Goal: Task Accomplishment & Management: Use online tool/utility

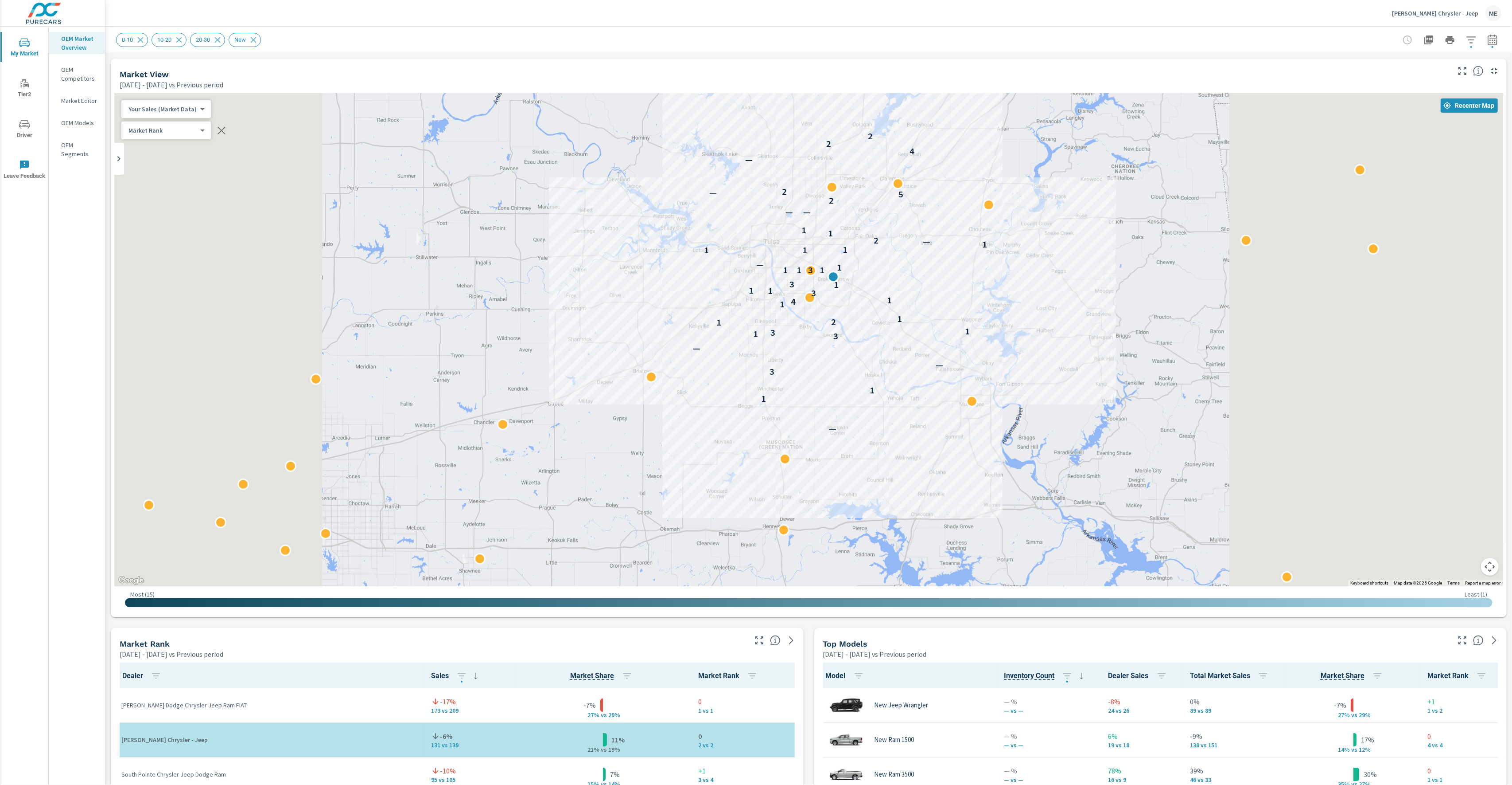
scroll to position [1, 0]
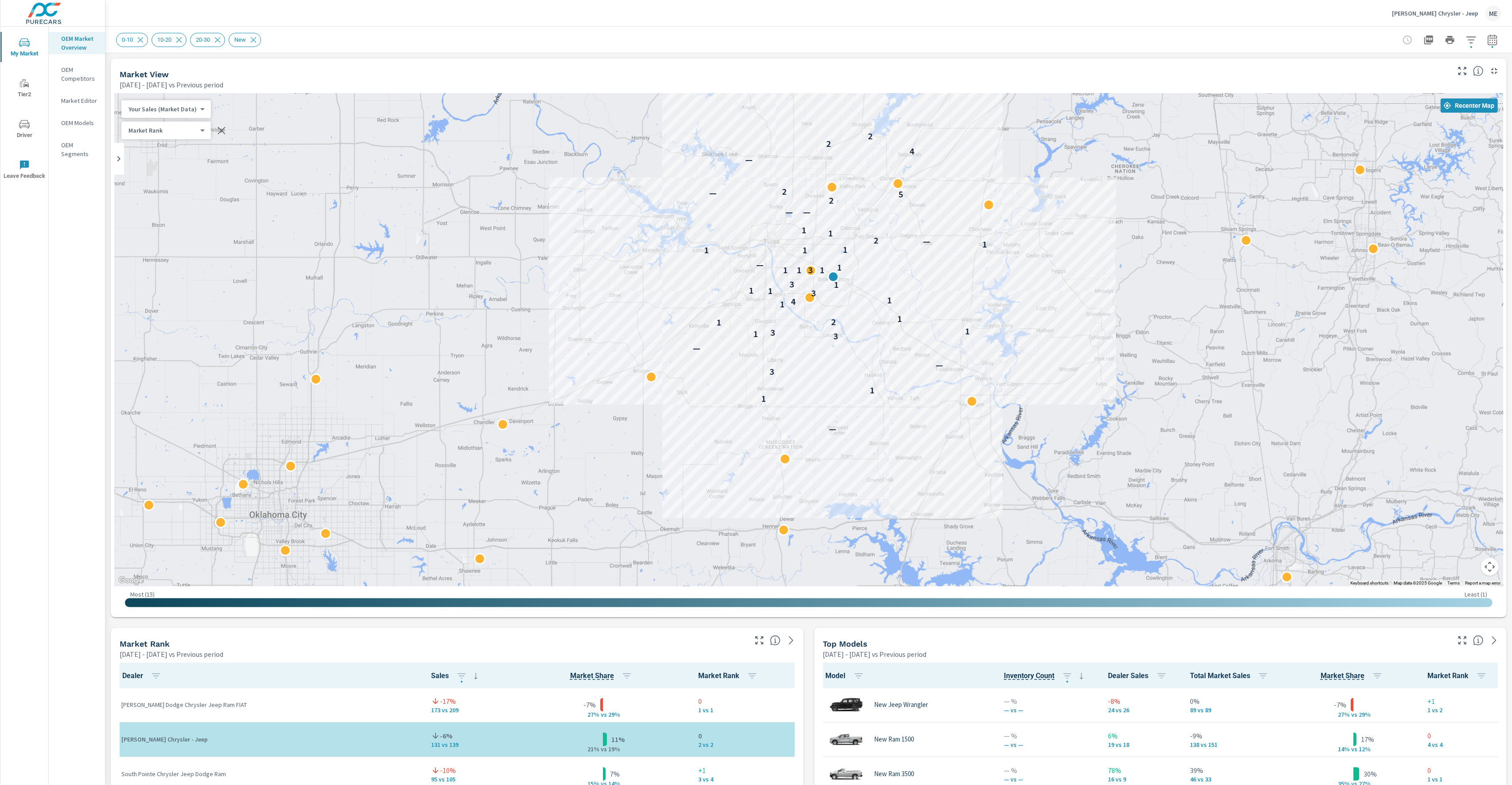
click at [984, 49] on div "0-10 10-20 20-30 New" at bounding box center [808, 40] width 1385 height 26
click at [996, 46] on div "0-10 10-20 20-30 New" at bounding box center [746, 40] width 1262 height 14
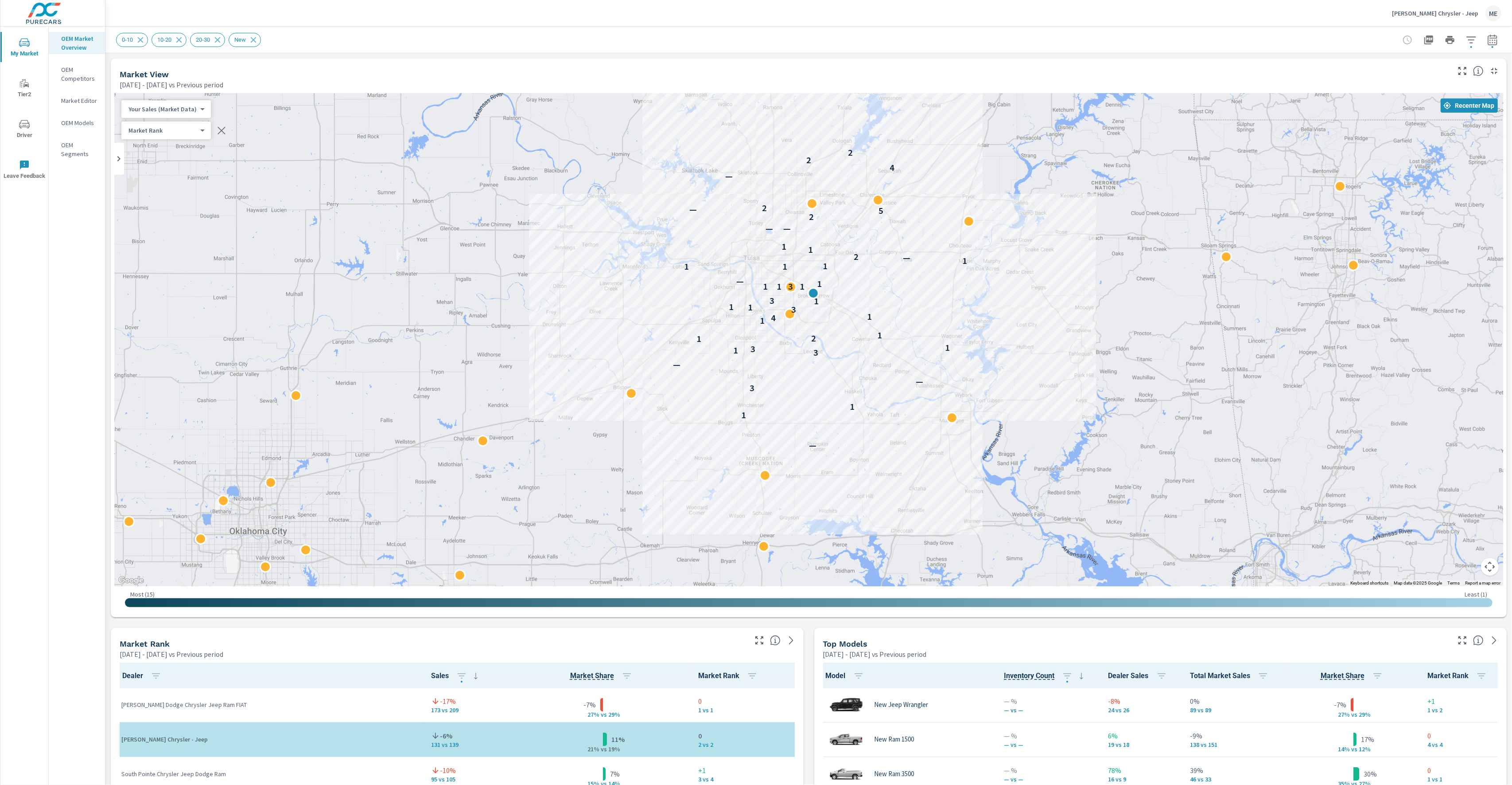
drag, startPoint x: 1130, startPoint y: 307, endPoint x: 1105, endPoint y: 329, distance: 33.3
click at [1105, 329] on div "— 1 1 3 — — 3 1 3 1 1 2 1 1 4 1 3 1 1 1 3 1 1 3 1 1 — 1 1 1 1 — 2 1 1 — — 2 5 —…" at bounding box center [808, 340] width 1389 height 493
click at [998, 59] on div "Market View Apr 01, 2025 - Jun 30, 2025 vs Previous period" at bounding box center [781, 74] width 1341 height 31
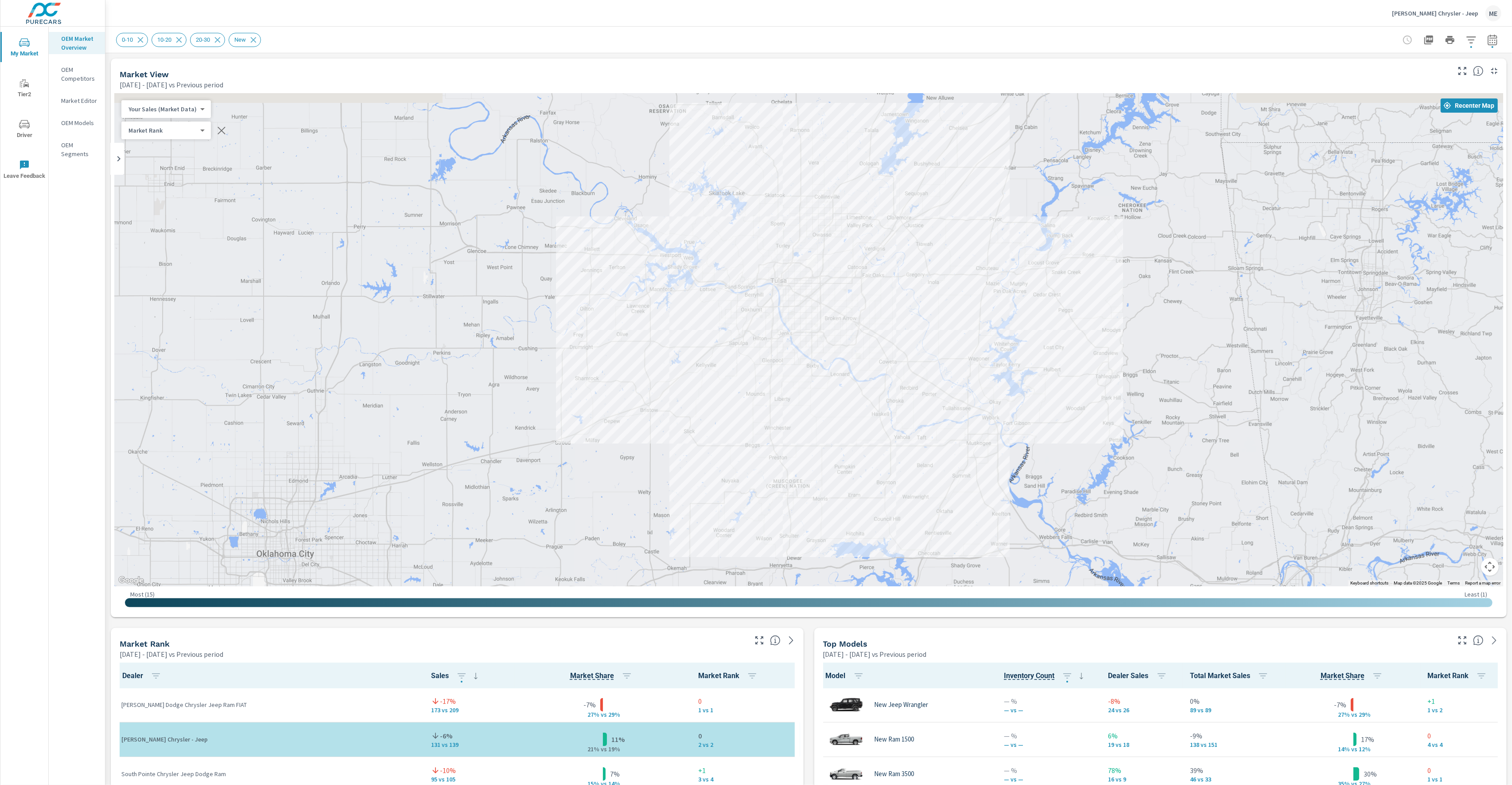
drag, startPoint x: 645, startPoint y: 186, endPoint x: 698, endPoint y: 205, distance: 56.3
click at [677, 208] on div "— 1 1 3 — — 3 1 3 1 1 2 1 1 4 1 3 1 1 1 3 1 1 3 1 1 — 1 1 1 1 — 2 1 1 — — 2 5 —…" at bounding box center [808, 340] width 1389 height 493
click at [1492, 49] on div "0-10 10-20 20-30 New" at bounding box center [808, 40] width 1385 height 26
click at [1492, 45] on button "button" at bounding box center [1492, 40] width 17 height 17
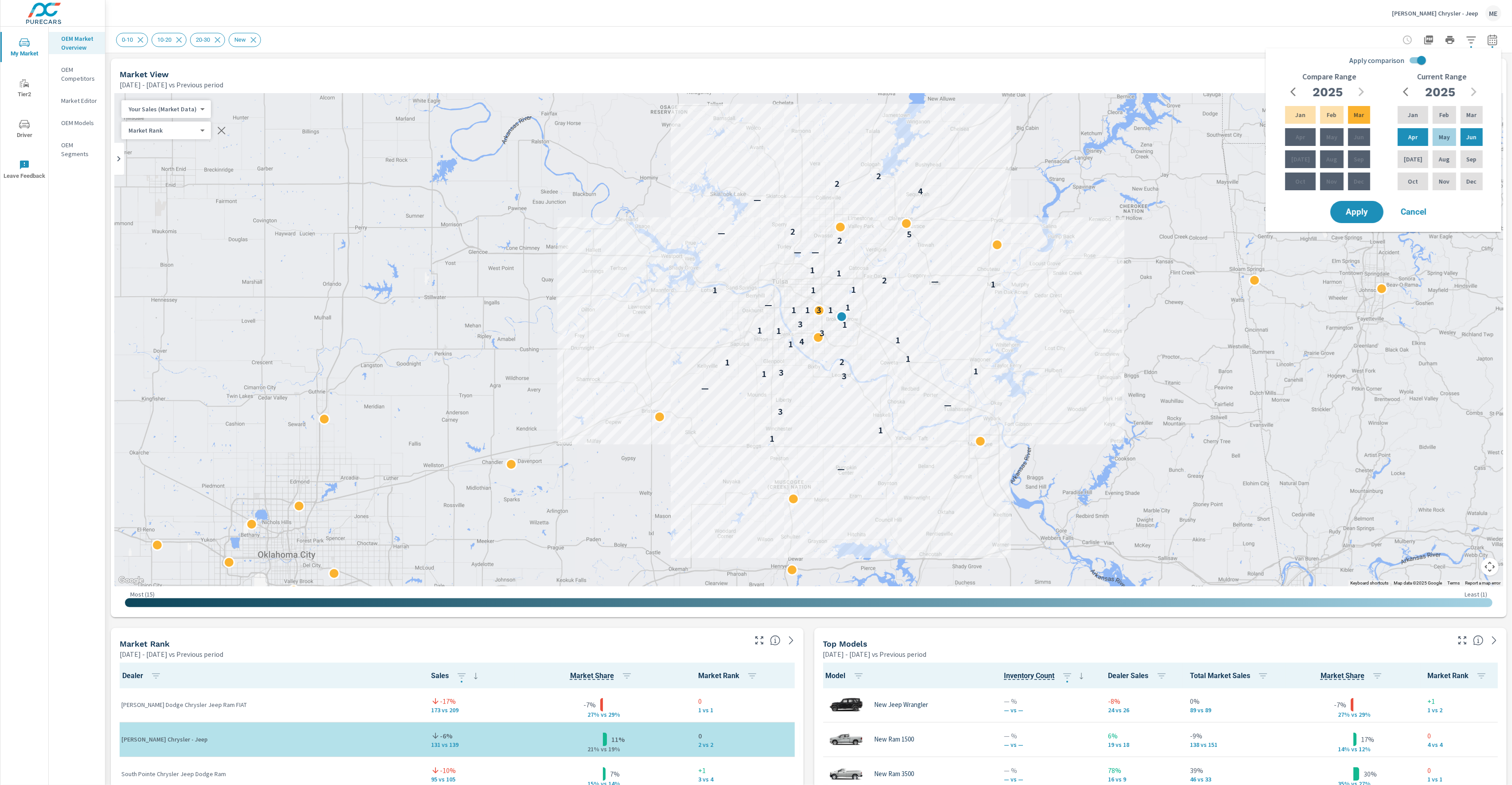
scroll to position [4, 0]
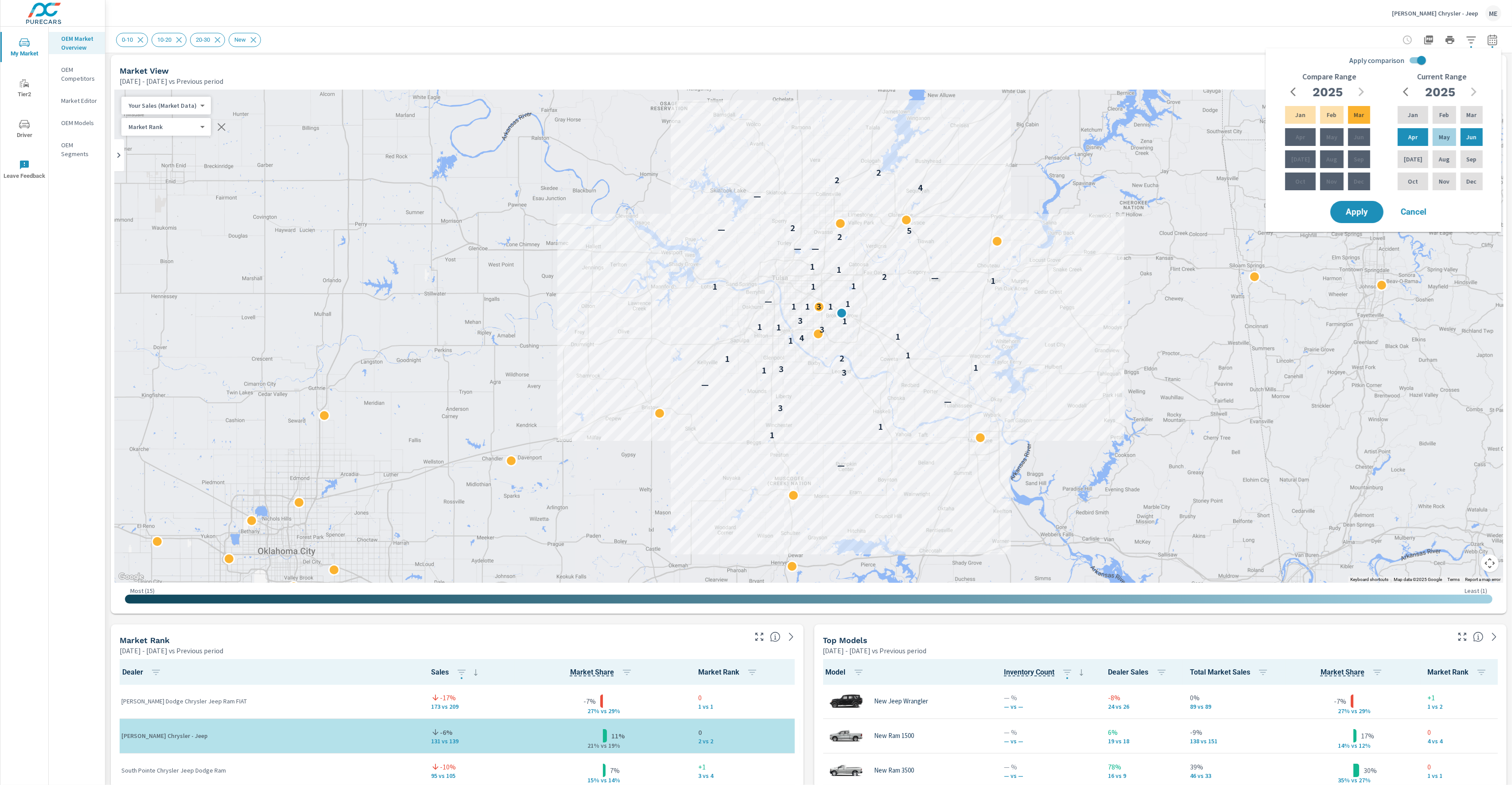
click at [986, 51] on div "0-10 10-20 20-30 New" at bounding box center [808, 40] width 1385 height 26
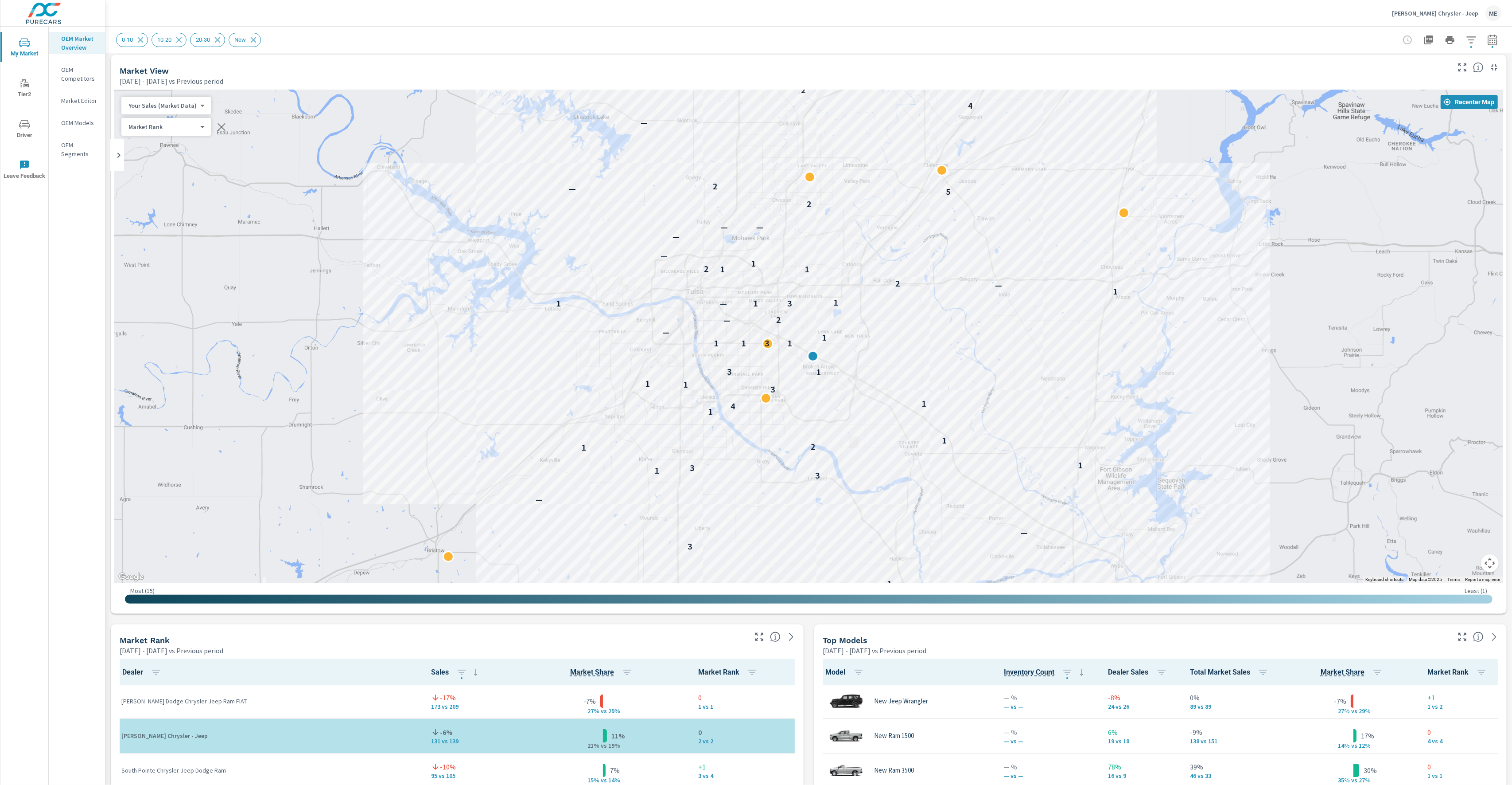
drag, startPoint x: 1069, startPoint y: 316, endPoint x: 1073, endPoint y: 312, distance: 5.7
click at [1073, 312] on div "— 1 1 3 — — 3 1 3 1 1 2 1 1 4 1 3 1 1 1 3 1 1 3 1 1 — — 2 — 1 1 3 1 1 — 2 1 1 2…" at bounding box center [808, 336] width 1389 height 493
click at [1020, 60] on div "Market View Apr 01, 2025 - Jun 30, 2025 vs Previous period" at bounding box center [781, 70] width 1341 height 31
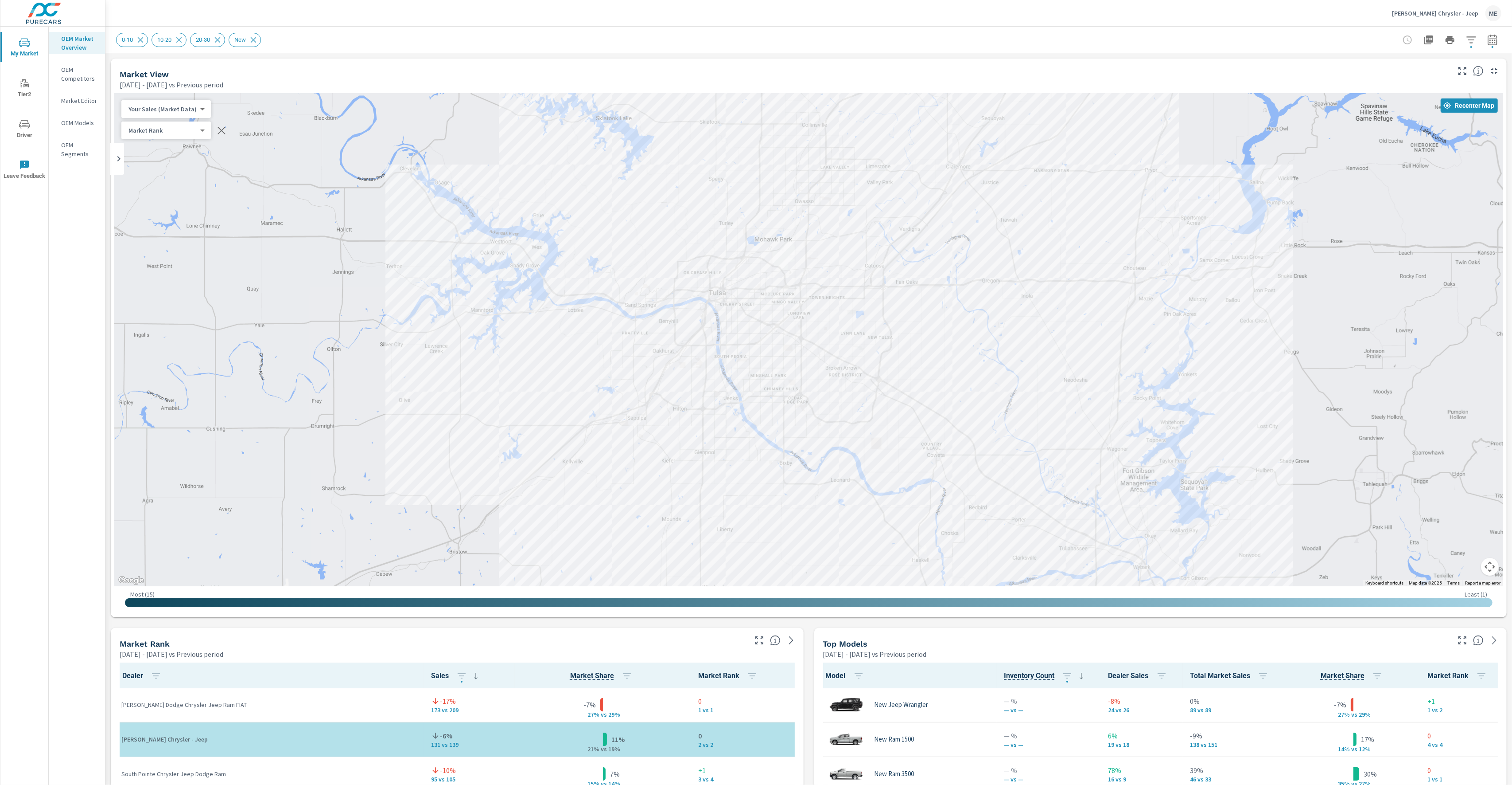
drag, startPoint x: 916, startPoint y: 154, endPoint x: 945, endPoint y: 150, distance: 29.3
click at [945, 150] on div "— 1 1 3 — — 3 1 3 1 1 2 1 1 4 1 3 1 1 1 3 1 1 3 1 1 — — 2 — 1 1 3 1 1 — 2 1 1 2…" at bounding box center [808, 340] width 1389 height 493
click at [1018, 44] on div "0-10 10-20 20-30 New" at bounding box center [746, 40] width 1262 height 14
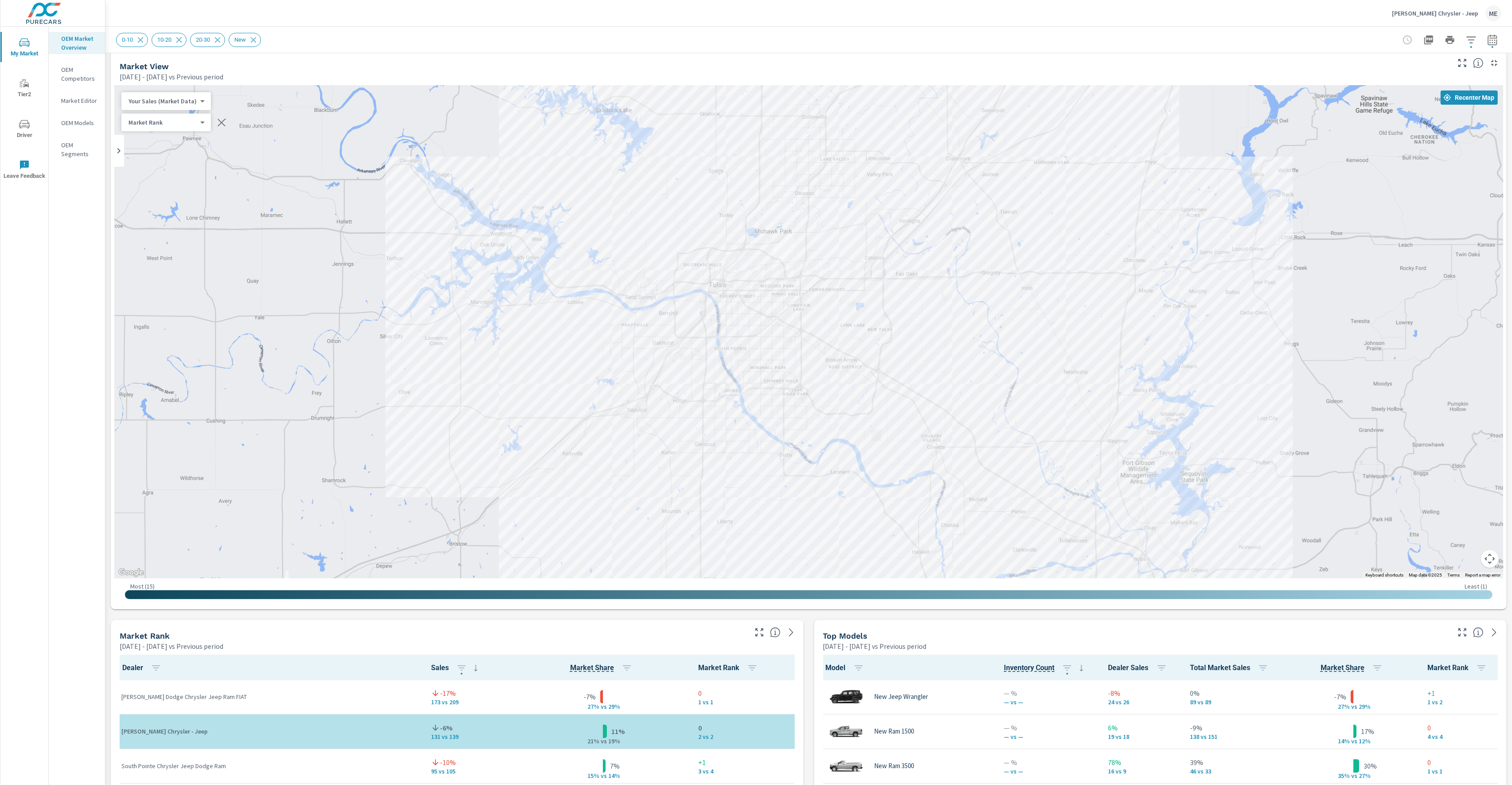
click at [1139, 39] on div "0-10 10-20 20-30 New" at bounding box center [746, 40] width 1262 height 14
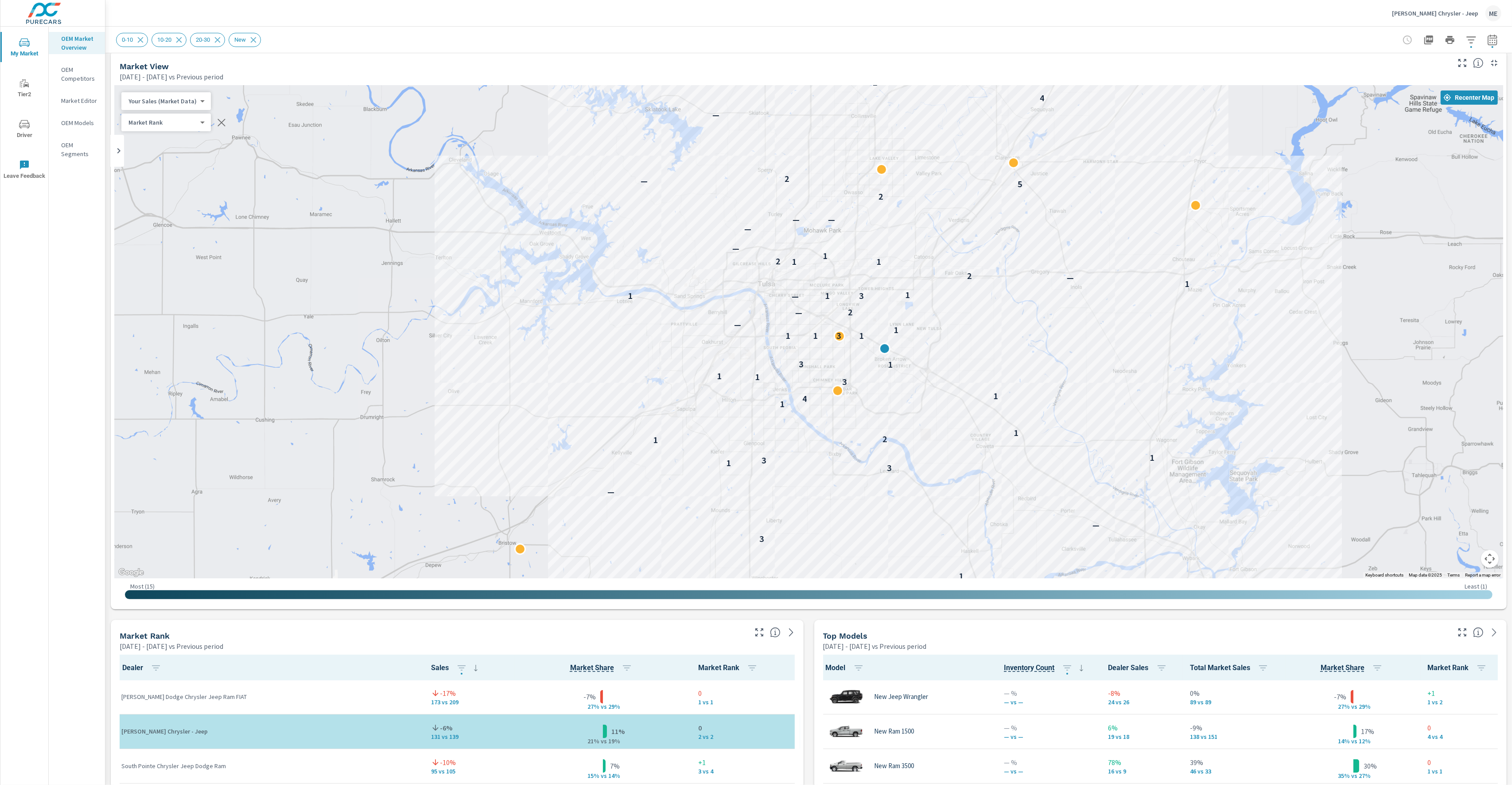
drag, startPoint x: 1039, startPoint y: 159, endPoint x: 1100, endPoint y: 197, distance: 71.9
click at [1095, 157] on div "— 1 1 3 — — 3 1 3 1 1 2 1 1 4 1 3 1 1 1 3 1 1 3 1 1 — — 2 — 1 1 3 1 1 — 2 1 1 2…" at bounding box center [808, 332] width 1389 height 493
click at [988, 55] on div "Market View Apr 01, 2025 - Jun 30, 2025 vs Previous period" at bounding box center [781, 66] width 1341 height 31
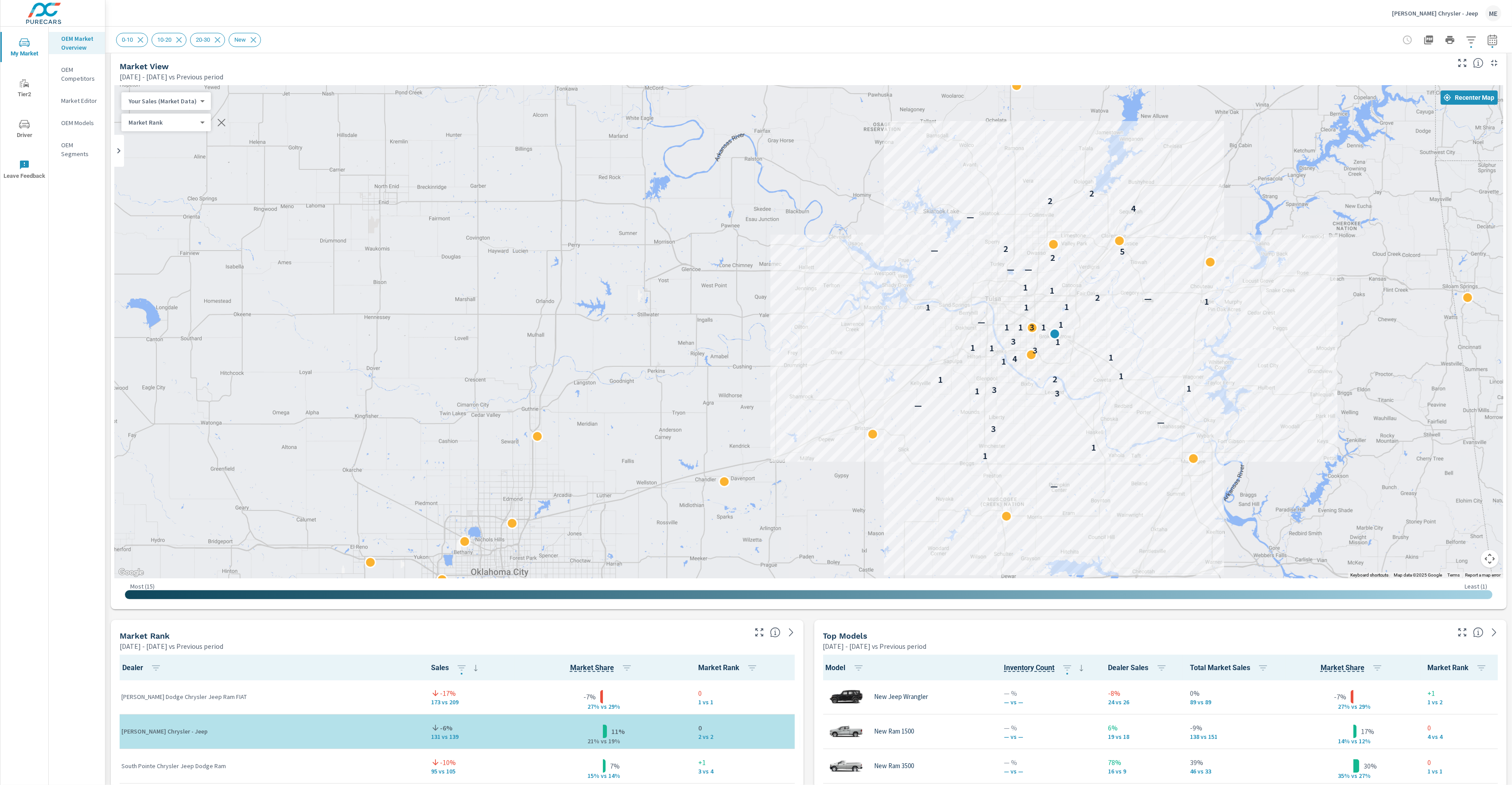
drag, startPoint x: 1112, startPoint y: 327, endPoint x: 1102, endPoint y: 327, distance: 10.0
click at [1102, 327] on div "— 1 1 3 — — 3 1 3 1 1 2 1 1 4 1 3 1 1 1 3 1 1 3 1 1 — 1 1 1 1 — 2 1 1 — — 2 5 —…" at bounding box center [808, 332] width 1389 height 493
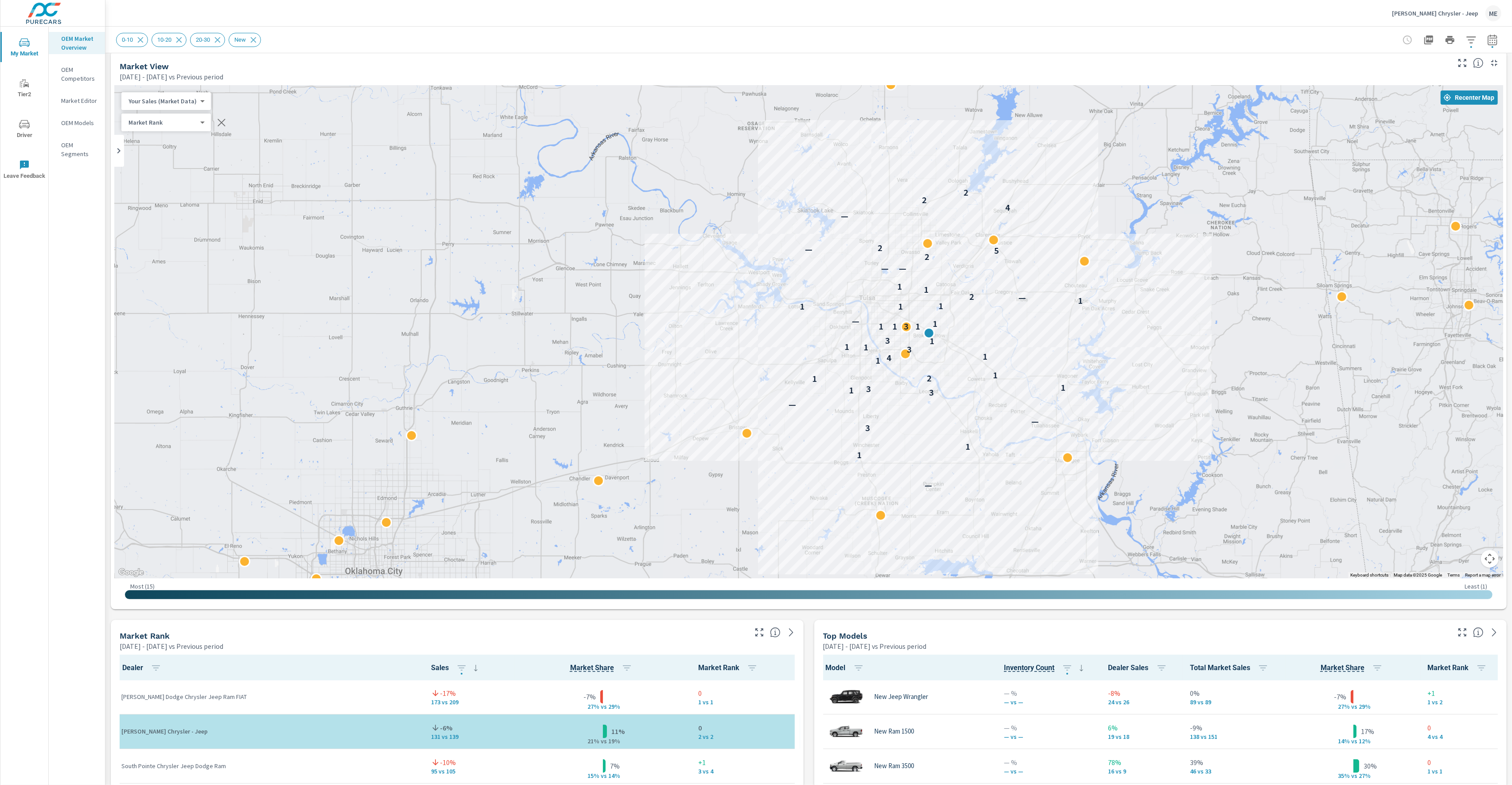
drag, startPoint x: 1091, startPoint y: 335, endPoint x: 1005, endPoint y: 334, distance: 86.0
click at [1005, 334] on div "— 1 1 3 — — 3 1 3 1 1 2 1 1 4 1 3 1 1 1 3 1 1 3 1 1 — 1 1 1 1 — 2 1 1 — — 2 5 —…" at bounding box center [1018, 548] width 670 height 435
click at [153, 98] on body "My Market Tier2 Driver Leave Feedback OEM Market Overview OEM Competitors Marke…" at bounding box center [756, 392] width 1512 height 785
click at [153, 127] on li "Total Market Sales" at bounding box center [164, 129] width 86 height 14
click at [148, 100] on body "My Market Tier2 Driver Leave Feedback OEM Market Overview OEM Competitors Marke…" at bounding box center [756, 392] width 1512 height 785
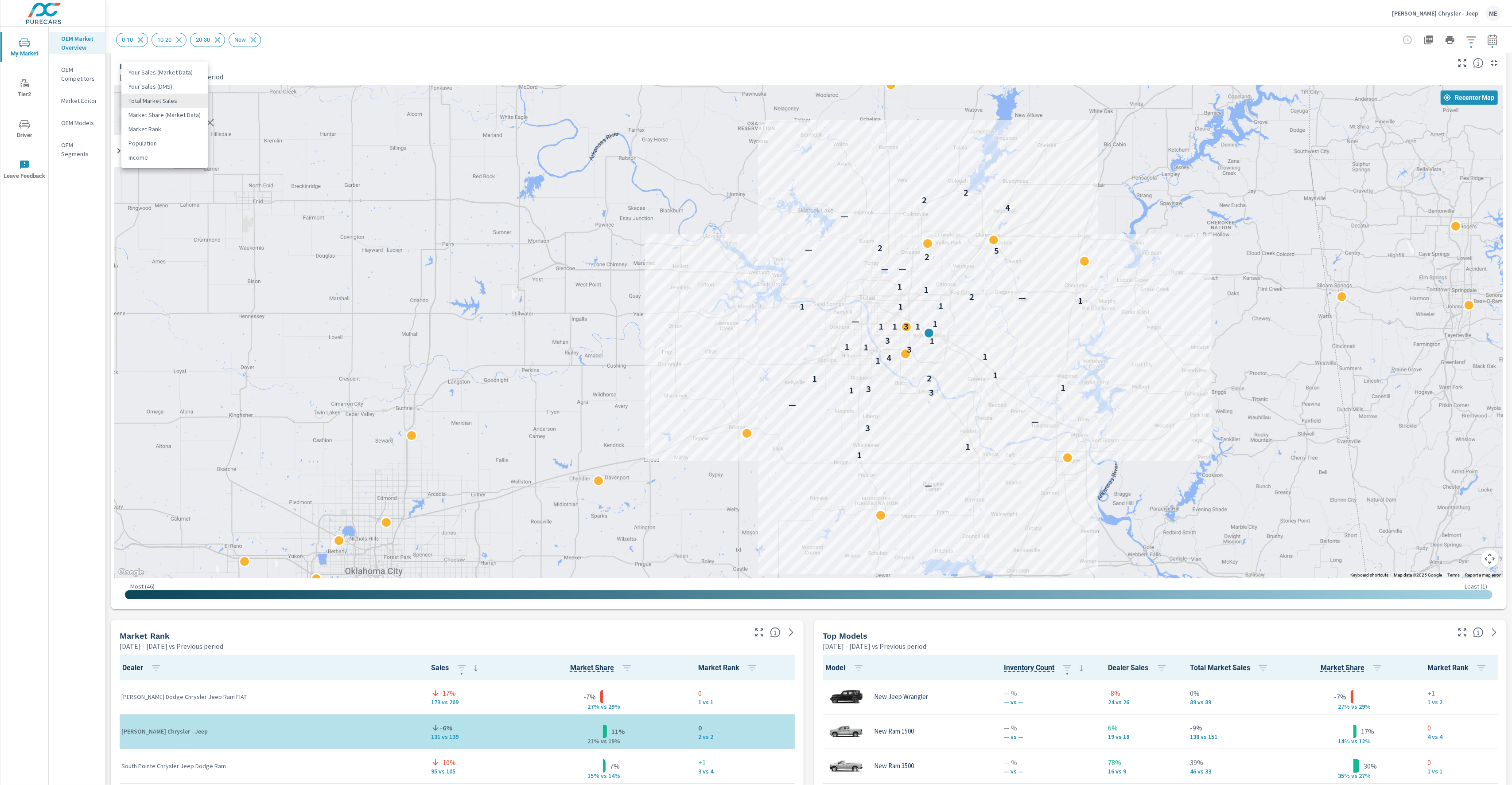
click at [159, 72] on li "Your Sales (Market Data)" at bounding box center [164, 72] width 86 height 14
click at [739, 33] on div "0-10 10-20 20-30 New" at bounding box center [746, 40] width 1262 height 14
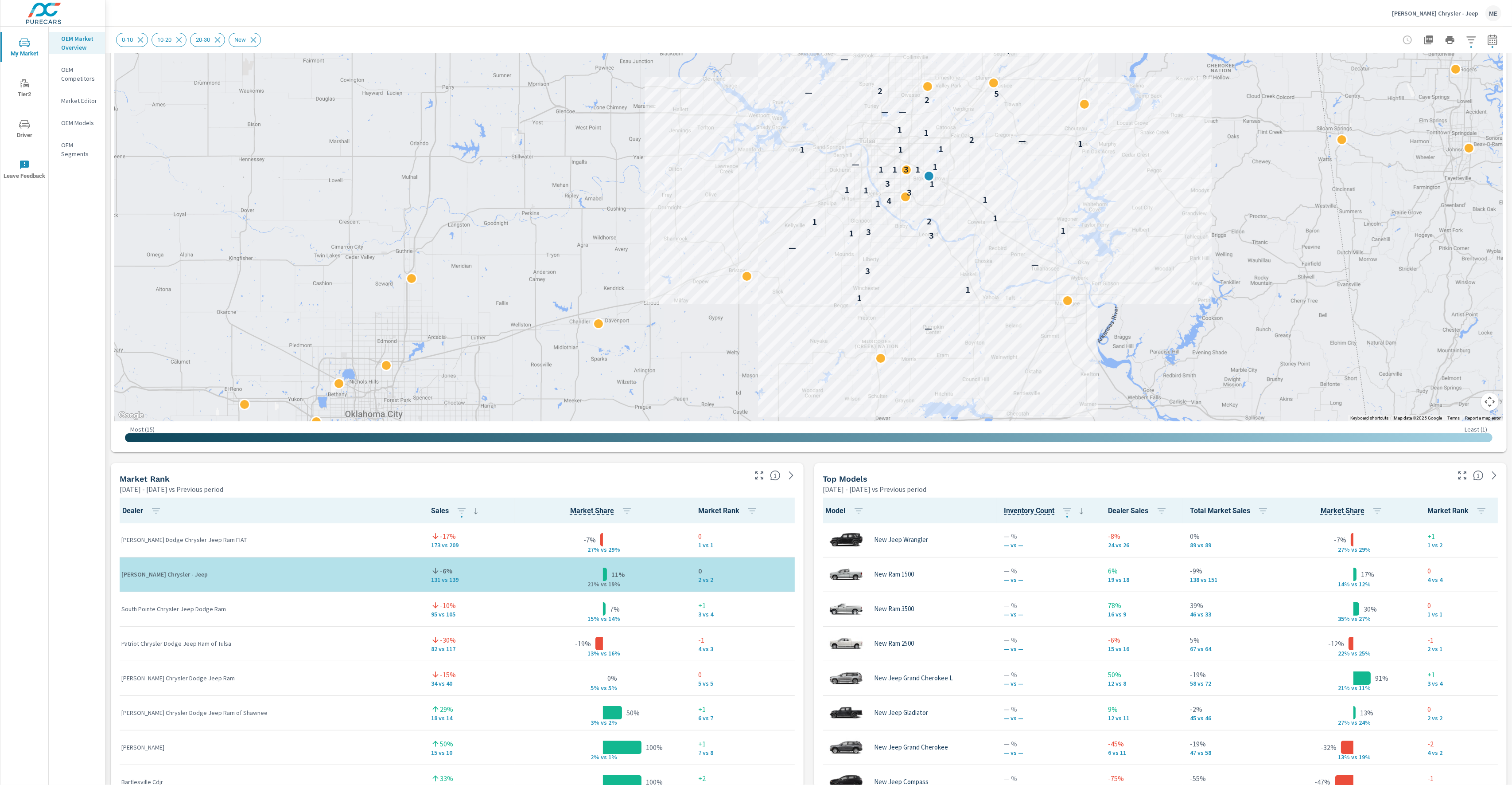
scroll to position [1, 0]
click at [812, 597] on div "Market View Apr 01, 2025 - Jun 30, 2025 vs Previous period ← Move left → Move r…" at bounding box center [809, 647] width 1407 height 1518
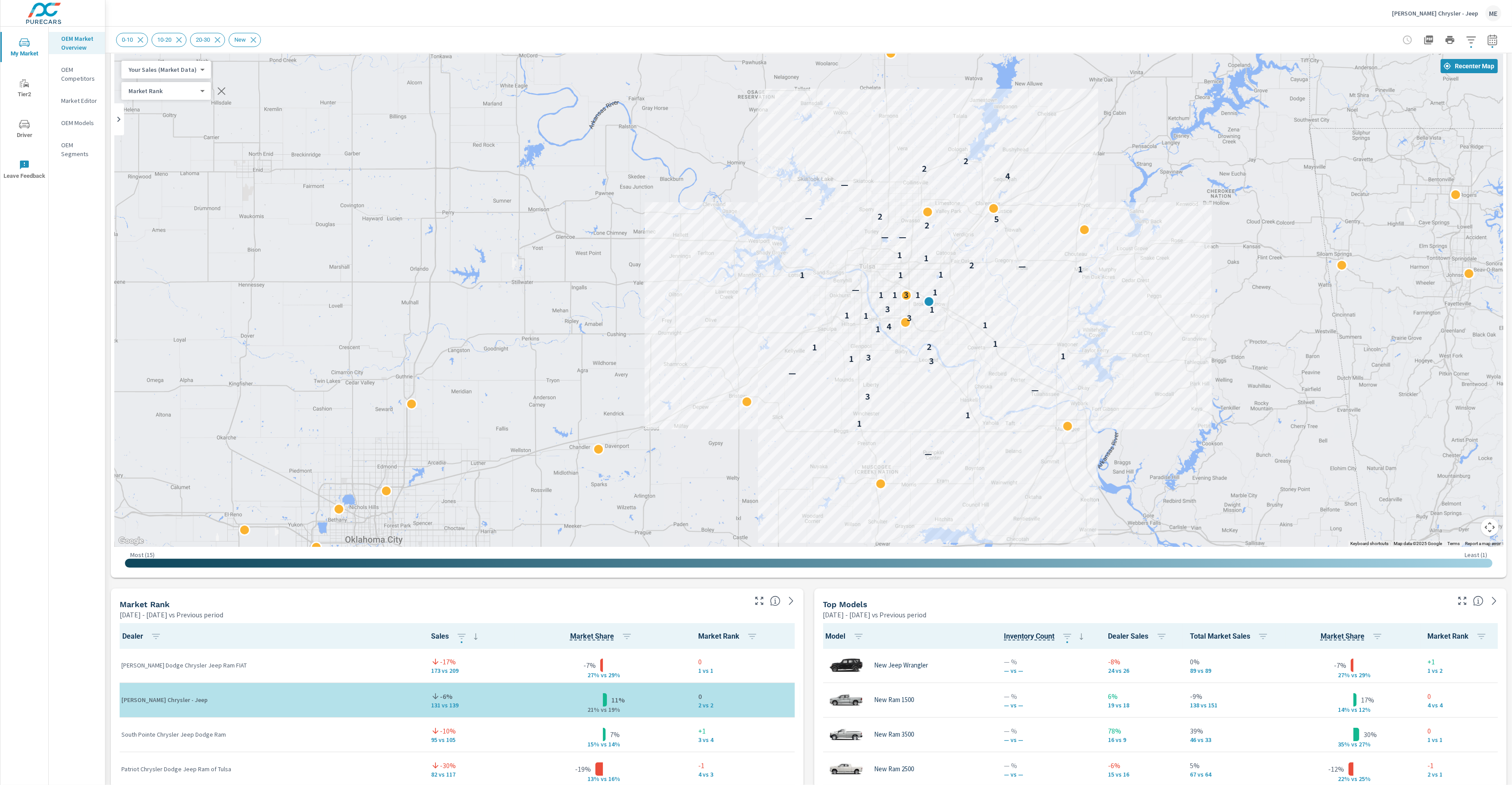
scroll to position [0, 0]
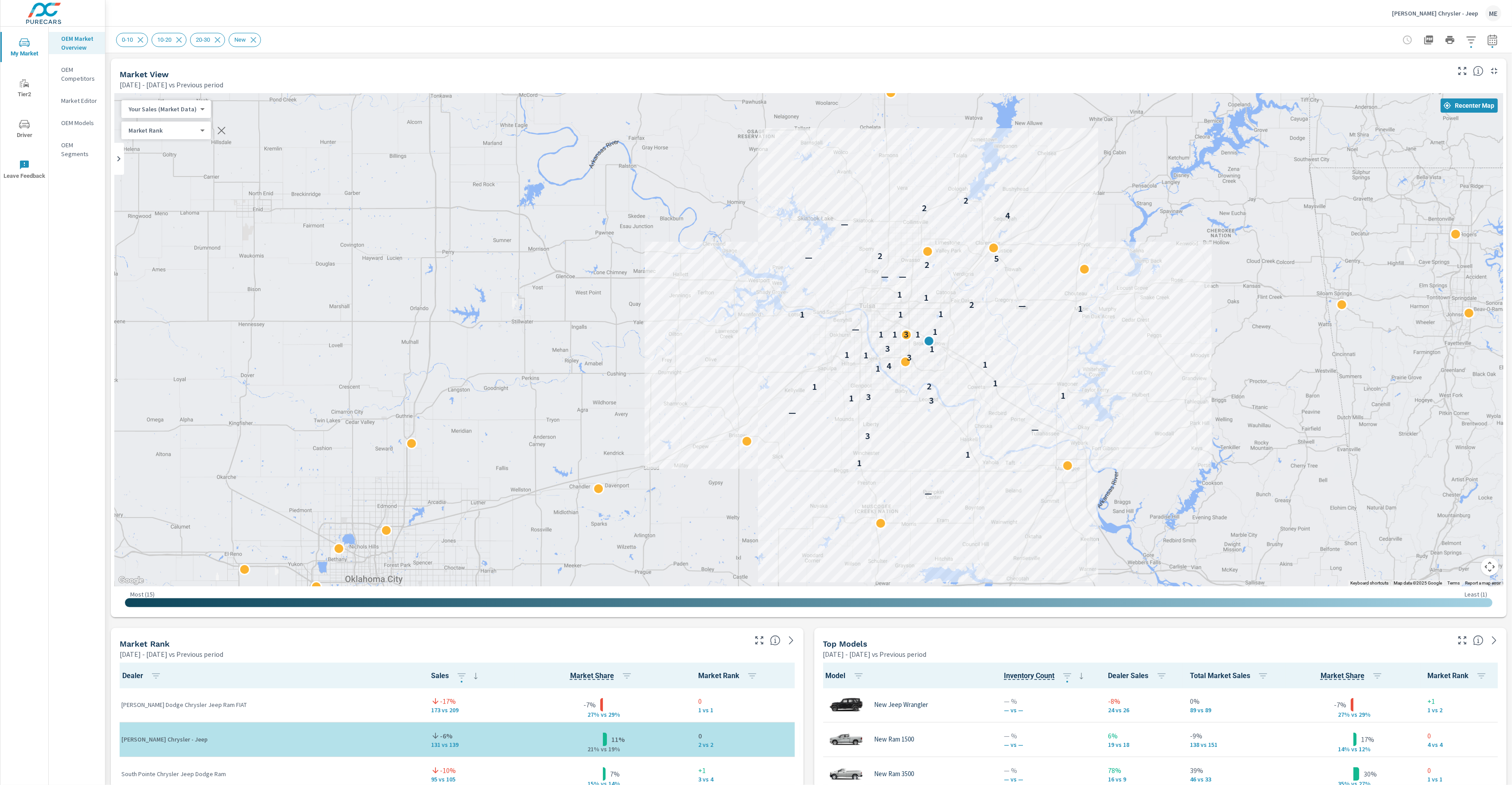
click at [1361, 21] on div "Chris Nikel Chrysler - Jeep ME" at bounding box center [808, 13] width 1385 height 26
click at [1361, 22] on div "Chris Nikel Chrysler - Jeep ME" at bounding box center [808, 13] width 1385 height 26
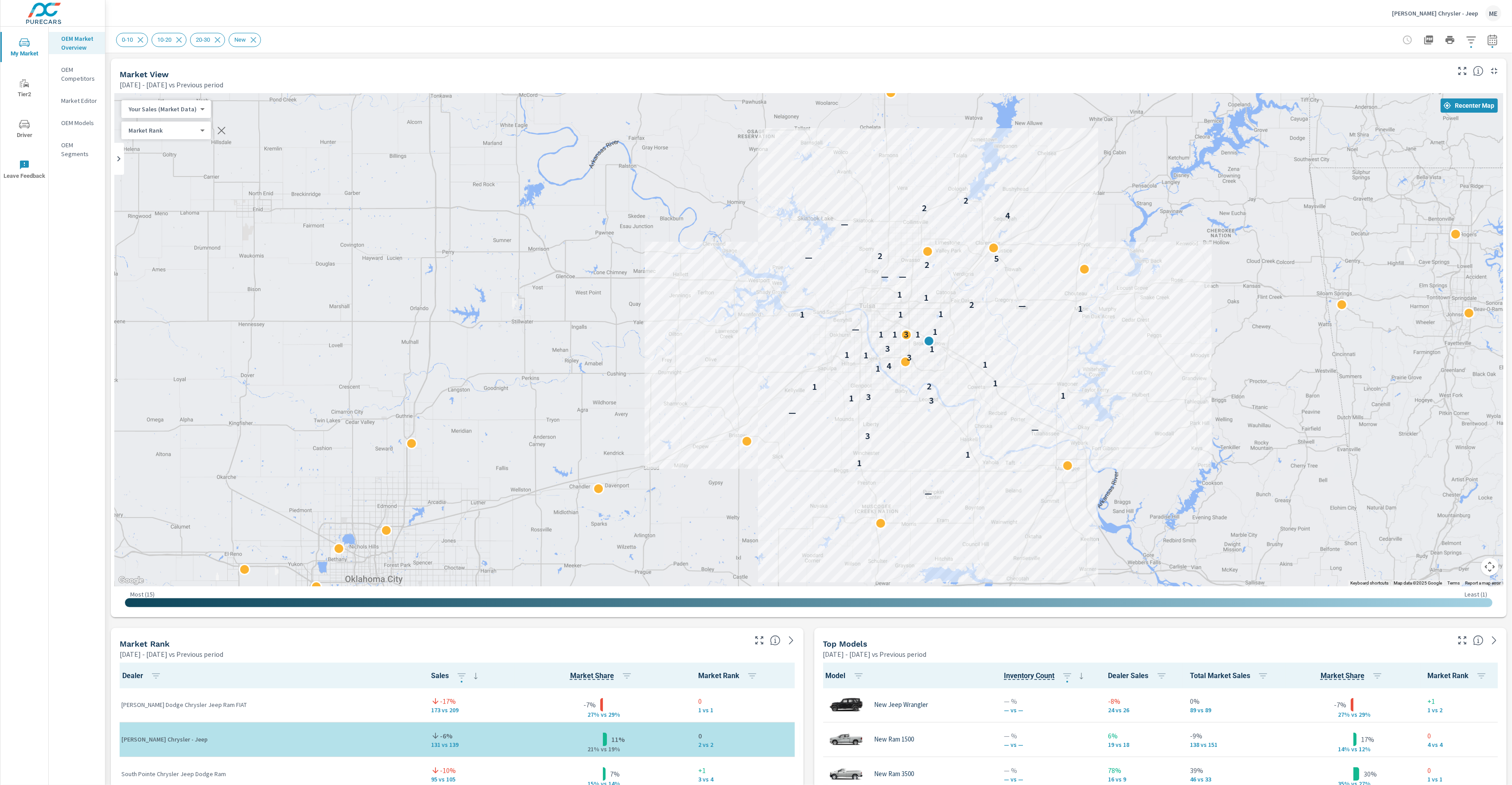
click at [1364, 22] on div "Chris Nikel Chrysler - Jeep ME" at bounding box center [808, 13] width 1385 height 26
click at [1365, 21] on div "Chris Nikel Chrysler - Jeep ME" at bounding box center [808, 13] width 1385 height 26
click at [1242, 12] on div "Chris Nikel Chrysler - Jeep ME" at bounding box center [808, 13] width 1385 height 26
click at [1474, 37] on icon "button" at bounding box center [1471, 39] width 9 height 7
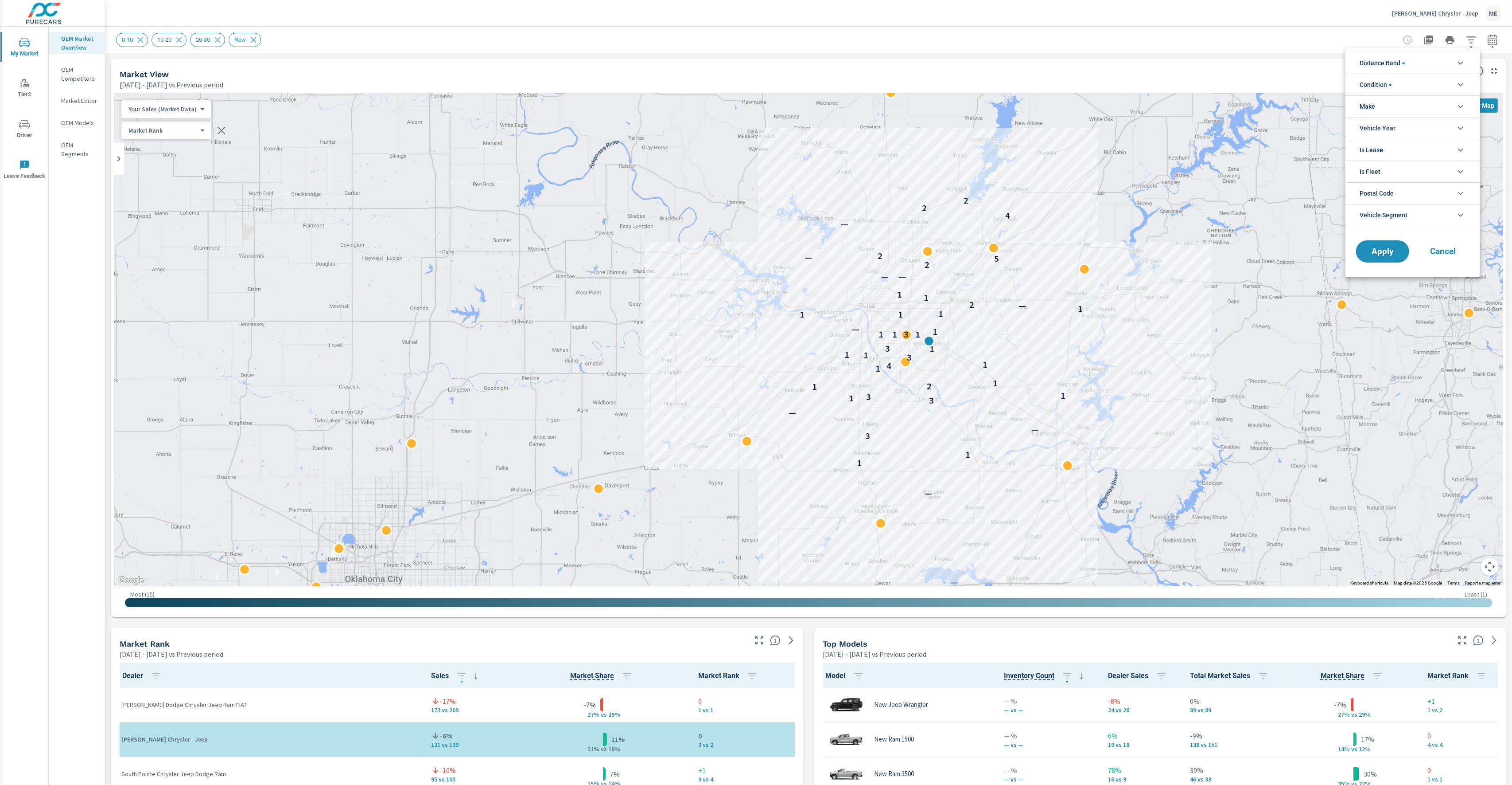
scroll to position [1, 0]
click at [511, 51] on div at bounding box center [756, 392] width 1512 height 785
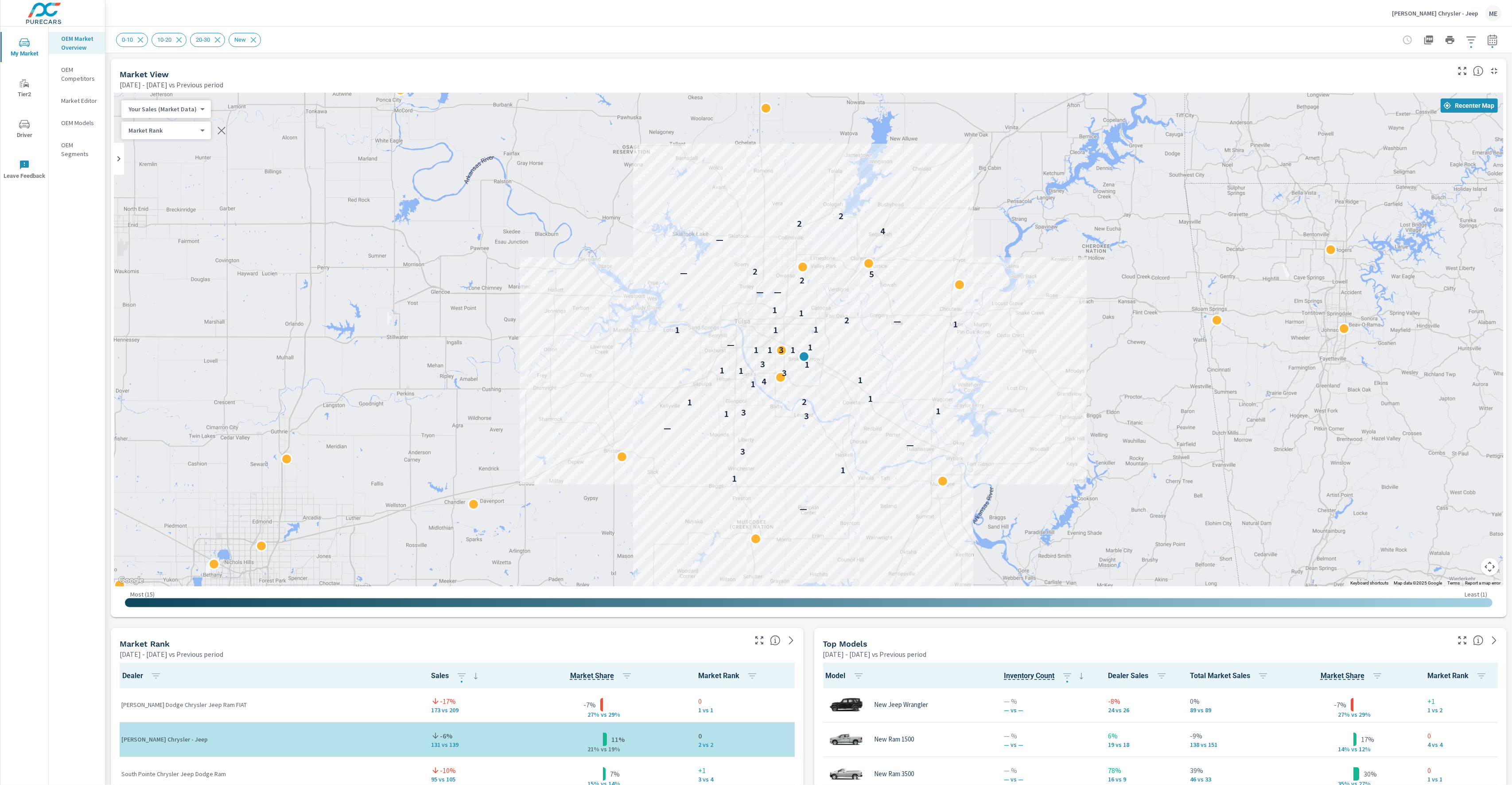
drag, startPoint x: 1171, startPoint y: 418, endPoint x: 1044, endPoint y: 434, distance: 128.0
click at [1044, 434] on div "— 1 1 3 — — 3 1 3 1 1 2 1 1 4 1 3 1 1 1 3 1 1 3 1 1 — 1 1 1 1 — 2 1 1 — — 2 5 —…" at bounding box center [1019, 572] width 670 height 435
click at [1473, 36] on icon "button" at bounding box center [1471, 39] width 9 height 7
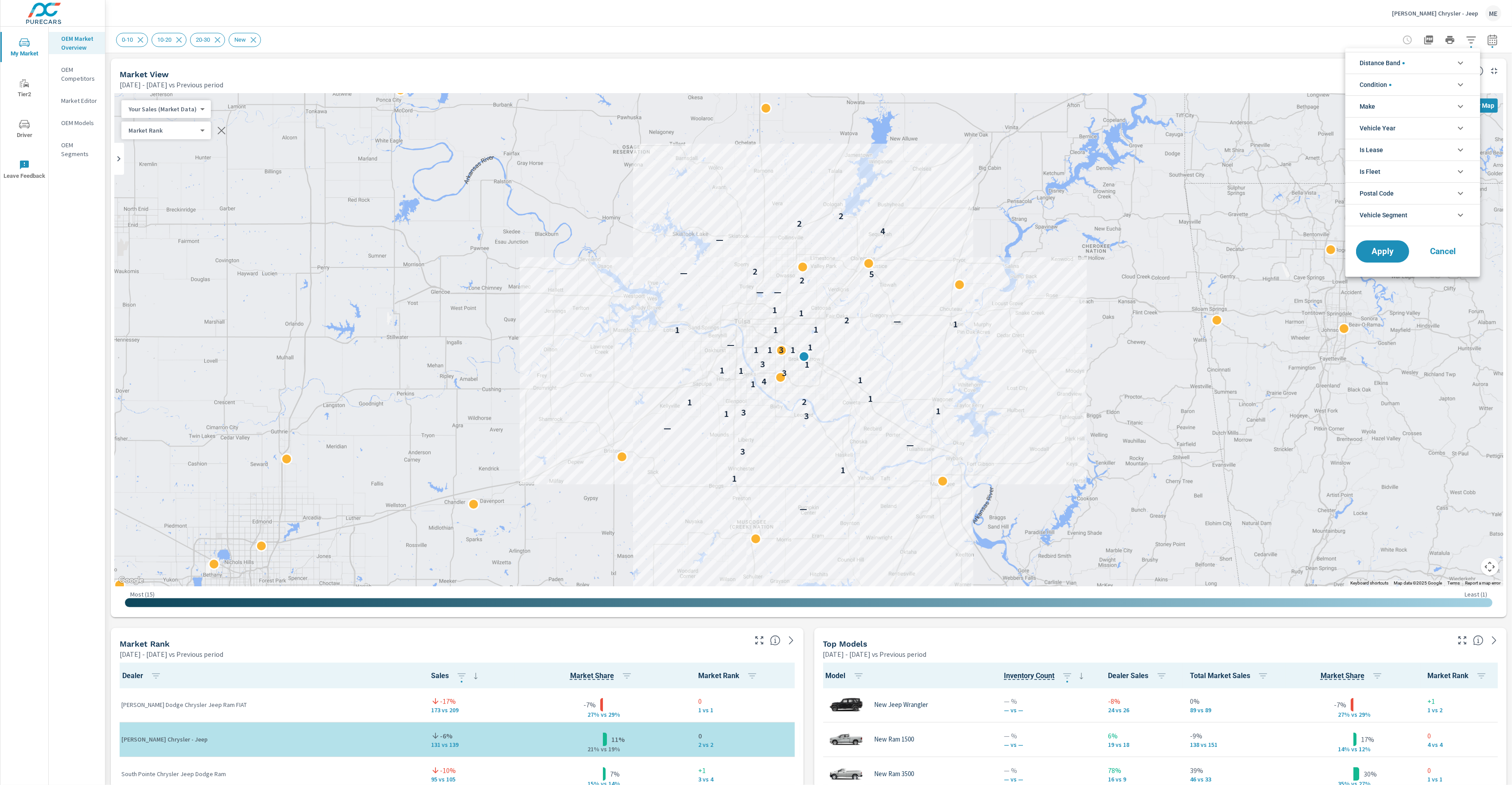
click at [1382, 106] on li "Make" at bounding box center [1413, 106] width 135 height 22
click at [1384, 129] on span "Jeep" at bounding box center [1423, 127] width 97 height 11
click at [1379, 146] on span "Ram" at bounding box center [1423, 147] width 97 height 11
click at [1385, 170] on span "Dodge" at bounding box center [1423, 167] width 97 height 11
click at [1385, 186] on span "Chrysler" at bounding box center [1423, 187] width 97 height 11
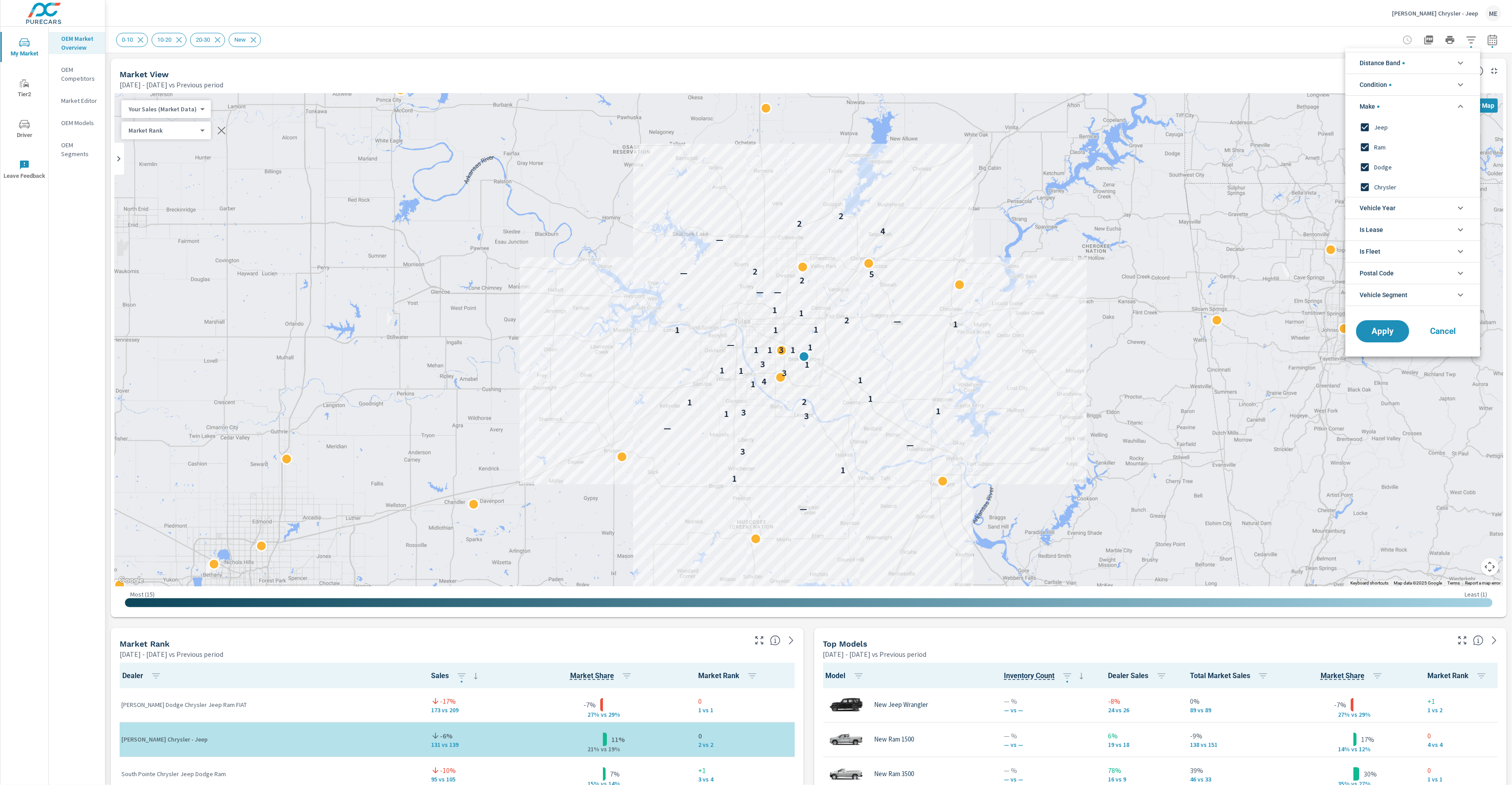
click at [1390, 345] on div "Apply Cancel" at bounding box center [1413, 332] width 135 height 47
click at [1390, 335] on span "Apply" at bounding box center [1383, 332] width 36 height 9
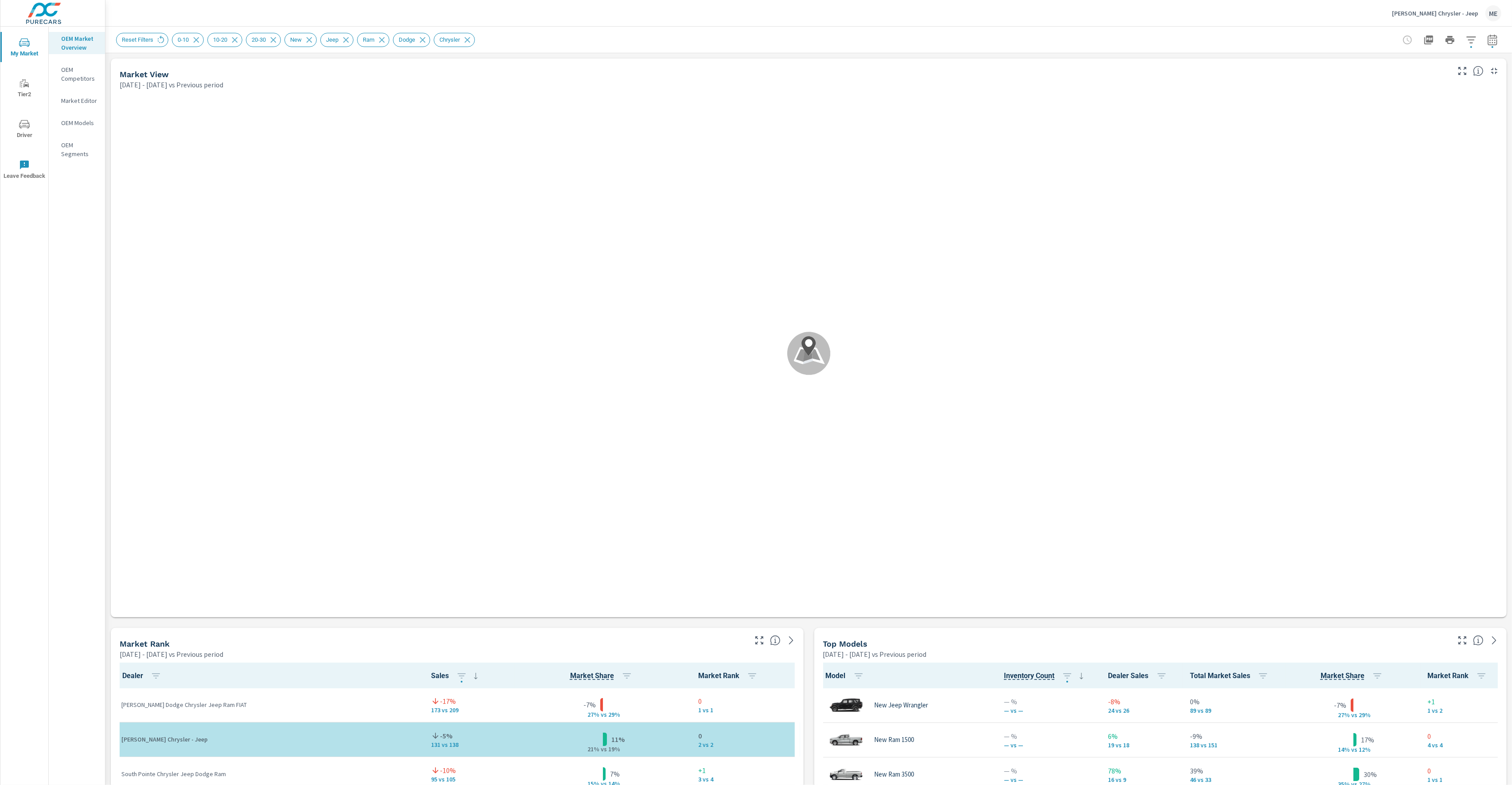
scroll to position [1, 0]
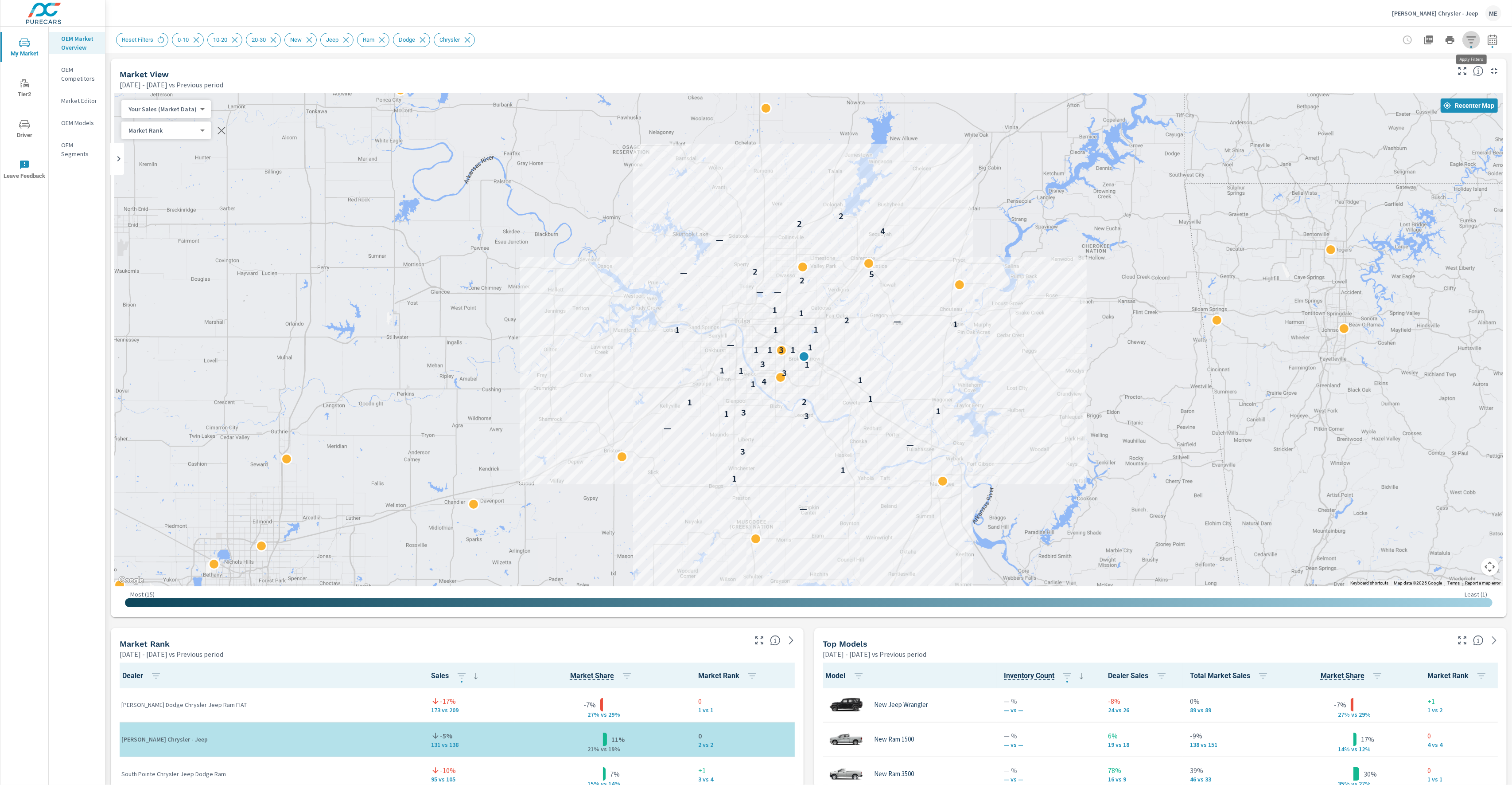
click at [1477, 38] on icon "button" at bounding box center [1471, 40] width 11 height 11
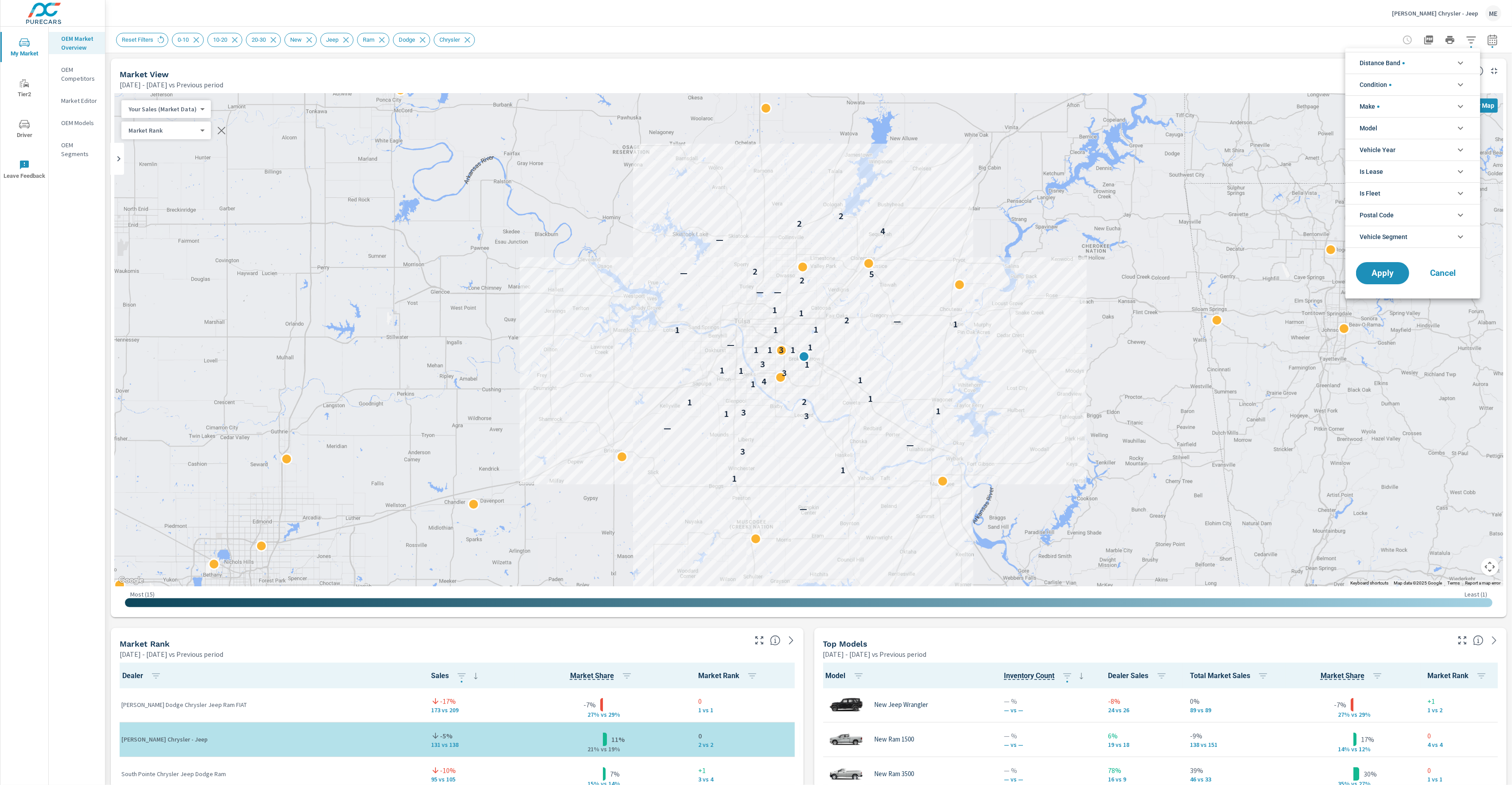
scroll to position [59, 0]
click at [1387, 130] on li "Model" at bounding box center [1413, 128] width 135 height 22
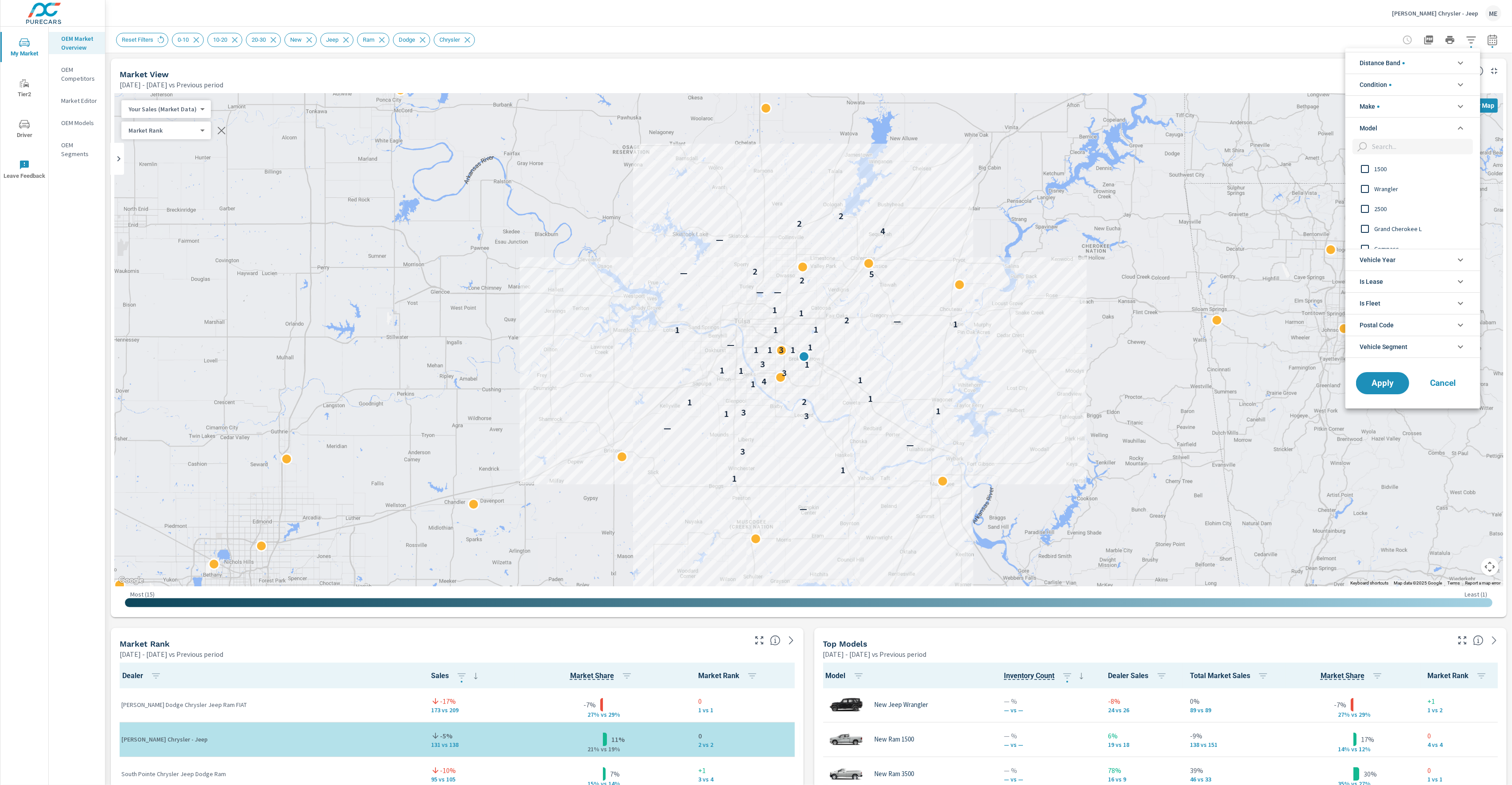
click at [1367, 40] on div at bounding box center [756, 392] width 1512 height 785
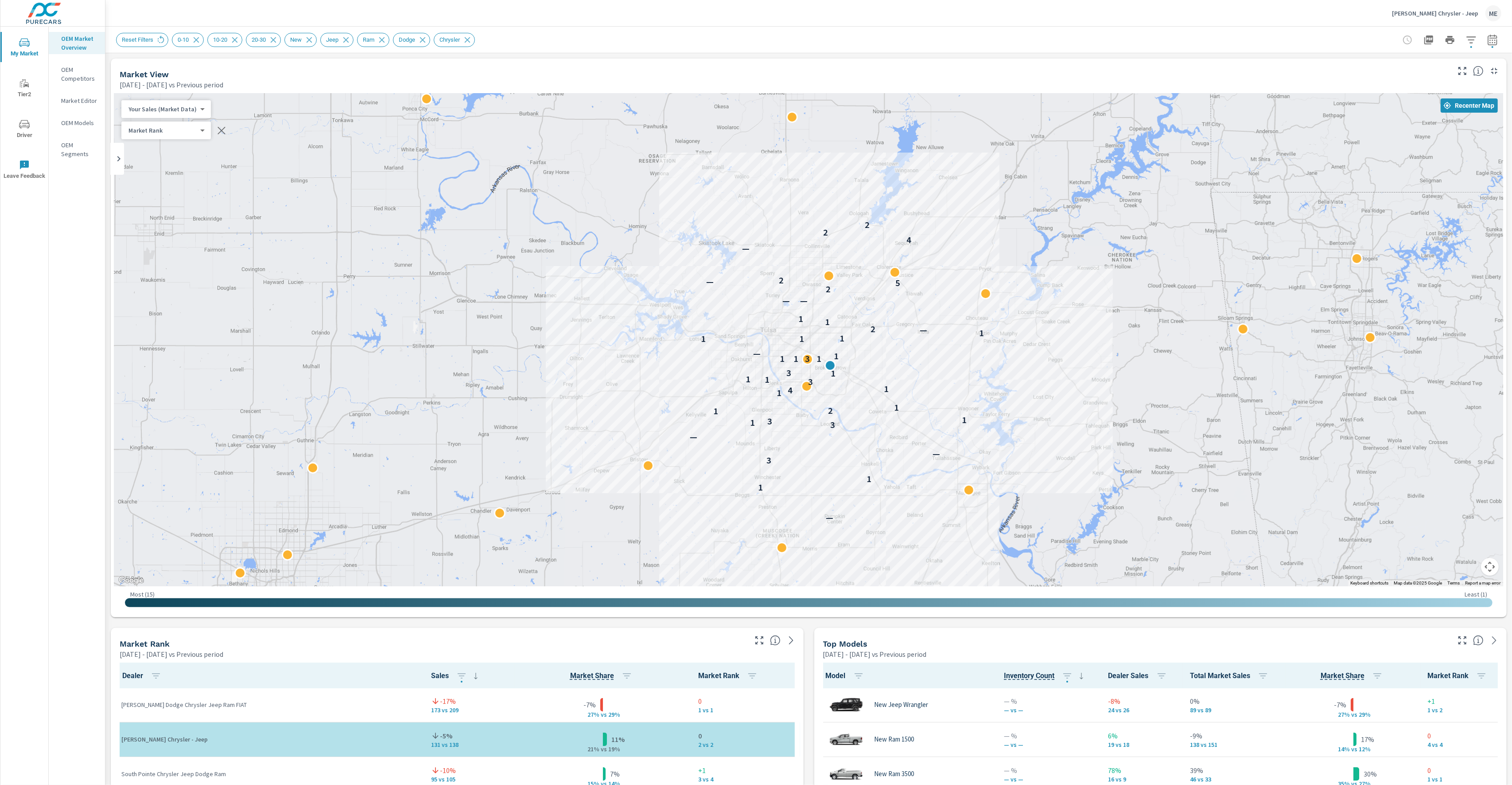
drag, startPoint x: 1012, startPoint y: 271, endPoint x: 1039, endPoint y: 281, distance: 28.8
click at [1039, 281] on div "— 1 1 3 — — 3 1 3 1 1 2 1 1 4 1 3 1 1 1 3 1 1 3 1 1 — 1 1 1 1 — 2 1 1 — — 2 5 —…" at bounding box center [808, 340] width 1389 height 493
click at [1473, 38] on icon "button" at bounding box center [1471, 40] width 11 height 11
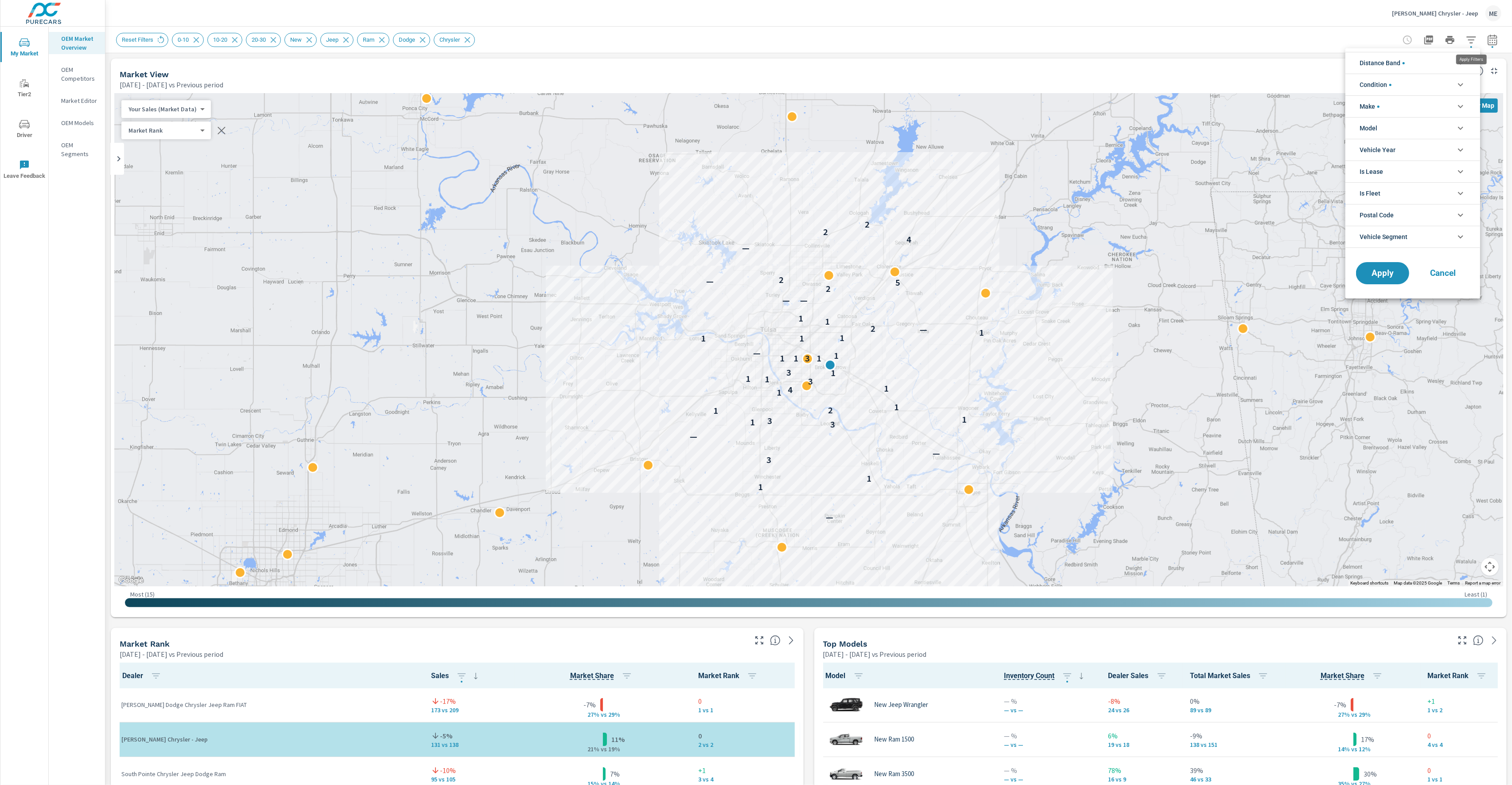
scroll to position [59, 0]
click at [1285, 27] on div at bounding box center [756, 392] width 1512 height 785
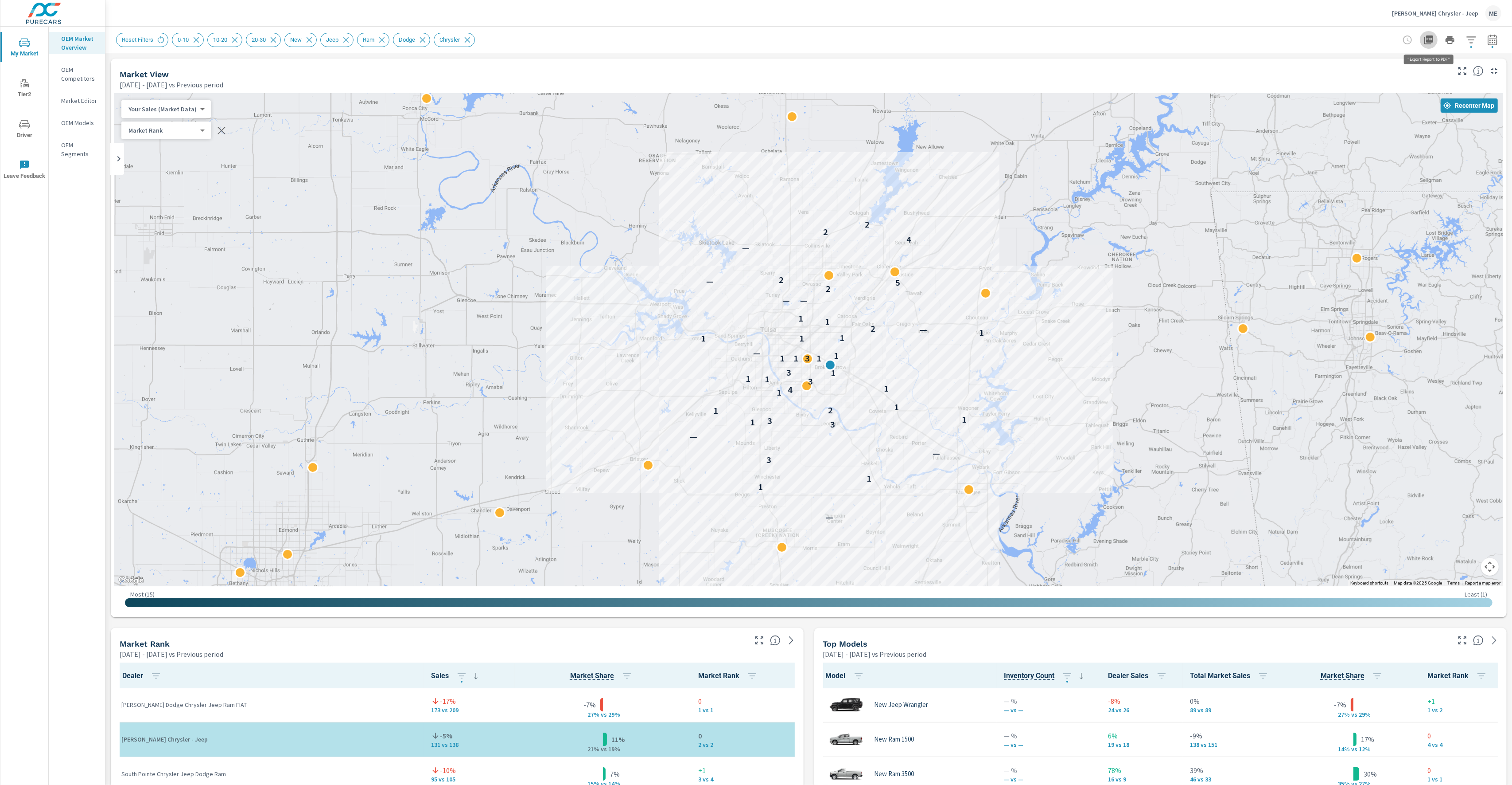
click at [1431, 41] on icon "button" at bounding box center [1429, 40] width 9 height 9
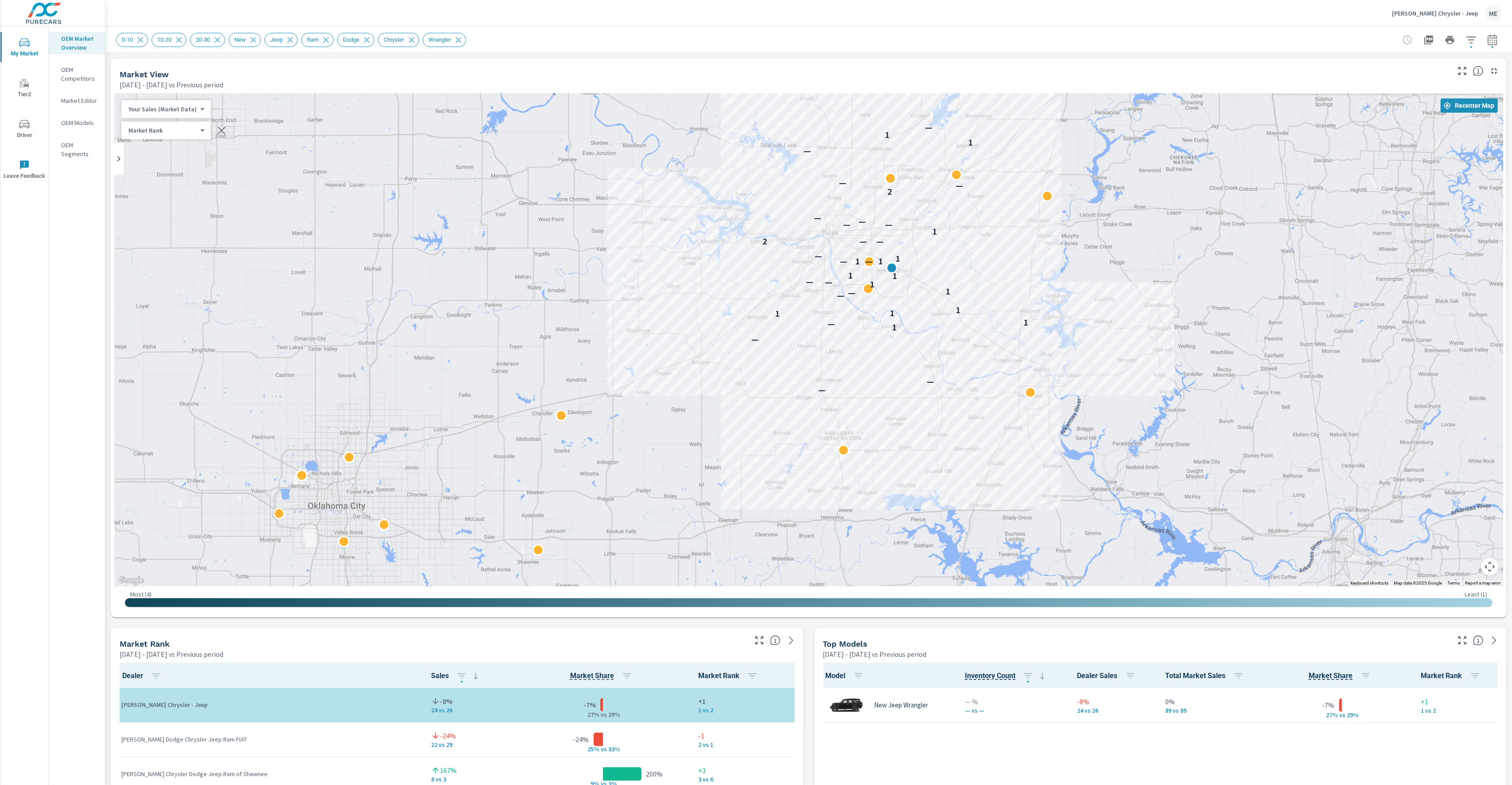
scroll to position [1, 0]
click at [1470, 38] on icon "button" at bounding box center [1471, 40] width 11 height 11
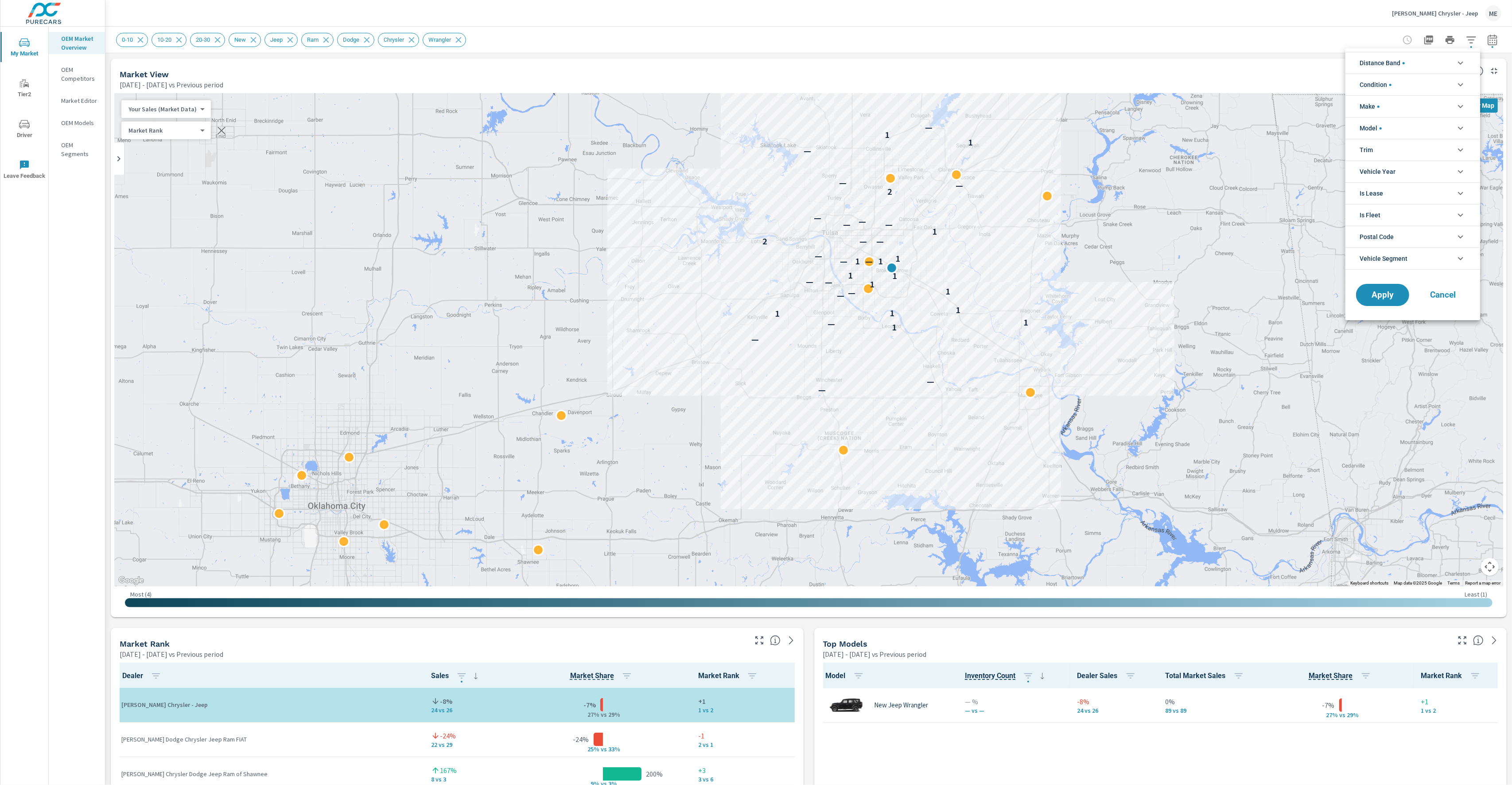
scroll to position [40, 0]
click at [1380, 131] on span "Model" at bounding box center [1371, 127] width 22 height 21
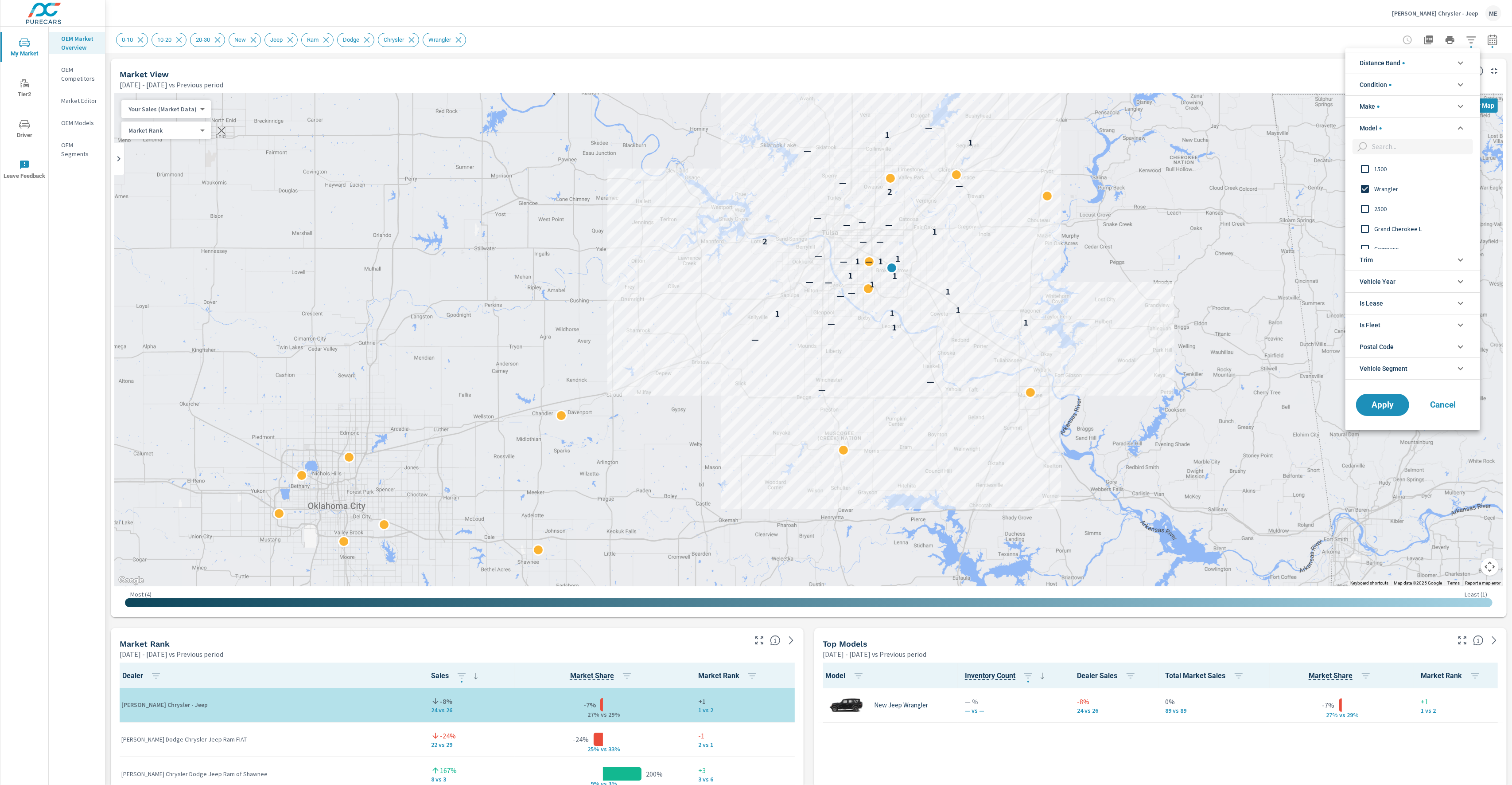
scroll to position [14, 0]
click at [1369, 175] on input "filter options" at bounding box center [1365, 175] width 19 height 19
click at [1398, 149] on input "filter options" at bounding box center [1421, 146] width 104 height 15
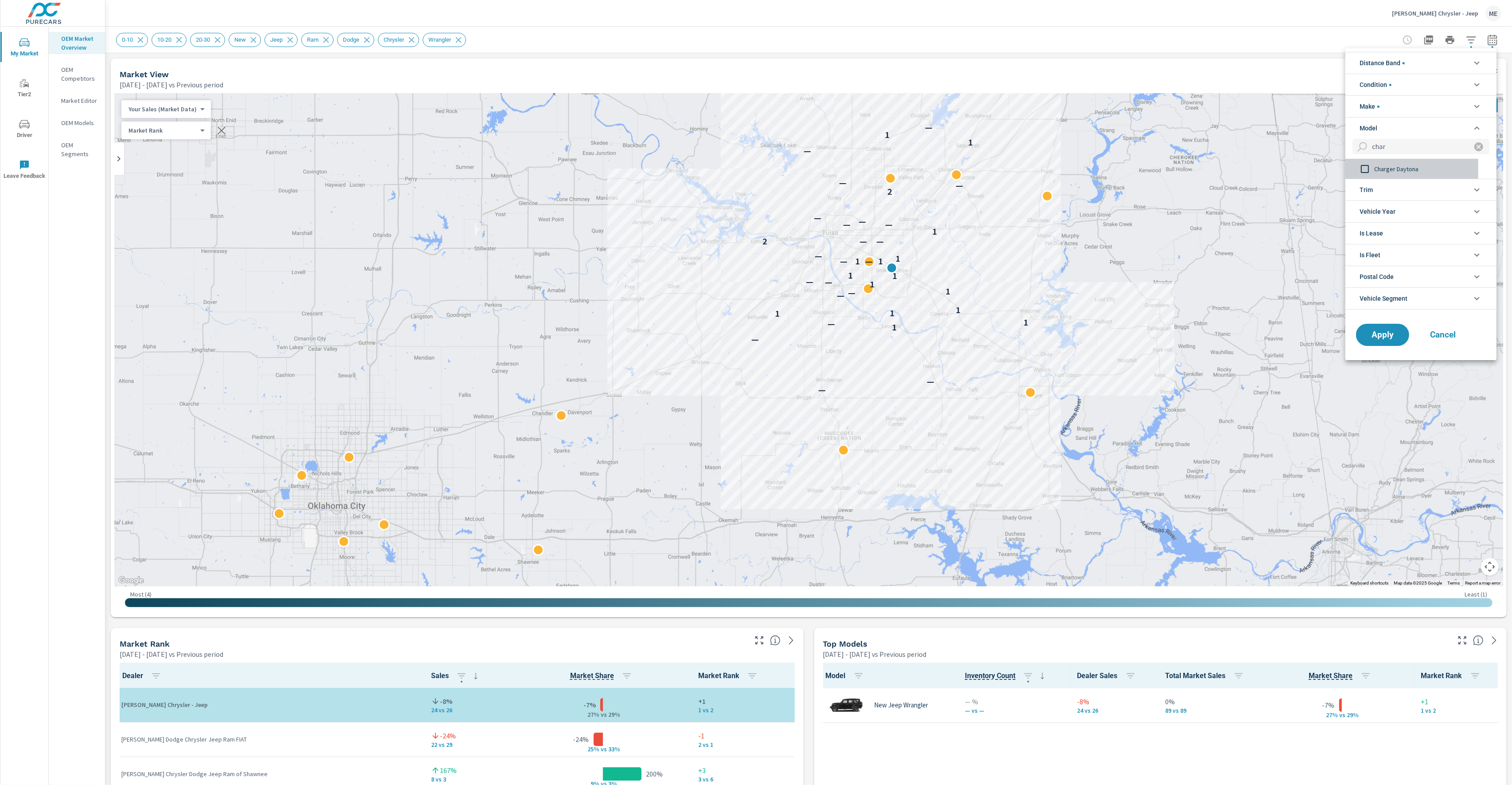
click at [1361, 171] on input "filter options" at bounding box center [1365, 169] width 19 height 19
click at [1393, 150] on input "char" at bounding box center [1416, 146] width 96 height 15
type input "cha"
click at [1474, 146] on icon "filter options" at bounding box center [1479, 146] width 11 height 11
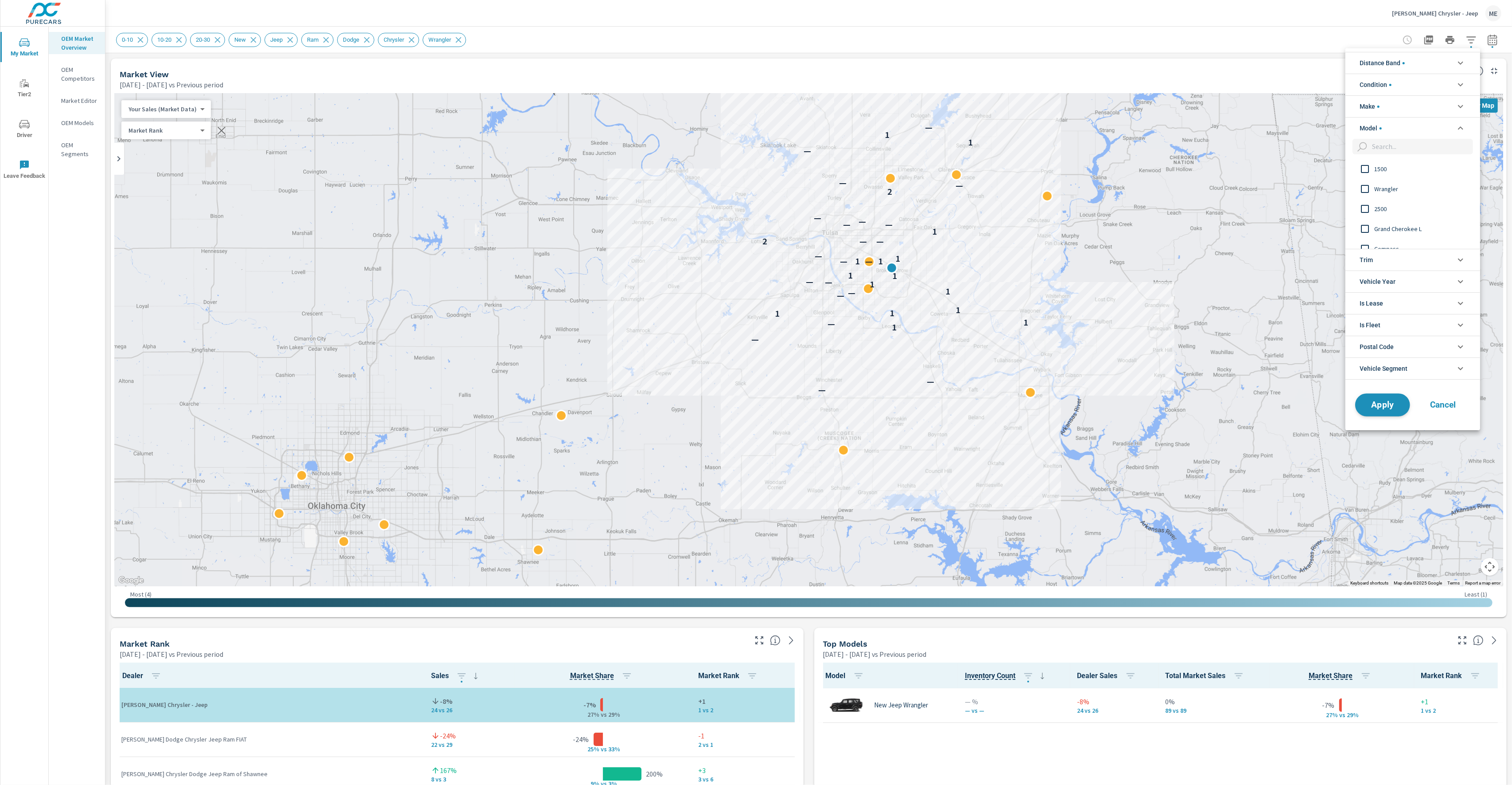
click at [1377, 413] on button "Apply" at bounding box center [1383, 405] width 55 height 23
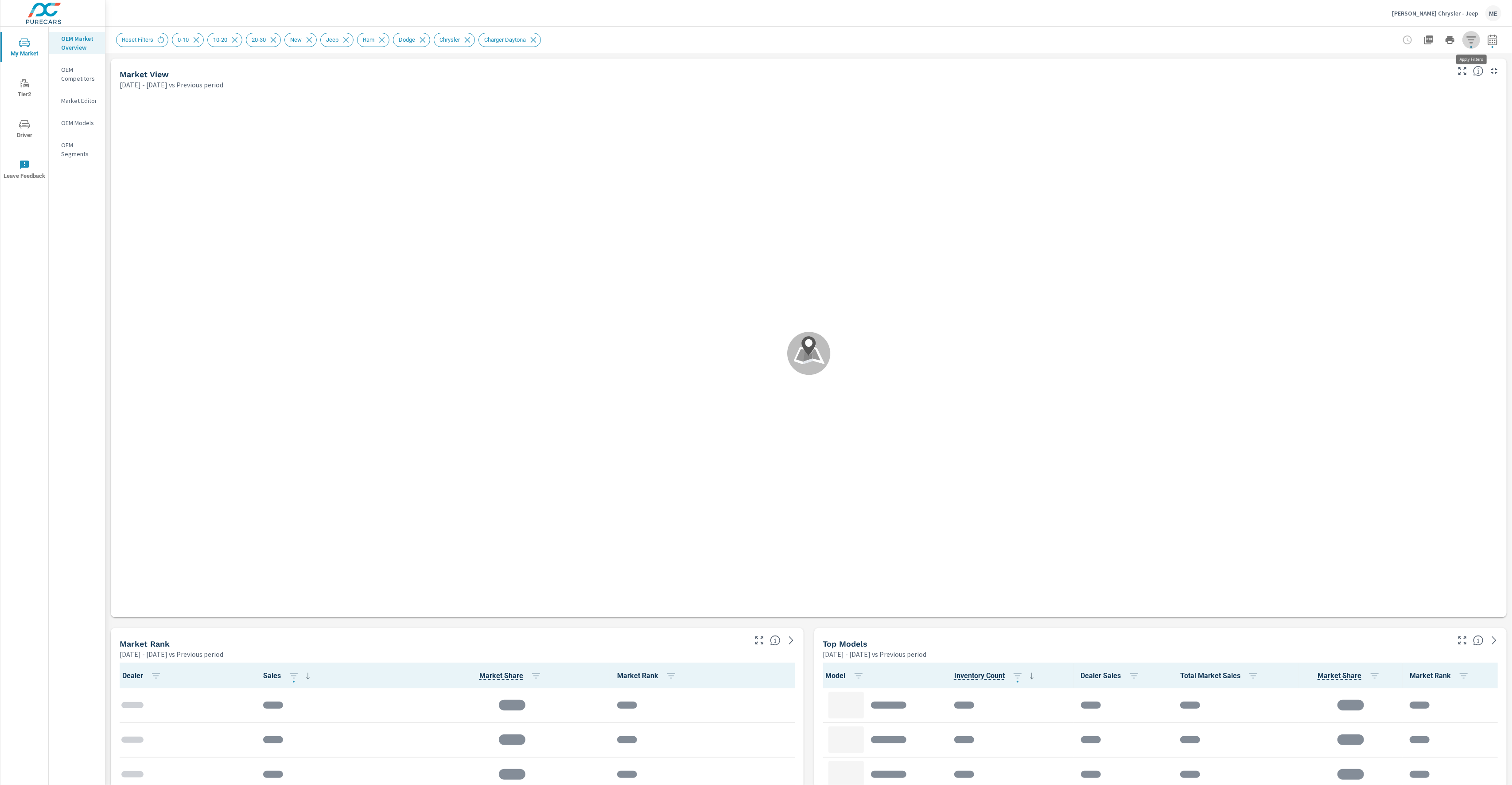
click at [1474, 40] on icon "button" at bounding box center [1471, 40] width 11 height 11
click at [1406, 257] on span "Vehicle Segment" at bounding box center [1384, 258] width 48 height 21
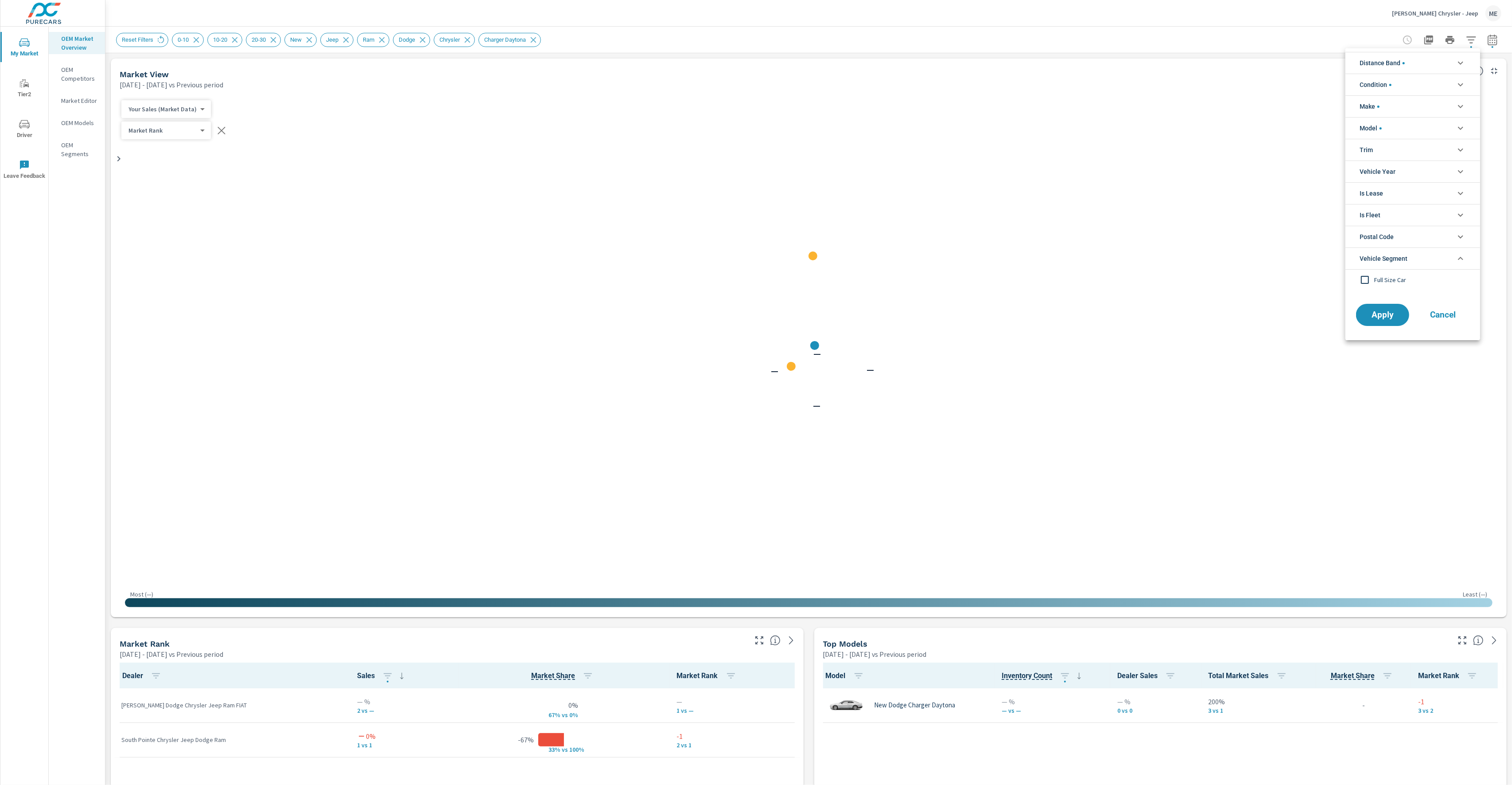
scroll to position [59, 0]
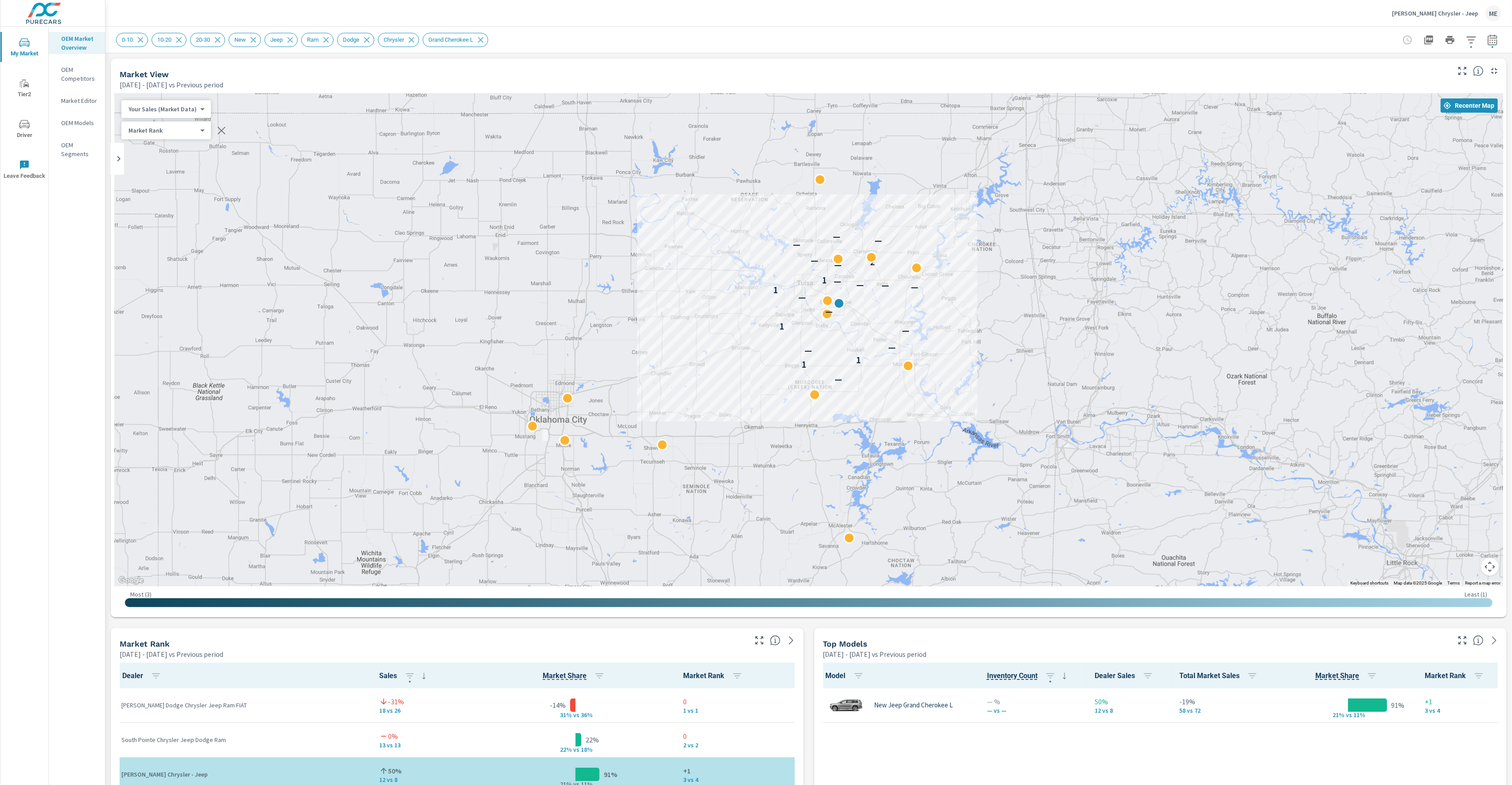
scroll to position [1, 0]
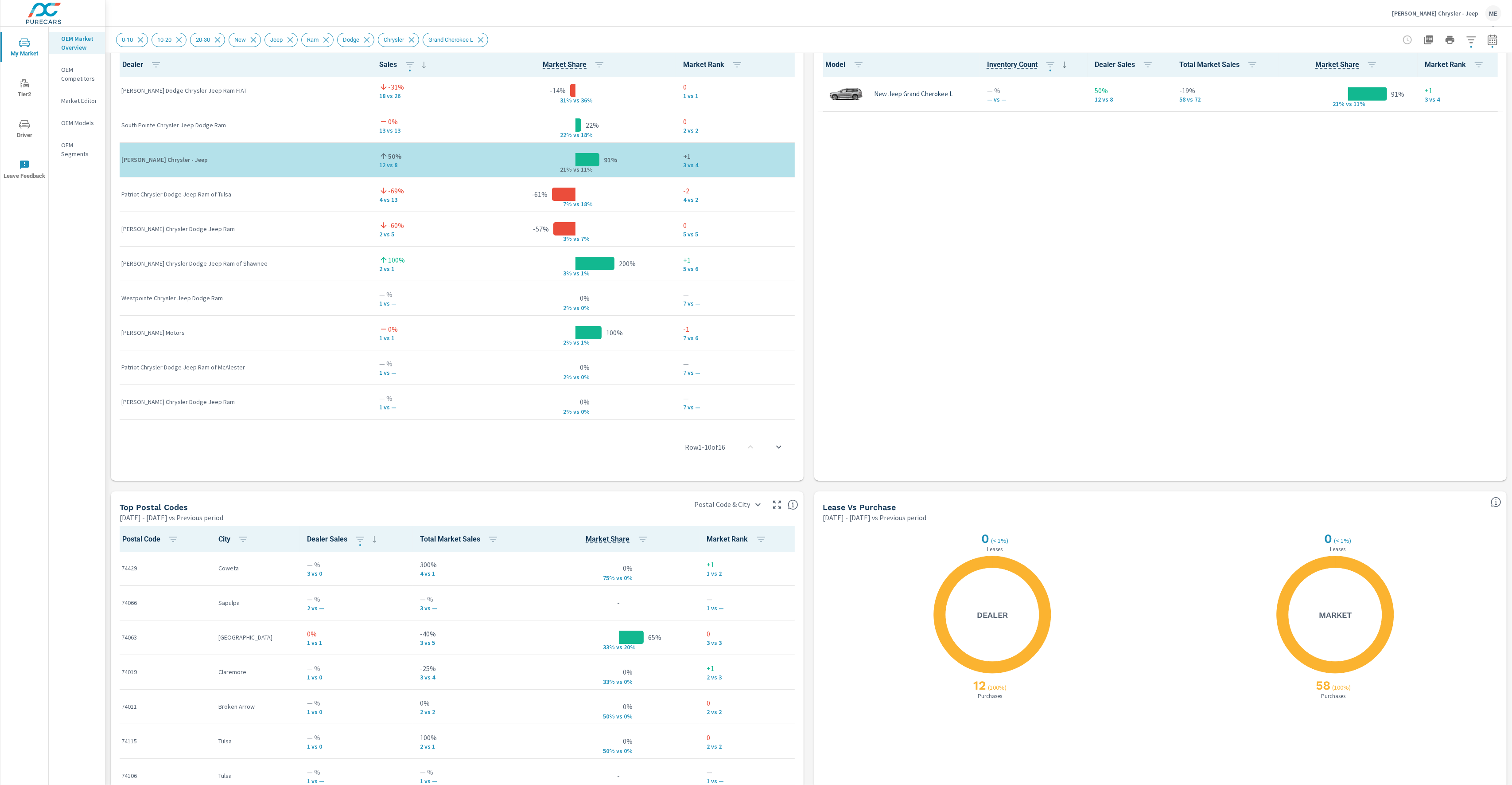
scroll to position [786, 0]
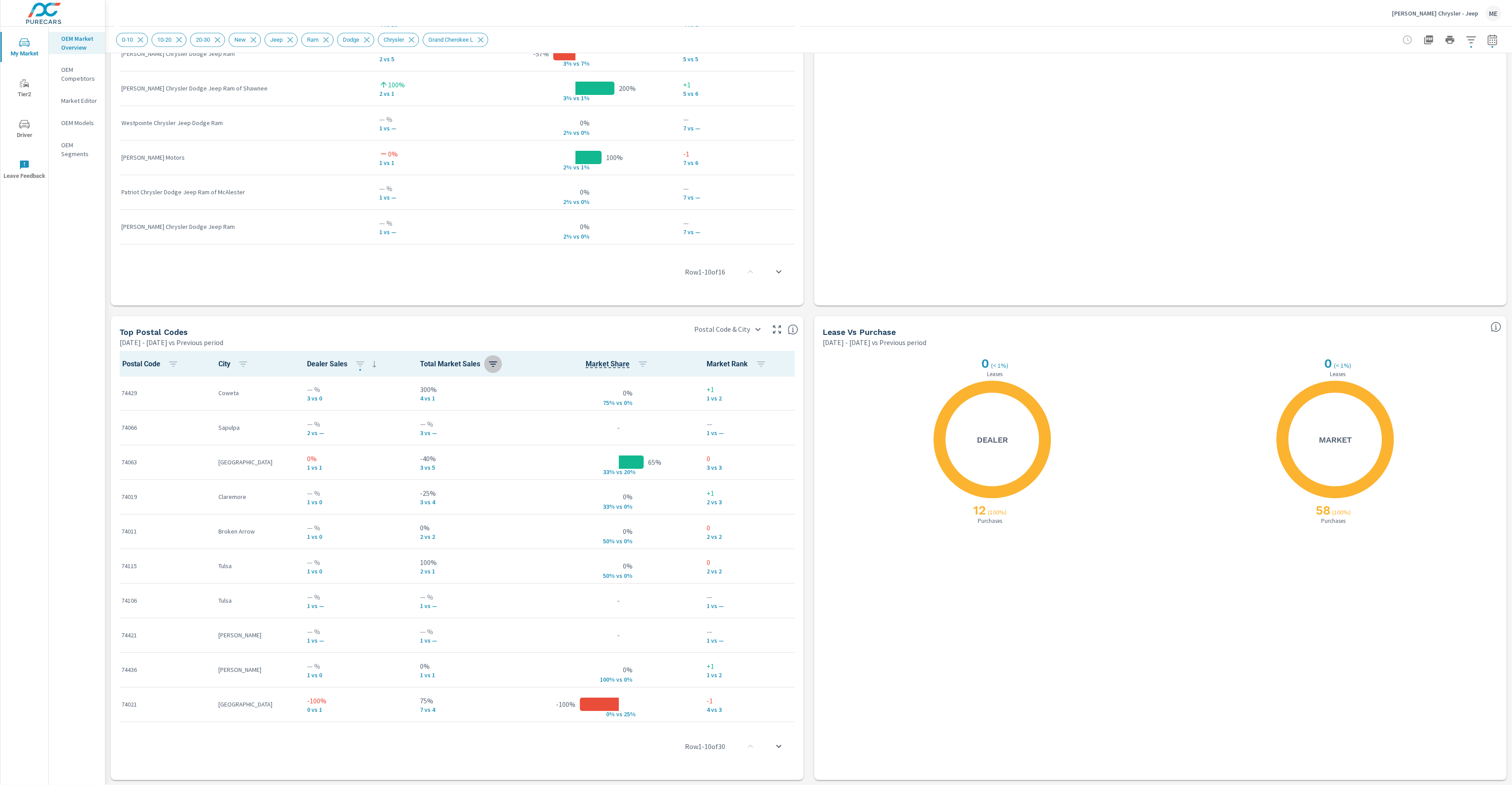
click at [488, 366] on icon "button" at bounding box center [493, 364] width 11 height 11
click at [425, 396] on p "ASC" at bounding box center [421, 400] width 11 height 9
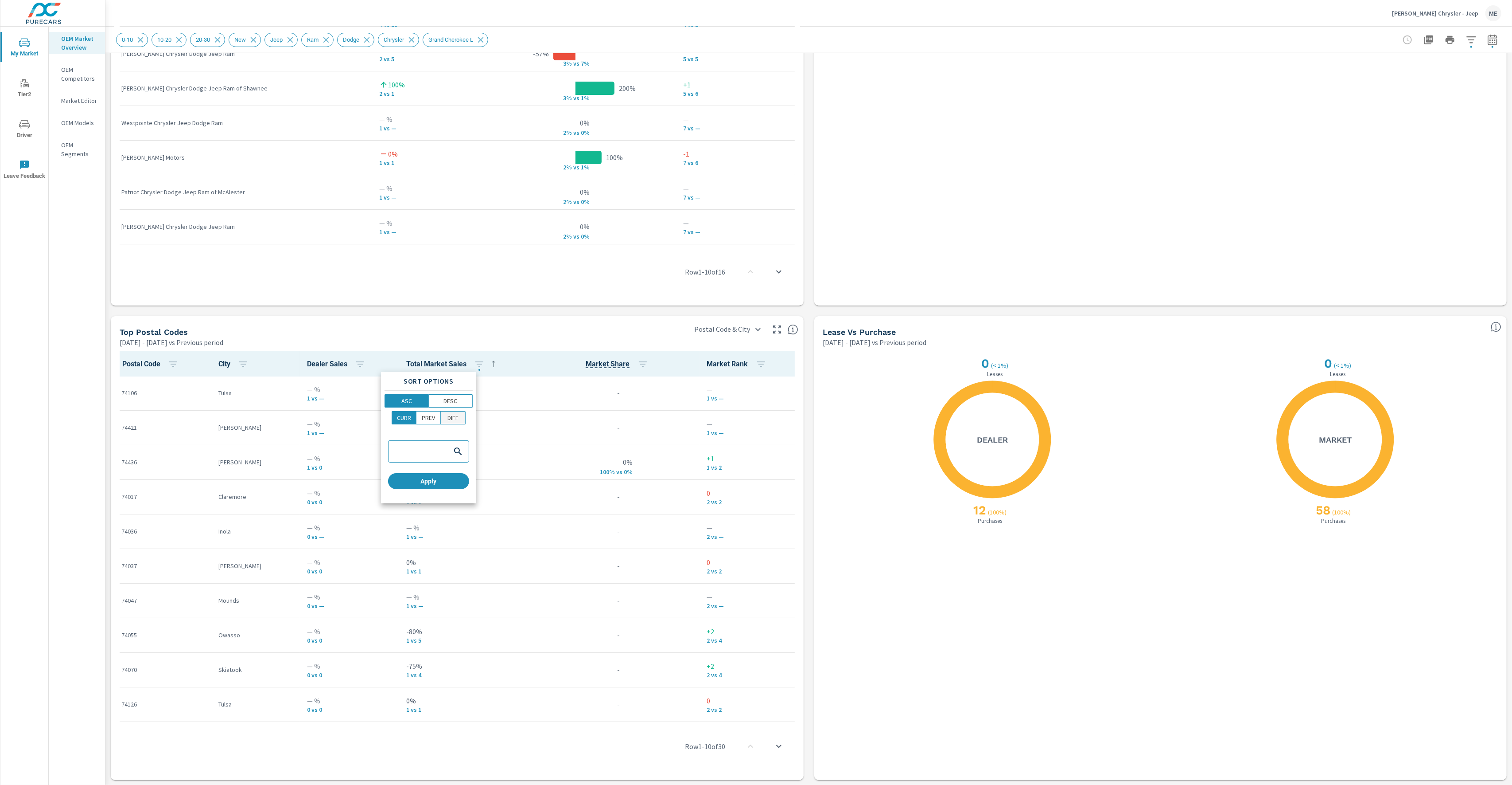
click at [463, 415] on button "DIFF" at bounding box center [453, 418] width 25 height 13
click at [431, 481] on span "Apply" at bounding box center [428, 481] width 74 height 8
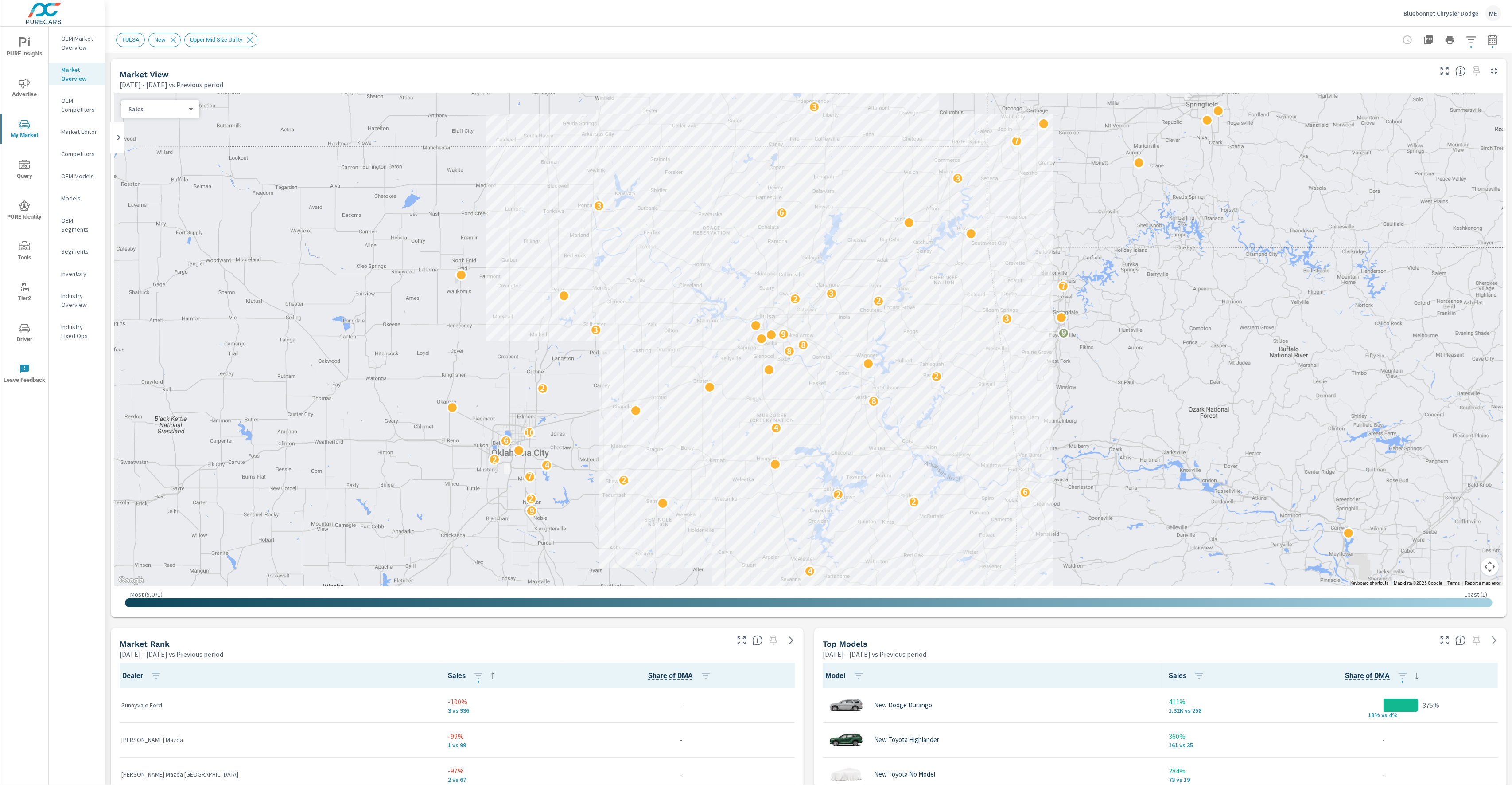
scroll to position [1, 0]
click at [850, 33] on div "TULSA New Upper Mid Size Utility" at bounding box center [746, 40] width 1262 height 14
click at [1494, 37] on icon "button" at bounding box center [1492, 40] width 11 height 11
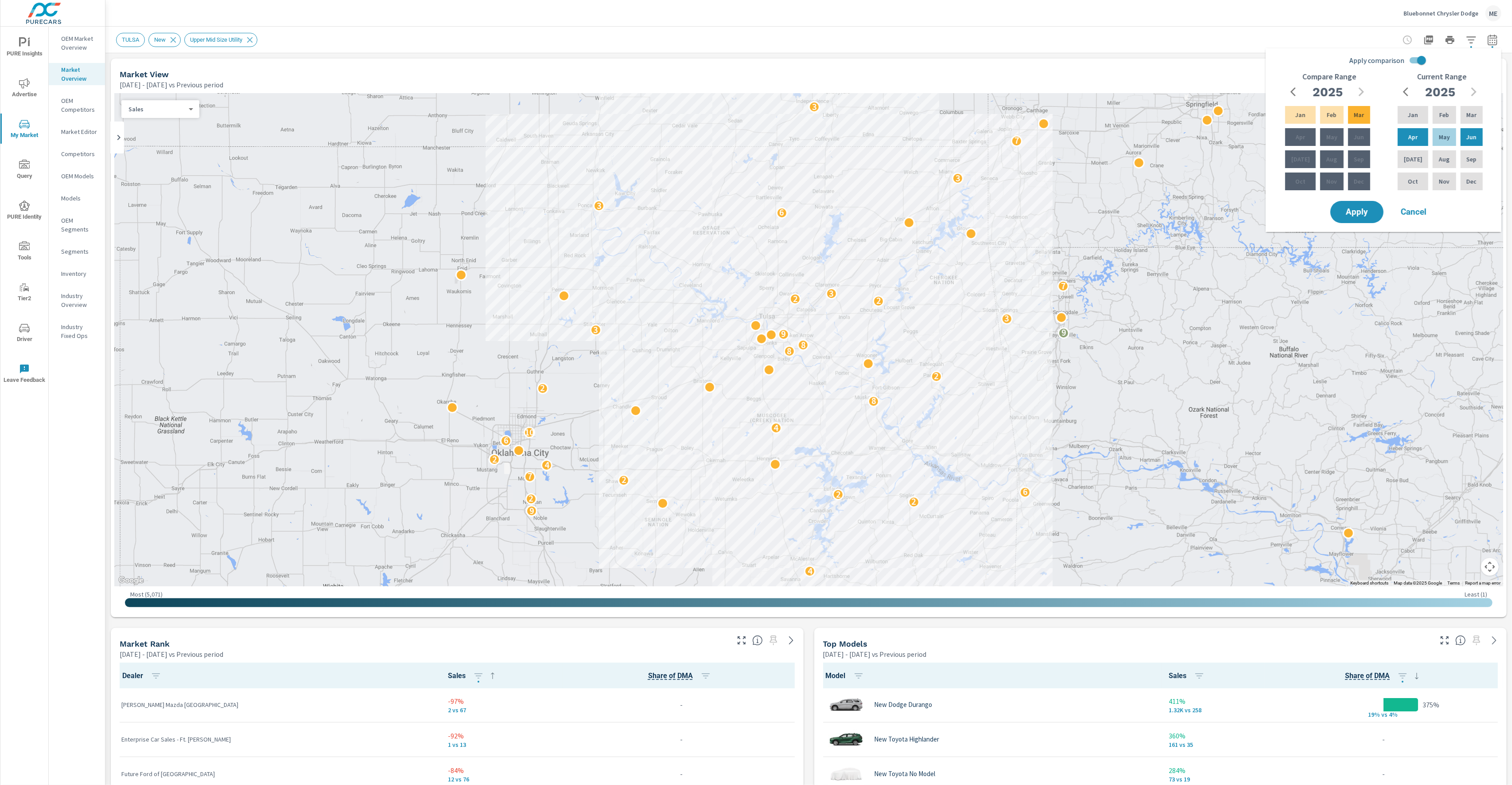
click at [1191, 59] on div "Market View [DATE] - [DATE] vs Previous period" at bounding box center [772, 74] width 1324 height 31
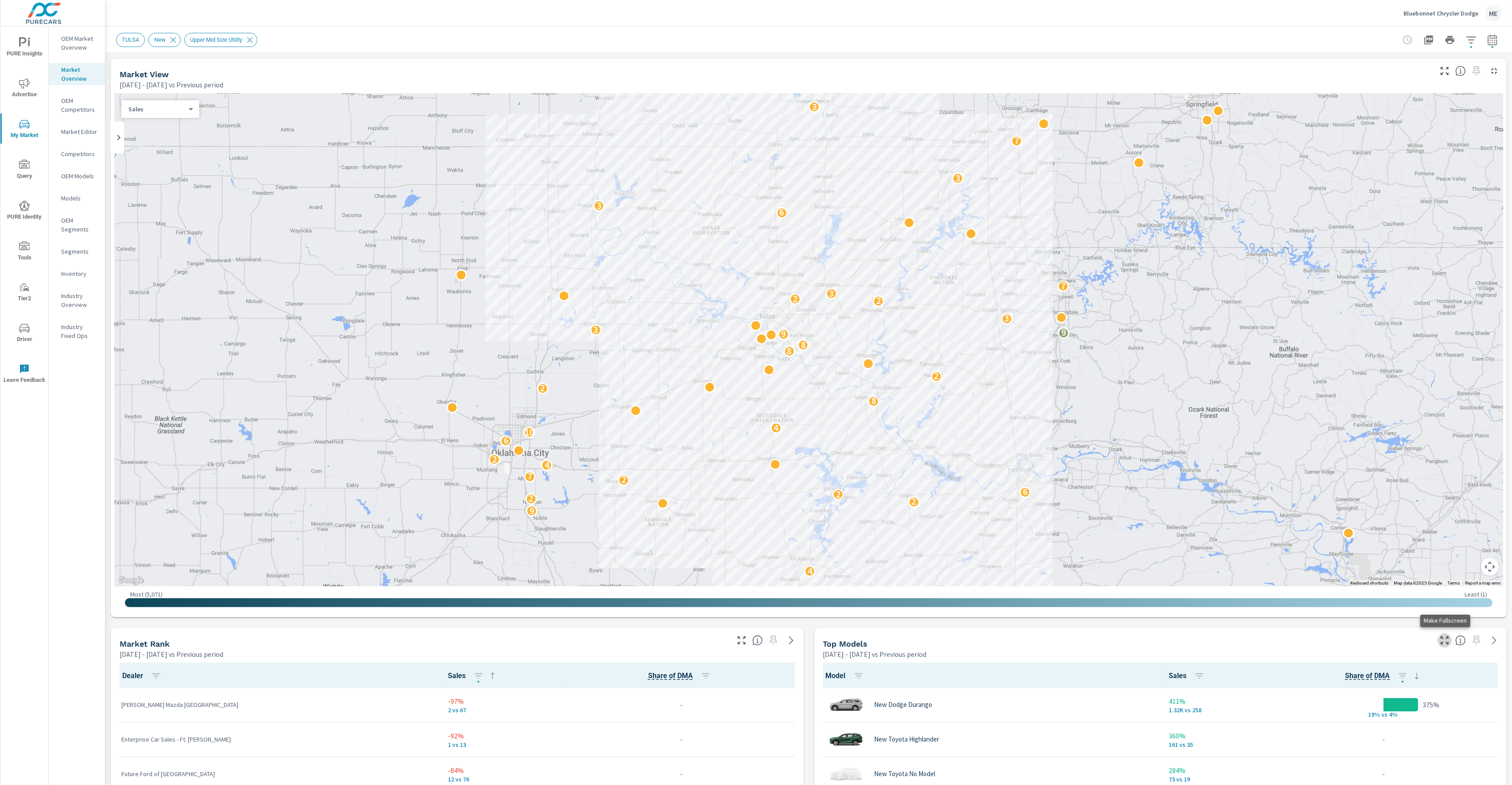
drag, startPoint x: 1443, startPoint y: 639, endPoint x: 1330, endPoint y: 587, distance: 124.4
click at [1444, 639] on icon "button" at bounding box center [1445, 640] width 11 height 11
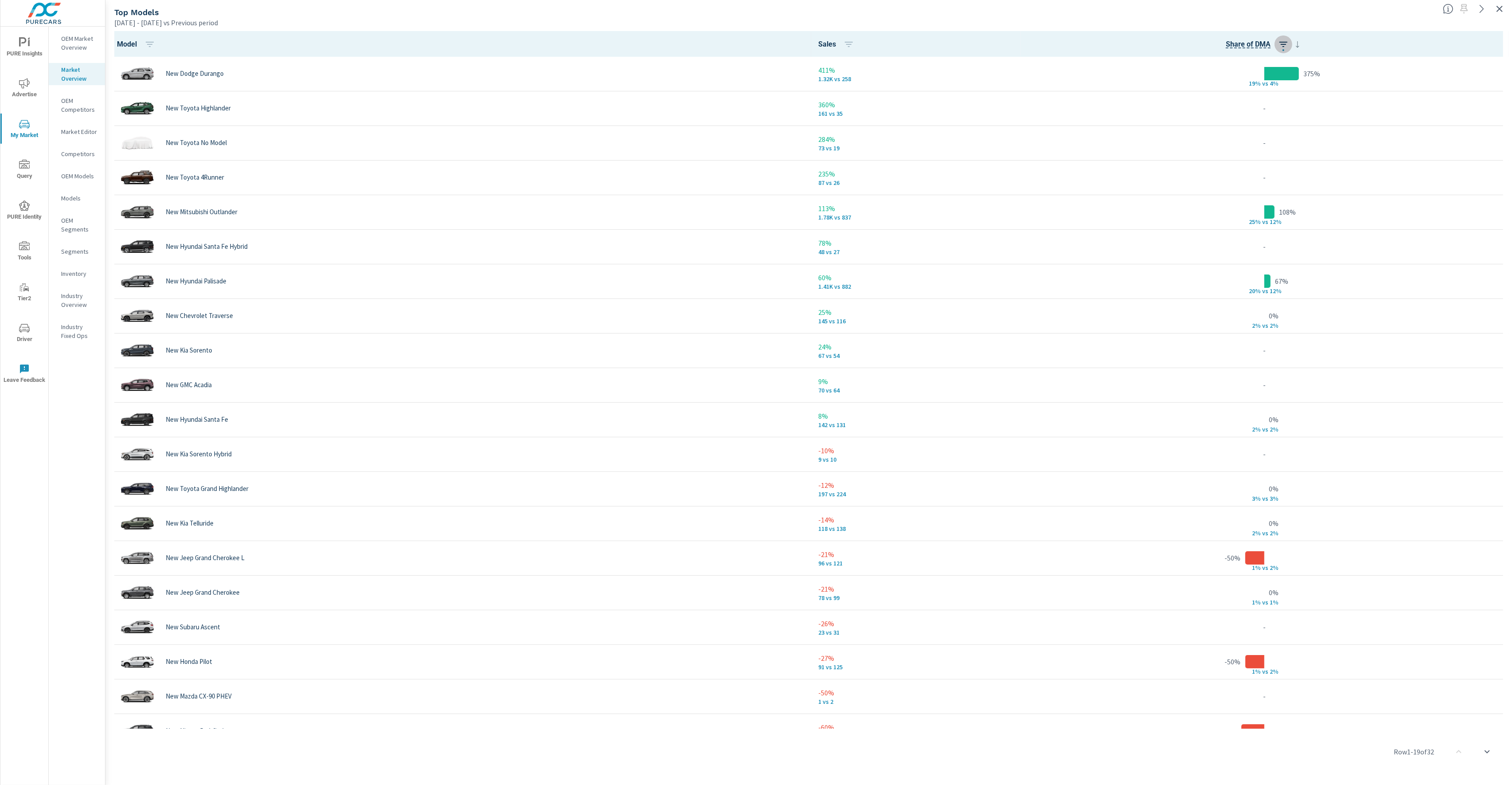
click at [1282, 43] on icon "button" at bounding box center [1283, 44] width 11 height 11
click at [1221, 80] on p "ASC" at bounding box center [1225, 82] width 11 height 9
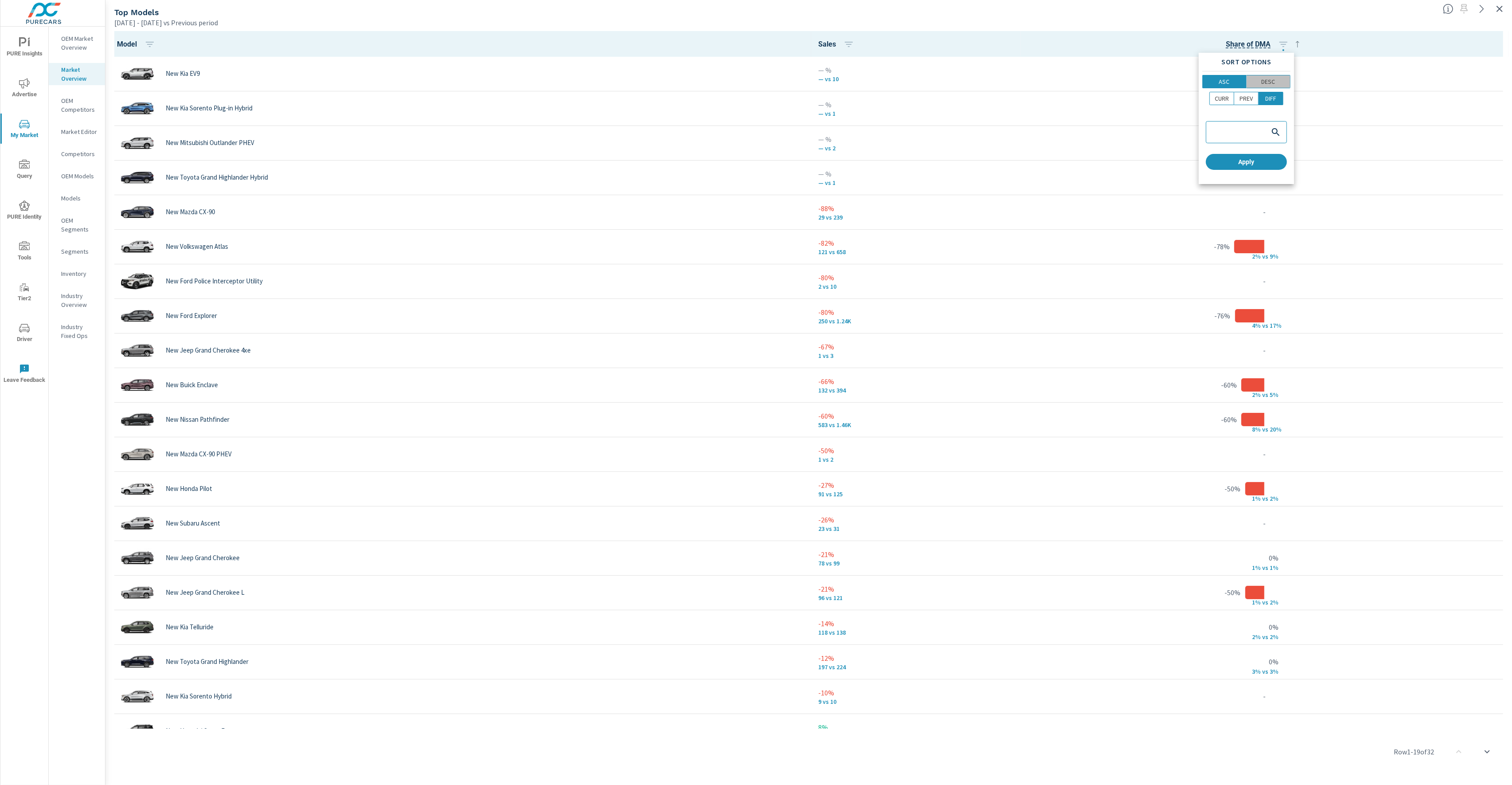
click at [1263, 84] on p "DESC" at bounding box center [1268, 82] width 14 height 9
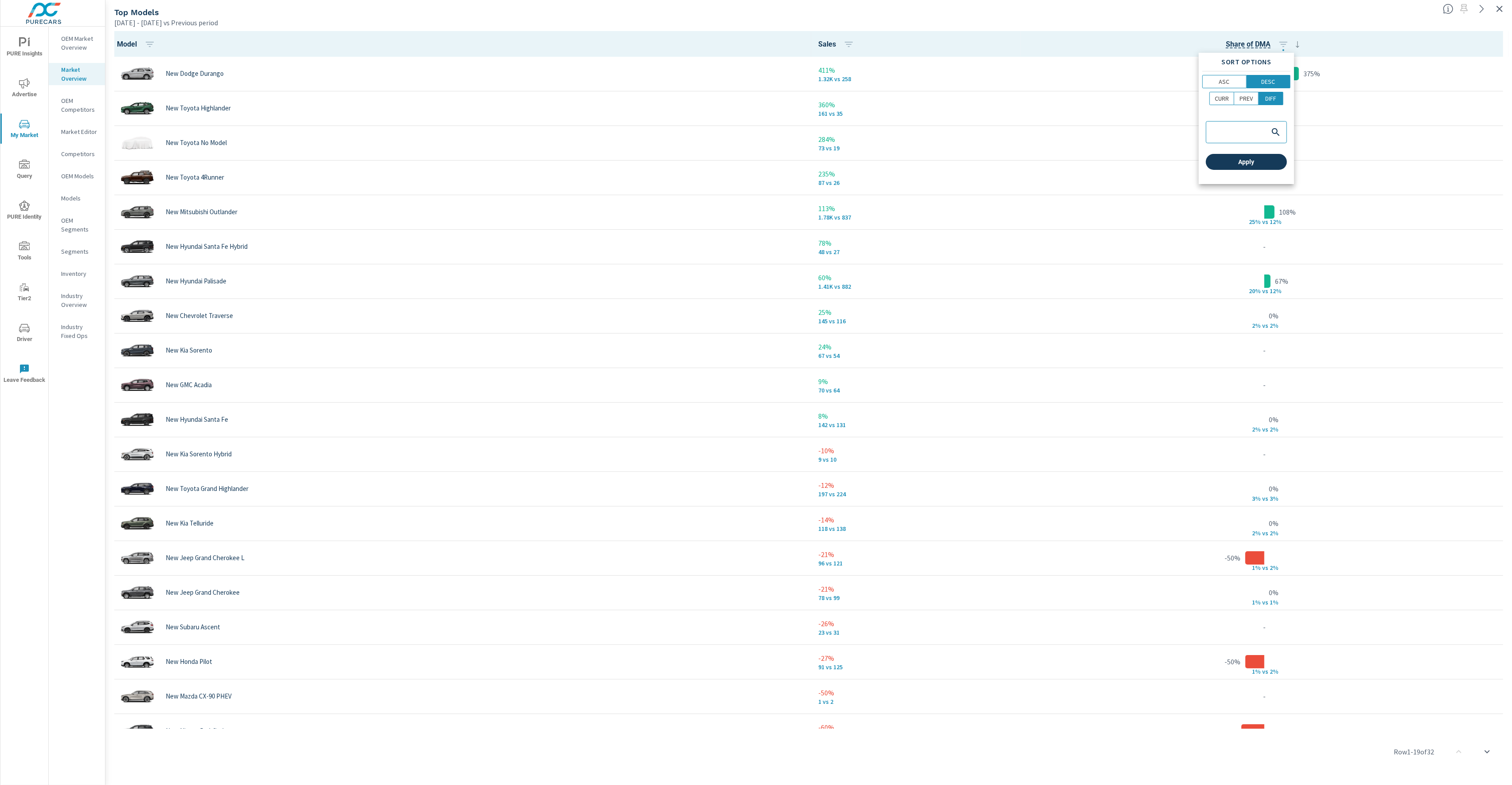
click at [1251, 165] on span "Apply" at bounding box center [1246, 161] width 74 height 8
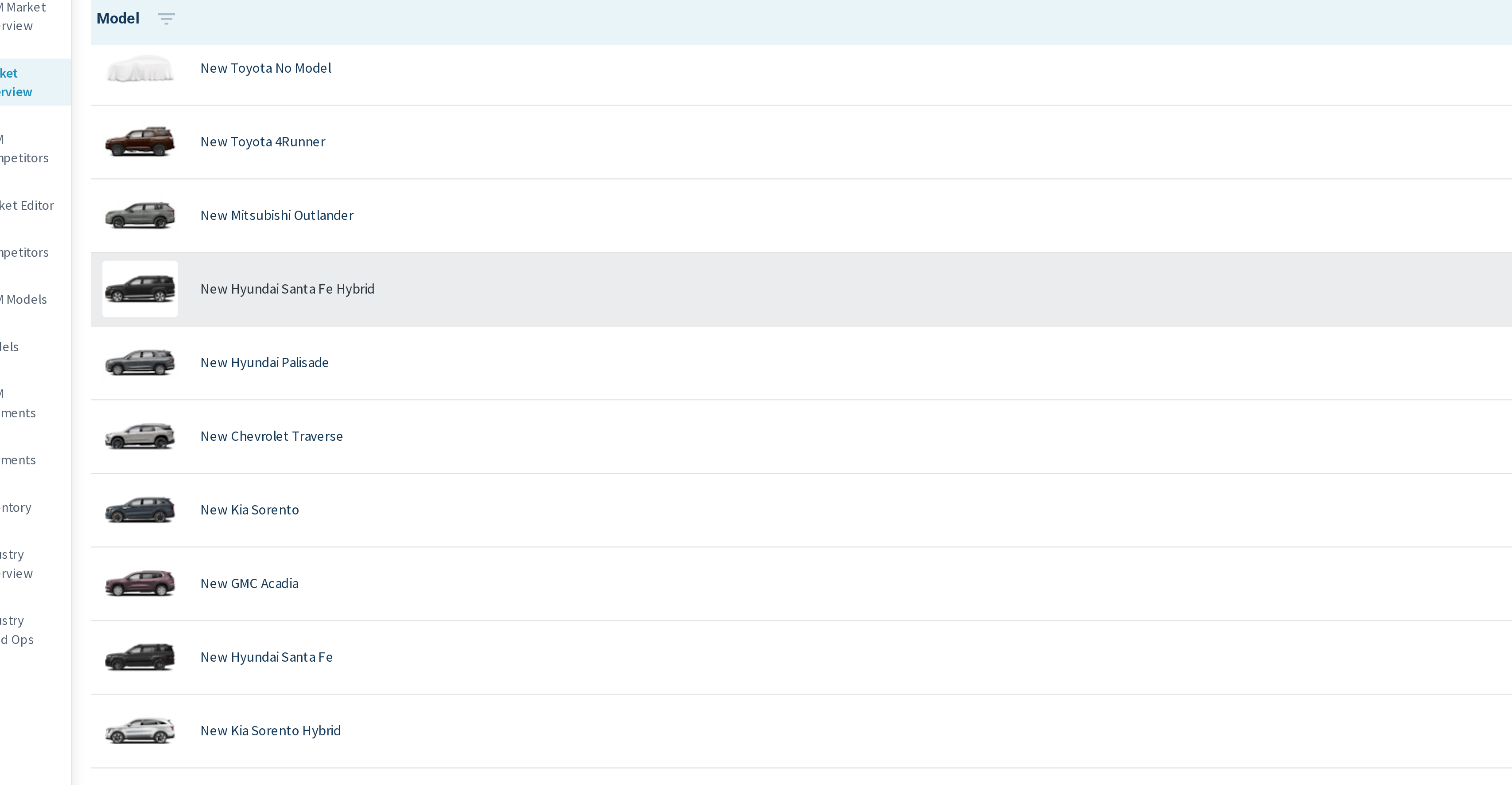
scroll to position [77, 0]
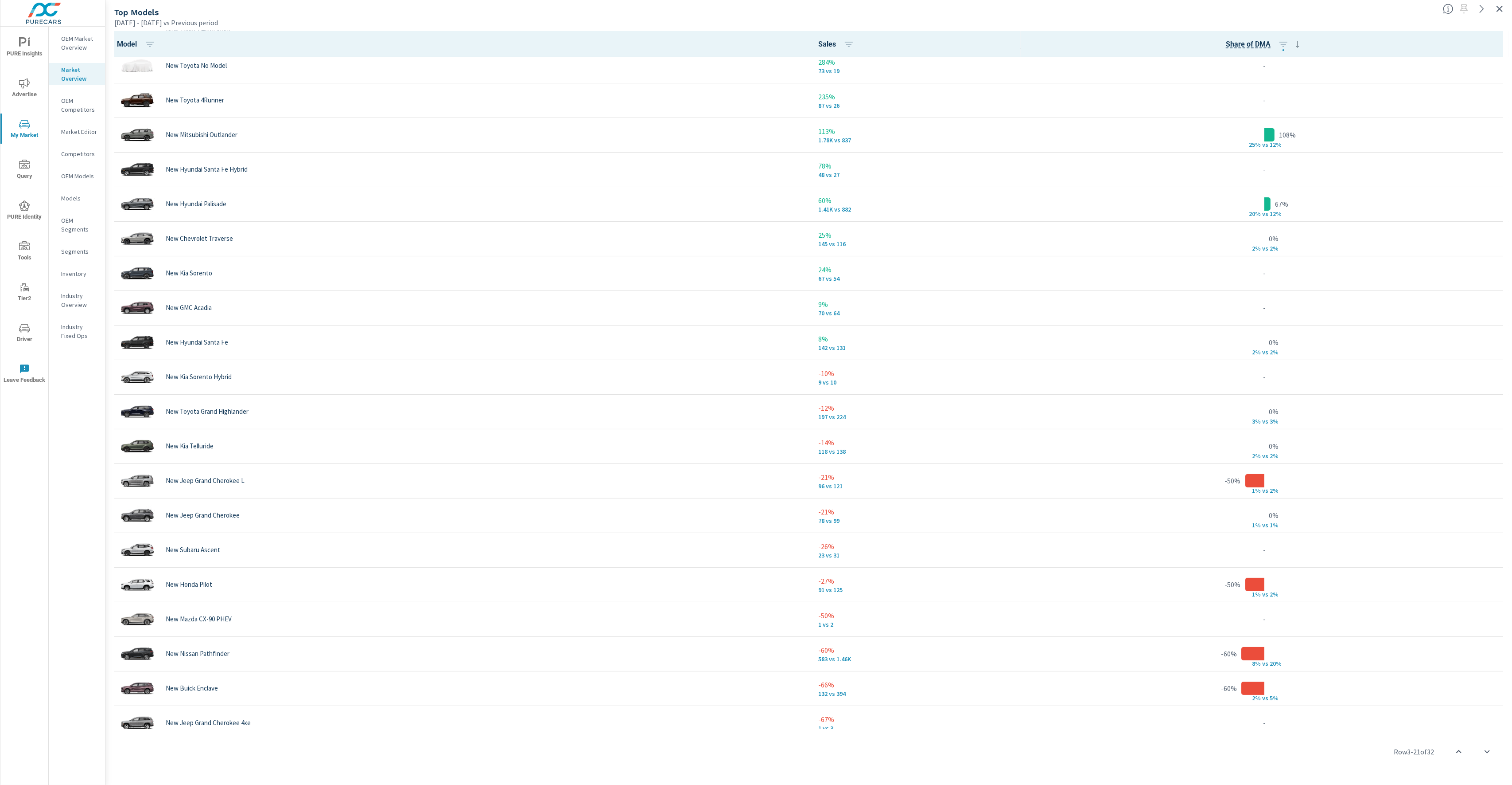
click at [799, 19] on div "Apr 01, 2025 - Jun 30, 2025 vs Previous period" at bounding box center [775, 22] width 1322 height 11
click at [1503, 9] on icon "button" at bounding box center [1500, 9] width 11 height 11
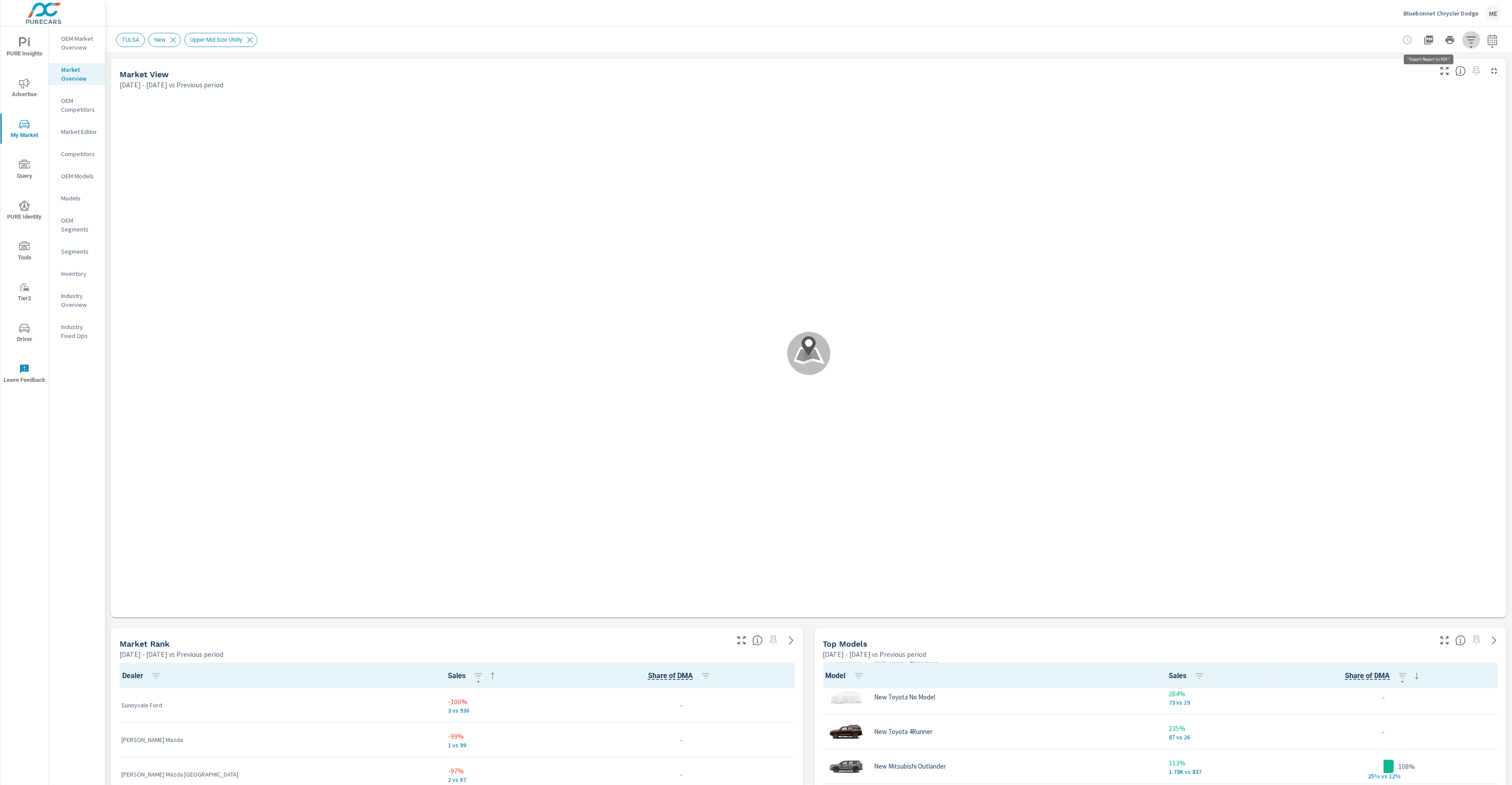
click at [1474, 36] on icon "button" at bounding box center [1471, 39] width 9 height 7
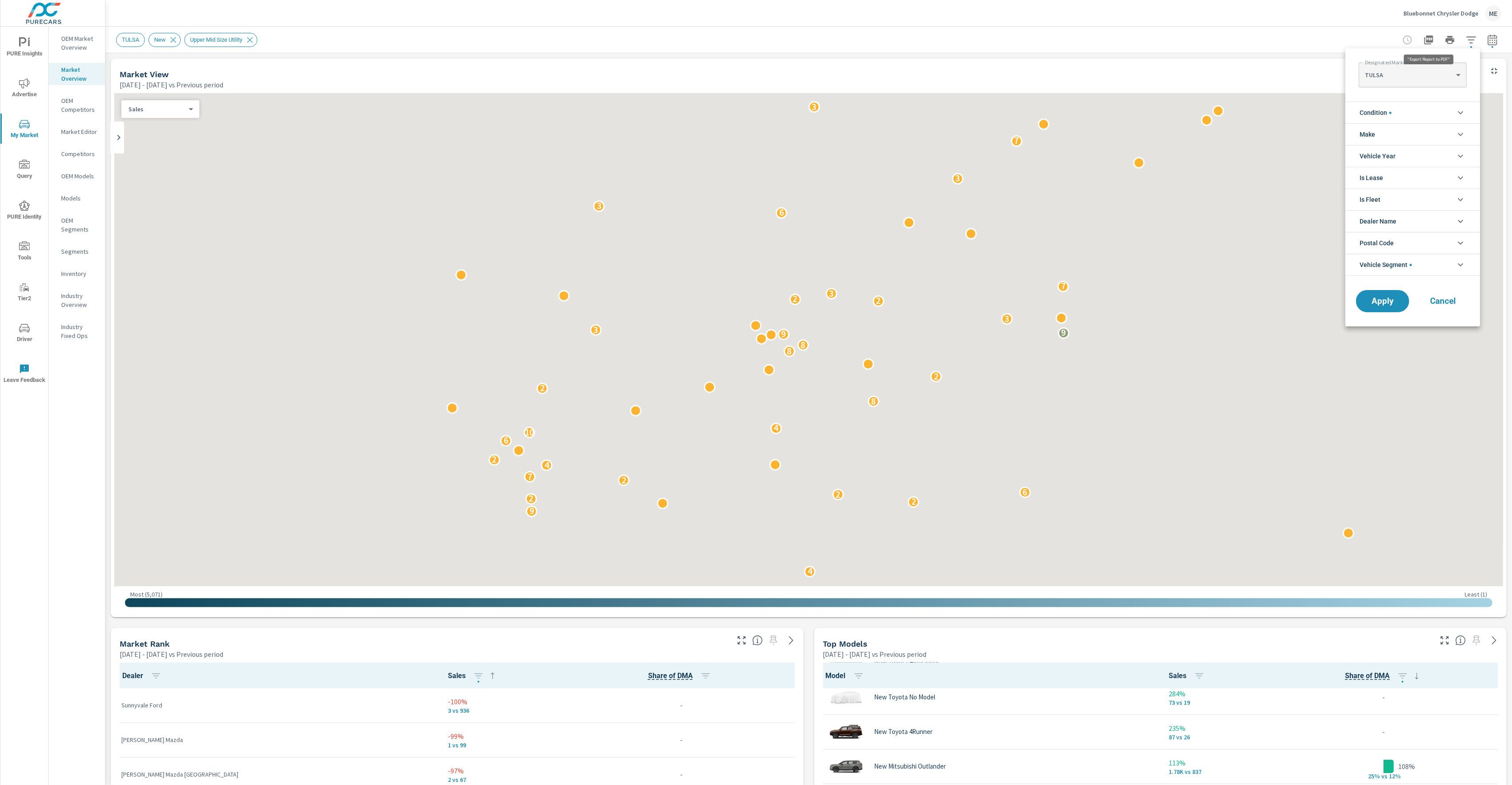
scroll to position [1, 0]
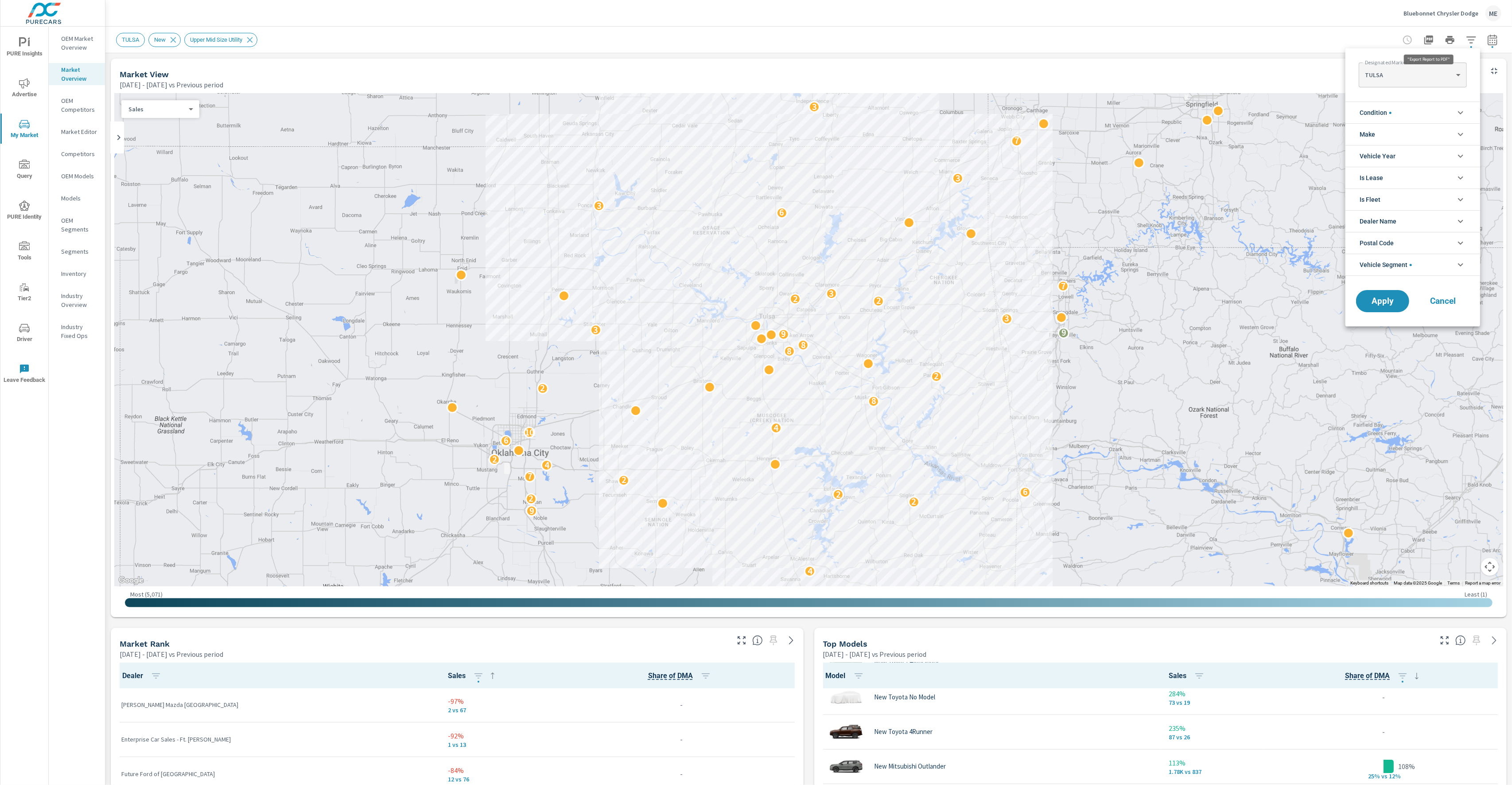
click at [1439, 66] on body "PURE Insights Advertise My Market Query PURE Identity Tools Tier2 Driver Leave …" at bounding box center [756, 392] width 1512 height 785
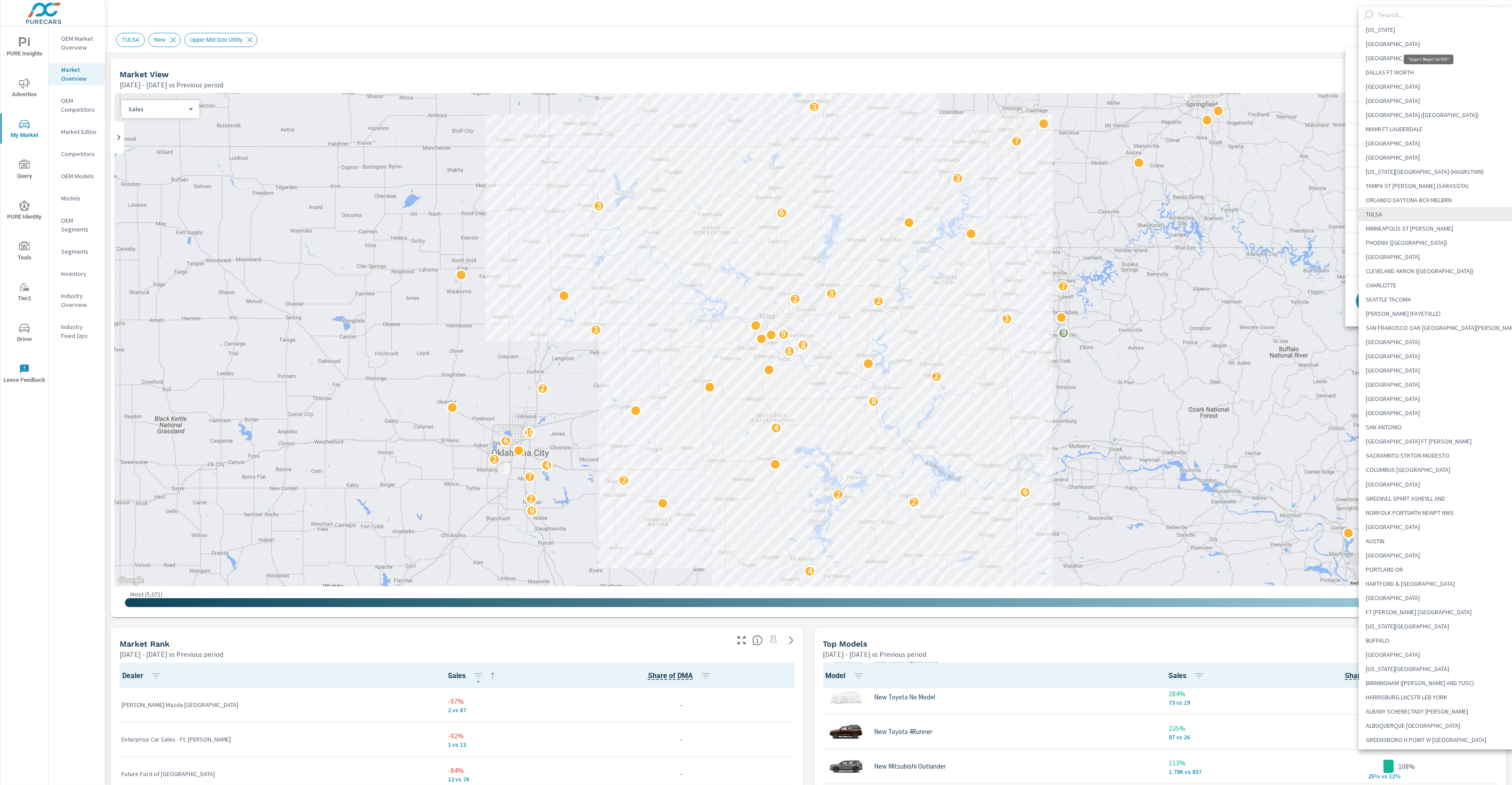
click at [1403, 15] on input "text" at bounding box center [1450, 14] width 151 height 15
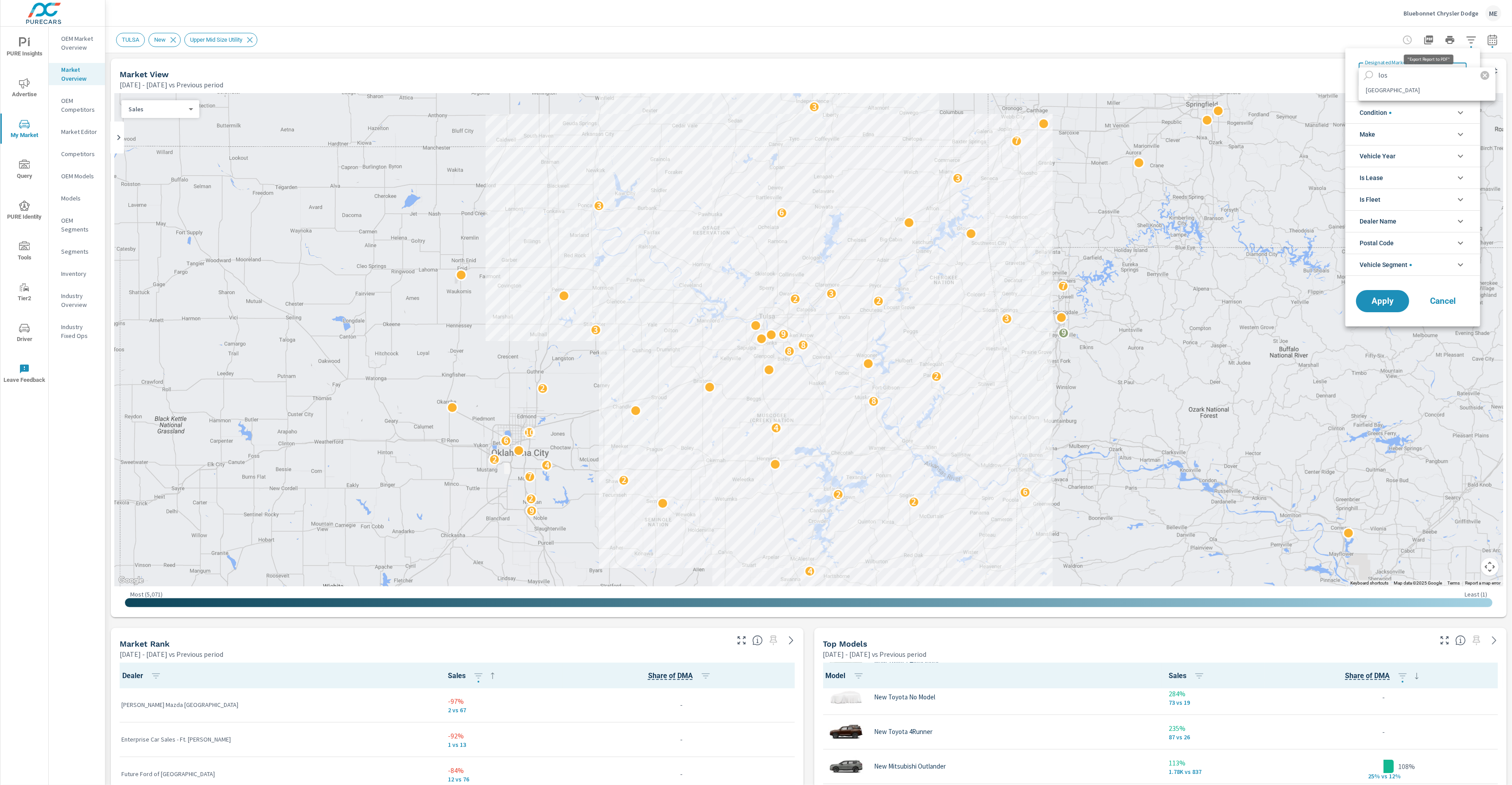
type input "los"
click at [1413, 89] on li "LOS ANGELES" at bounding box center [1427, 90] width 137 height 14
type Area "LOS ANGELES"
click at [1411, 266] on span "Vehicle Segment" at bounding box center [1386, 264] width 52 height 21
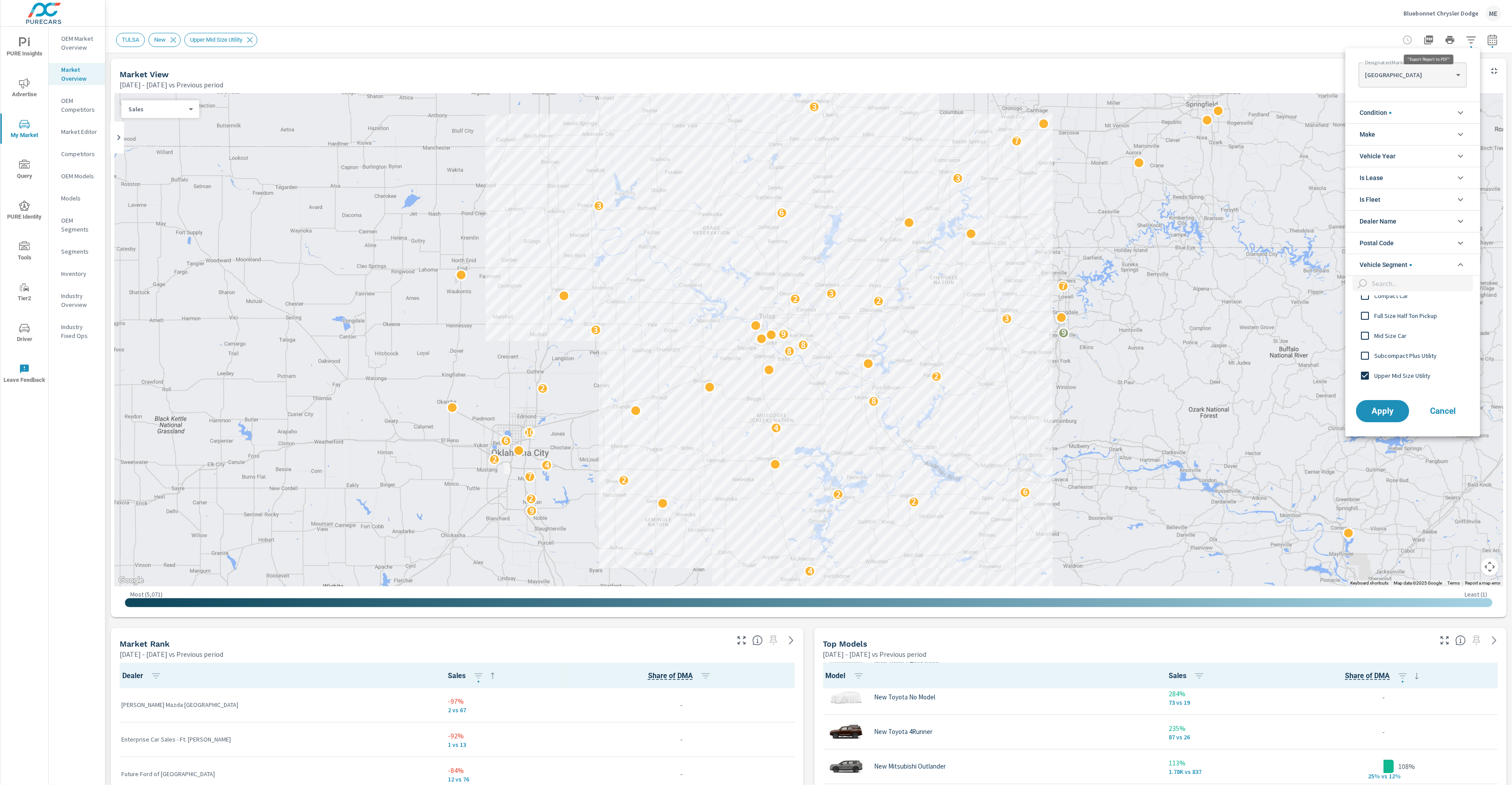
scroll to position [0, 0]
click at [1410, 374] on span "Upper Mid Size Utility" at bounding box center [1423, 375] width 97 height 11
click at [1409, 280] on input "filter options" at bounding box center [1421, 283] width 104 height 15
type input "full"
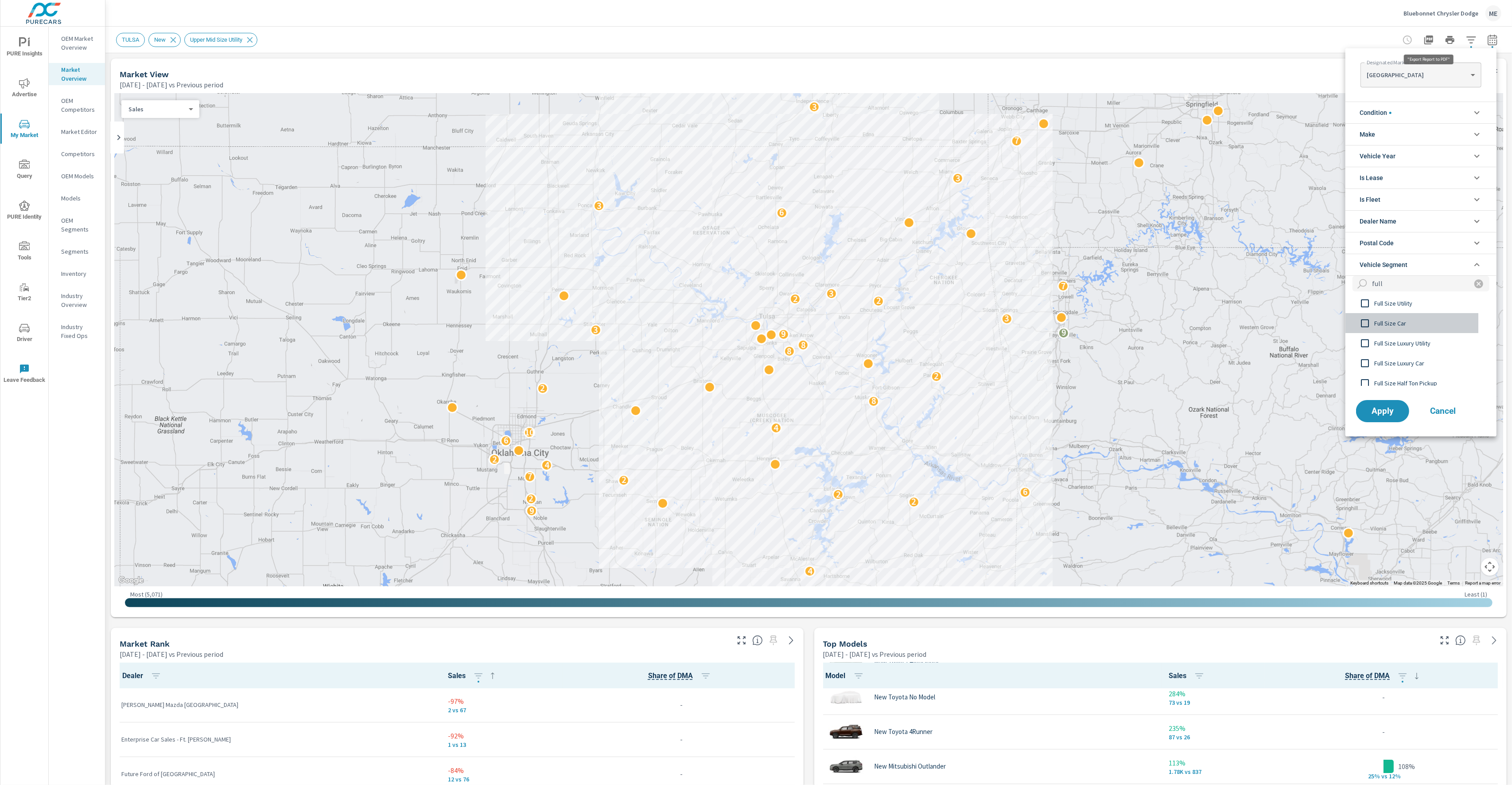
click at [1400, 325] on span "Full Size Car" at bounding box center [1423, 323] width 97 height 11
click at [1382, 413] on span "Apply" at bounding box center [1383, 411] width 36 height 9
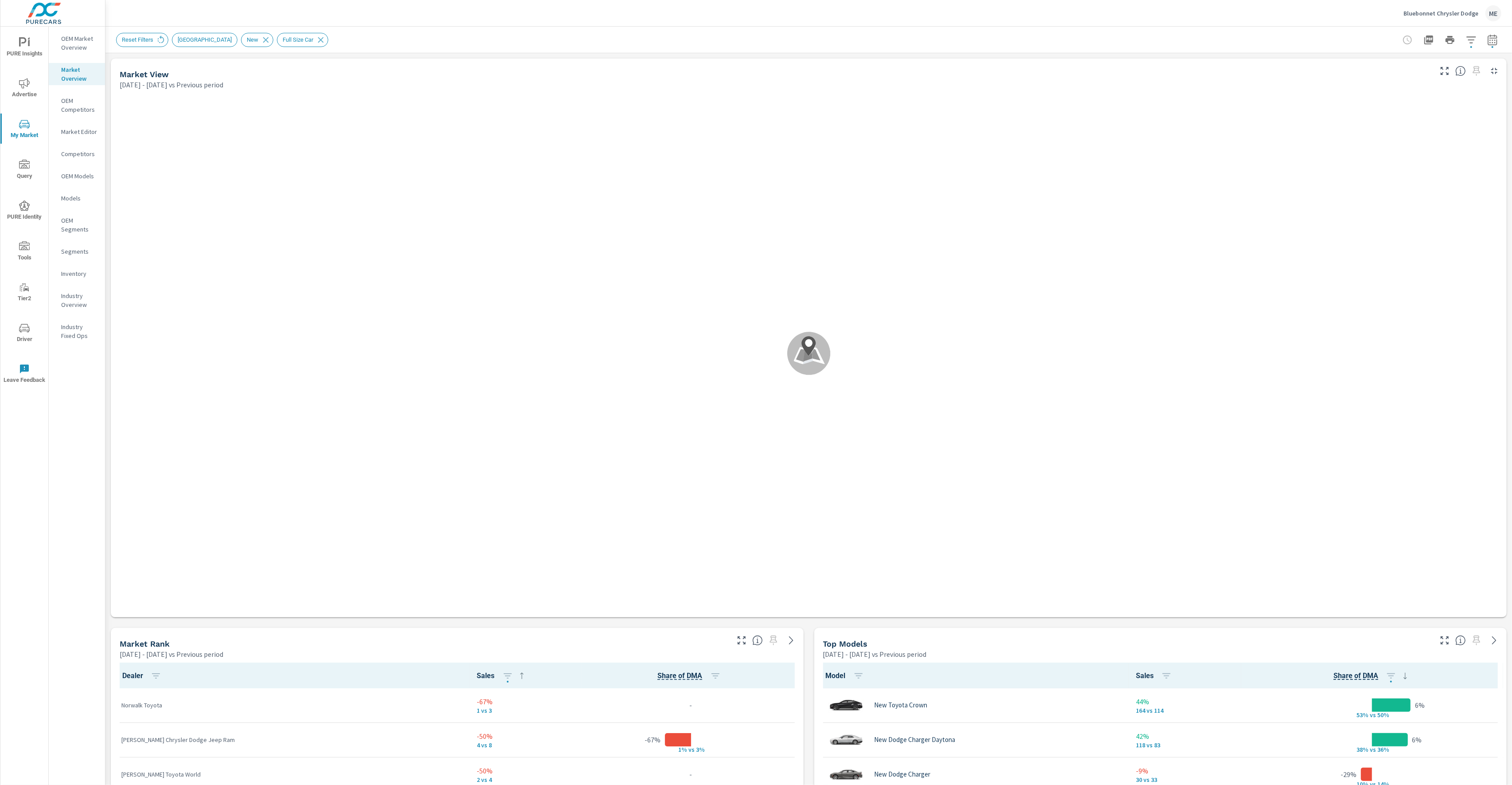
scroll to position [70, 0]
click at [1472, 42] on icon "button" at bounding box center [1471, 39] width 9 height 7
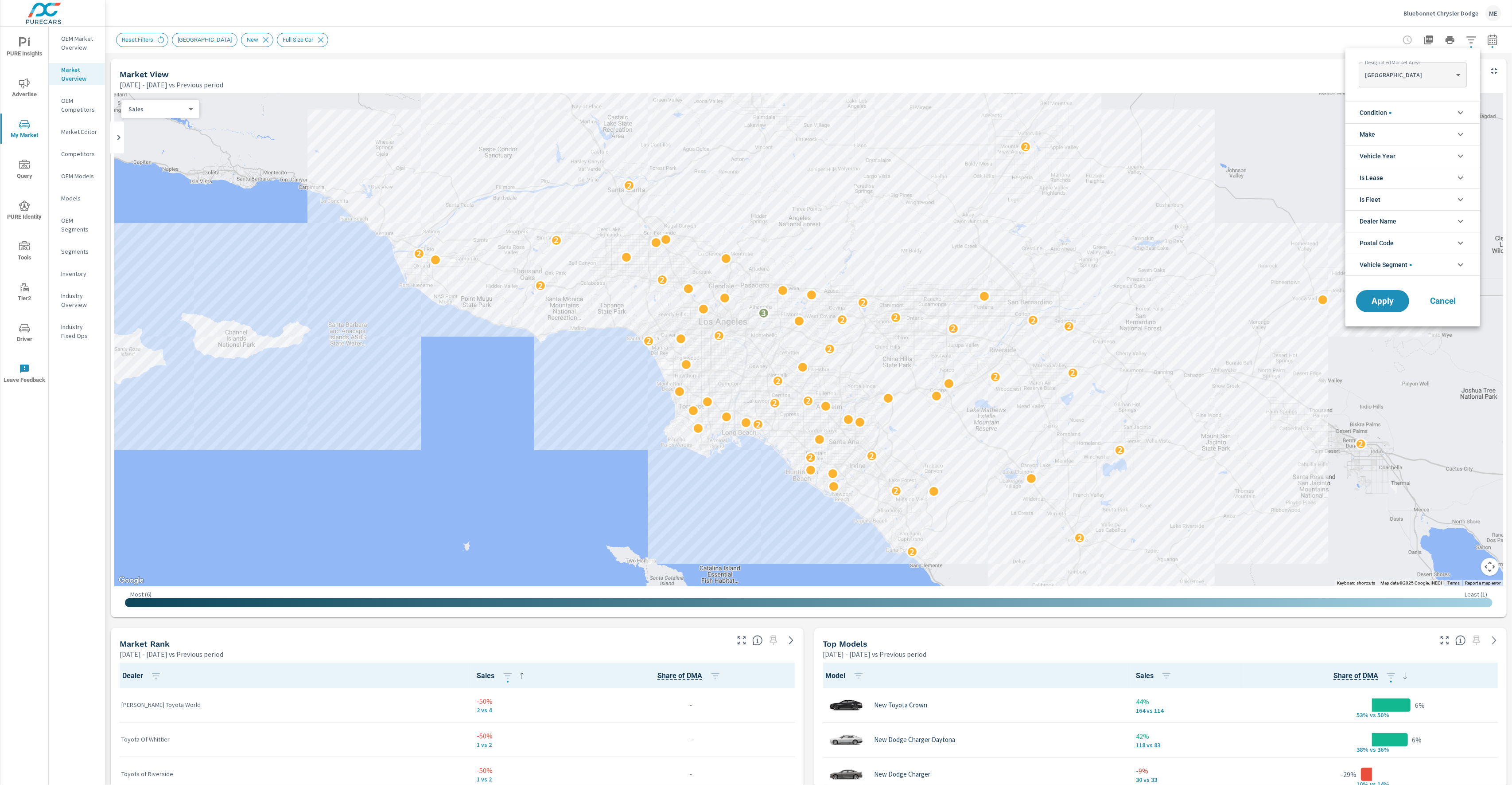
click at [1412, 70] on body "PURE Insights Advertise My Market Query PURE Identity Tools Tier2 Driver Leave …" at bounding box center [756, 392] width 1512 height 785
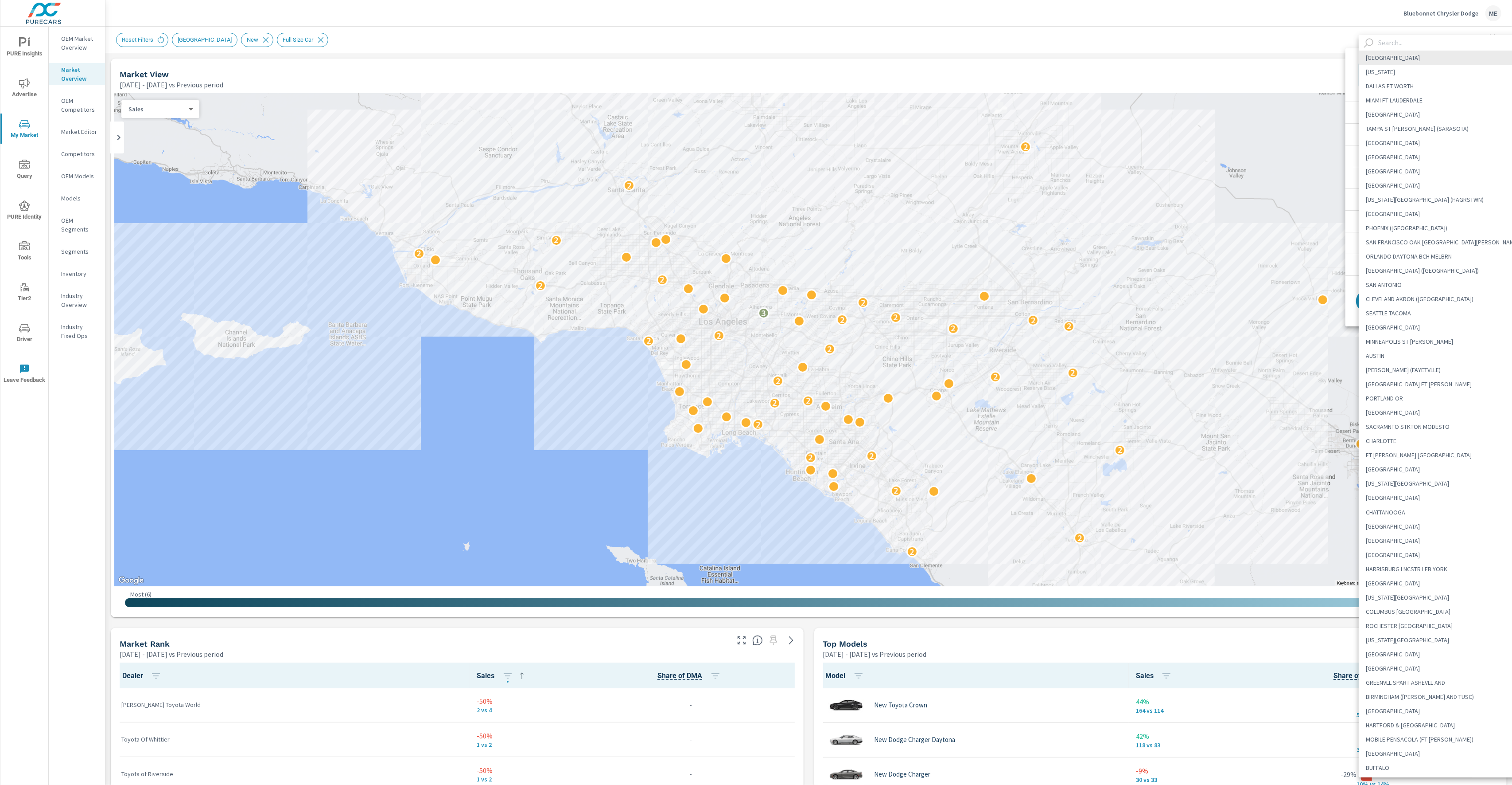
click at [1312, 29] on div at bounding box center [756, 392] width 1512 height 785
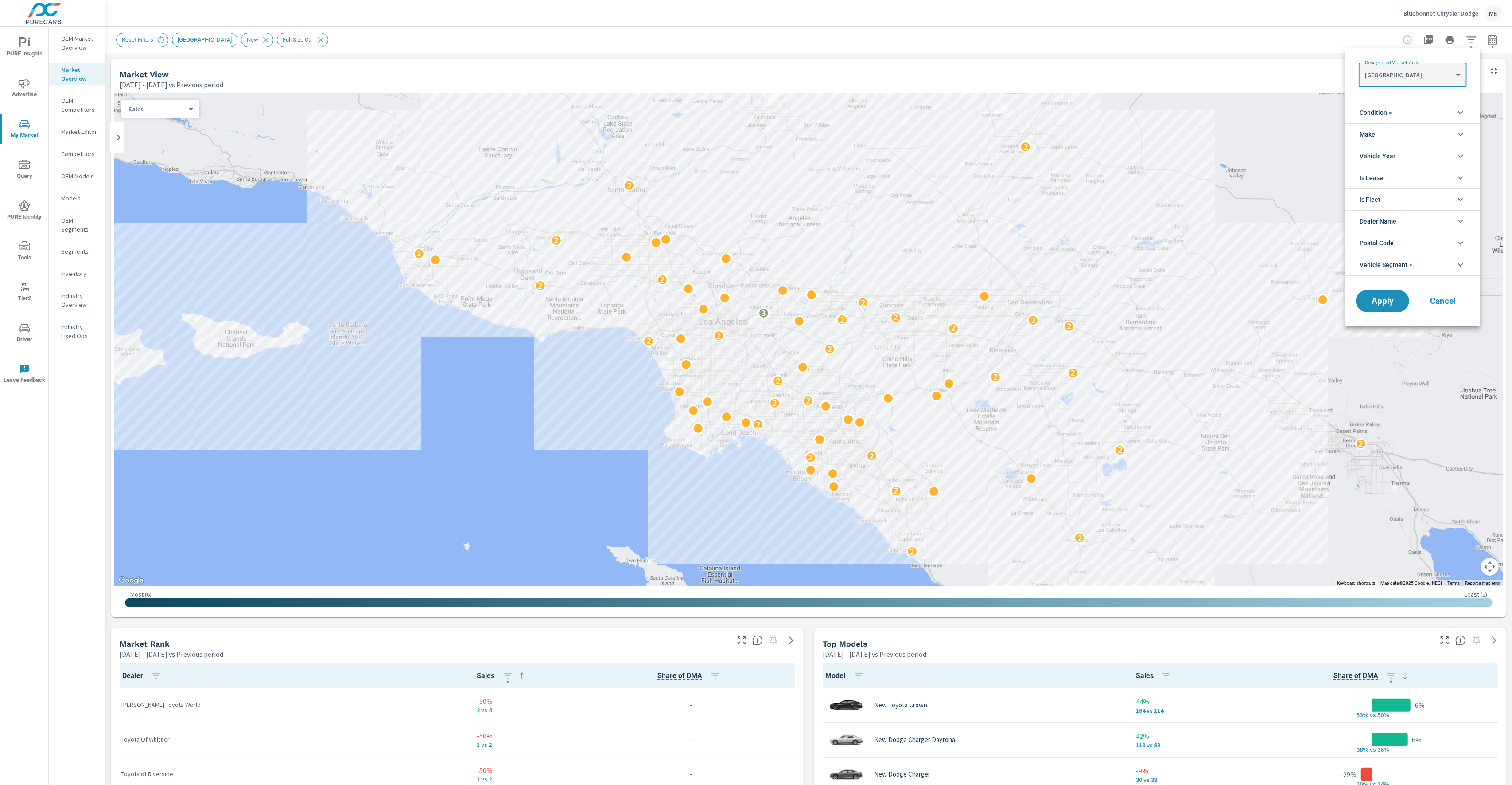
click at [1272, 29] on div at bounding box center [756, 392] width 1512 height 785
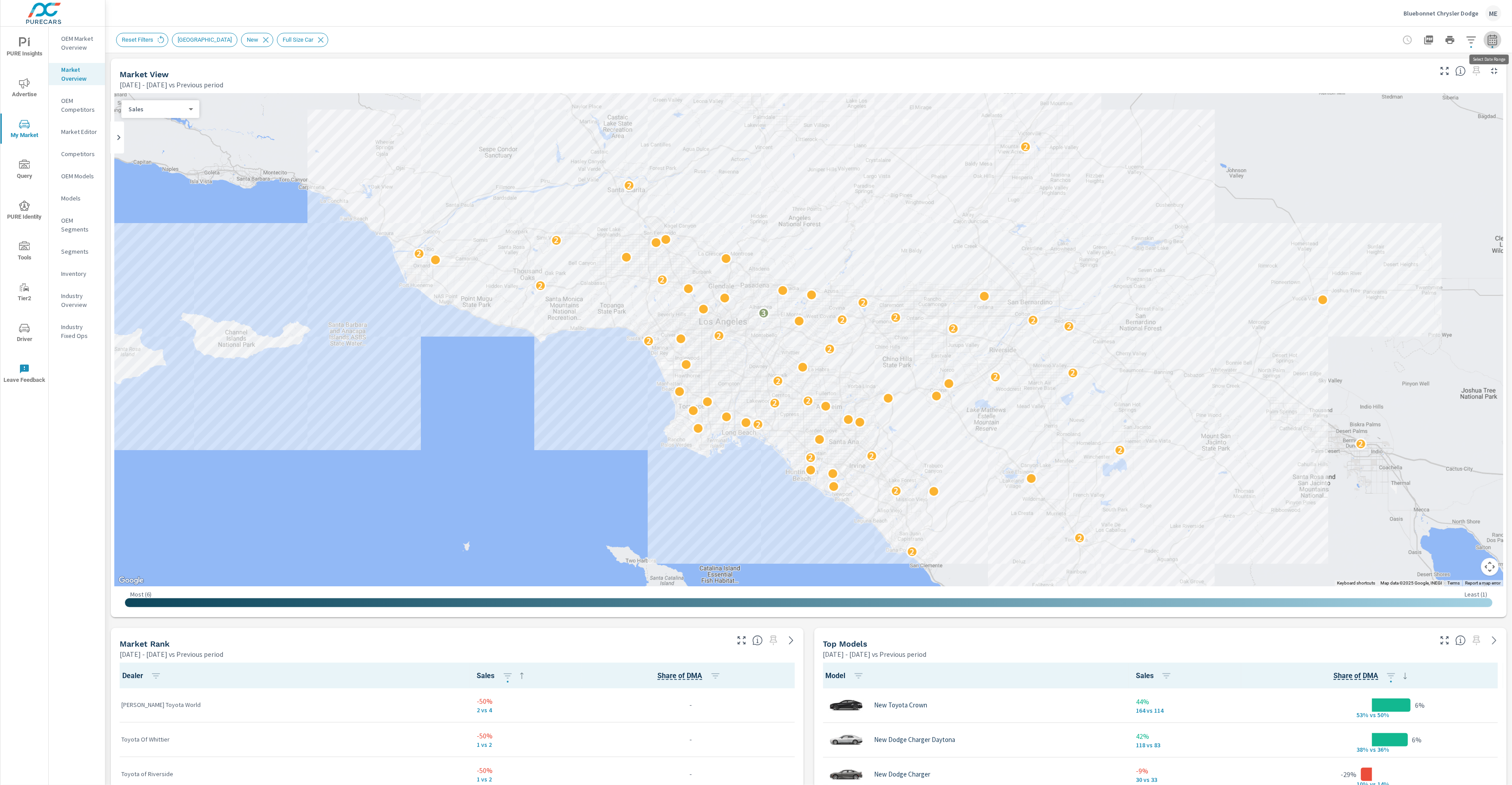
click at [1496, 41] on icon "button" at bounding box center [1492, 40] width 11 height 11
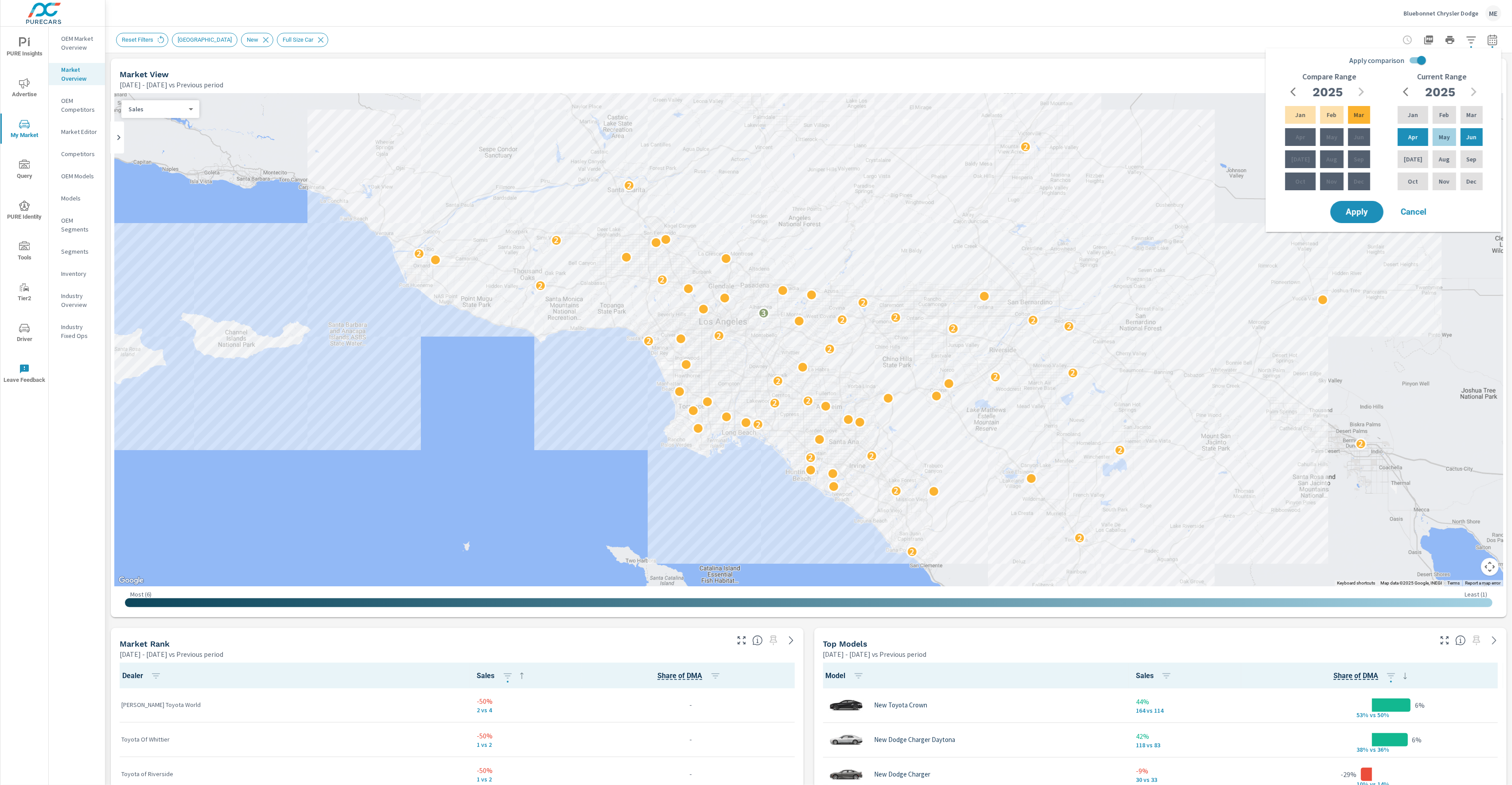
click at [1134, 22] on div "Bluebonnet Chrysler Dodge ME" at bounding box center [808, 13] width 1385 height 26
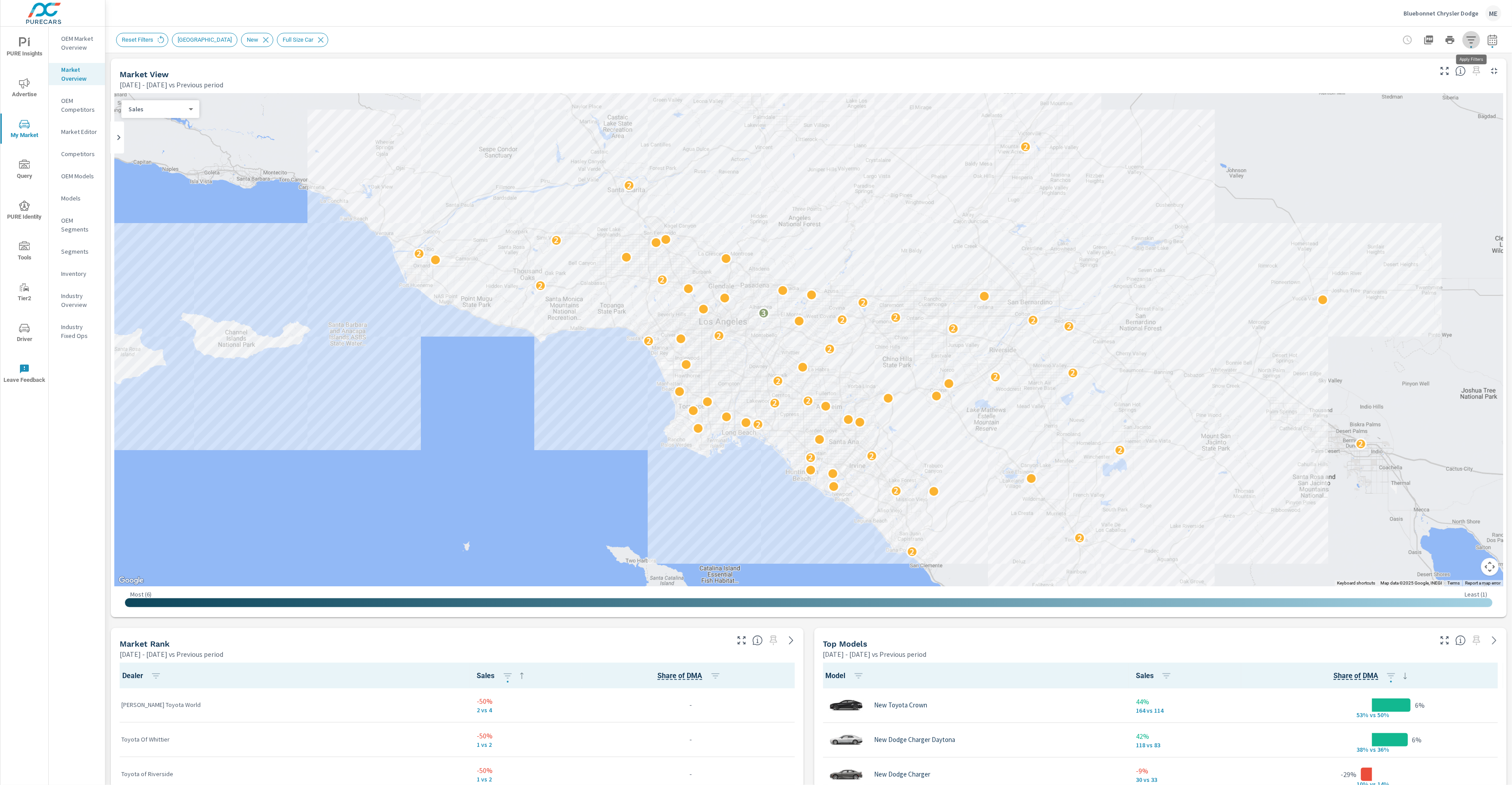
click at [1472, 40] on icon "button" at bounding box center [1471, 40] width 11 height 11
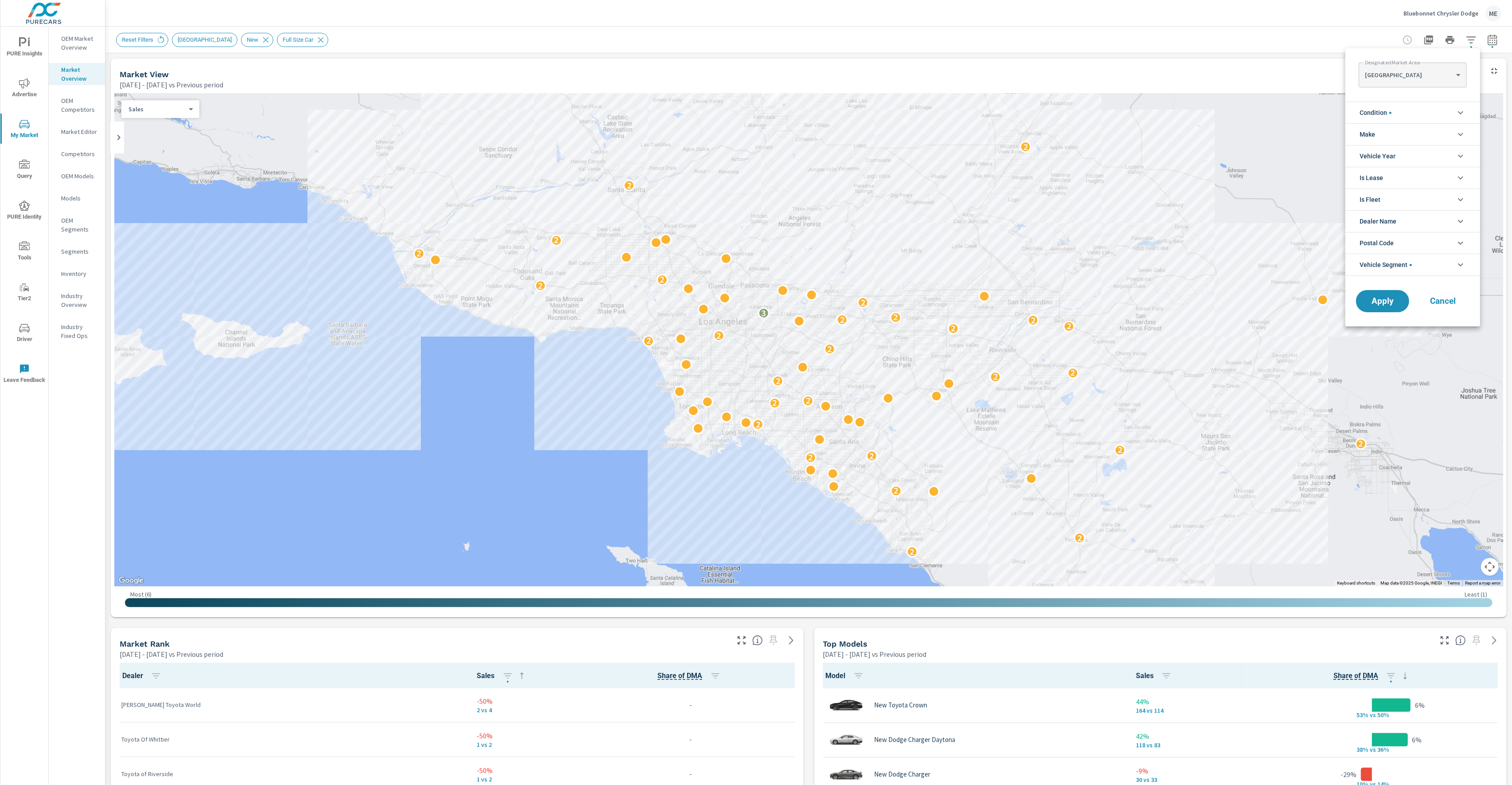
click at [1385, 135] on li "Make" at bounding box center [1413, 134] width 135 height 22
click at [1388, 175] on span "Dodge" at bounding box center [1423, 175] width 97 height 11
click at [1390, 345] on span "Apply" at bounding box center [1383, 341] width 36 height 9
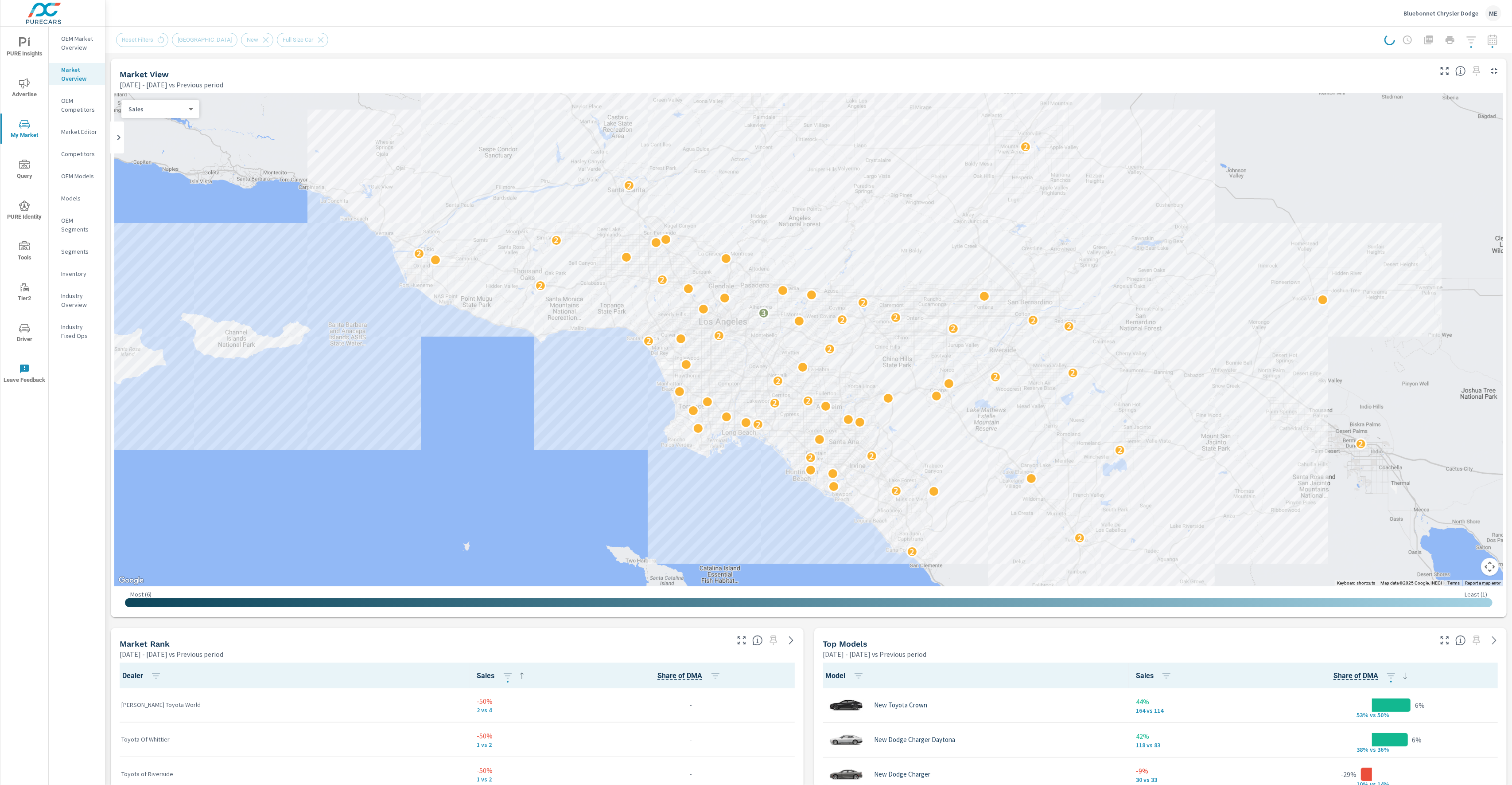
click at [1125, 56] on div "Market View Apr 01, 2025 - Jun 30, 2025 vs Previous period ← Move left → Move r…" at bounding box center [809, 764] width 1407 height 1423
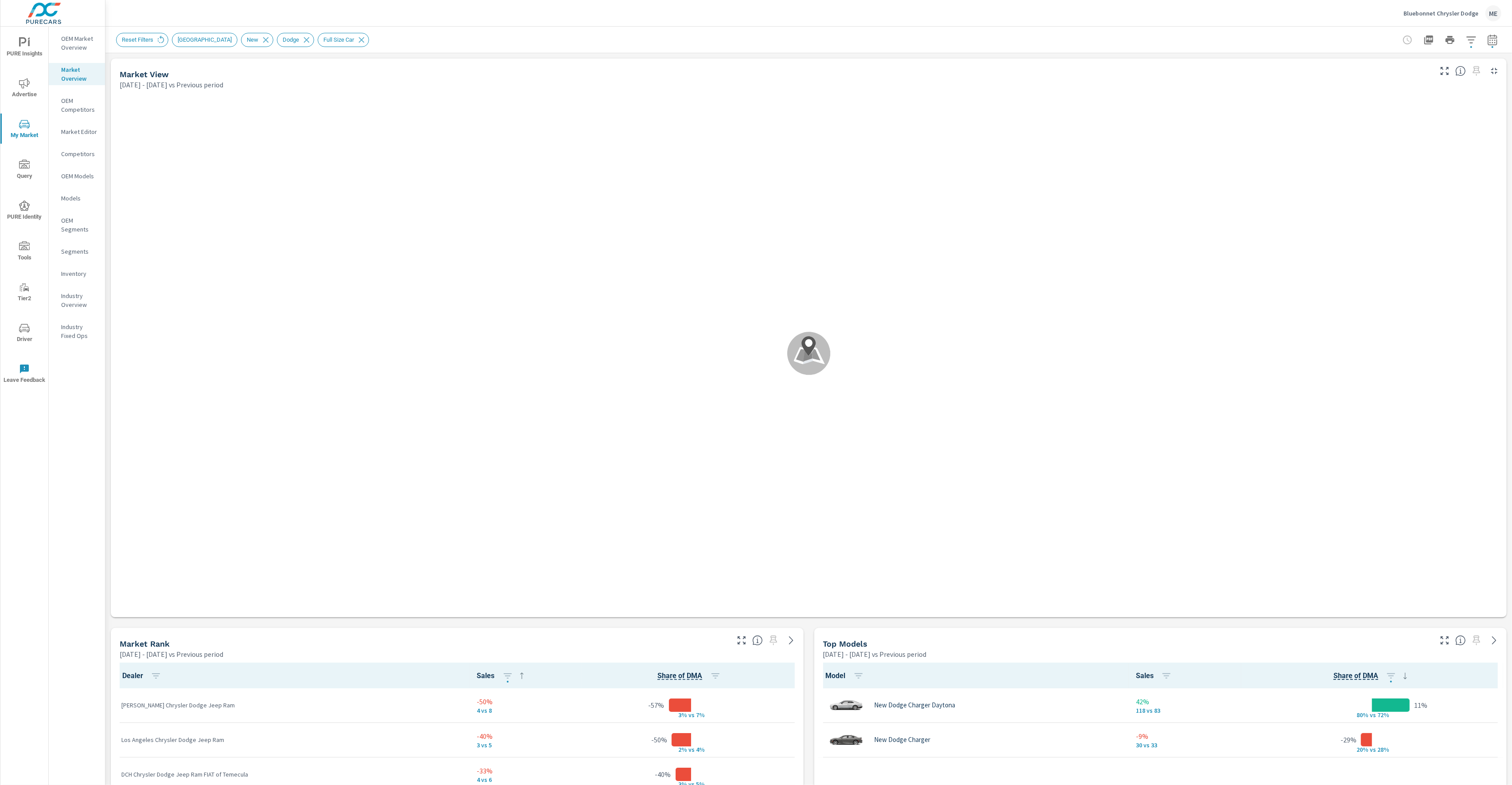
scroll to position [70, 0]
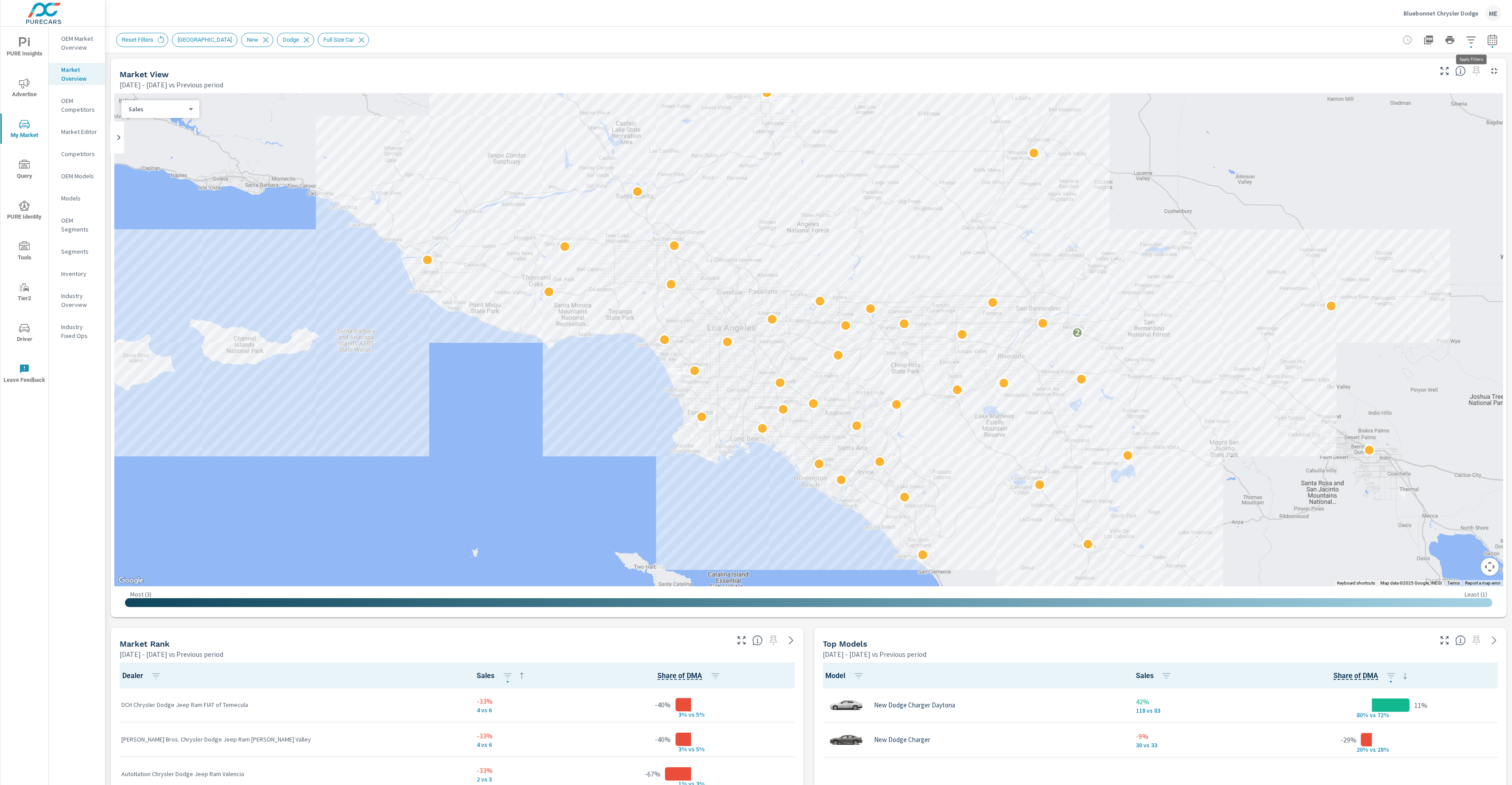
click at [1478, 36] on button "button" at bounding box center [1471, 40] width 17 height 17
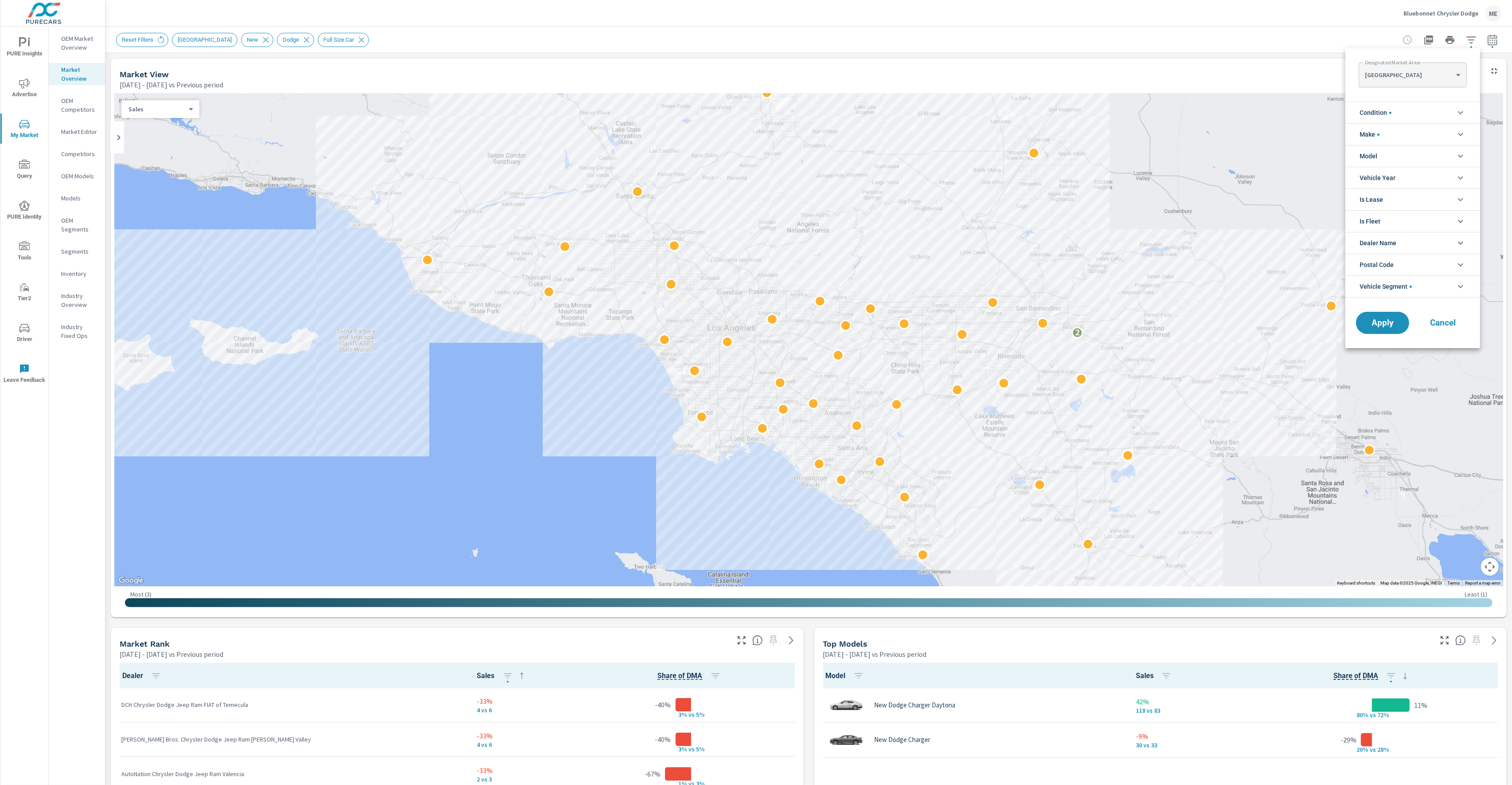
scroll to position [20, 0]
drag, startPoint x: 1391, startPoint y: 156, endPoint x: 1396, endPoint y: 154, distance: 5.4
click at [1395, 155] on li "Model" at bounding box center [1413, 156] width 135 height 22
click at [1406, 177] on span "Charger Daytona" at bounding box center [1423, 177] width 97 height 11
click at [1385, 203] on div "Charger" at bounding box center [1412, 197] width 133 height 20
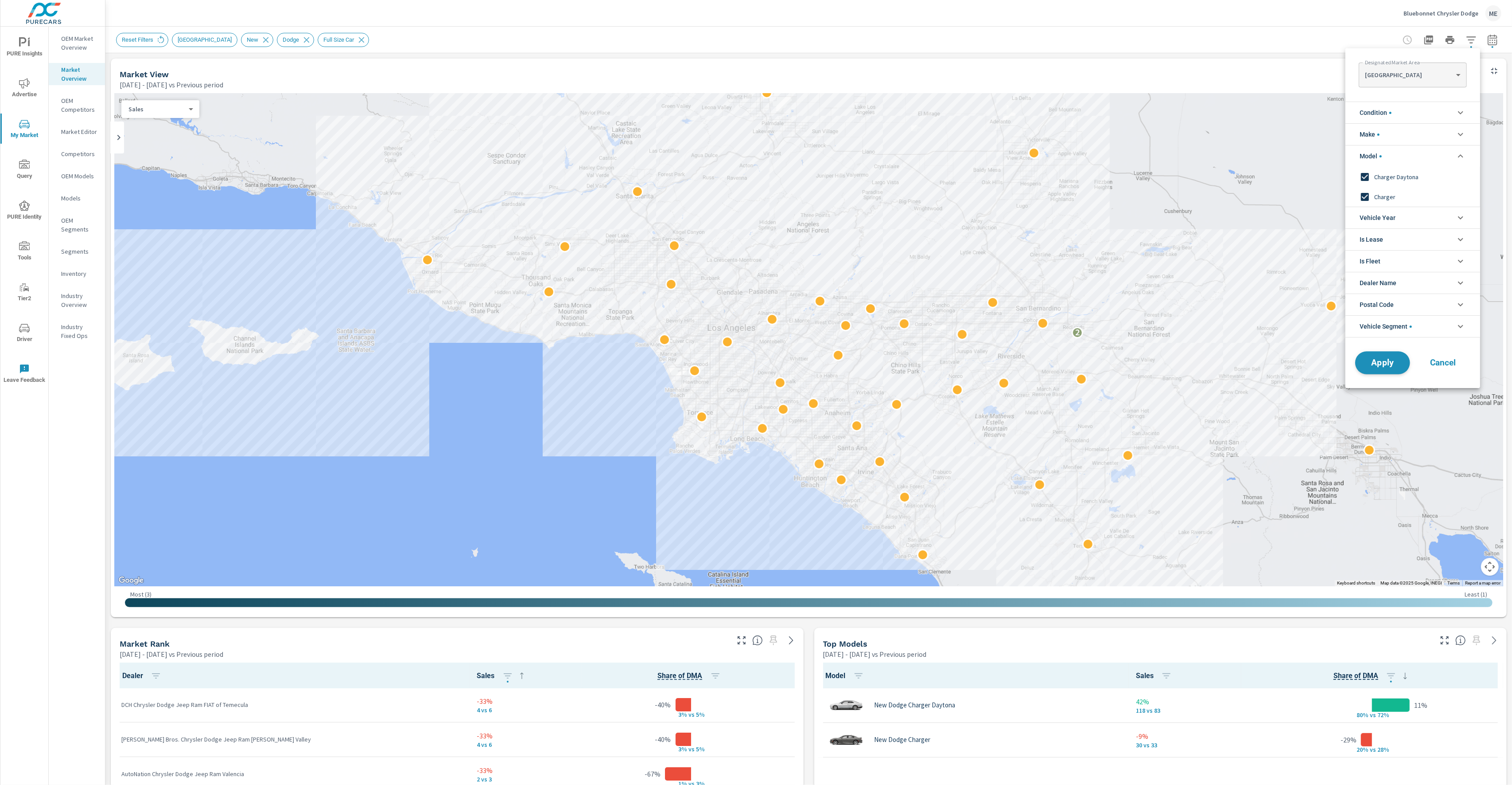
click at [1388, 361] on span "Apply" at bounding box center [1383, 363] width 36 height 9
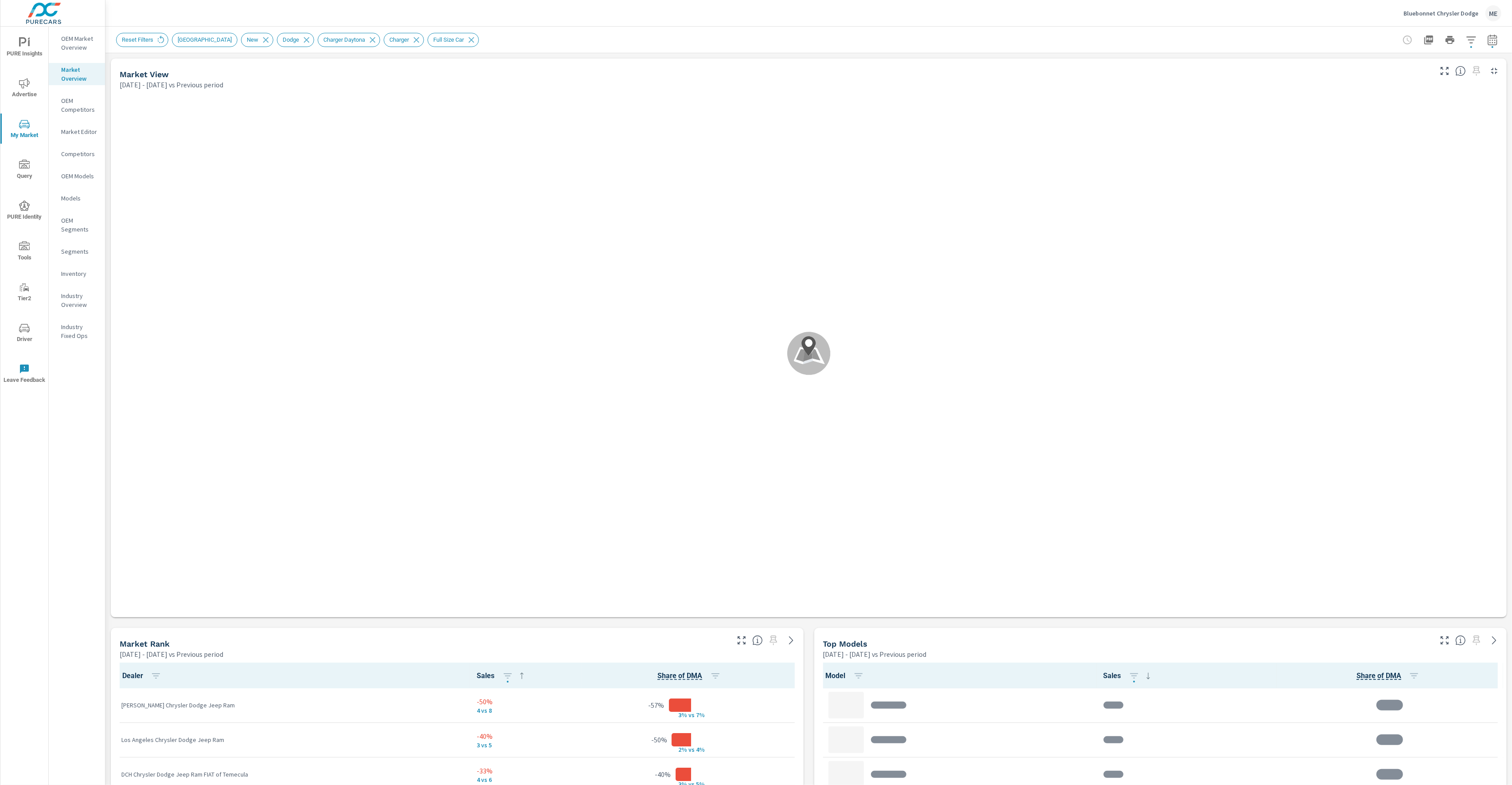
scroll to position [70, 0]
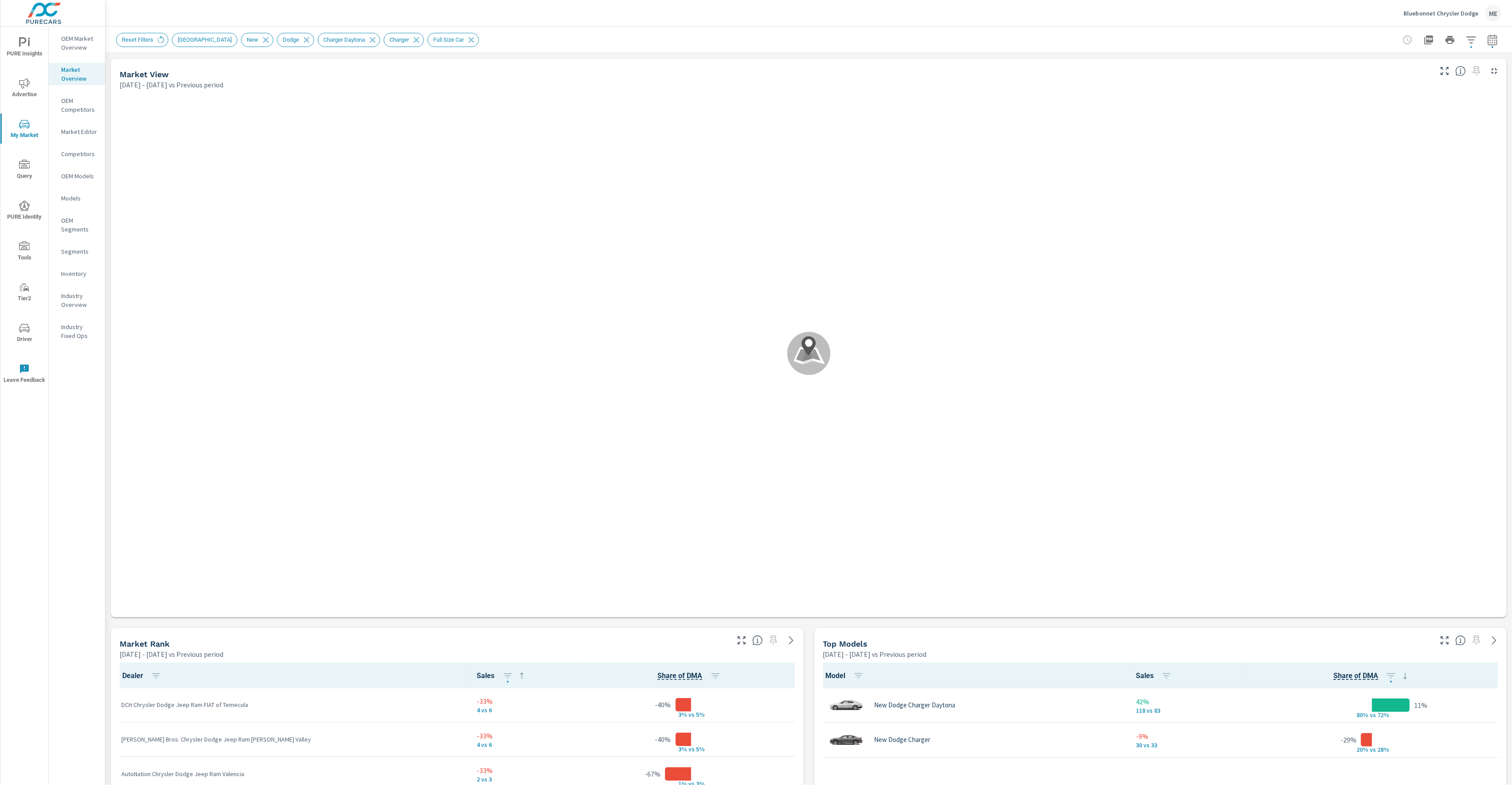
click at [811, 649] on div "Market View Apr 01, 2025 - Jun 30, 2025 vs Previous period .map-bw_svg__st2{fil…" at bounding box center [809, 764] width 1407 height 1423
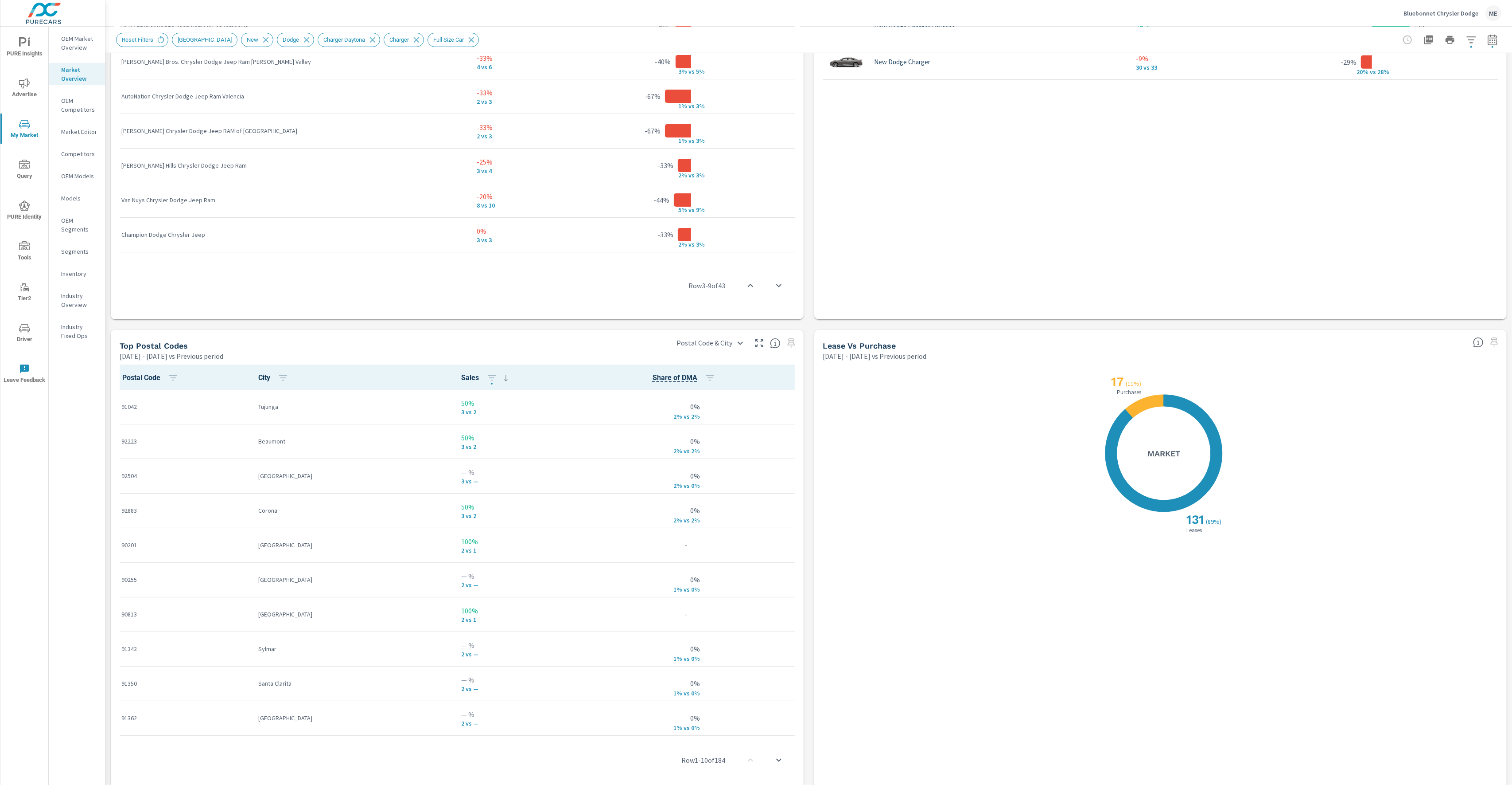
scroll to position [692, 0]
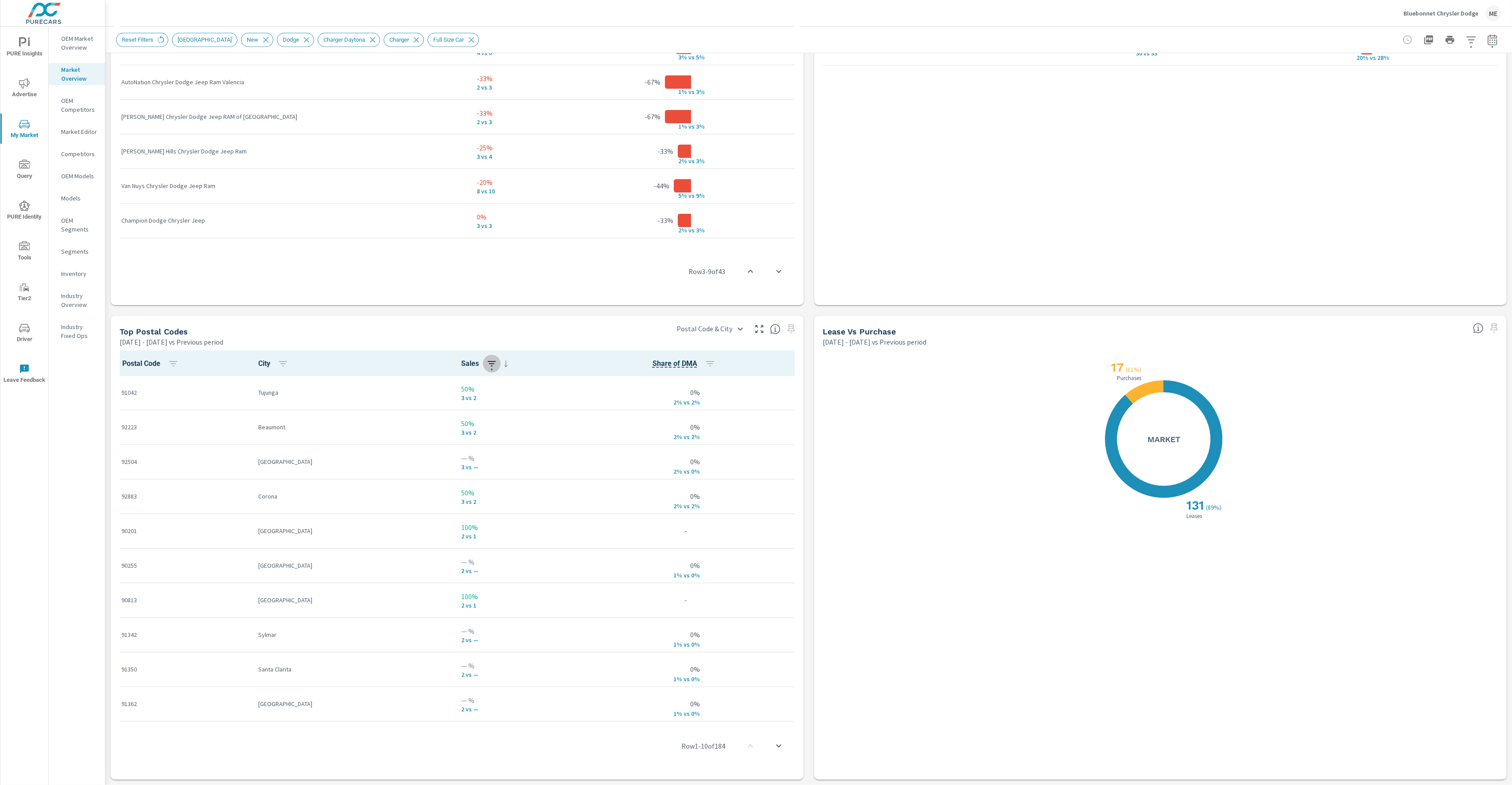
click at [486, 362] on icon "button" at bounding box center [491, 364] width 11 height 11
click at [383, 402] on span "ASC" at bounding box center [377, 400] width 38 height 9
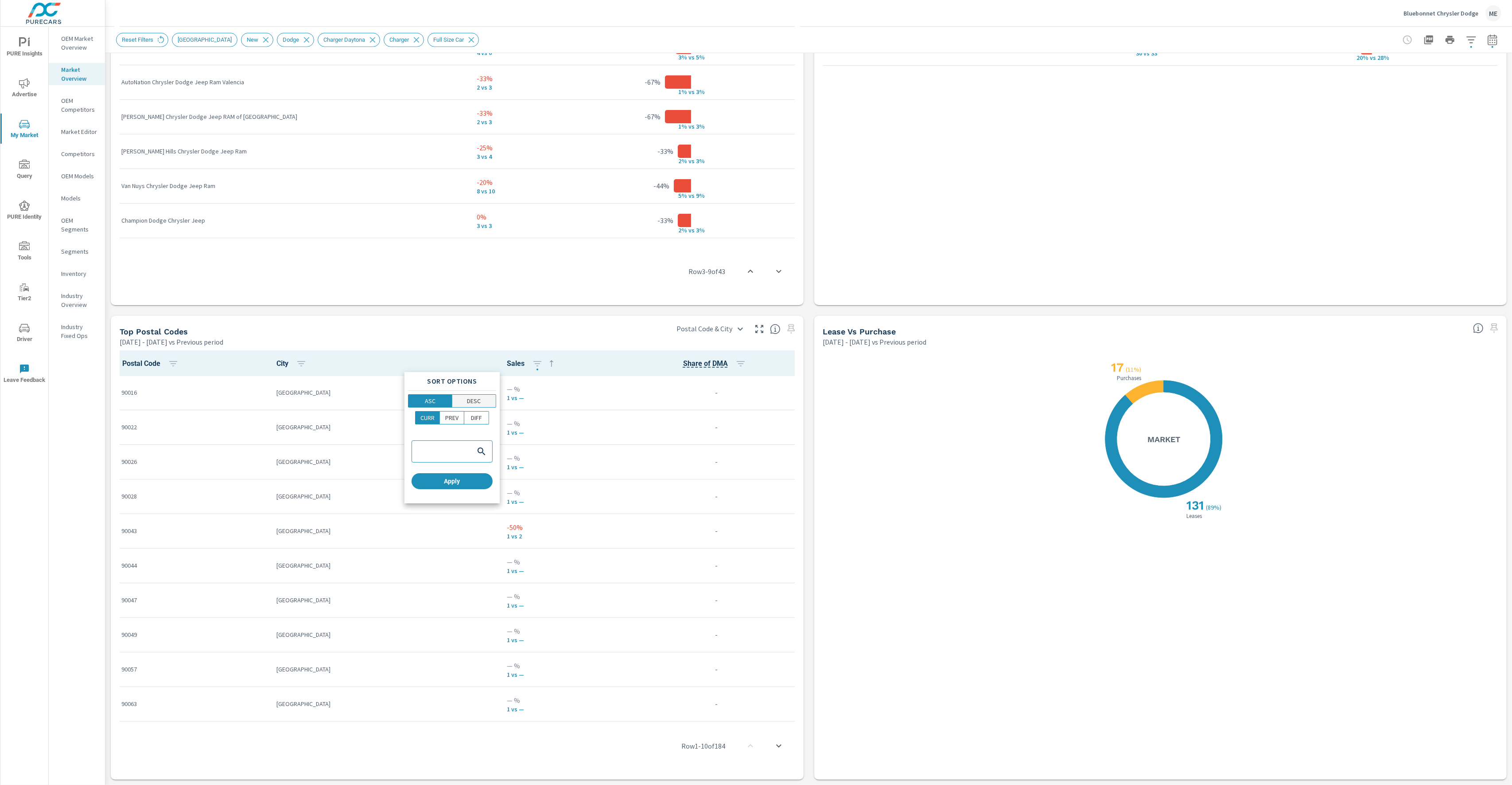
click at [473, 398] on p "DESC" at bounding box center [473, 400] width 14 height 9
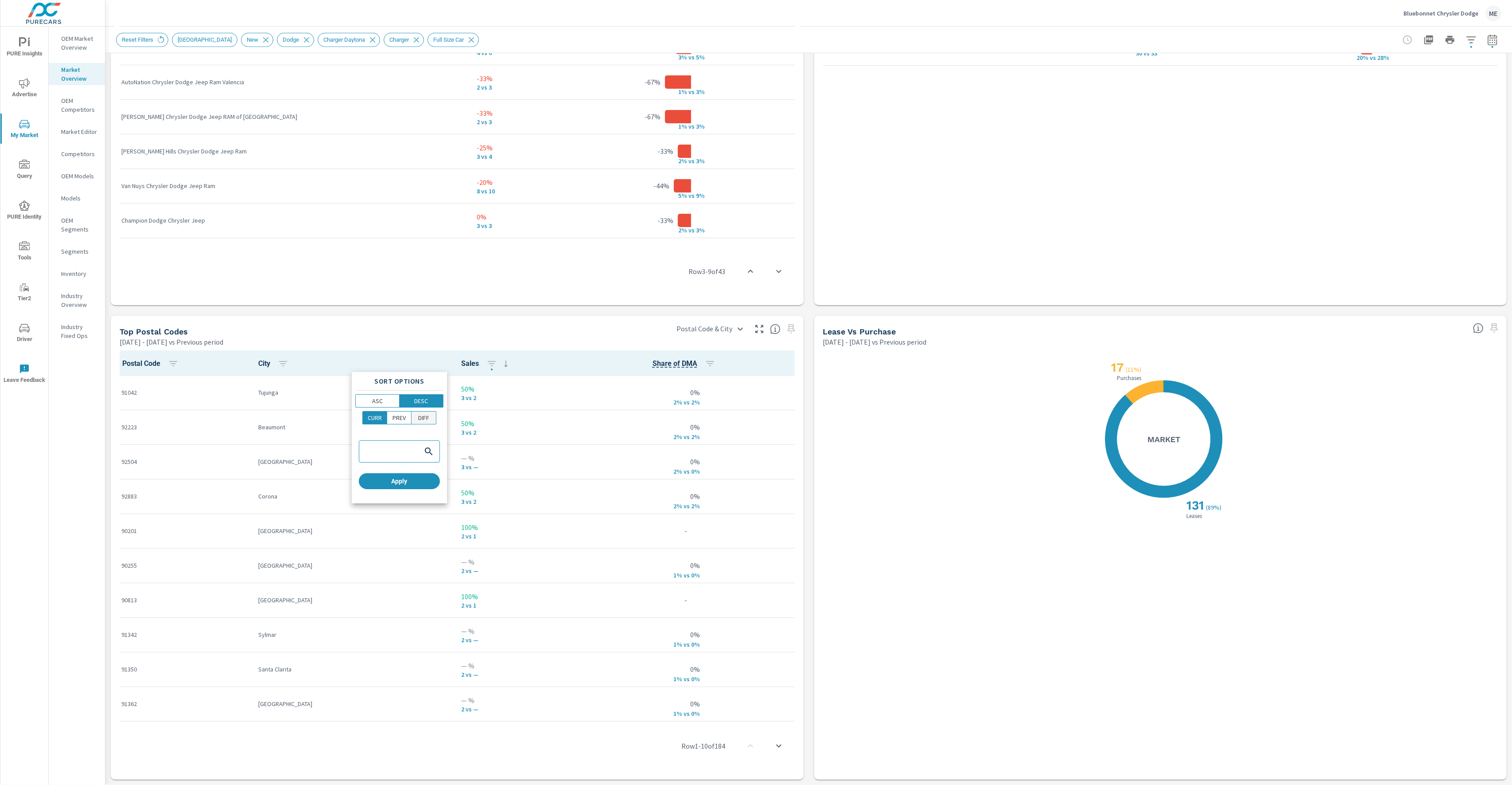
click at [428, 416] on p "DIFF" at bounding box center [423, 418] width 11 height 9
click at [434, 481] on span "Apply" at bounding box center [408, 481] width 74 height 8
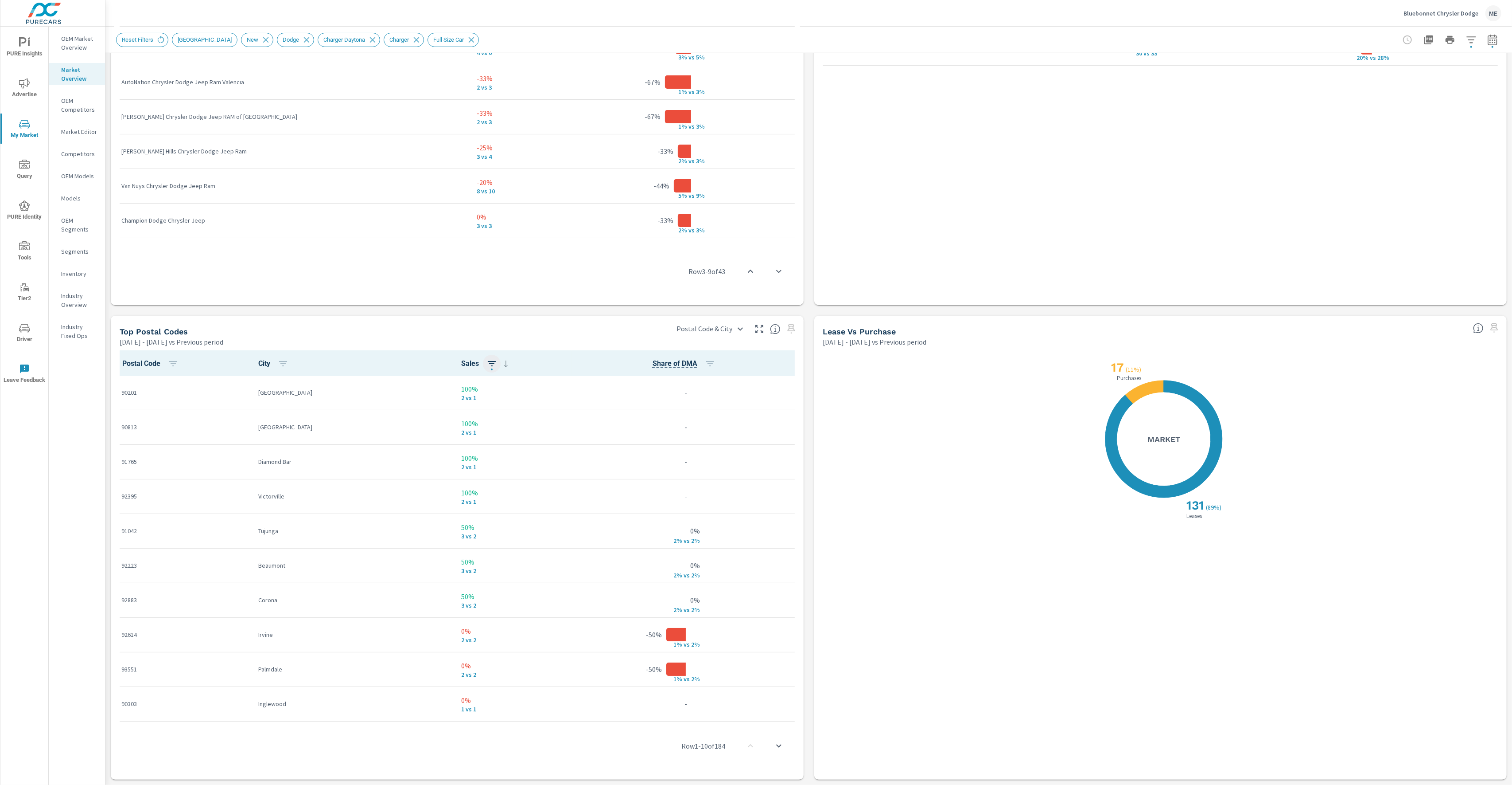
click at [486, 359] on icon "button" at bounding box center [491, 364] width 11 height 11
drag, startPoint x: 400, startPoint y: 400, endPoint x: 453, endPoint y: 424, distance: 58.2
click at [400, 400] on span "ASC" at bounding box center [387, 400] width 38 height 9
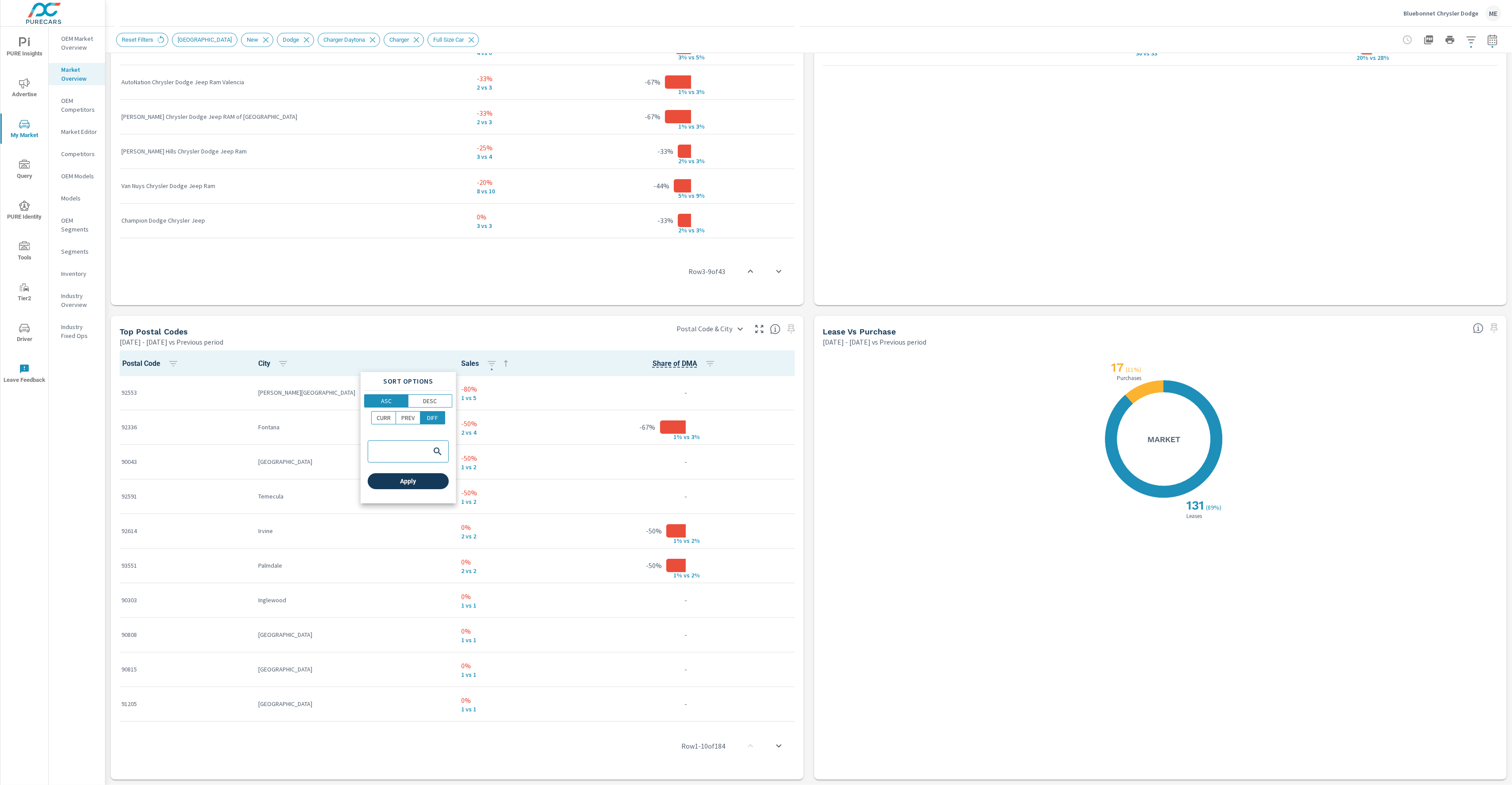
click at [424, 484] on span "Apply" at bounding box center [408, 481] width 74 height 8
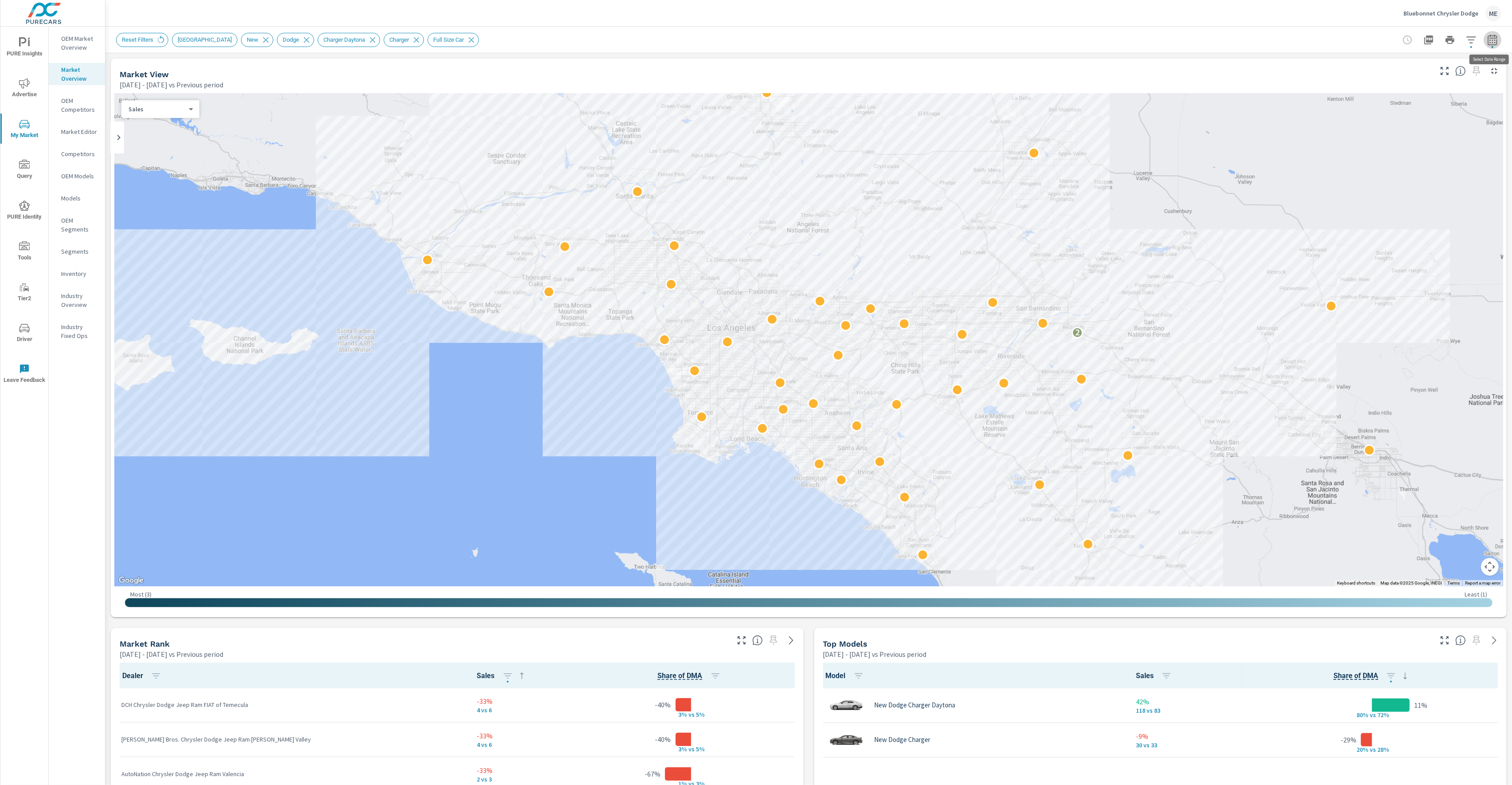
click at [1492, 36] on icon "button" at bounding box center [1492, 40] width 11 height 11
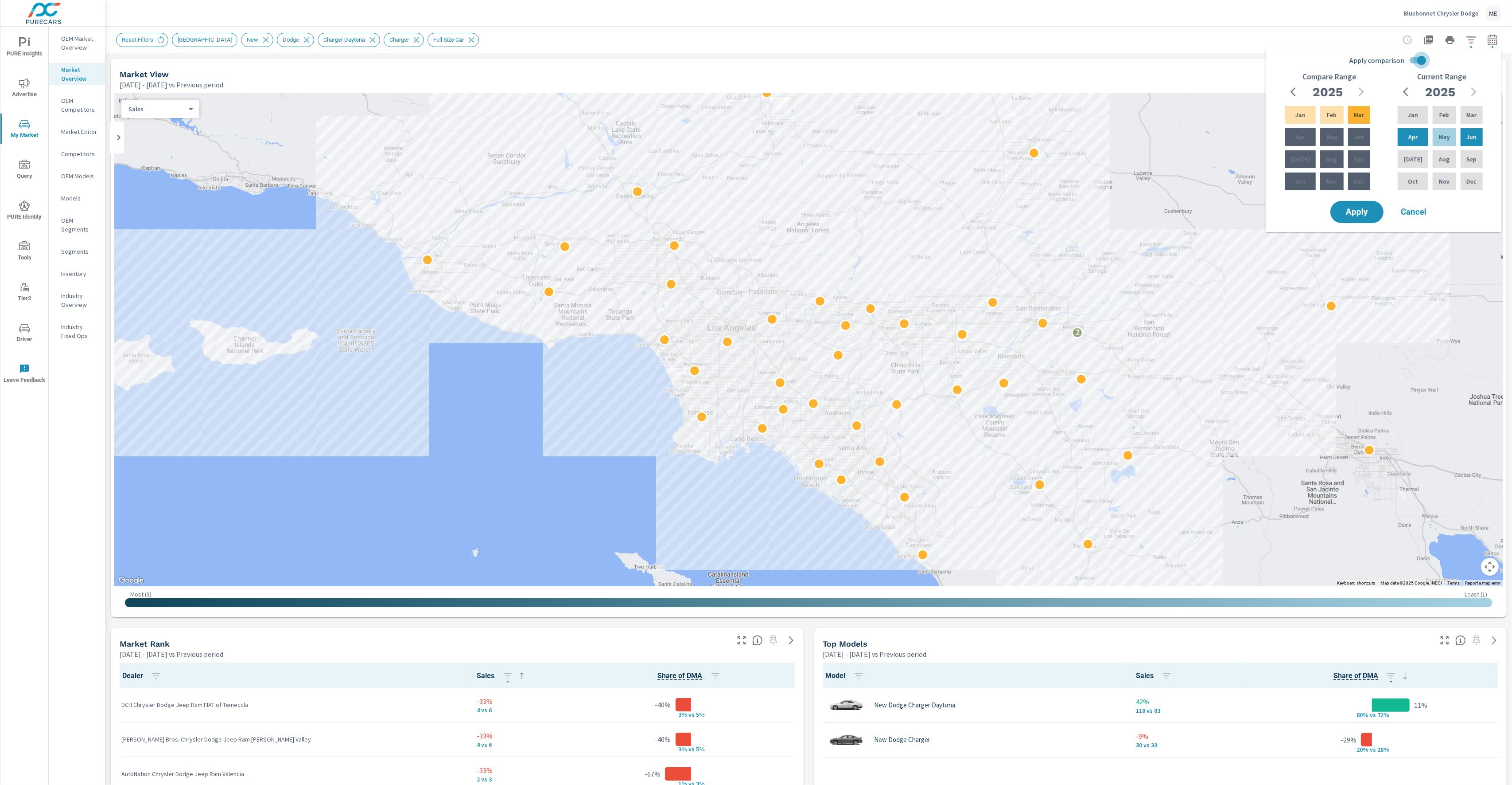
drag, startPoint x: 1419, startPoint y: 60, endPoint x: 1512, endPoint y: 75, distance: 94.2
click at [1420, 60] on input "Apply comparison" at bounding box center [1422, 60] width 51 height 17
checkbox input "false"
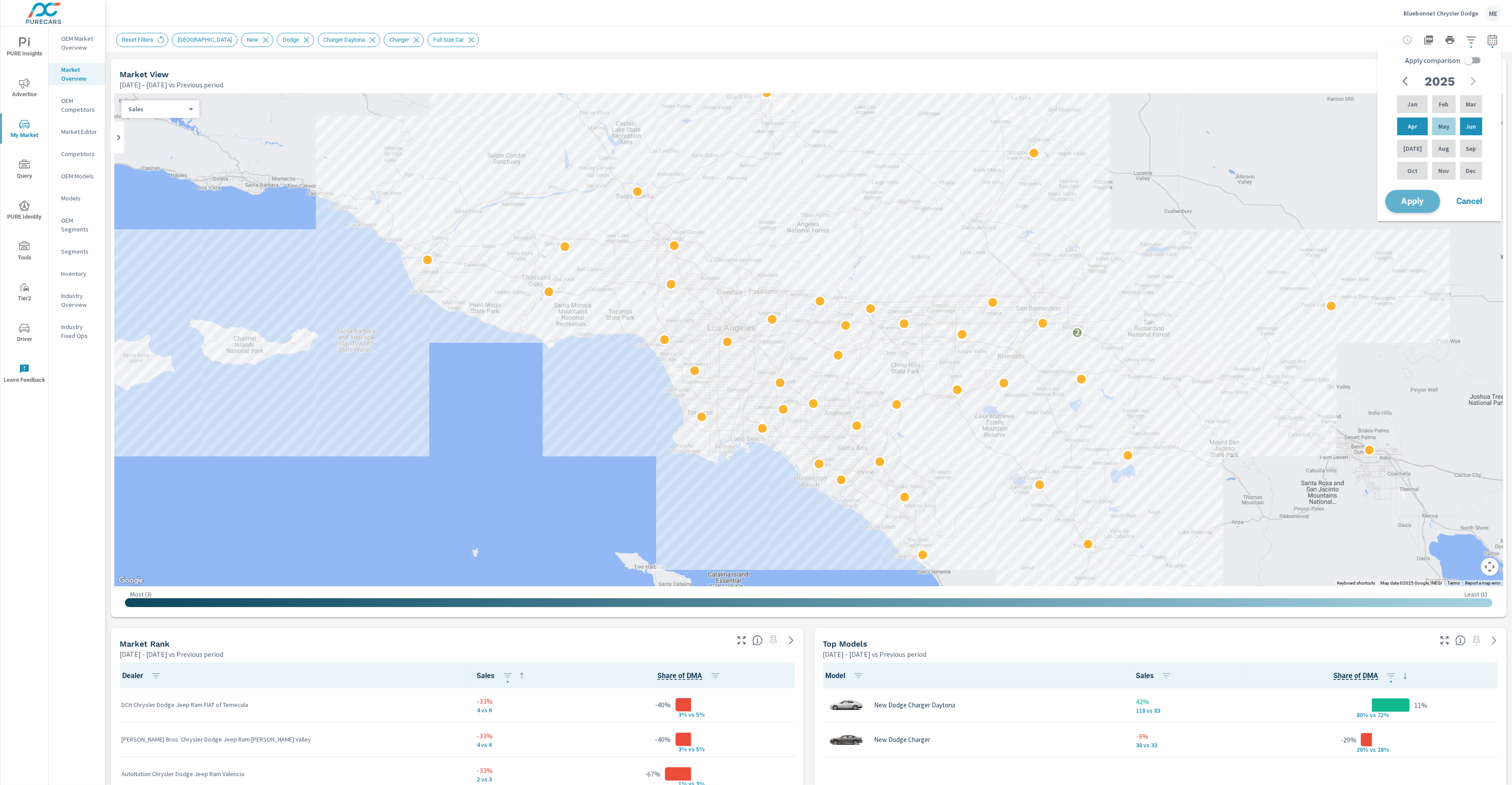
click at [1416, 198] on span "Apply" at bounding box center [1413, 201] width 36 height 9
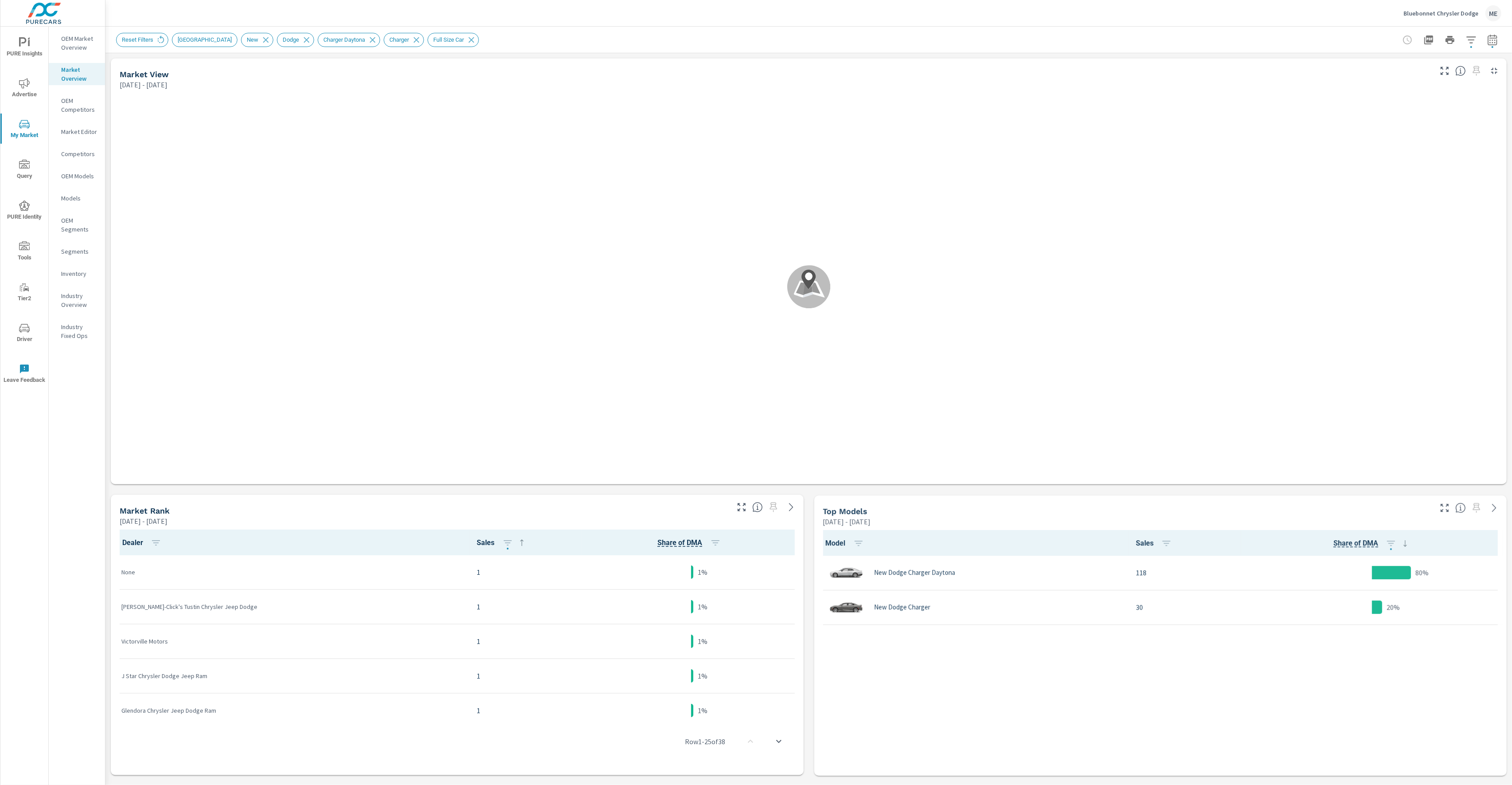
scroll to position [70, 0]
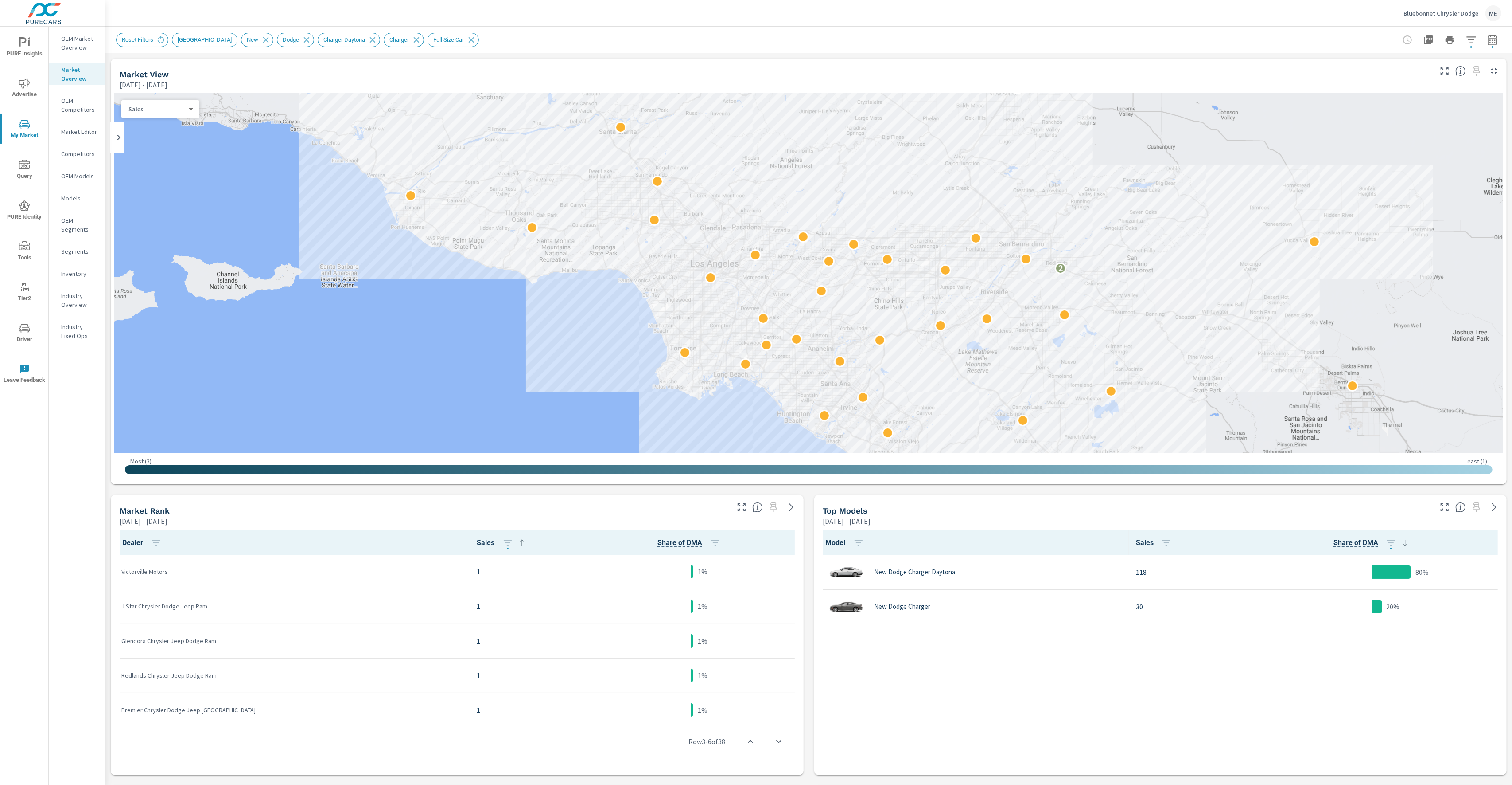
scroll to position [1, 0]
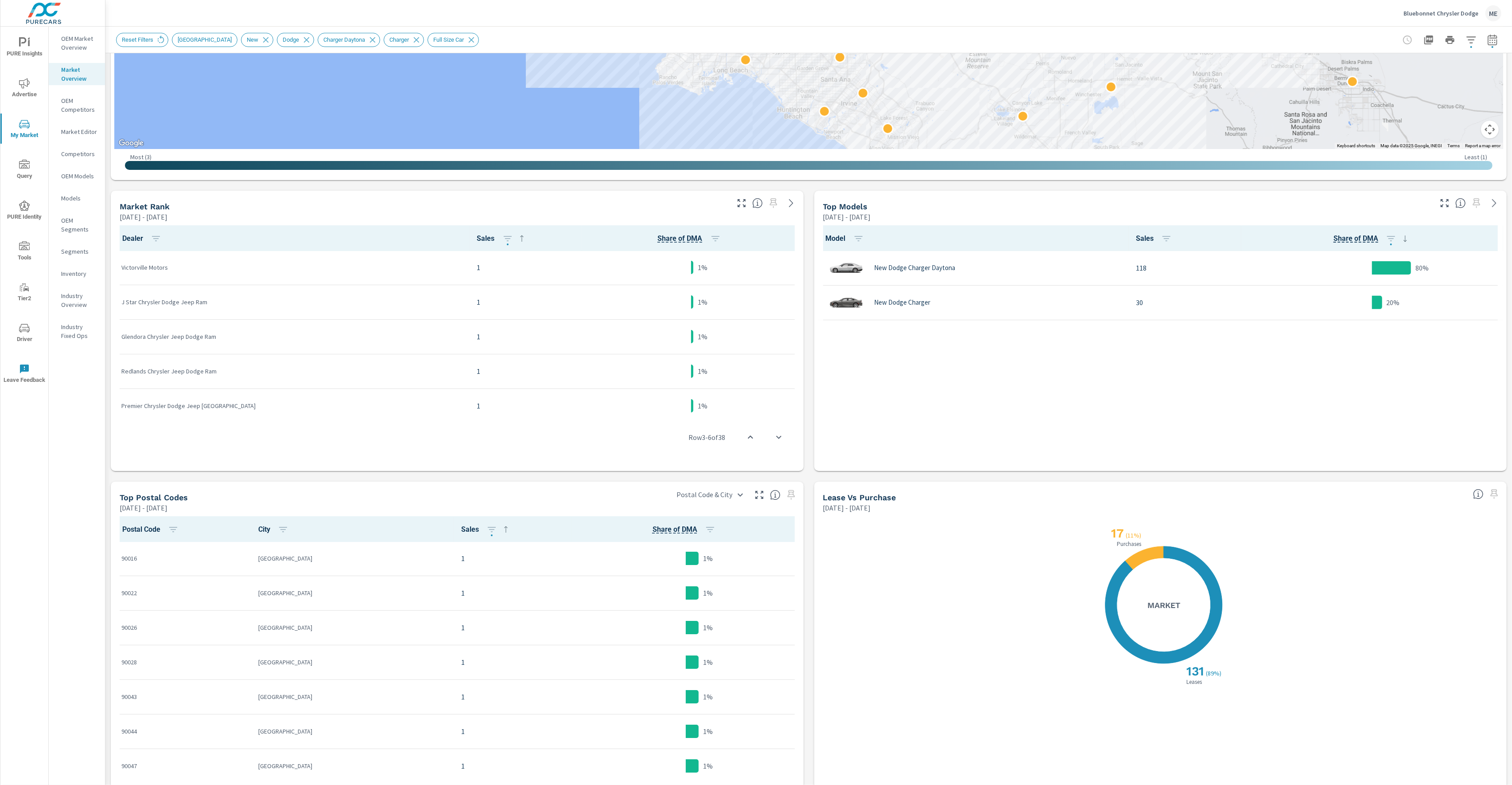
scroll to position [358, 0]
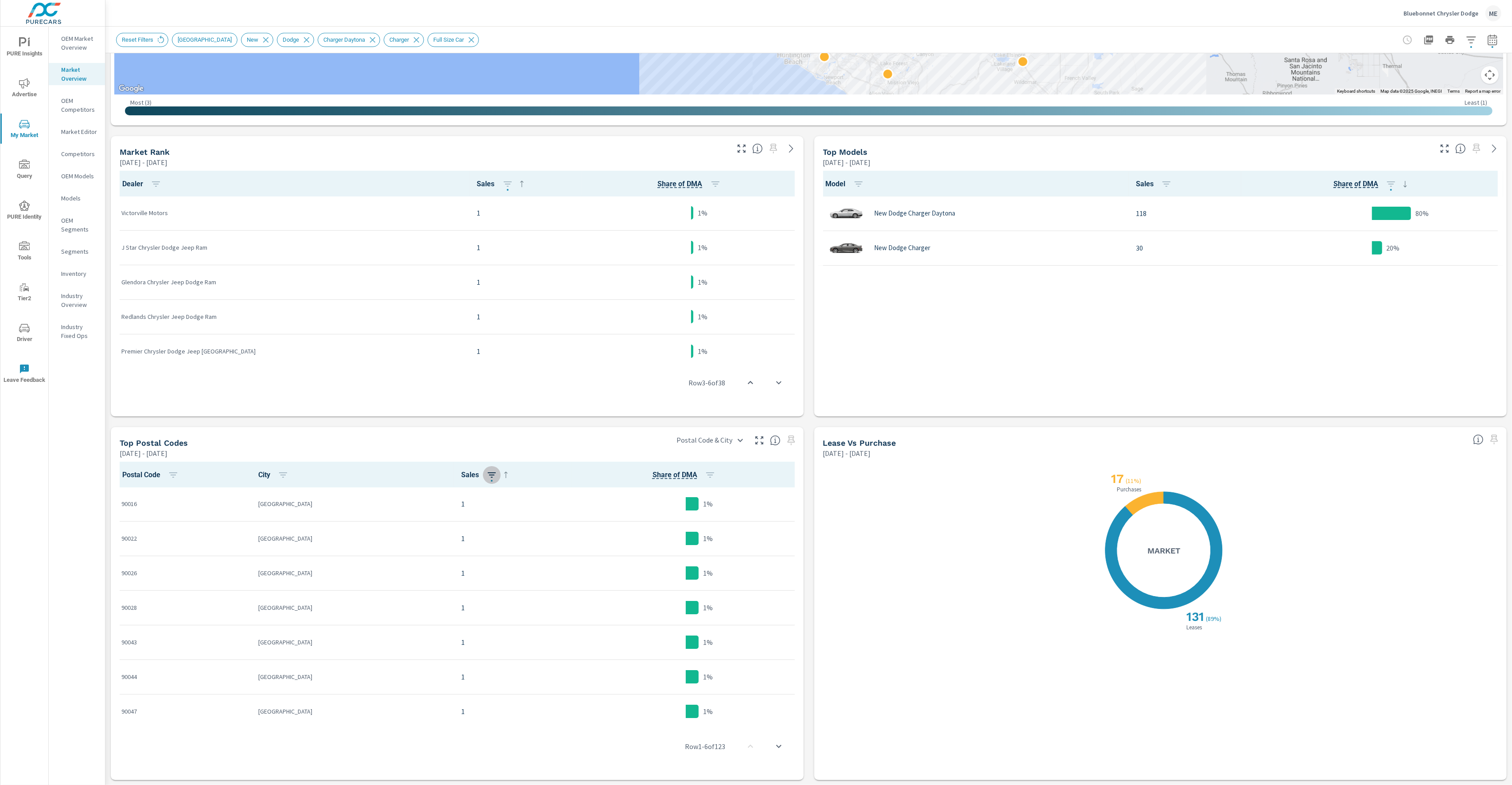
click at [486, 469] on icon "button" at bounding box center [491, 474] width 11 height 11
click at [434, 508] on p "DESC" at bounding box center [430, 511] width 14 height 9
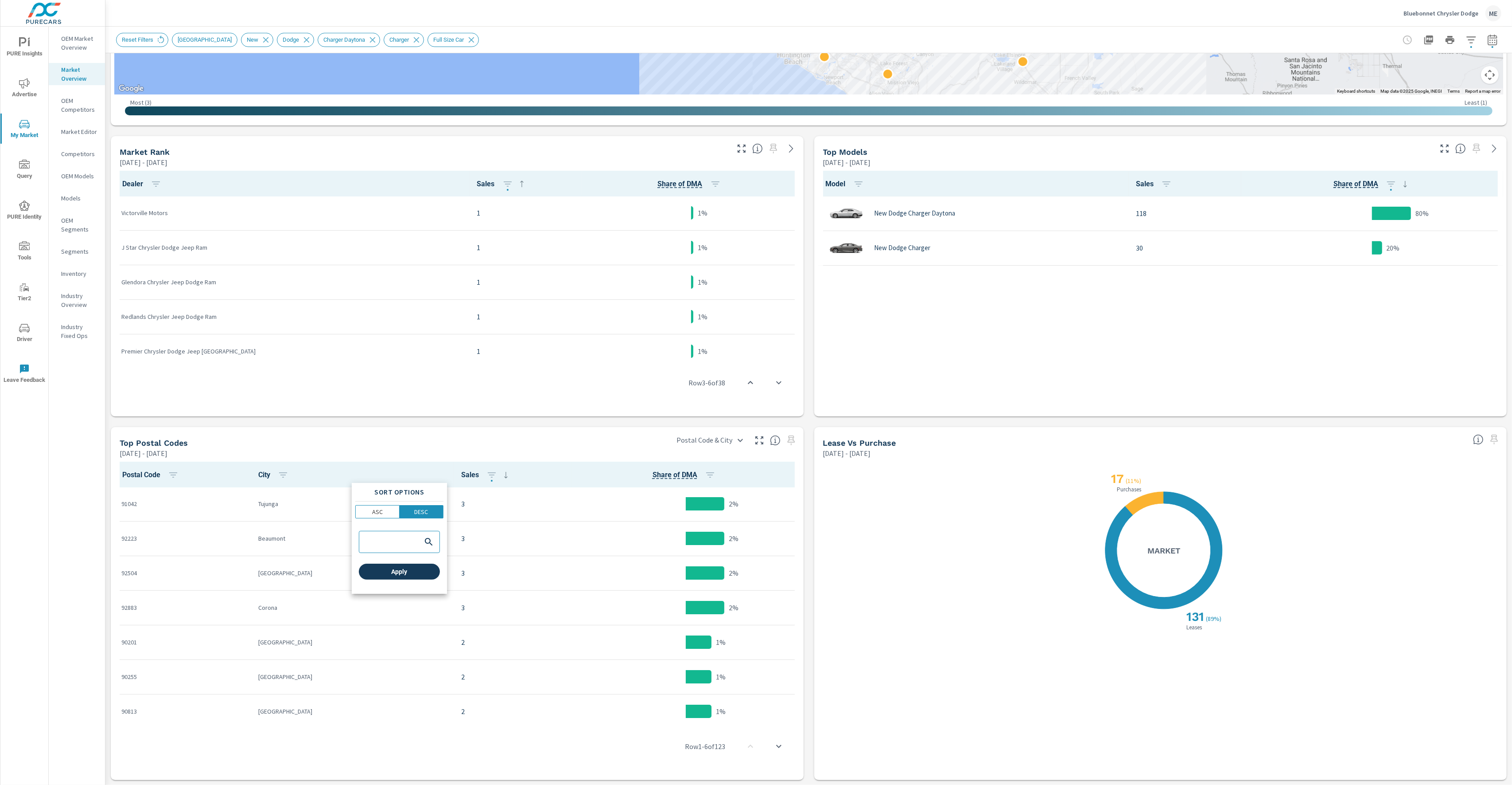
click at [427, 574] on span "Apply" at bounding box center [400, 571] width 74 height 8
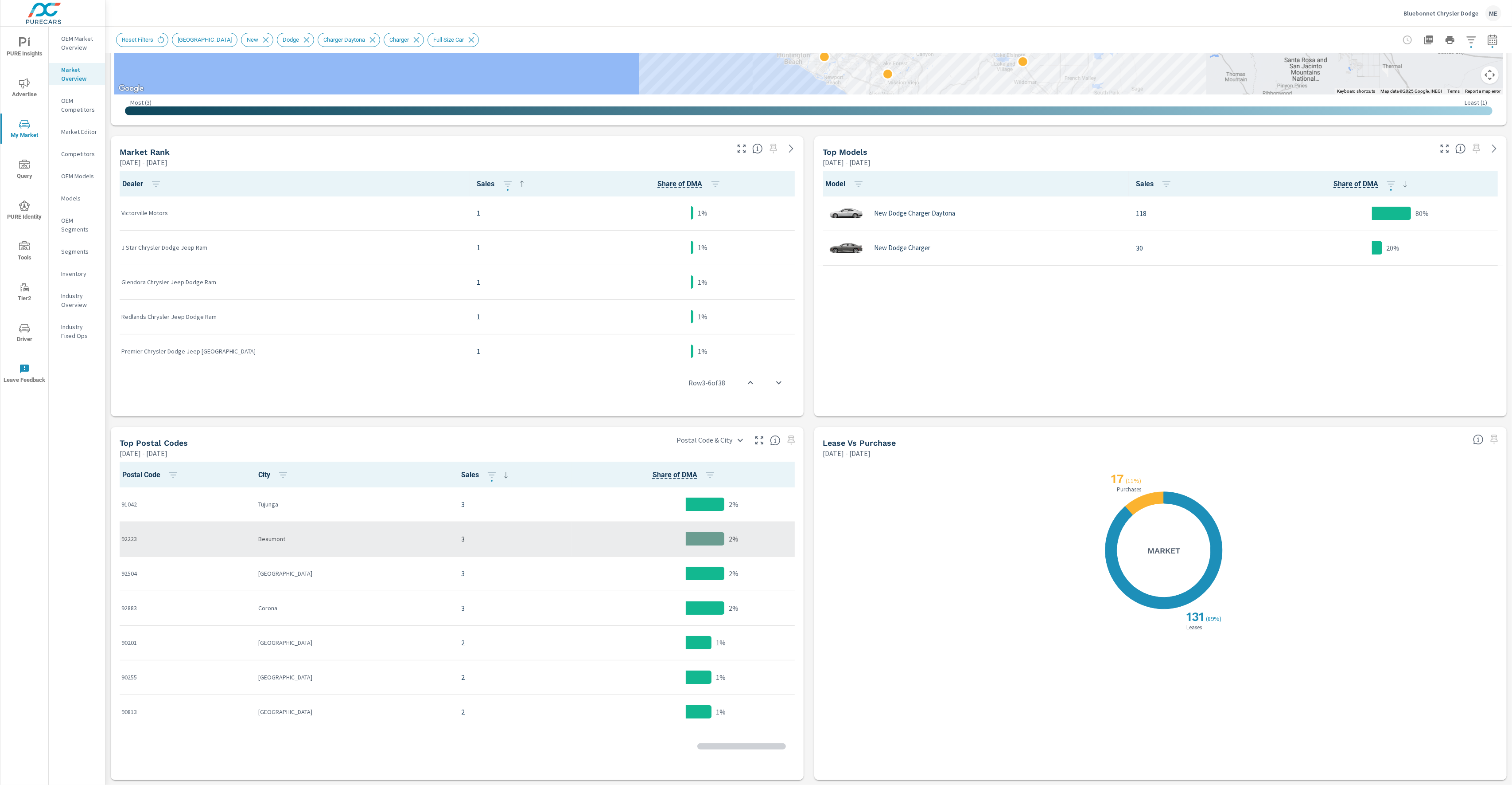
scroll to position [5, 0]
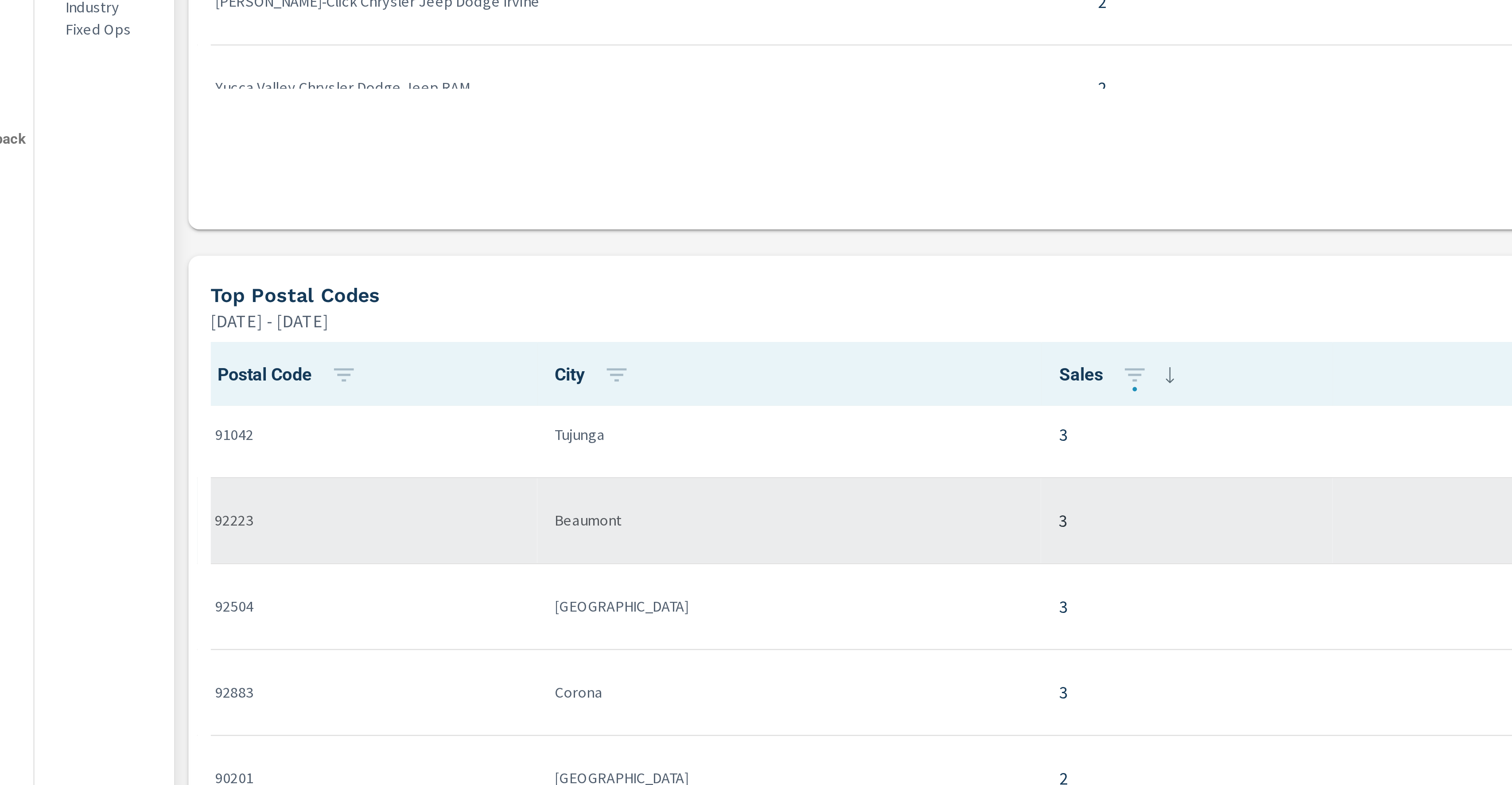
scroll to position [236, 0]
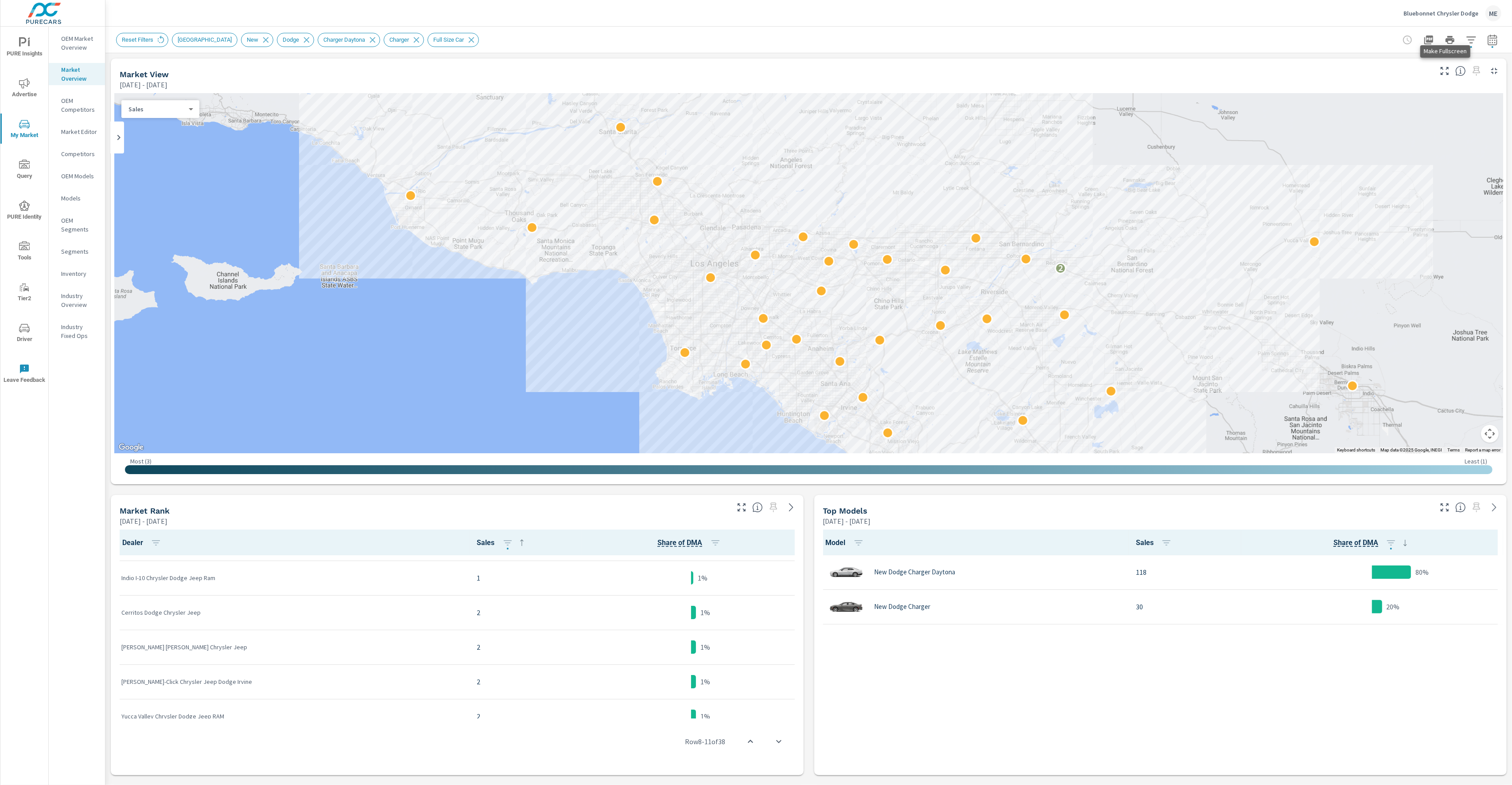
click at [1442, 73] on icon "button" at bounding box center [1445, 70] width 8 height 8
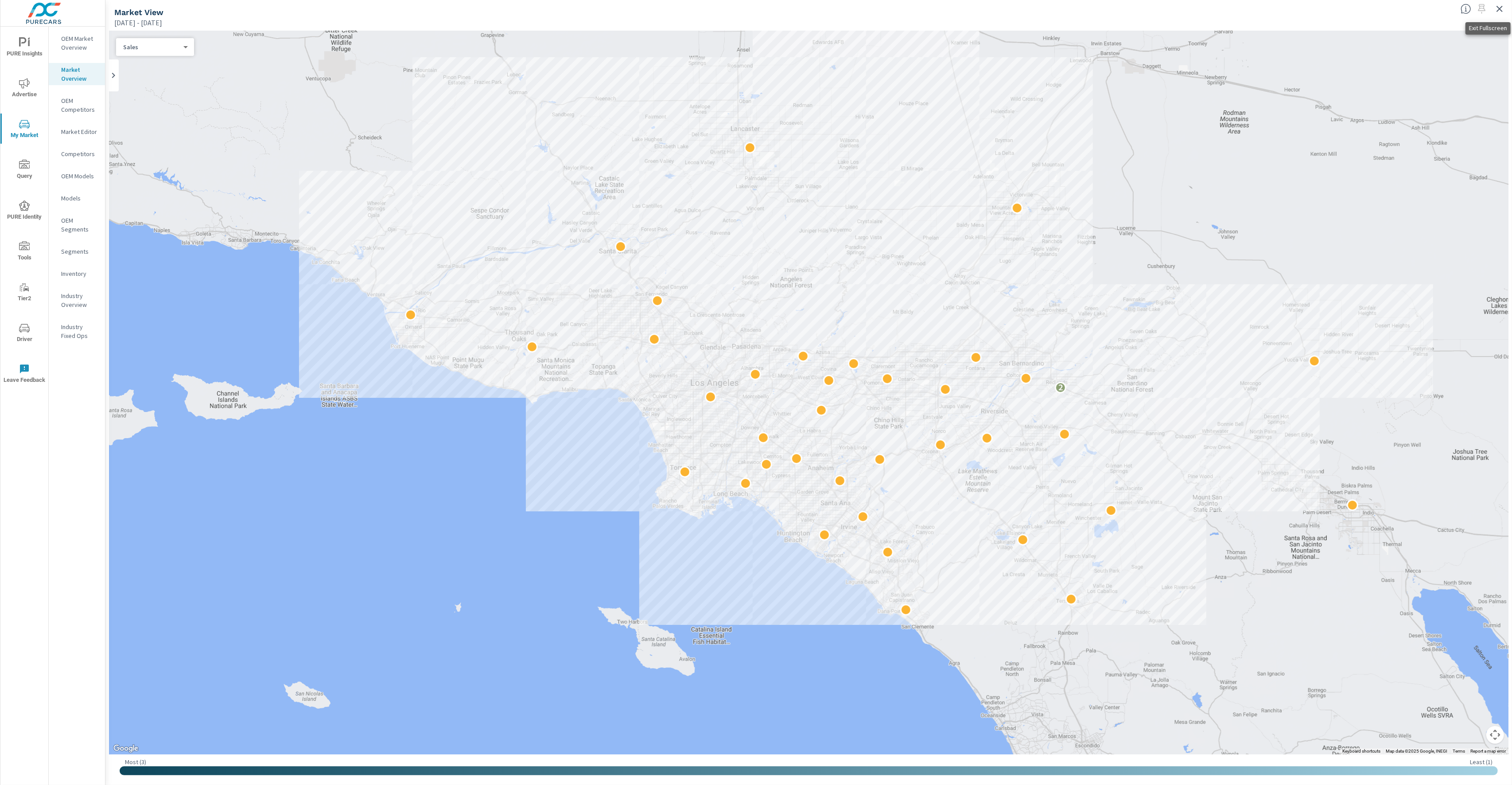
click at [1500, 14] on button "button" at bounding box center [1500, 9] width 14 height 14
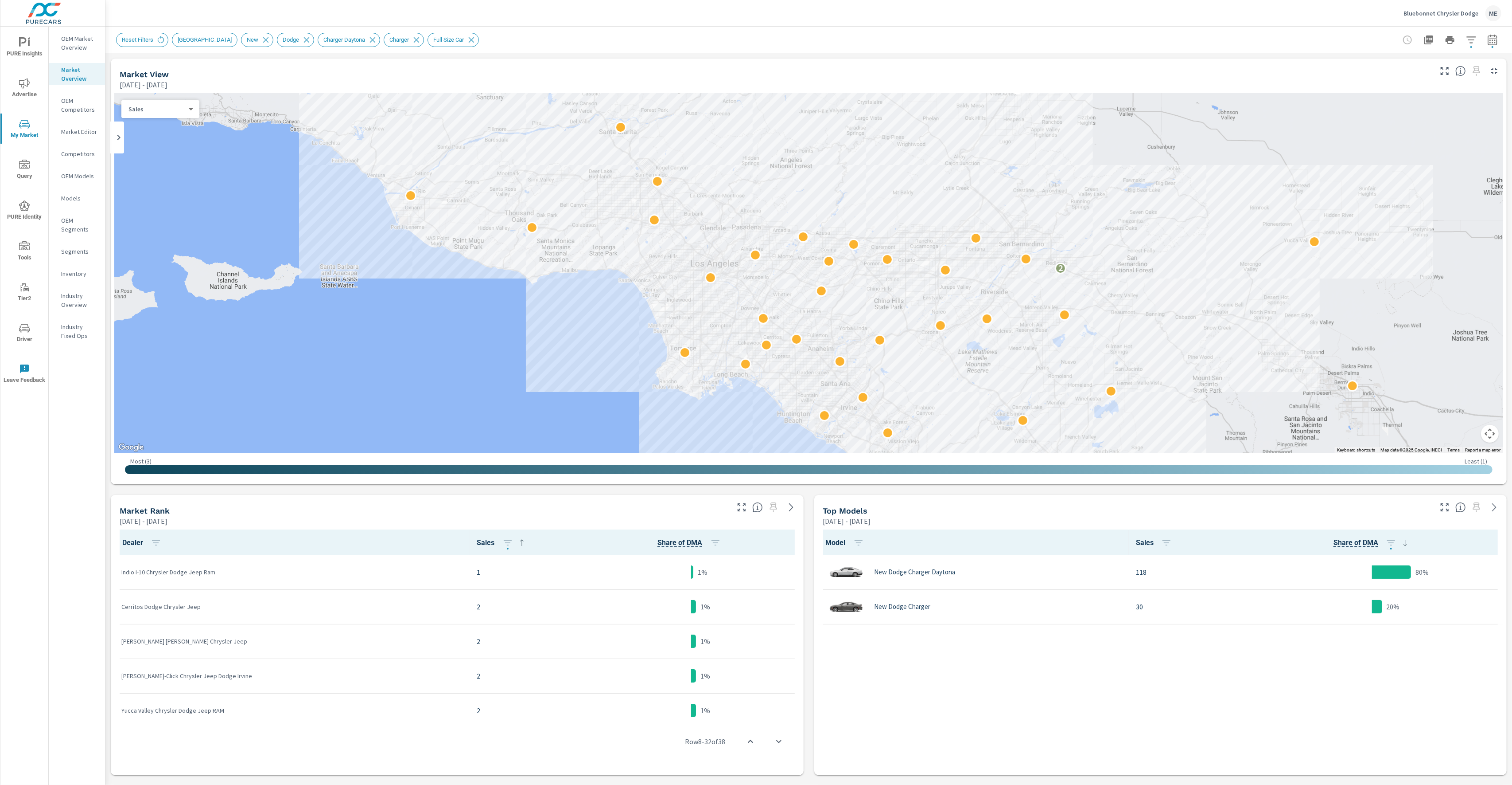
scroll to position [1, 0]
click at [1472, 46] on span "button" at bounding box center [1471, 47] width 1 height 1
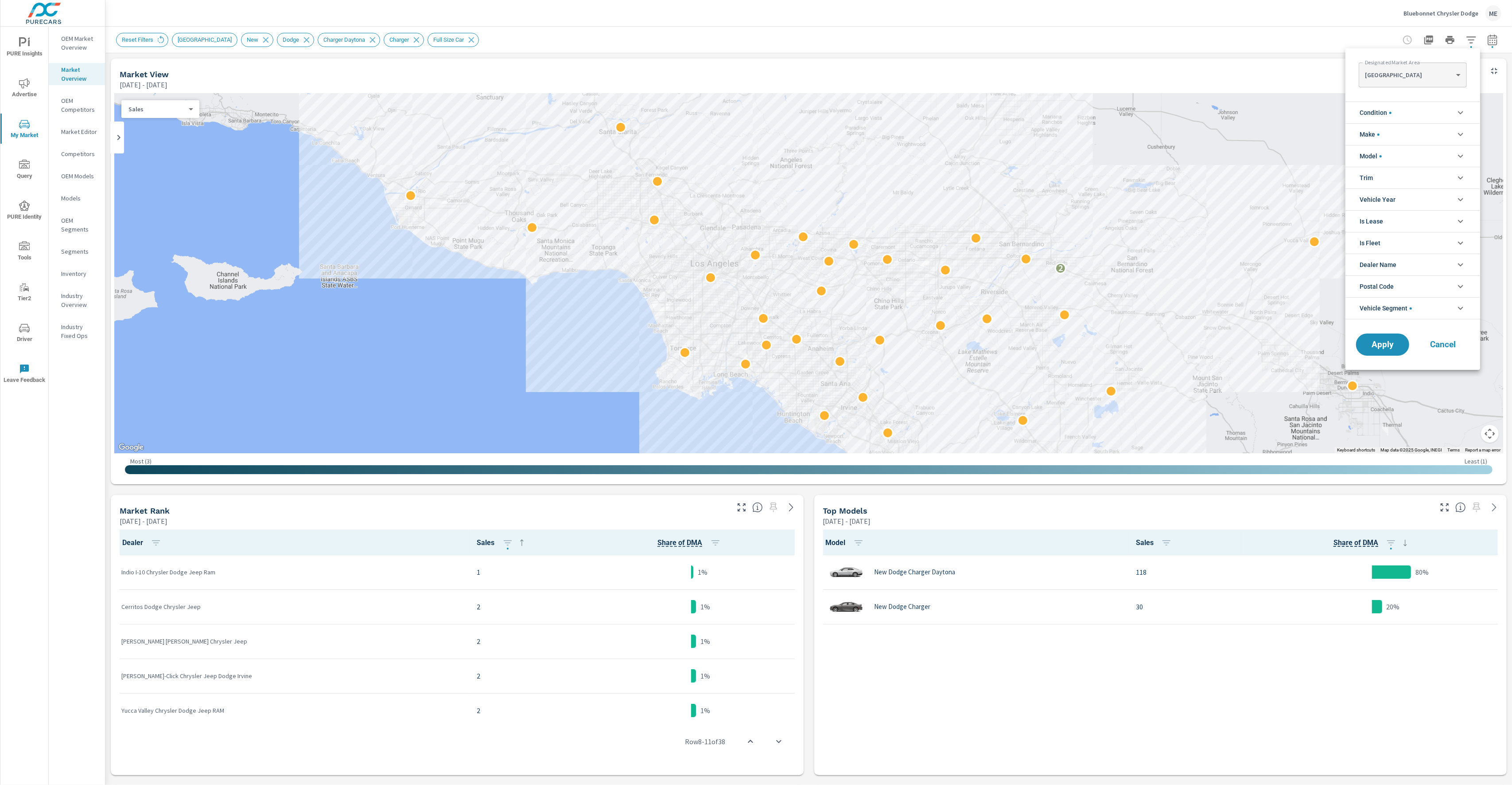
click at [967, 59] on div at bounding box center [756, 392] width 1512 height 785
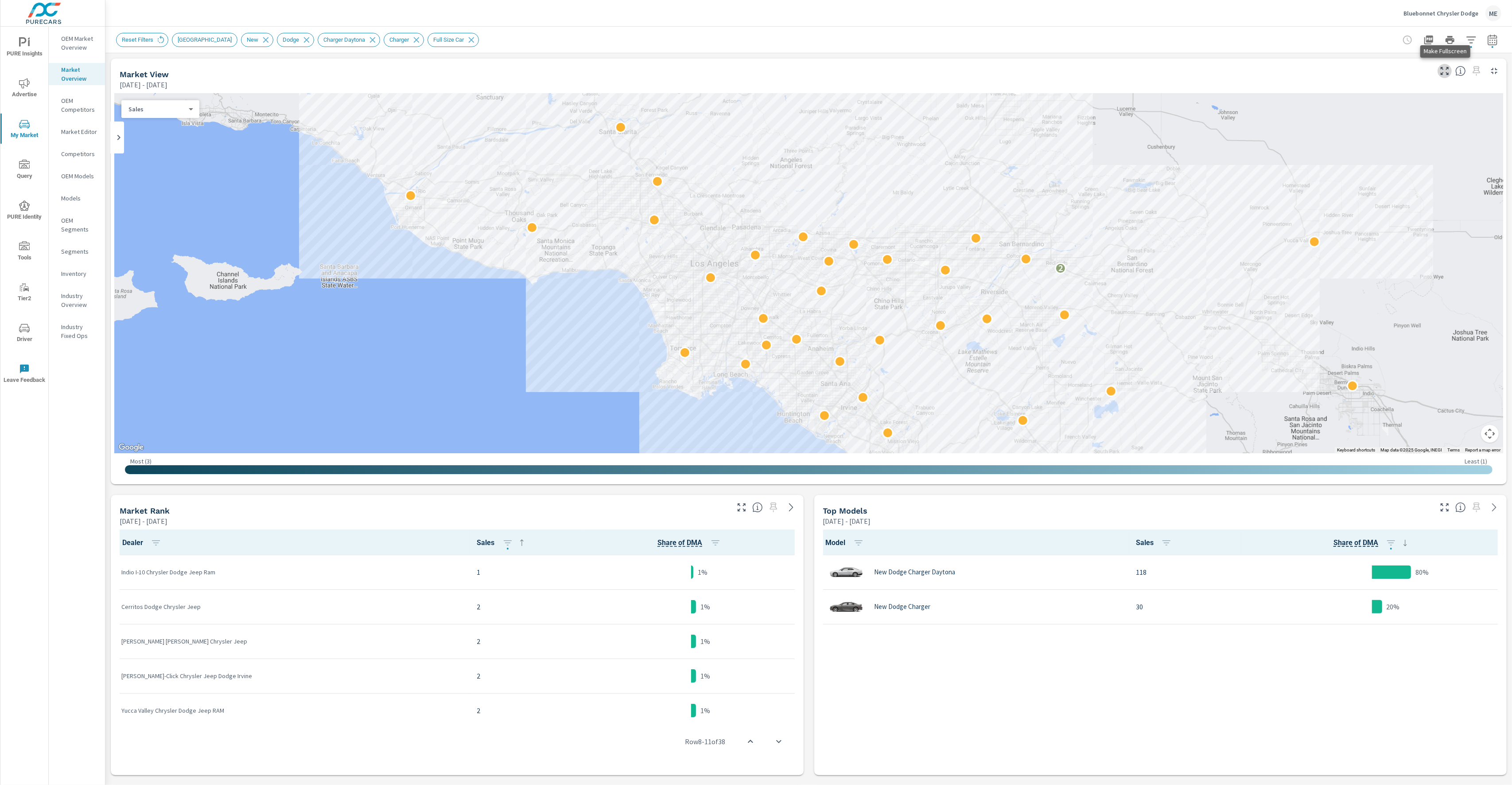
click at [1444, 67] on icon "button" at bounding box center [1445, 71] width 11 height 11
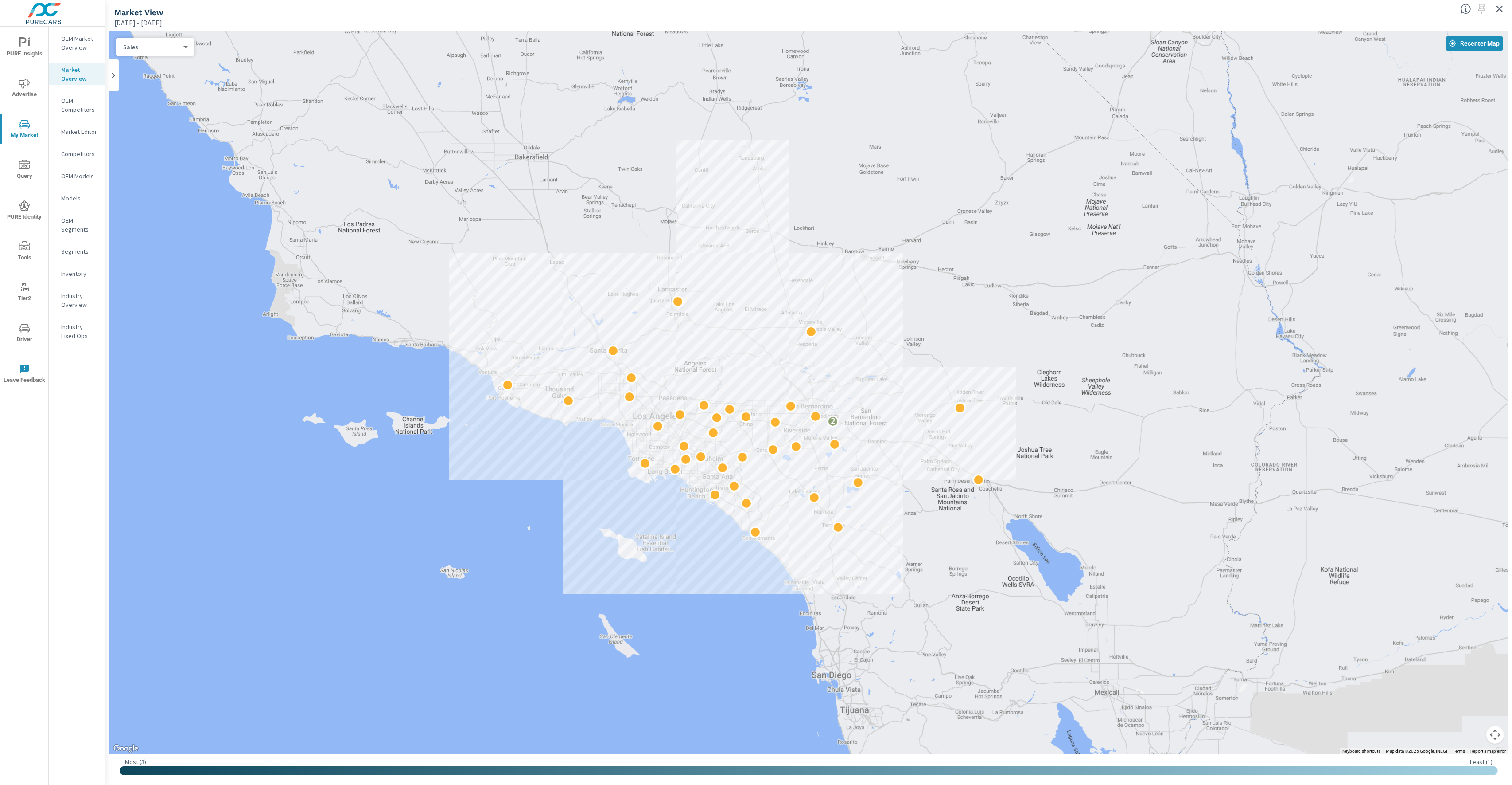
drag, startPoint x: 1079, startPoint y: 385, endPoint x: 970, endPoint y: 384, distance: 109.0
click at [970, 384] on div "2" at bounding box center [809, 392] width 1400 height 723
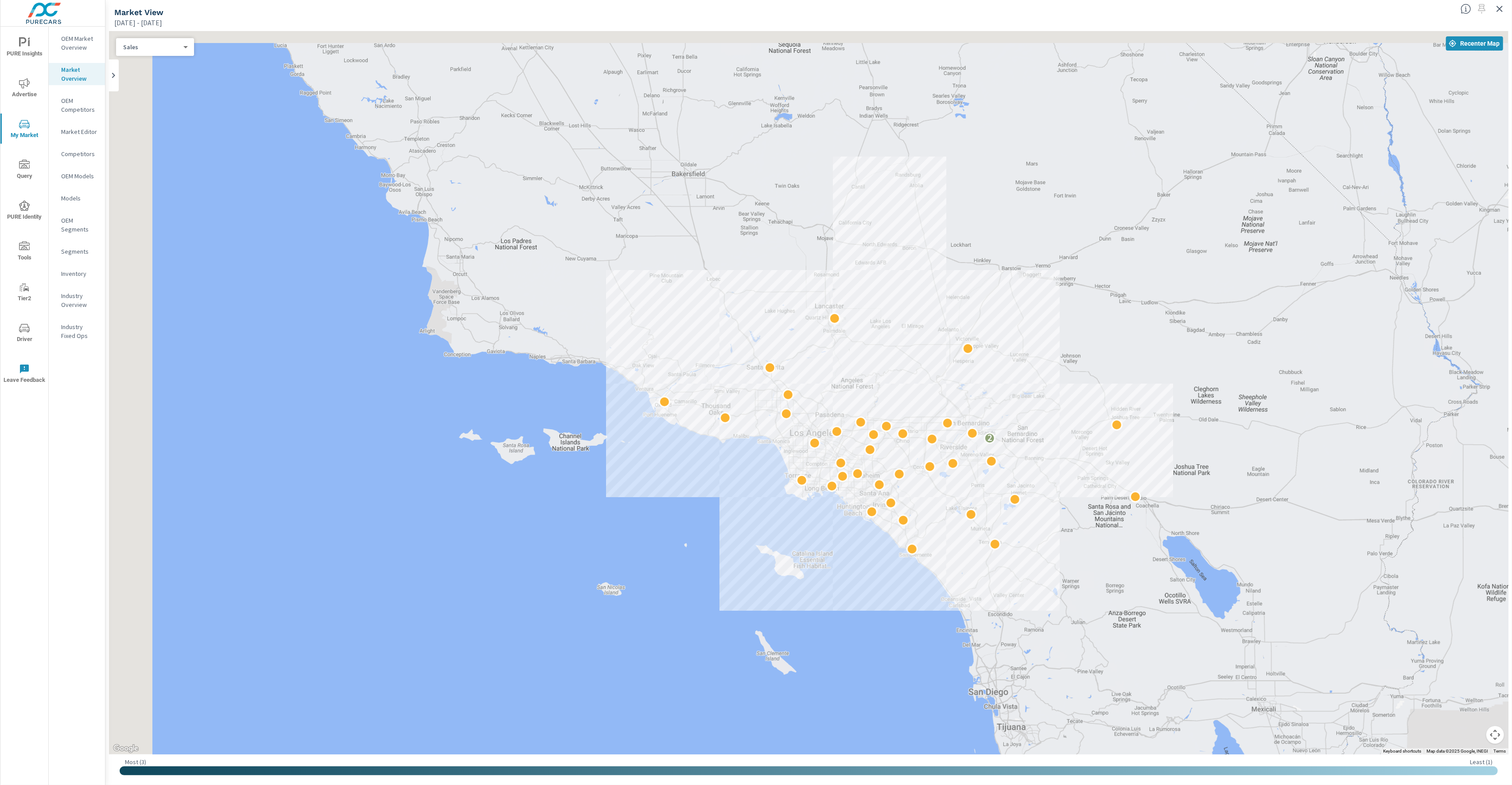
drag, startPoint x: 1018, startPoint y: 361, endPoint x: 1175, endPoint y: 379, distance: 158.0
click at [1175, 379] on div "2" at bounding box center [809, 392] width 1400 height 723
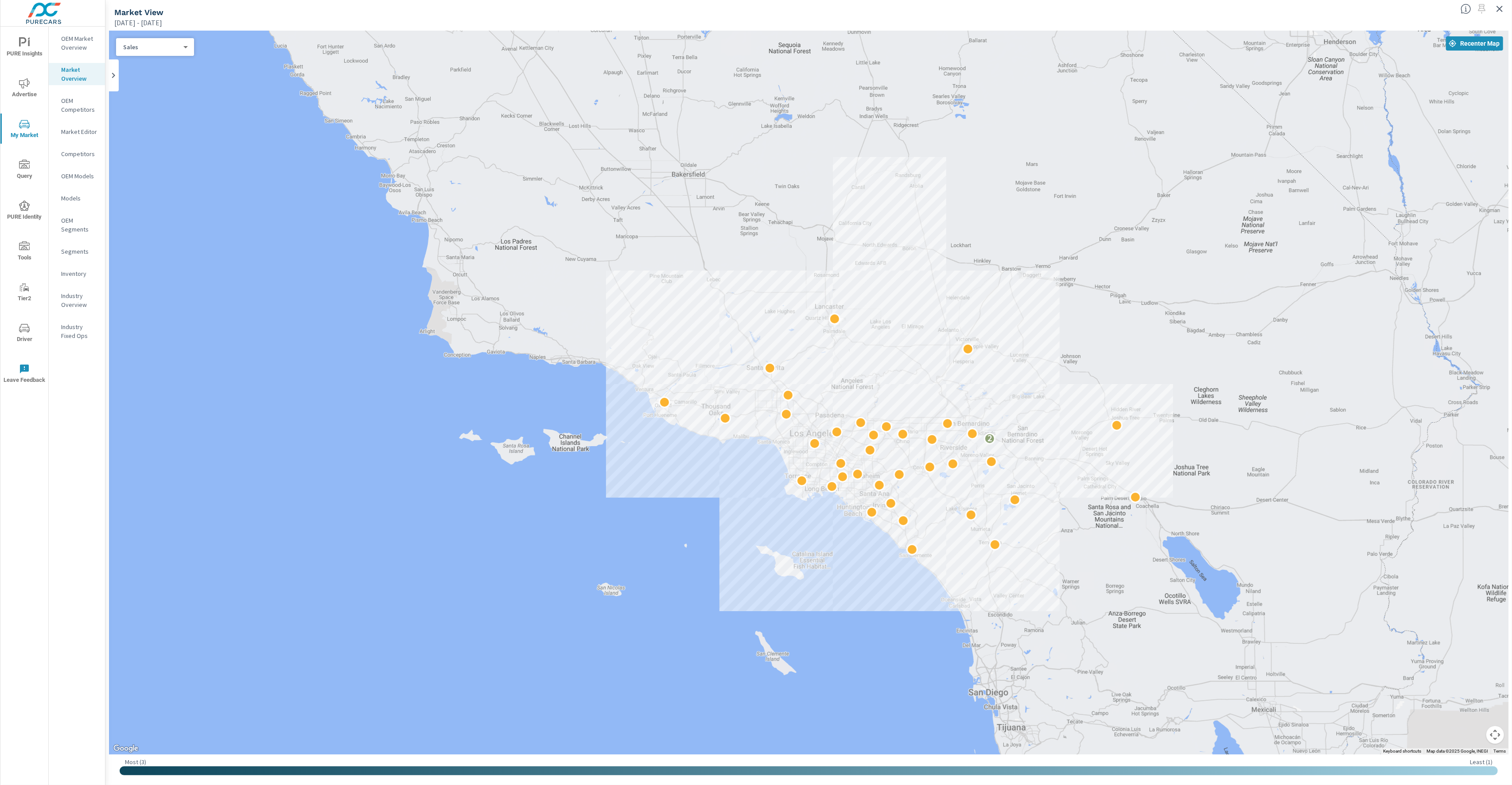
click at [936, 19] on div "Apr 01, 2025 - Jun 30, 2025" at bounding box center [784, 22] width 1340 height 11
click at [1500, 6] on icon "button" at bounding box center [1500, 9] width 11 height 11
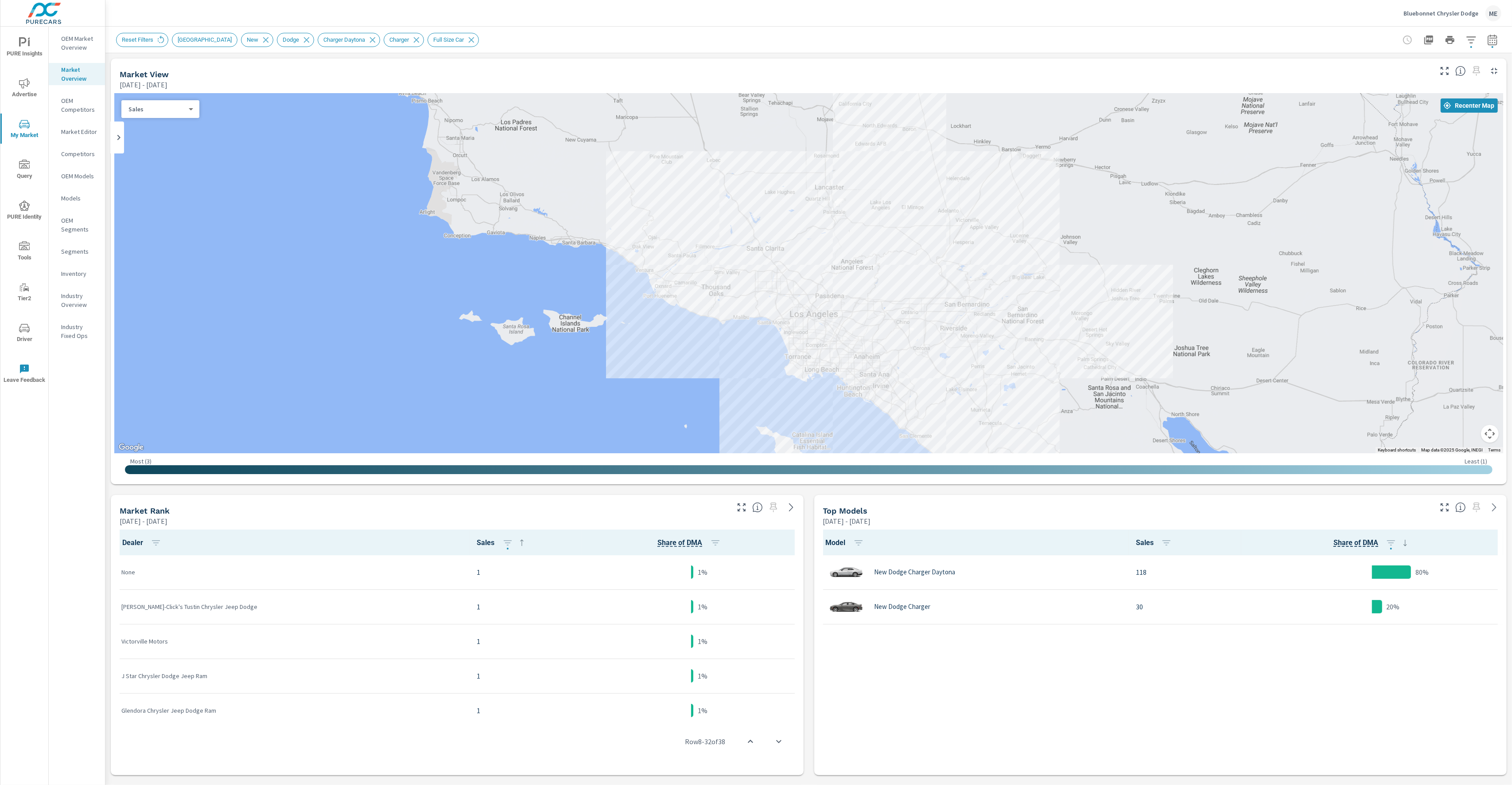
scroll to position [1, 0]
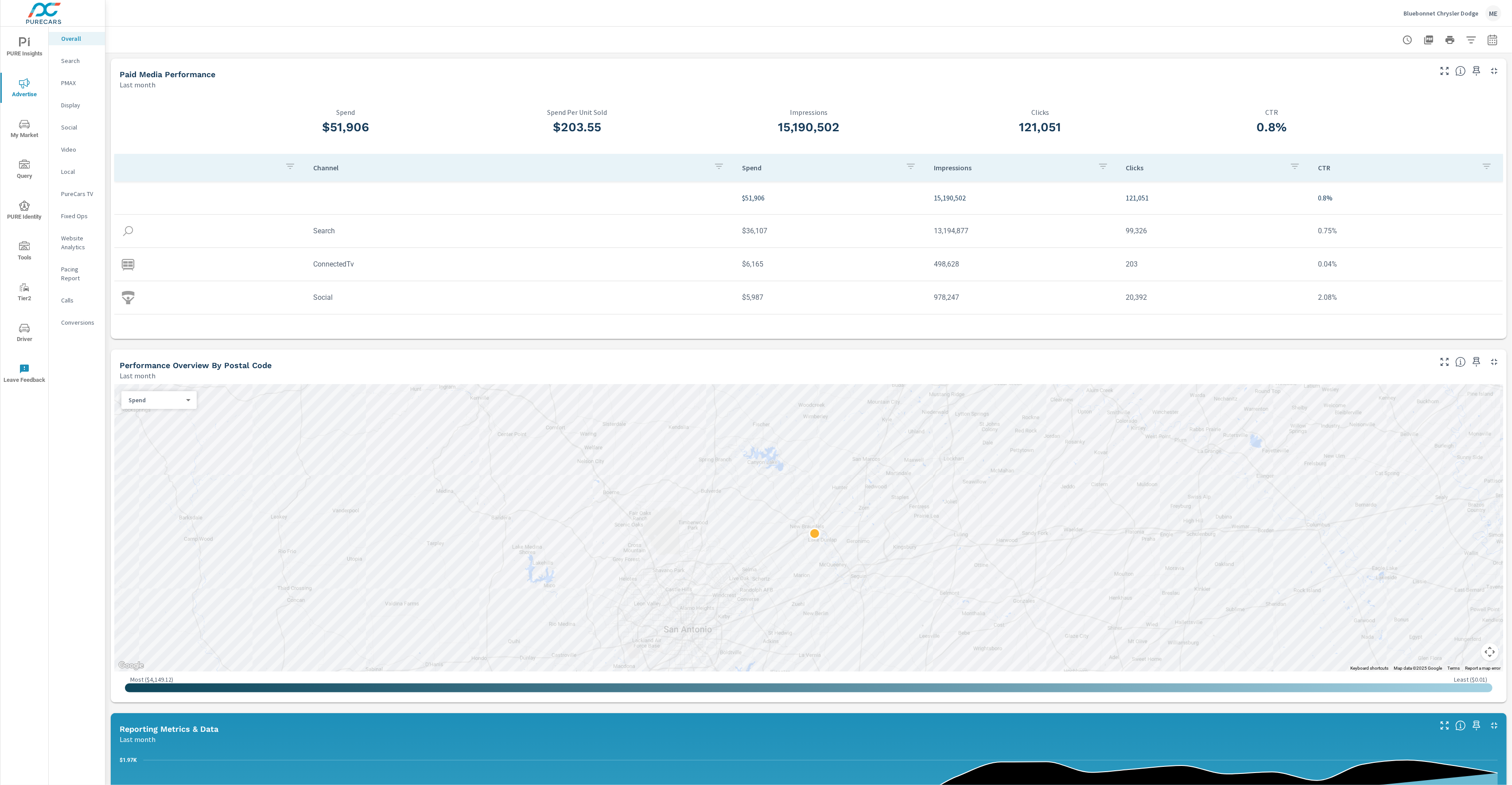
click at [900, 31] on div at bounding box center [808, 40] width 1385 height 26
click at [72, 64] on p "Search" at bounding box center [79, 61] width 37 height 9
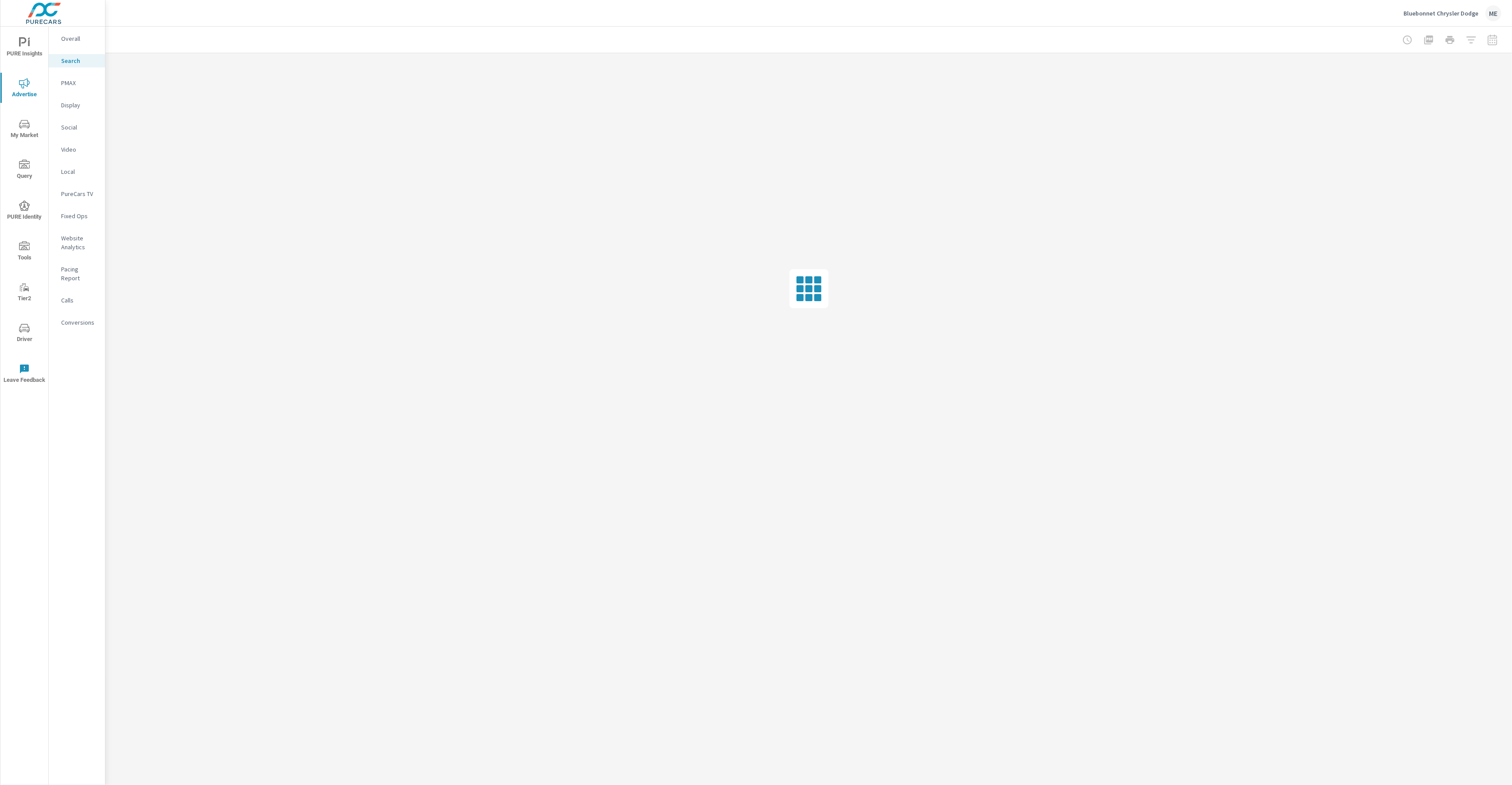
click at [235, 41] on div at bounding box center [808, 40] width 1385 height 26
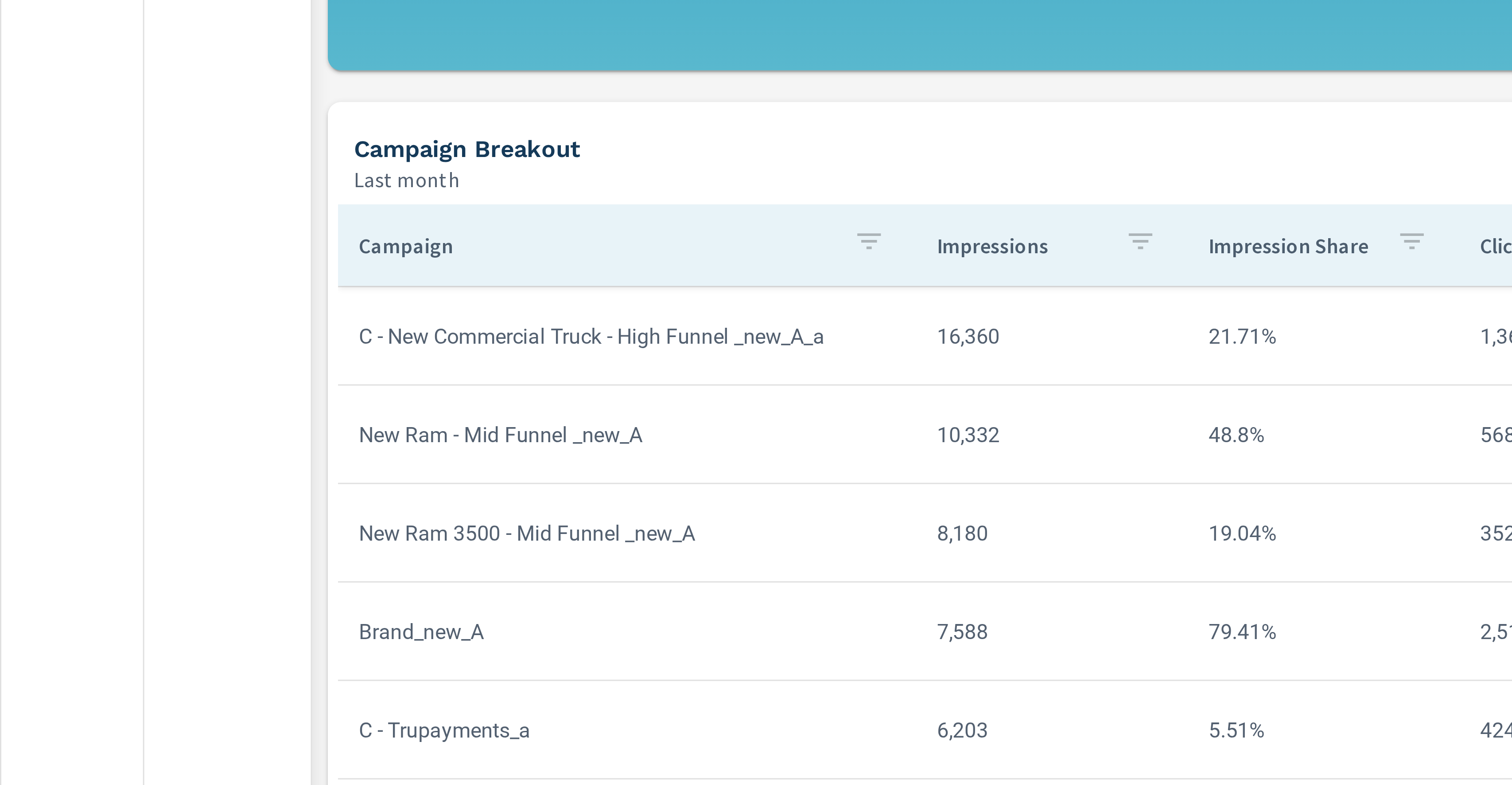
click at [251, 576] on td "C - New Commercial Truck - High Funnel _new_A_a" at bounding box center [212, 579] width 195 height 22
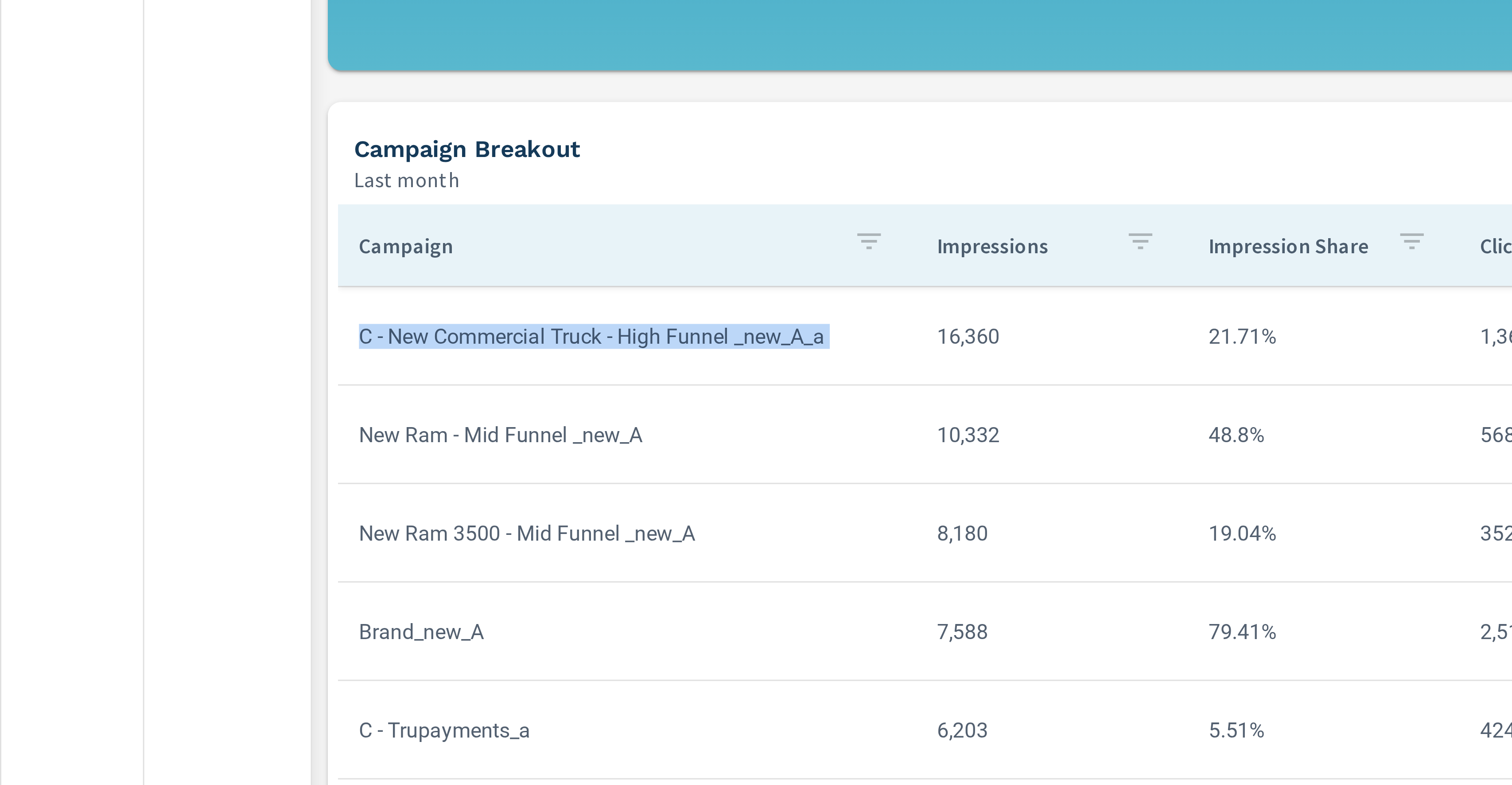
click at [251, 576] on td "C - New Commercial Truck - High Funnel _new_A_a" at bounding box center [212, 579] width 195 height 22
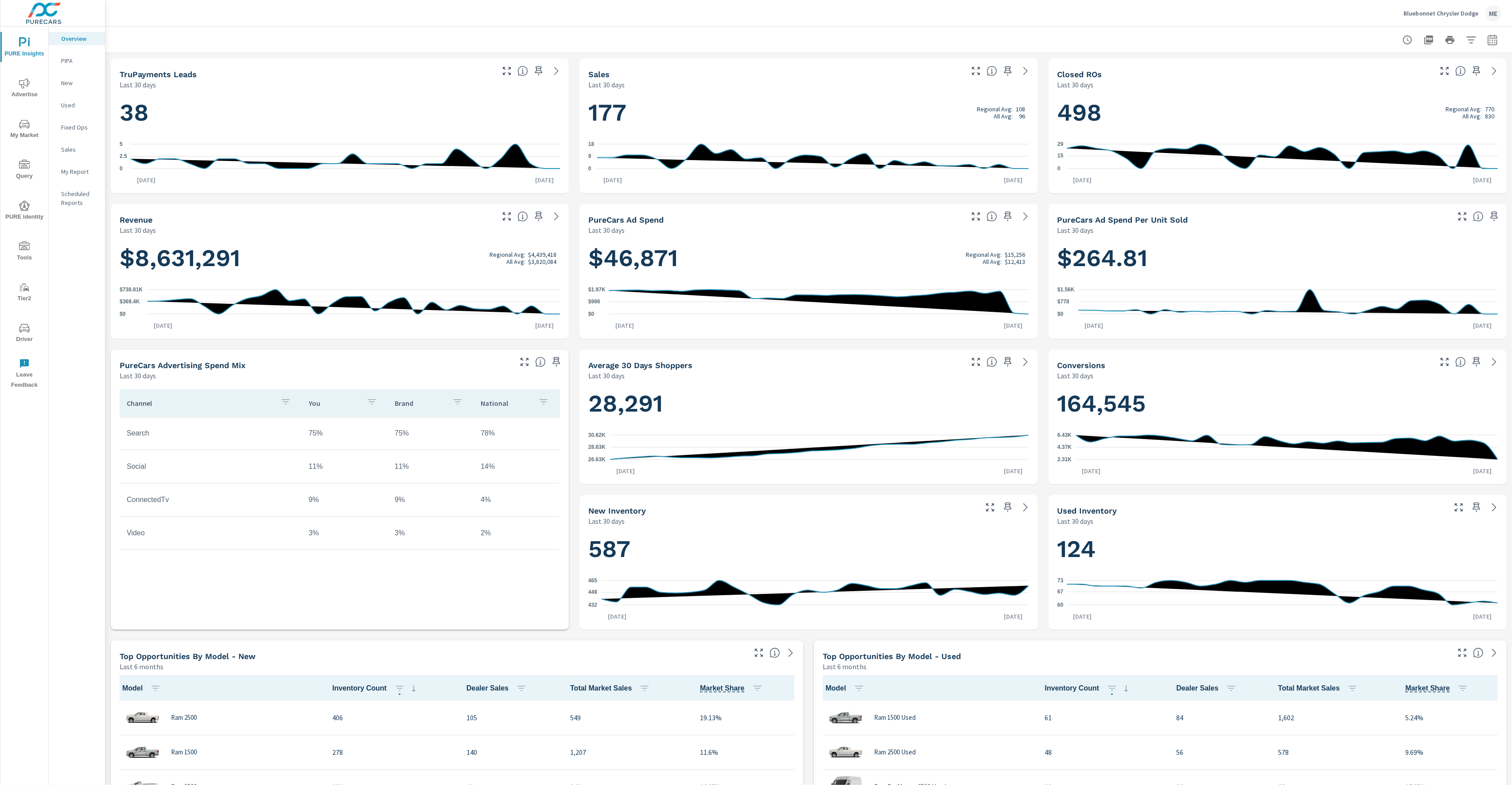
scroll to position [380, 0]
click at [1055, 35] on div at bounding box center [808, 40] width 1385 height 26
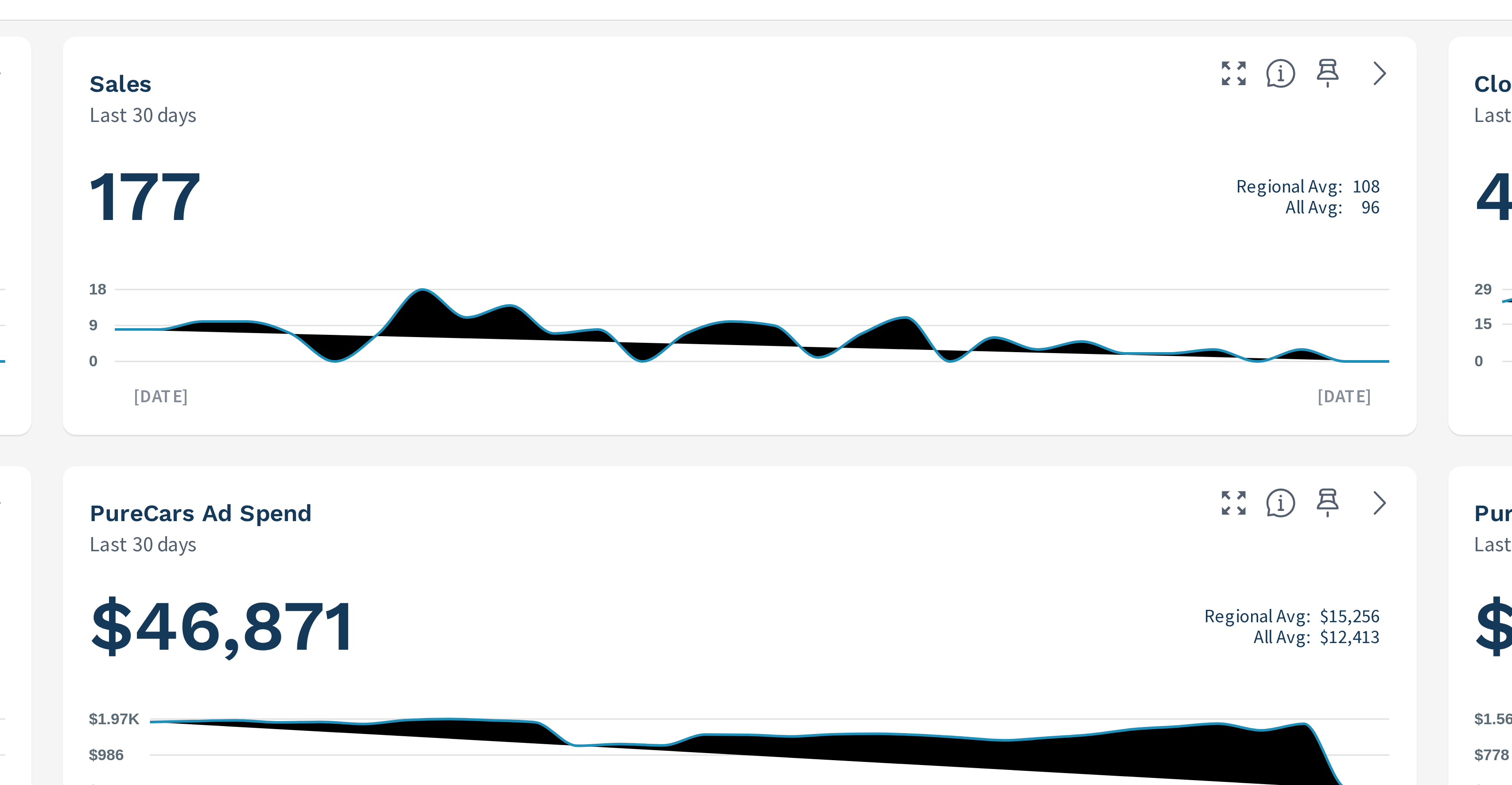
click at [1008, 70] on icon "button" at bounding box center [1008, 71] width 11 height 11
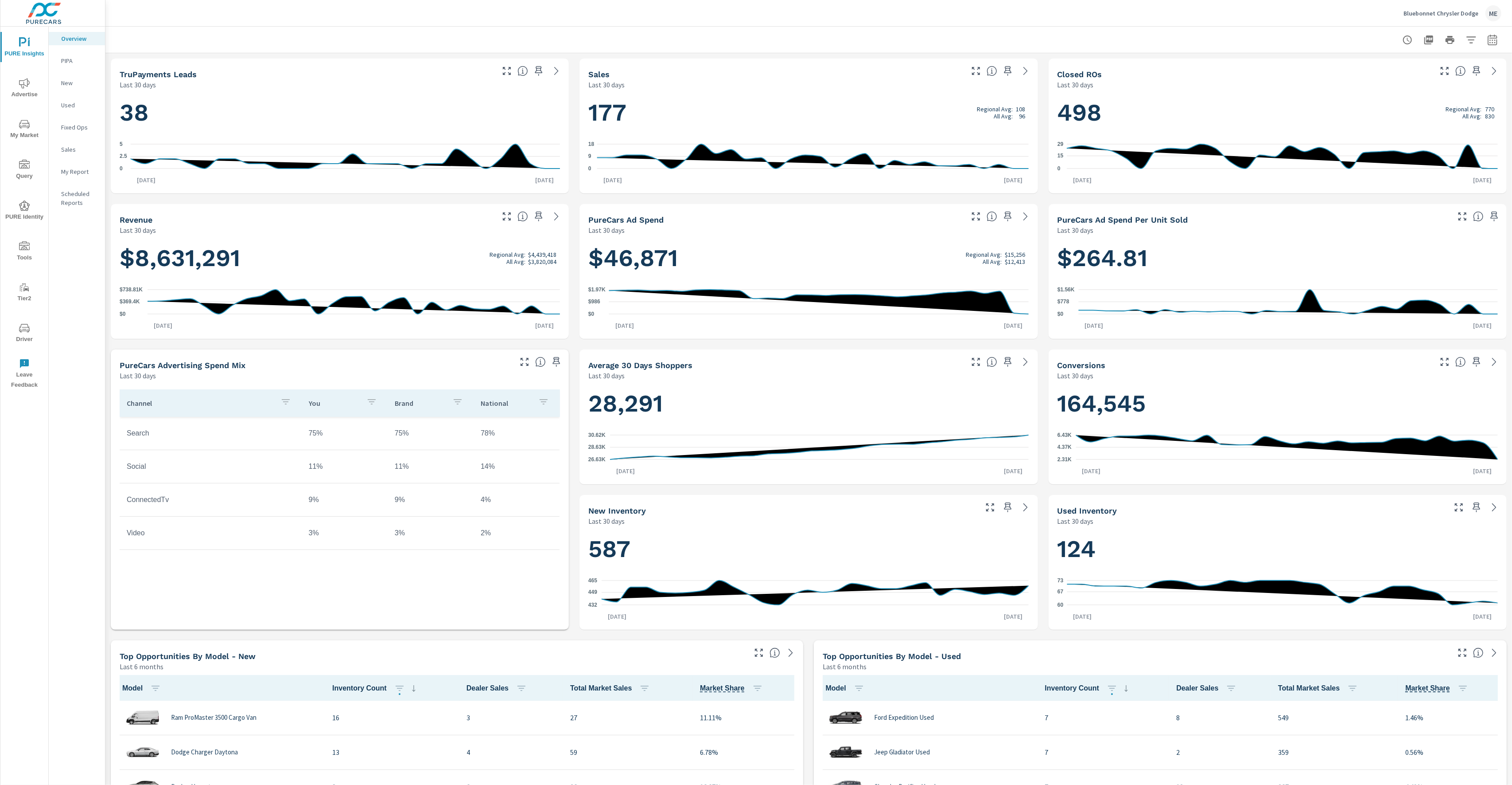
click at [1008, 69] on icon "button" at bounding box center [1008, 71] width 11 height 11
click at [1476, 67] on icon "button" at bounding box center [1477, 71] width 11 height 11
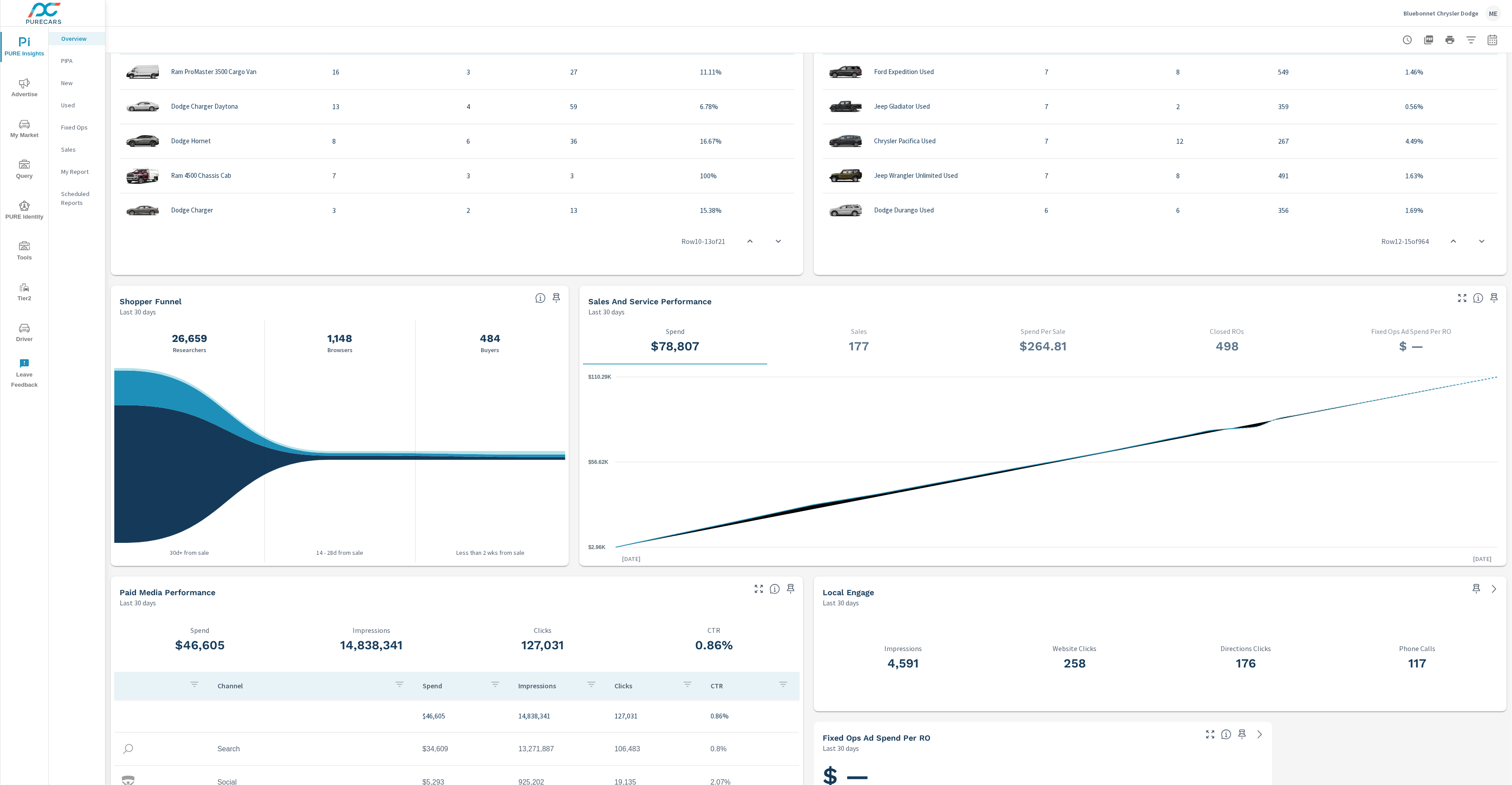
scroll to position [660, 0]
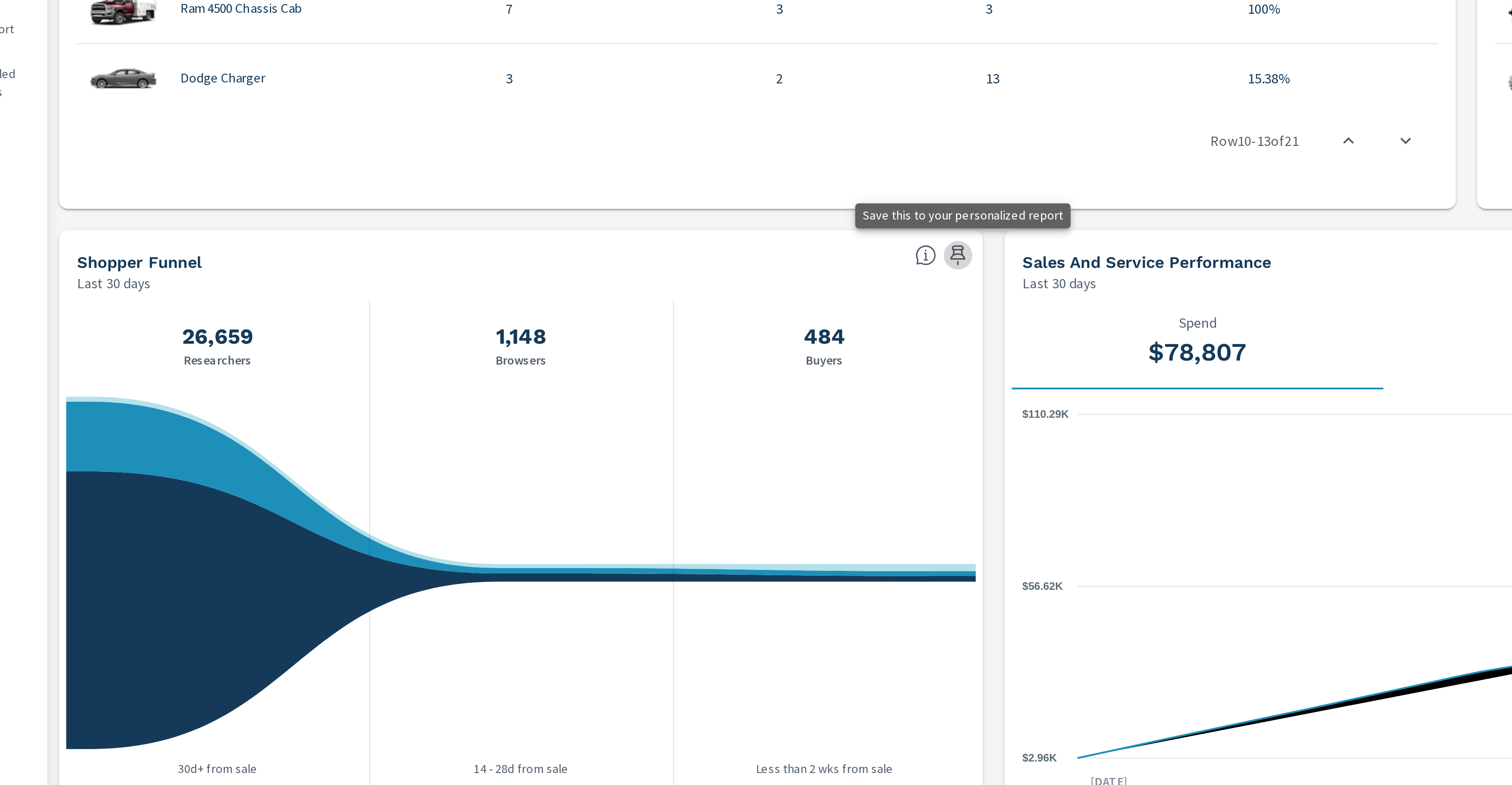
click at [554, 280] on icon "button" at bounding box center [557, 283] width 7 height 9
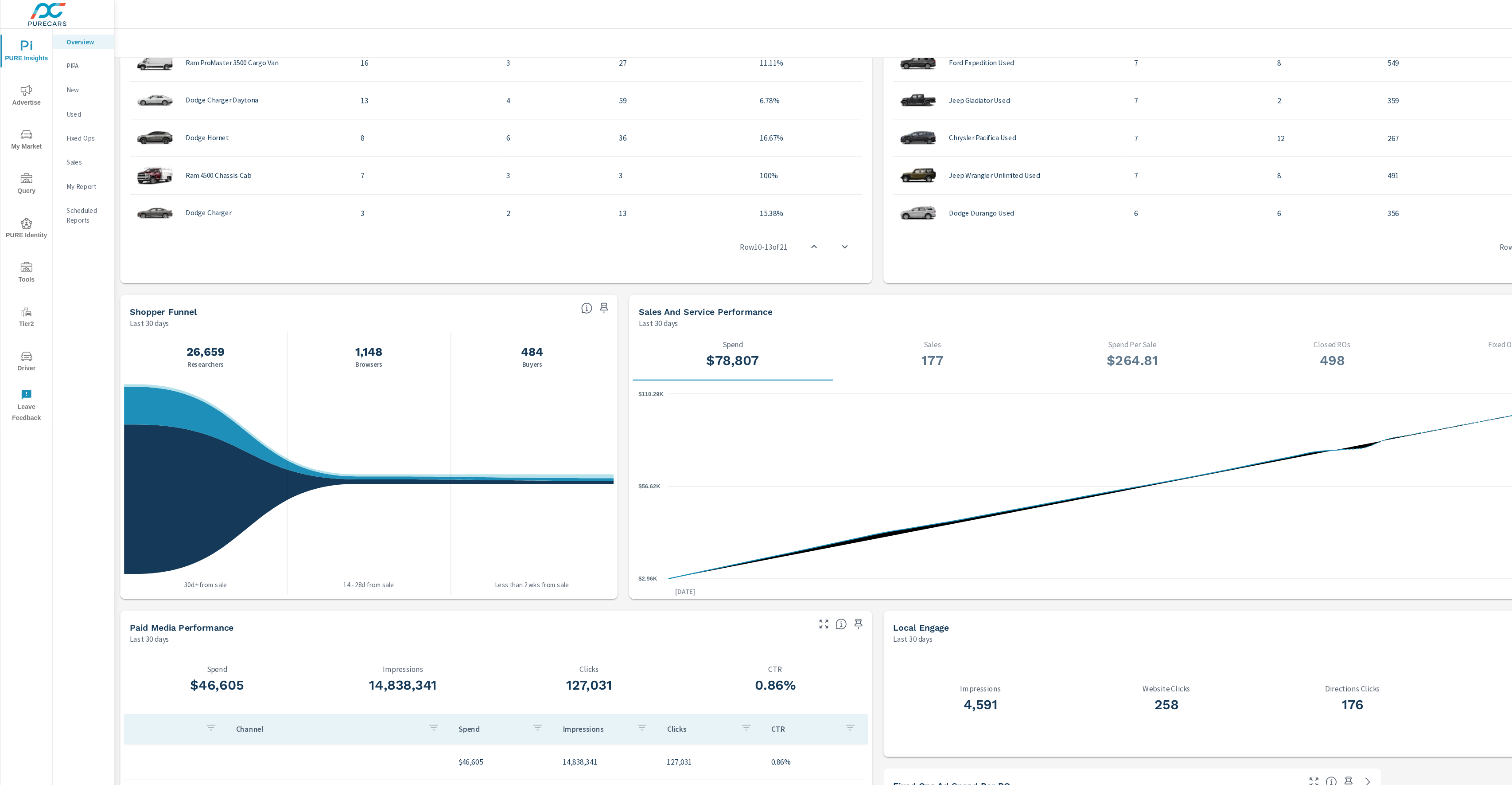
scroll to position [722, 0]
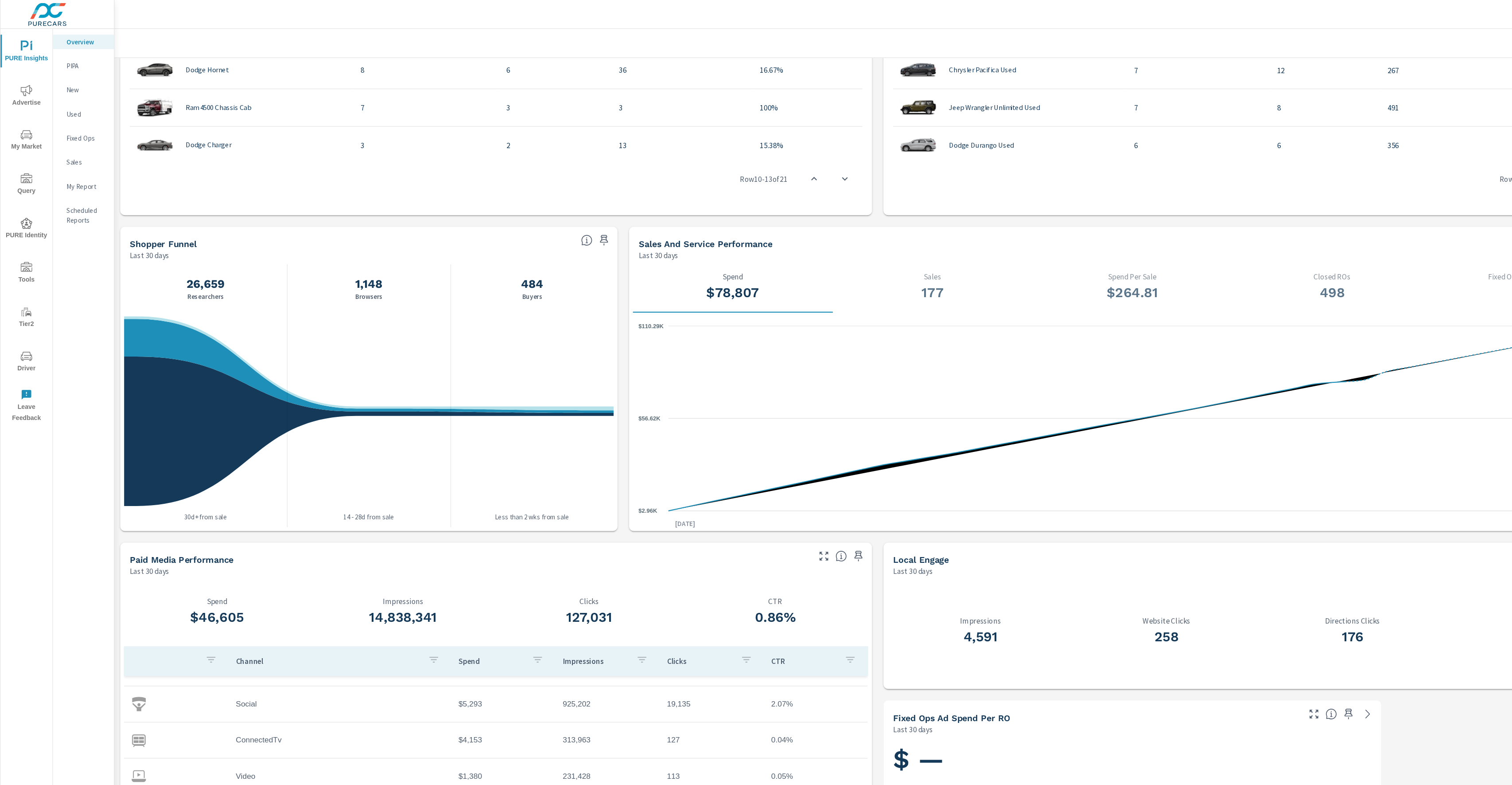
scroll to position [59, 0]
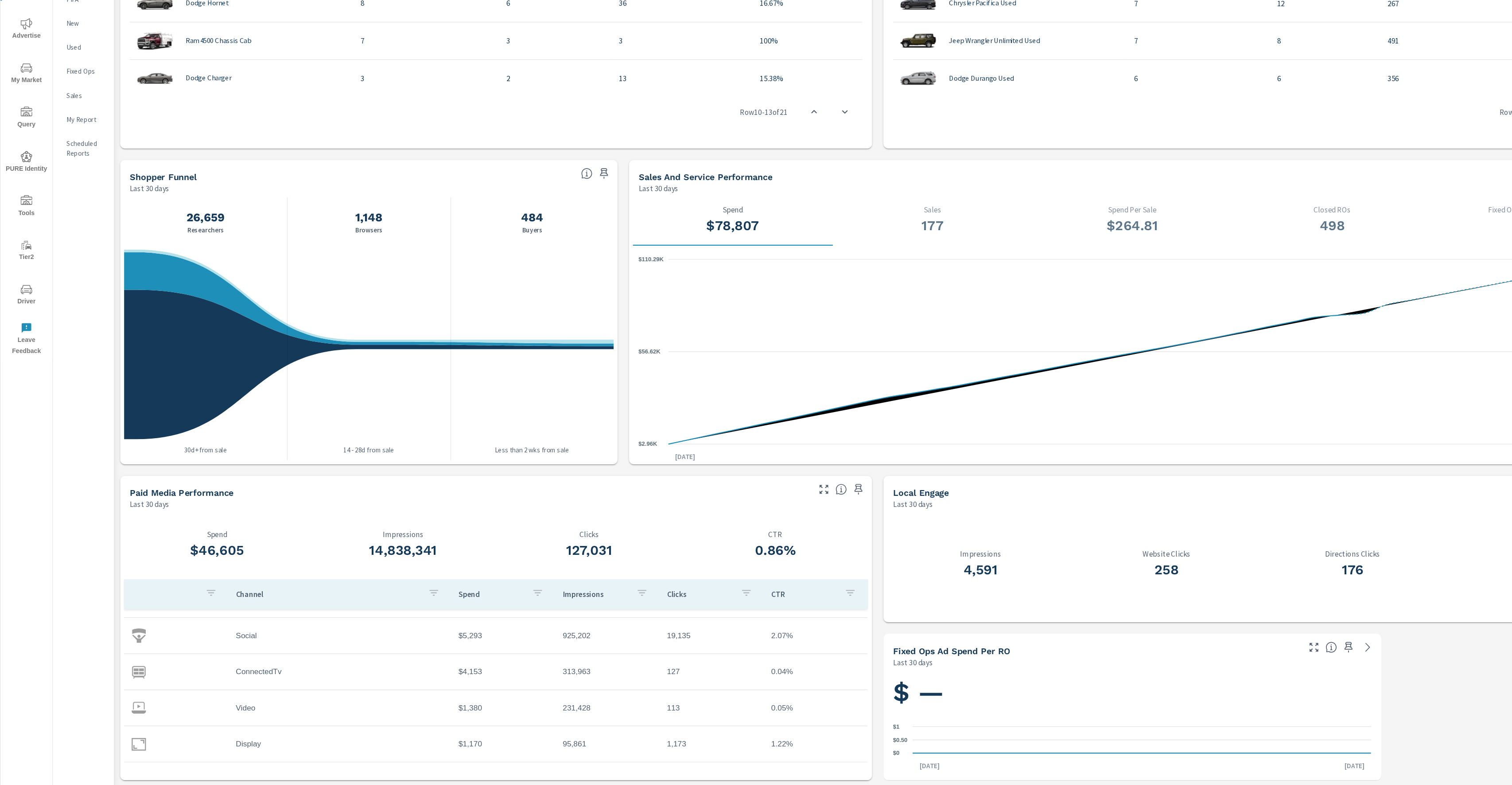
click at [793, 511] on icon "button" at bounding box center [791, 511] width 7 height 9
click at [78, 175] on p "My Report" at bounding box center [79, 172] width 37 height 9
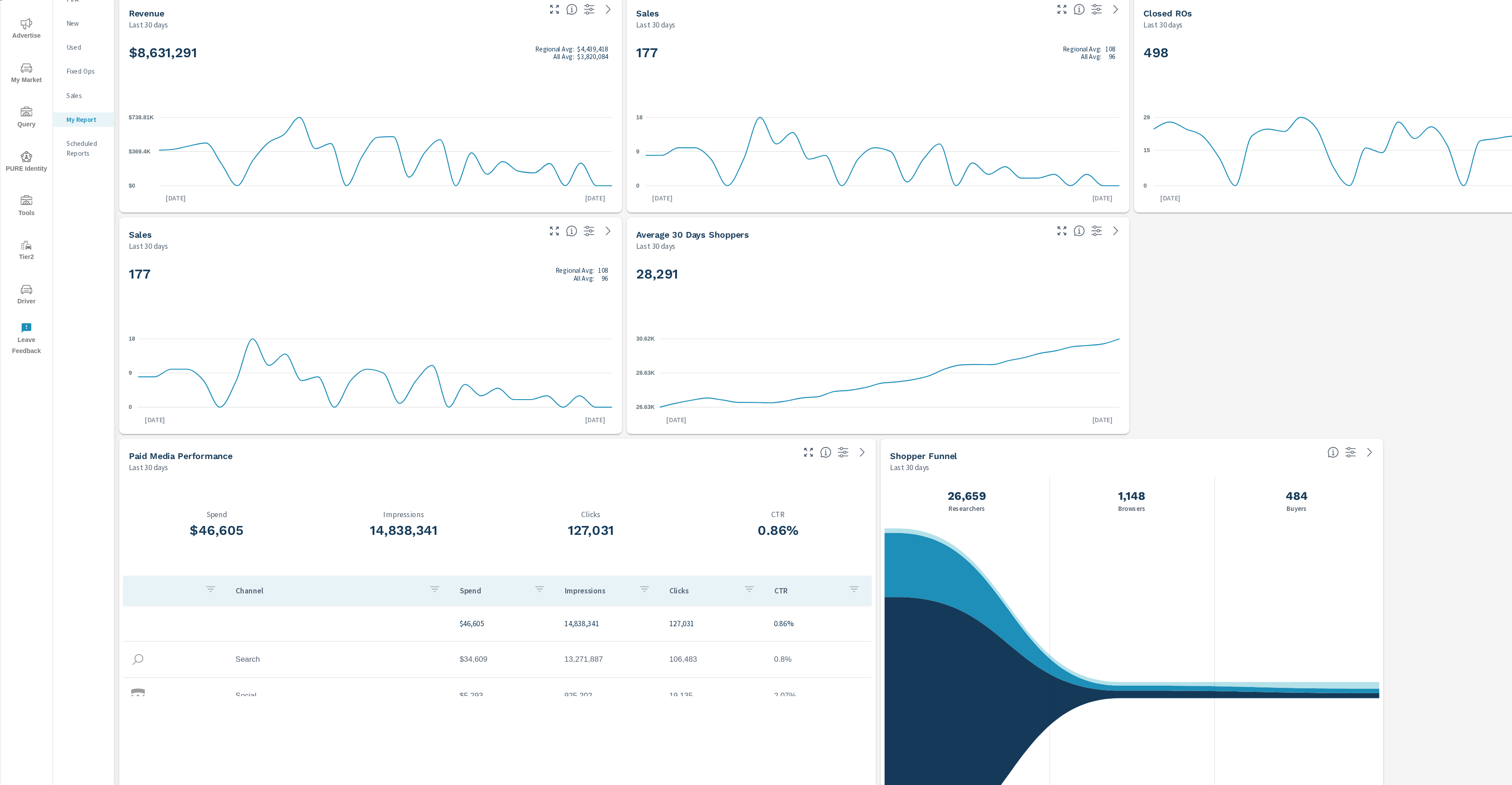
scroll to position [5919, 1408]
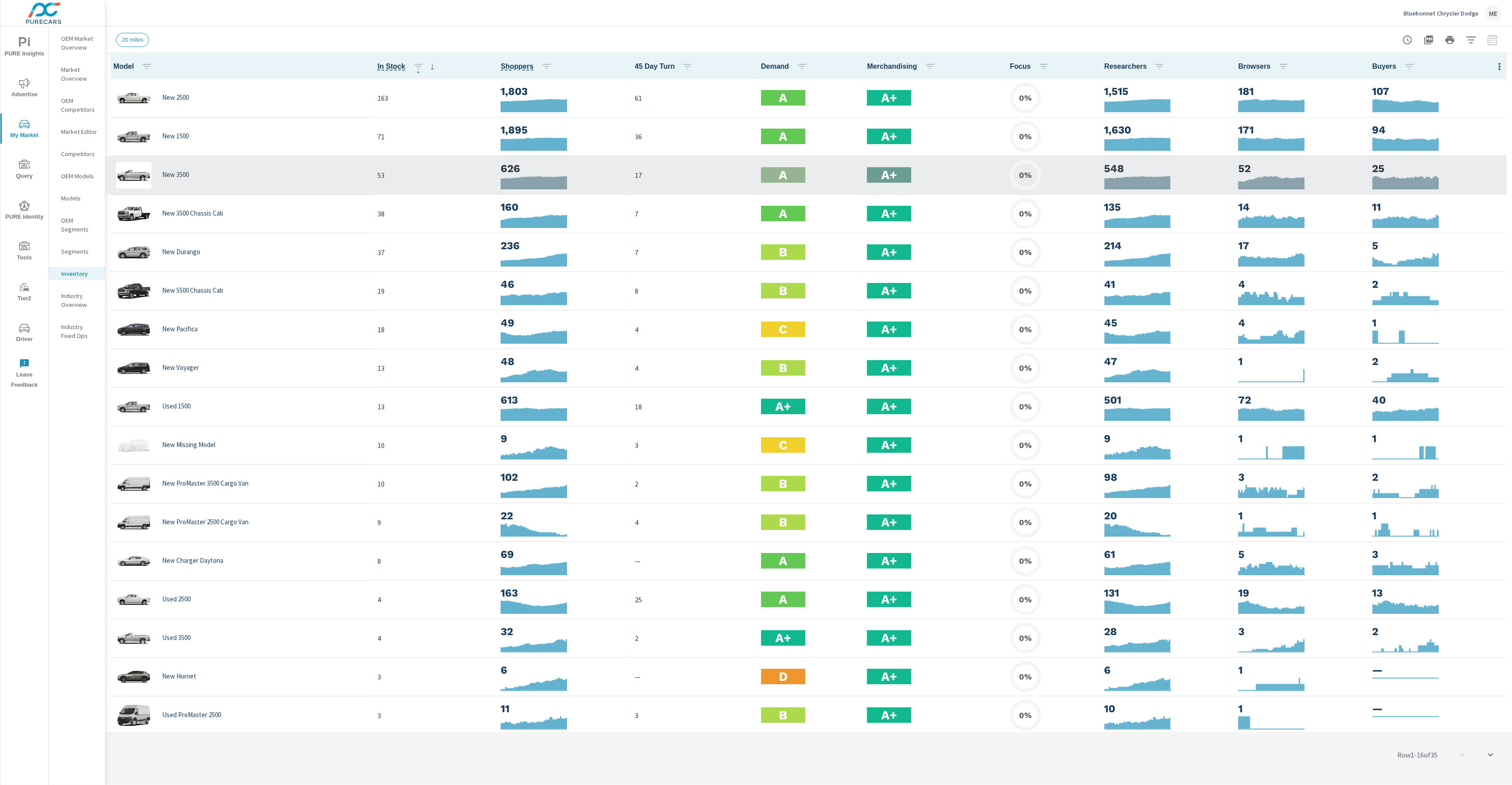
scroll to position [1, 0]
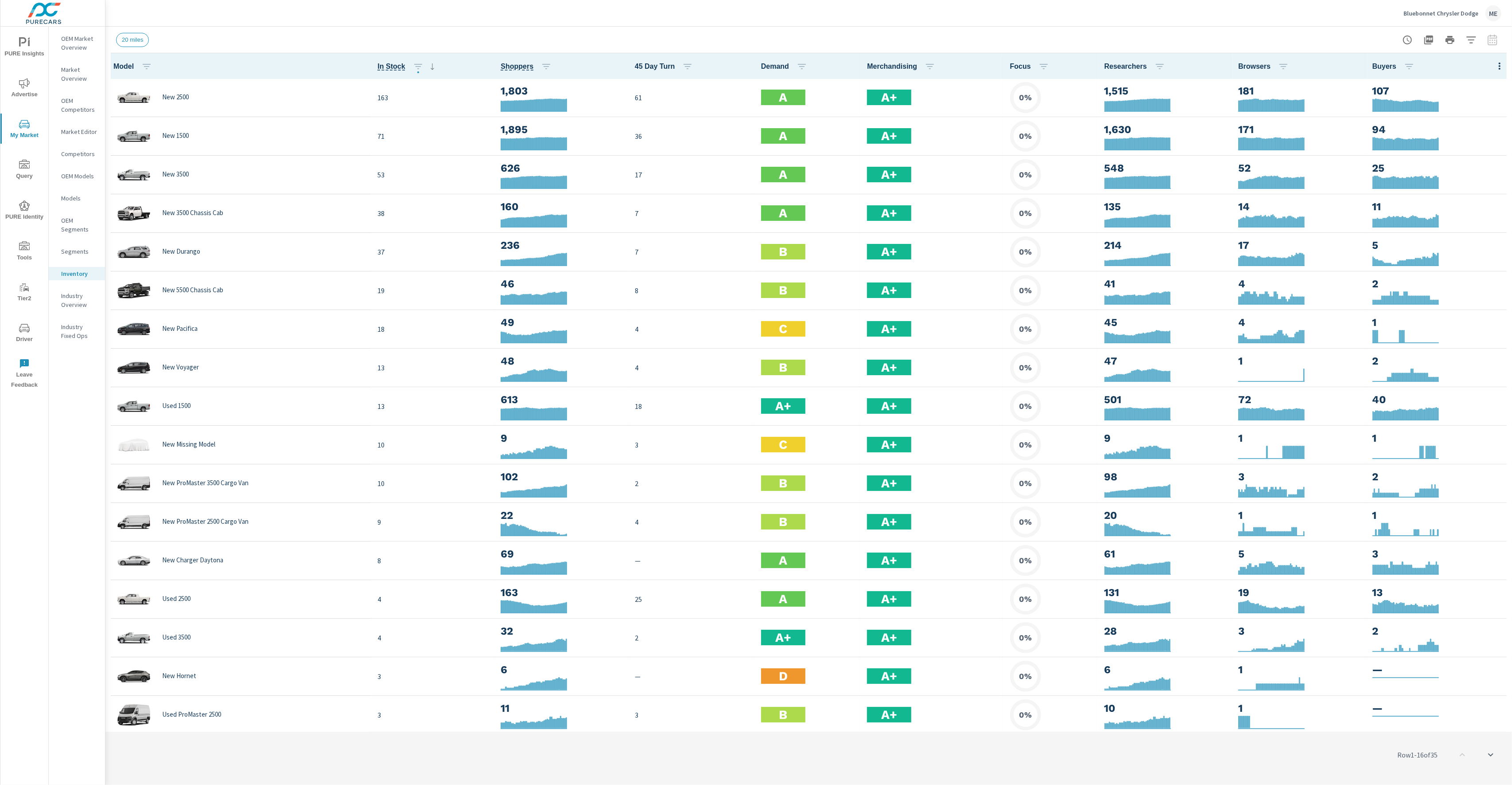
click at [271, 35] on div "20 miles" at bounding box center [746, 40] width 1262 height 14
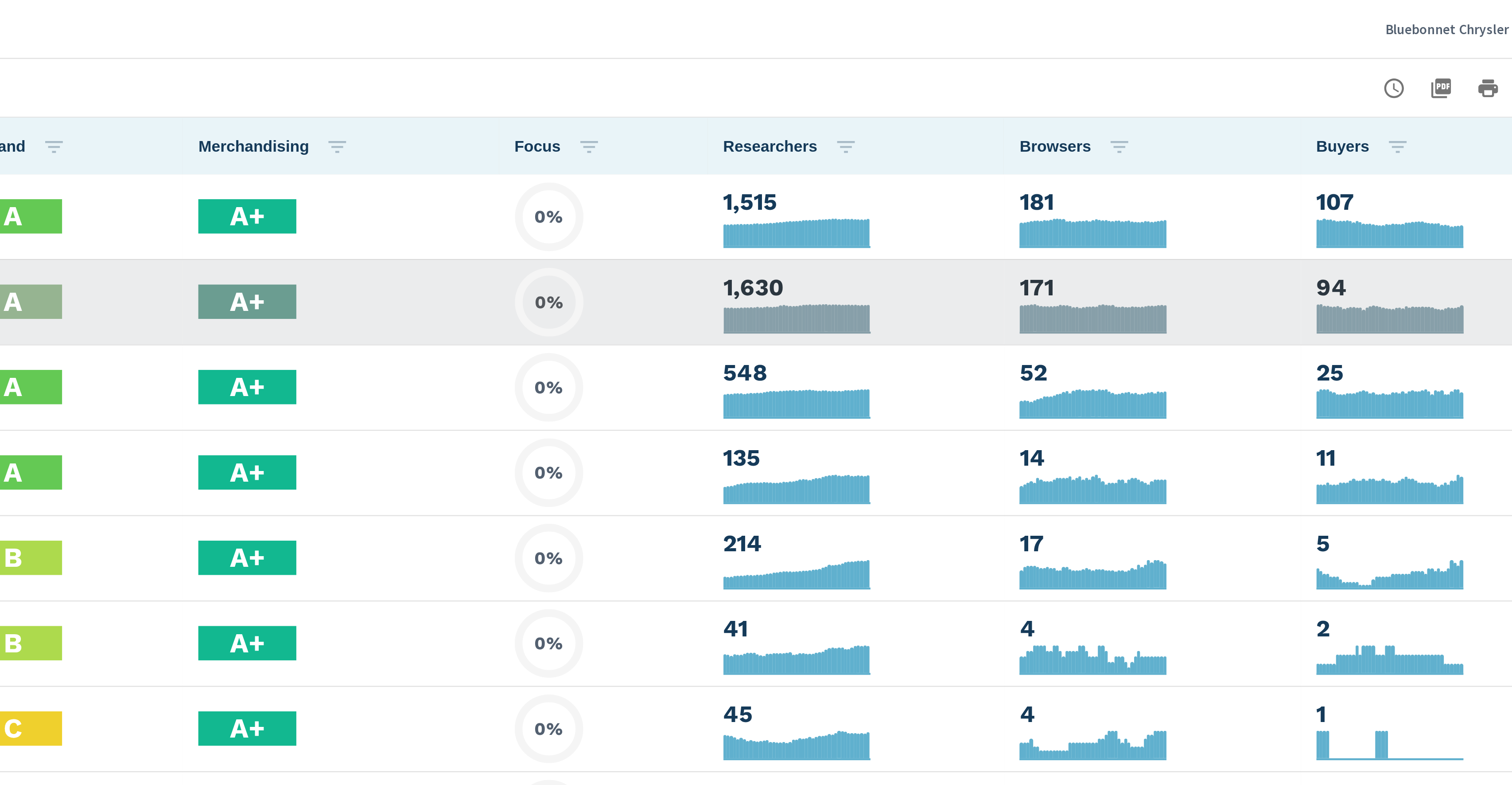
scroll to position [0, 0]
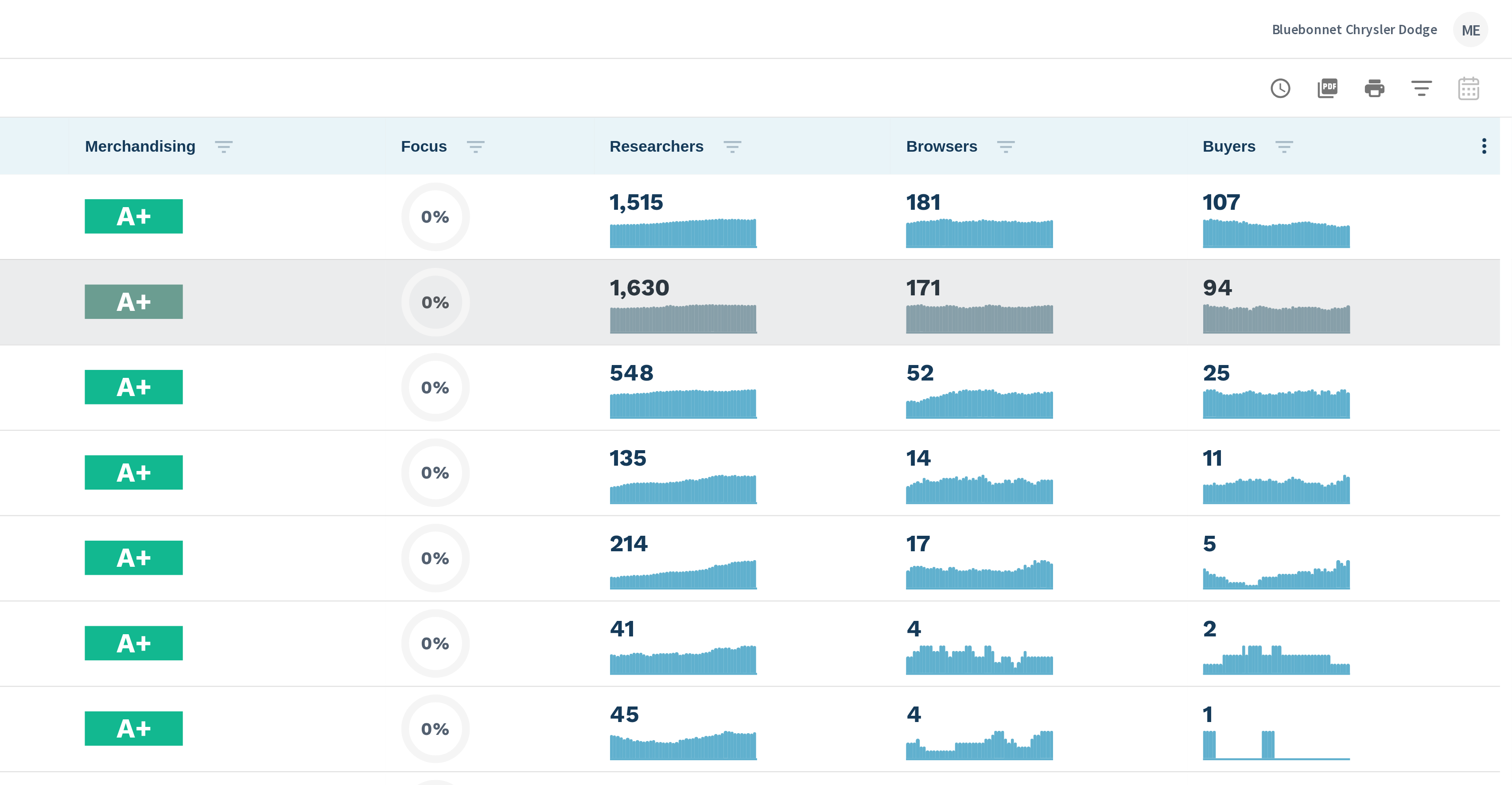
click at [973, 136] on div "A+" at bounding box center [932, 136] width 129 height 15
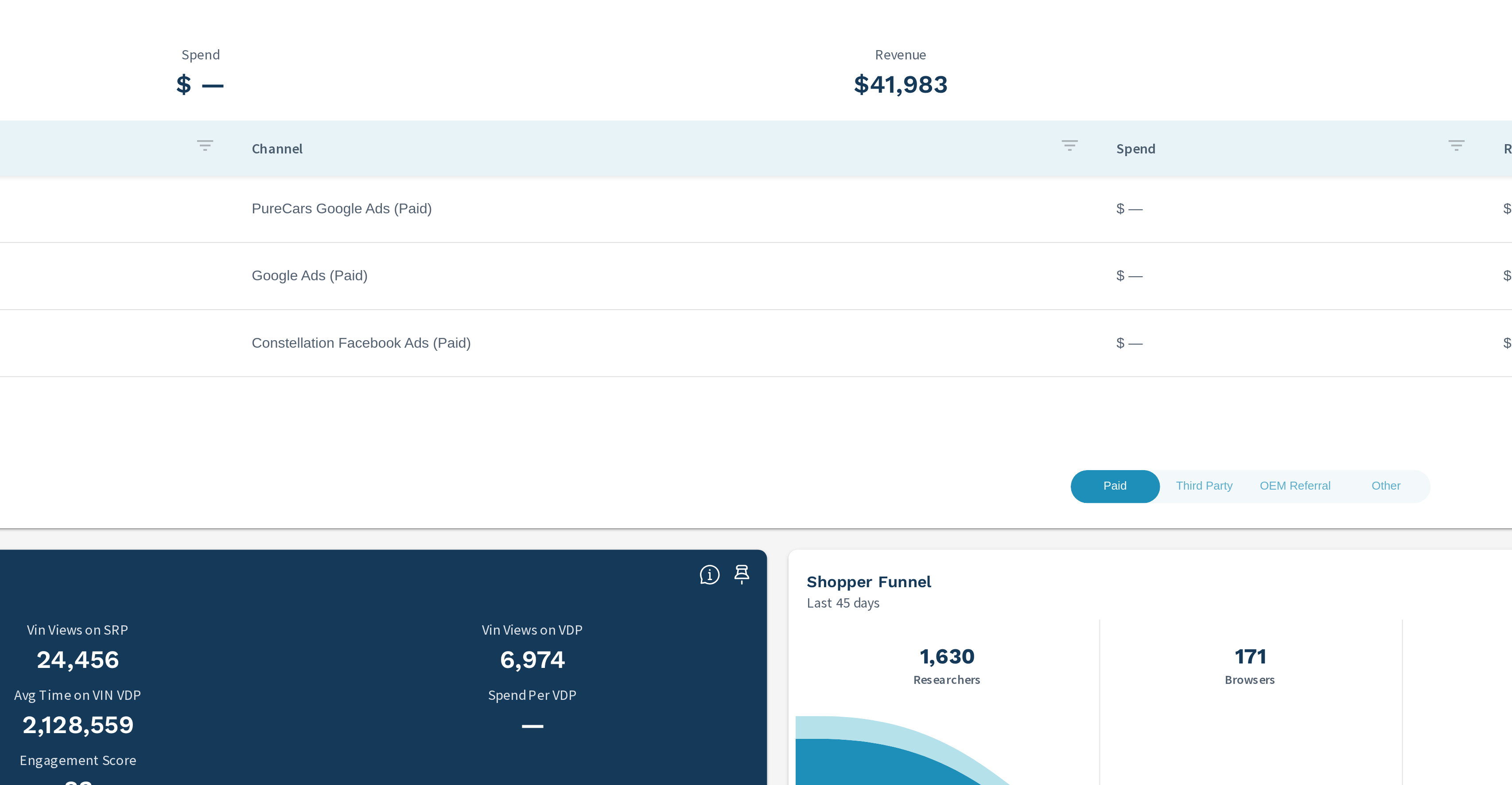
scroll to position [68, 0]
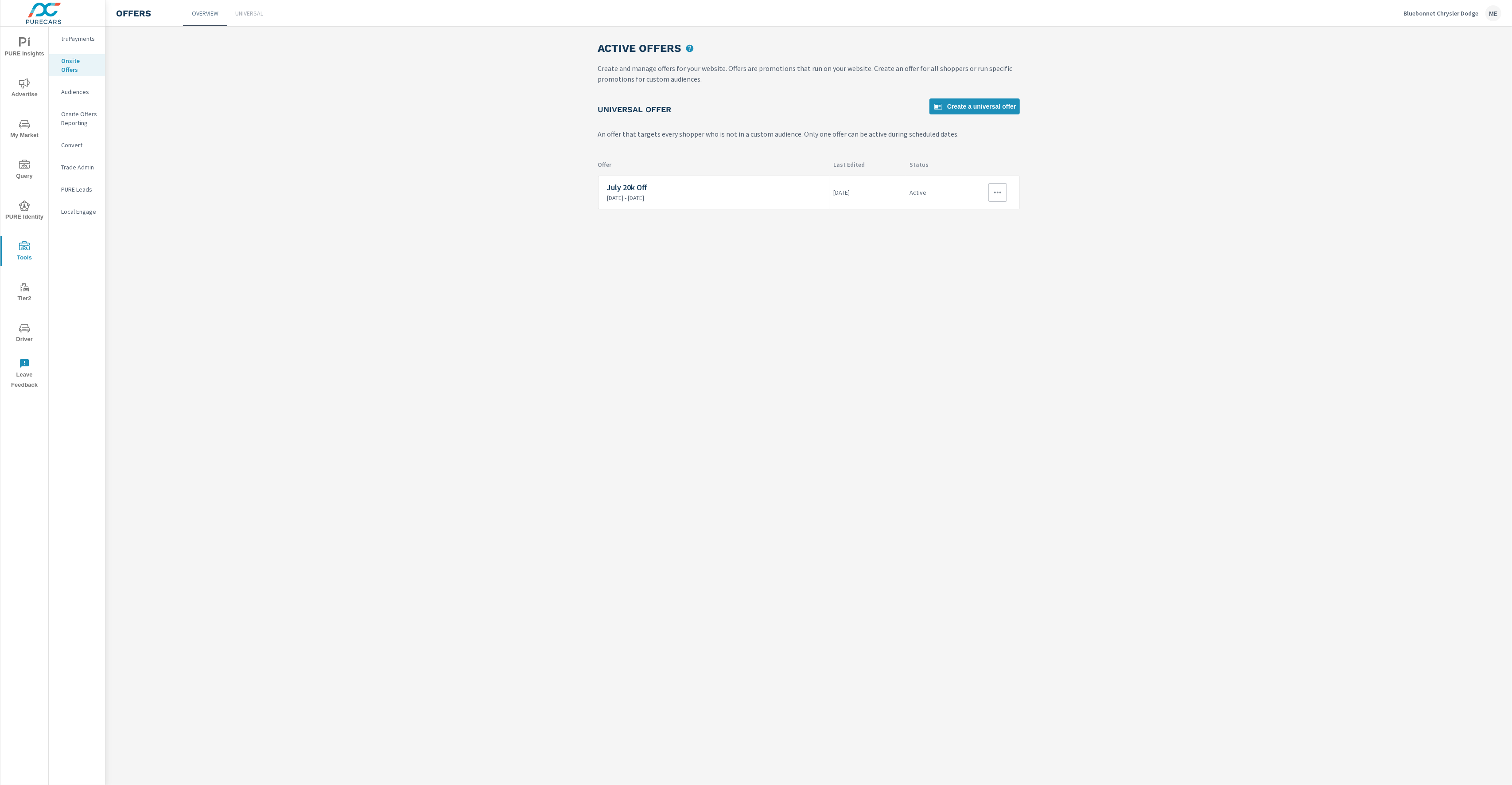
click at [996, 194] on icon "button" at bounding box center [997, 192] width 11 height 11
click at [983, 214] on link "Edit" at bounding box center [981, 213] width 49 height 21
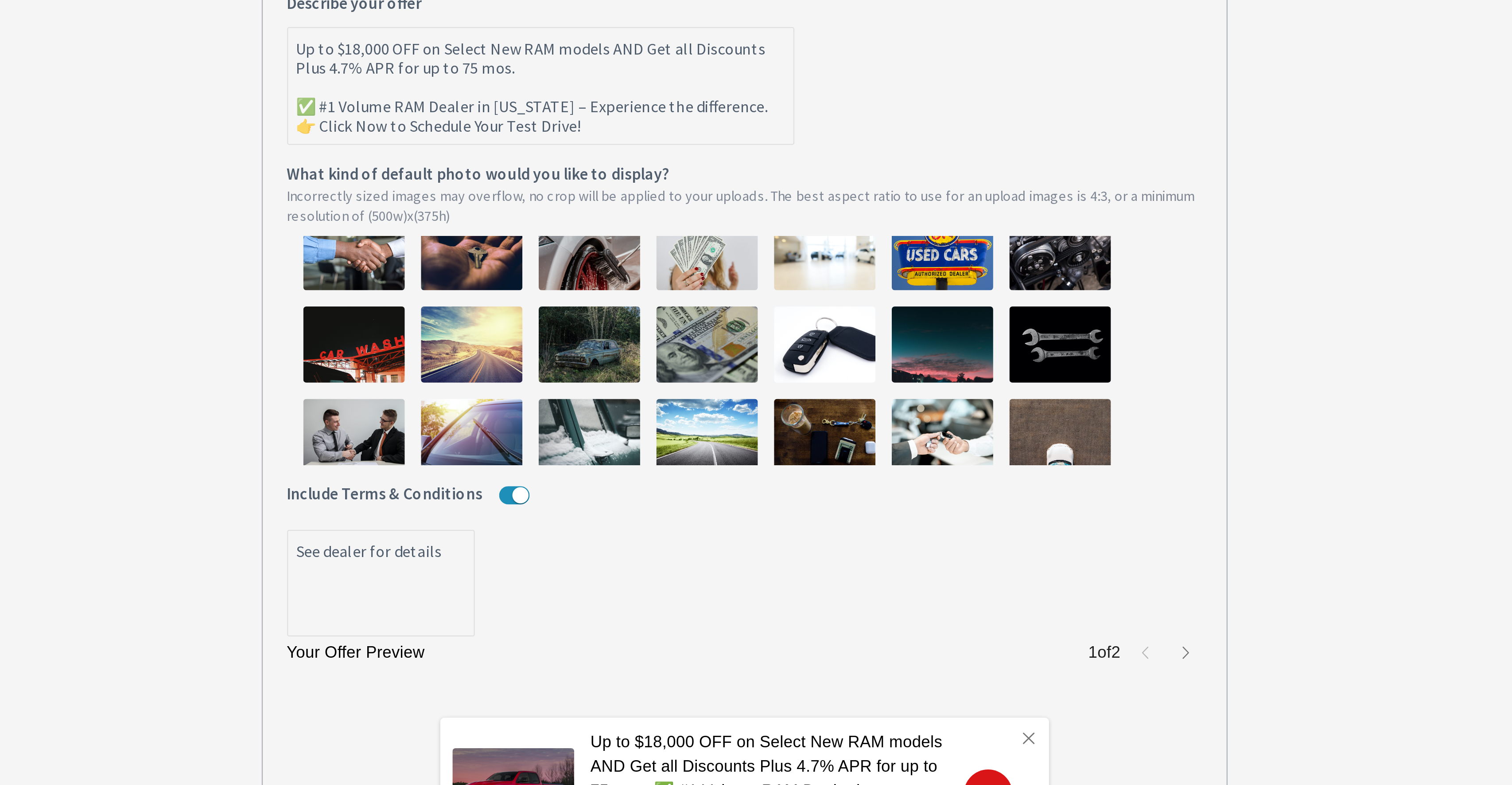
scroll to position [143, 0]
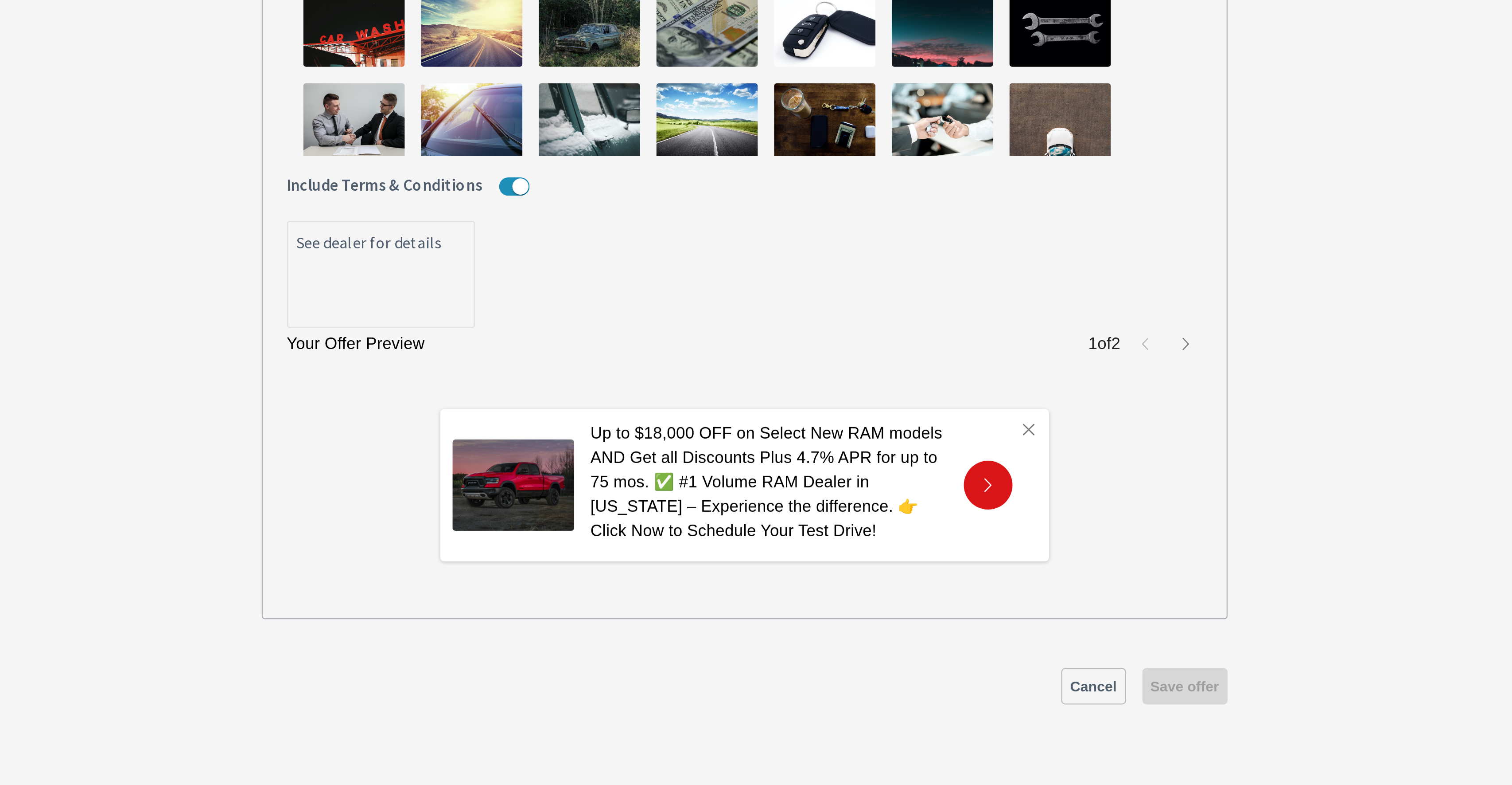
click at [1004, 554] on icon "button" at bounding box center [1002, 552] width 7 height 7
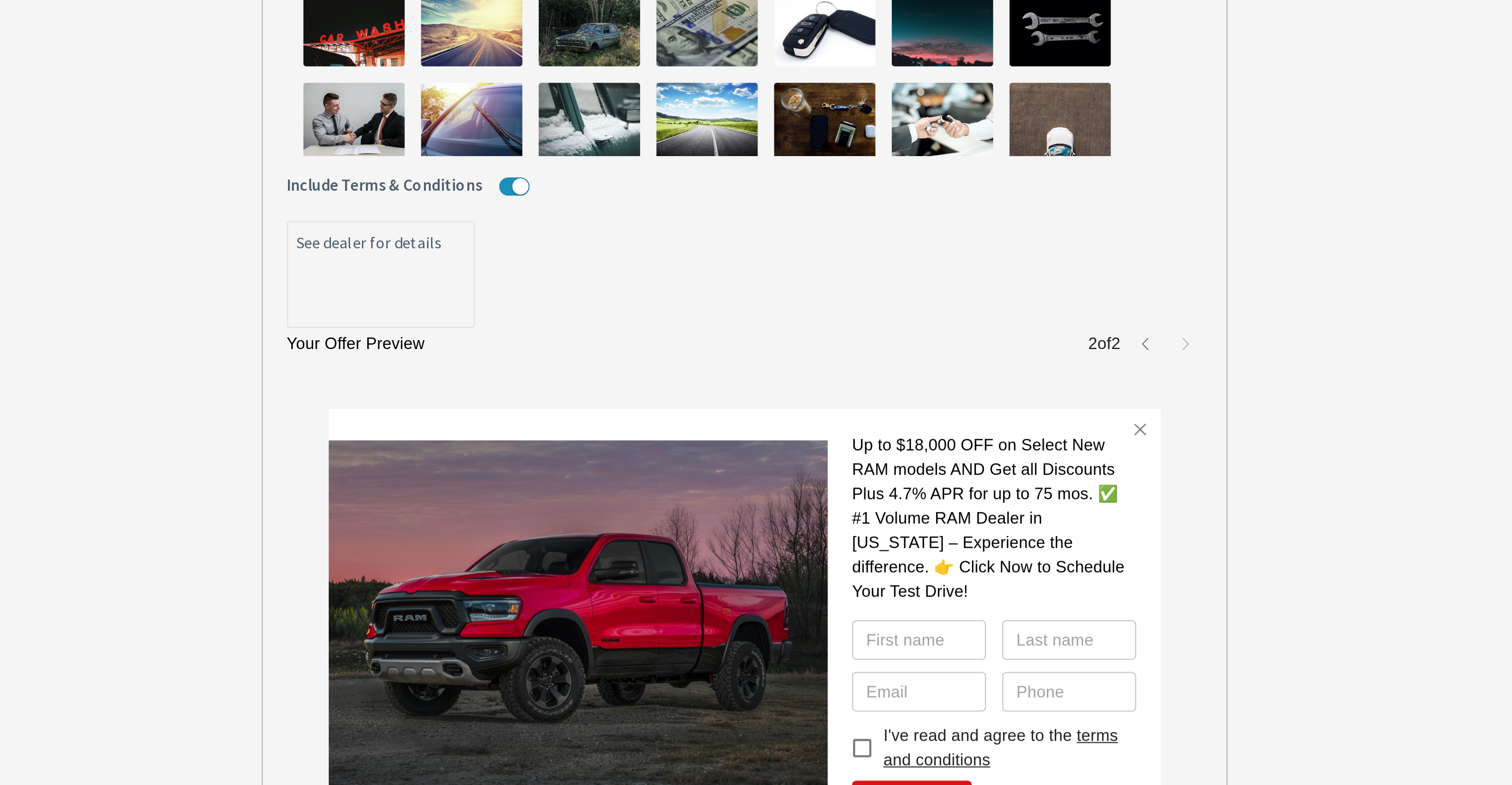
scroll to position [61, 0]
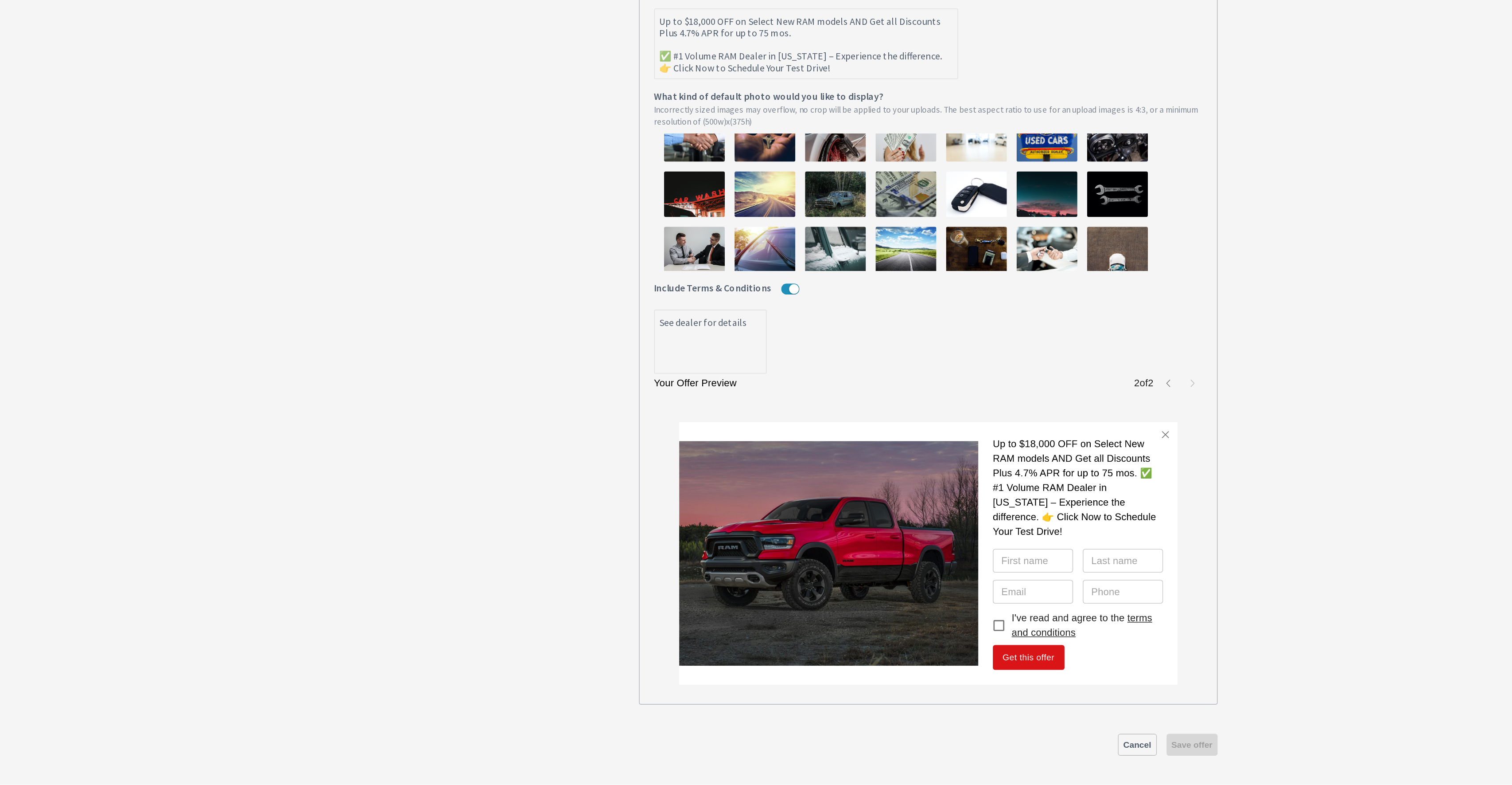
click at [1060, 598] on section "July 20k Off July 20k Off What do you want to call this offer? Custom What kind…" at bounding box center [809, 381] width 1407 height 807
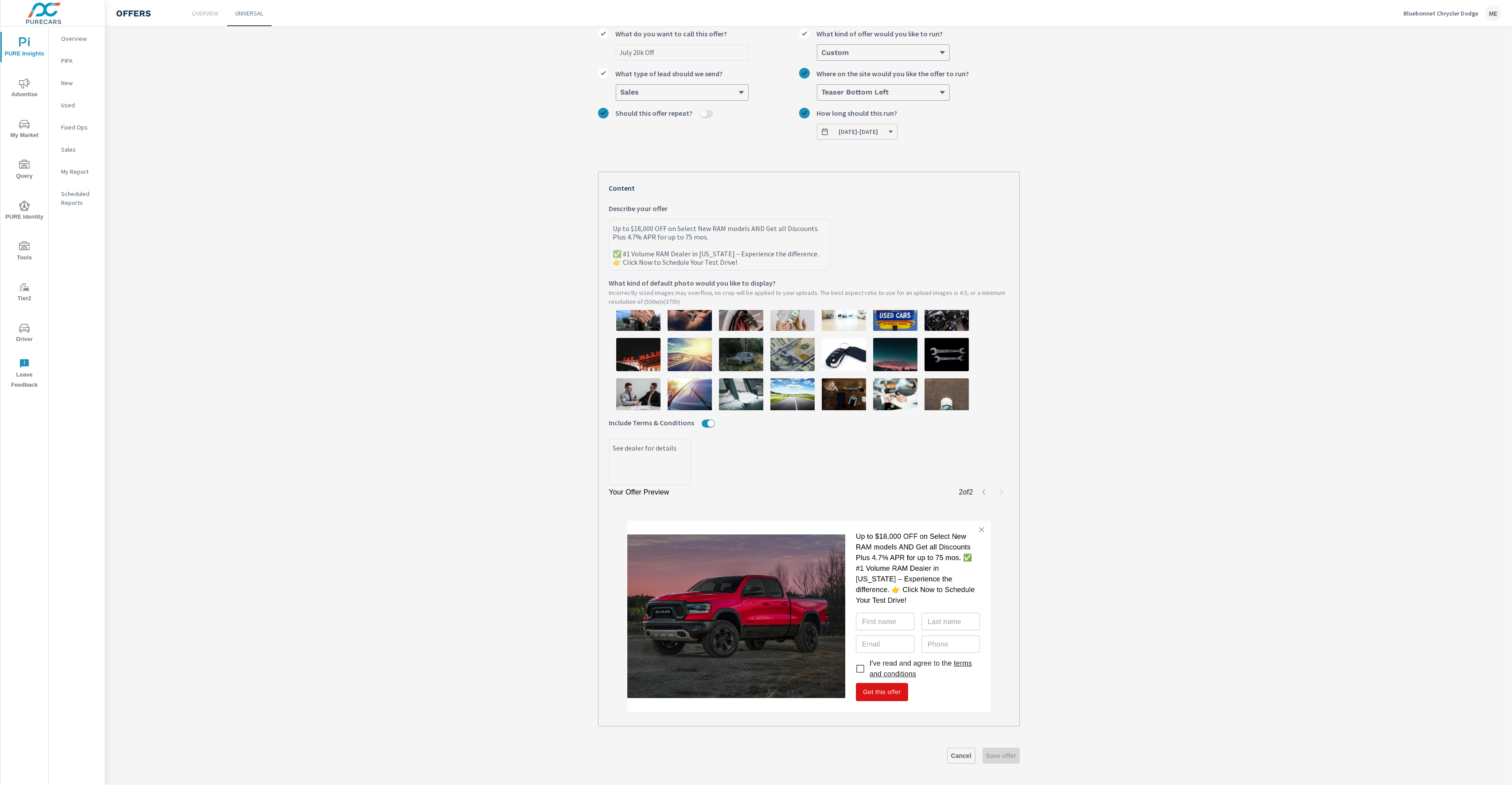
click at [1257, 276] on section "July 20k Off July 20k Off What do you want to call this offer? Custom What kind…" at bounding box center [809, 381] width 1407 height 807
